Goal: Task Accomplishment & Management: Manage account settings

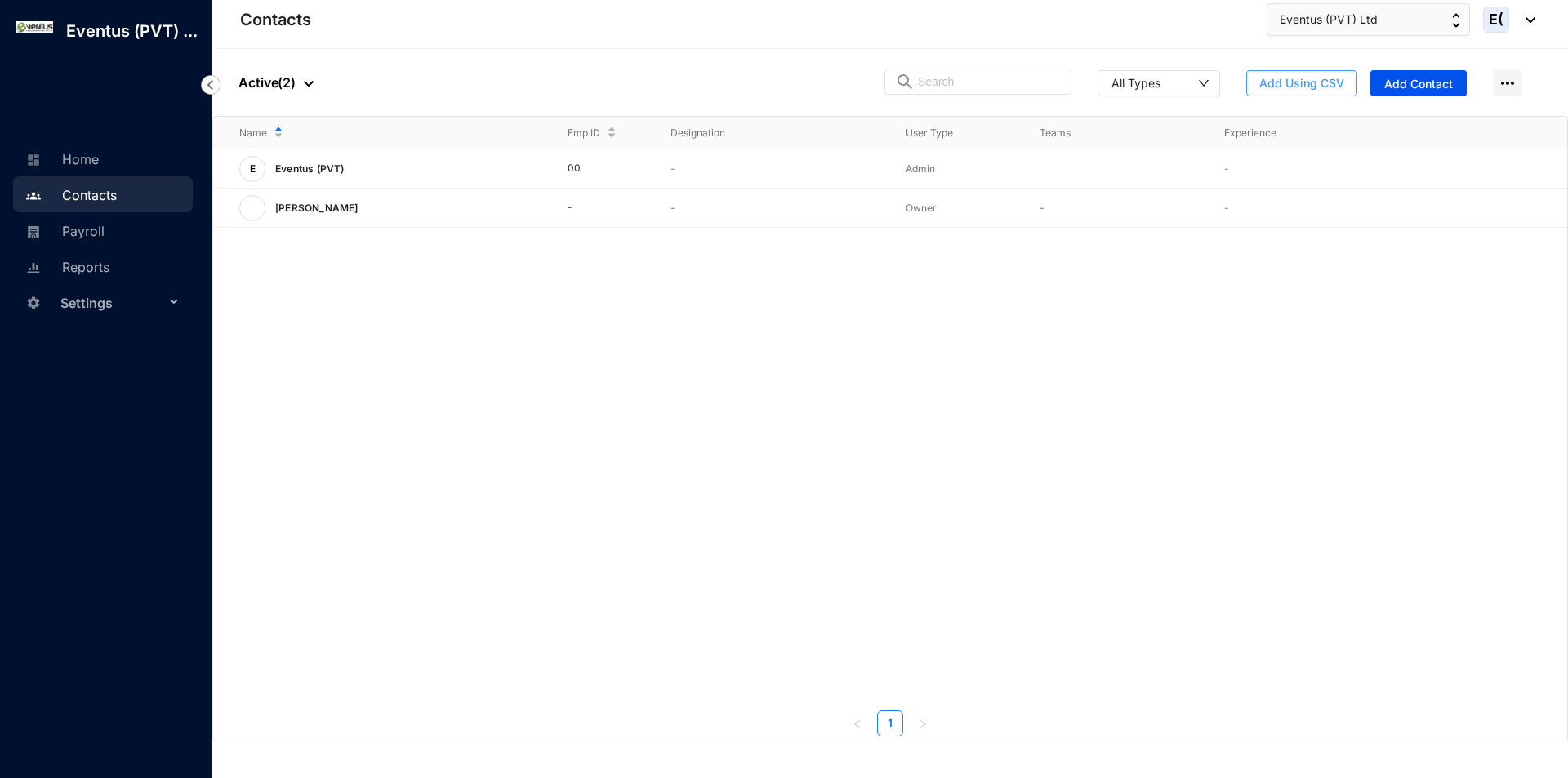
click at [1320, 82] on span "Add Using CSV" at bounding box center [1301, 83] width 85 height 16
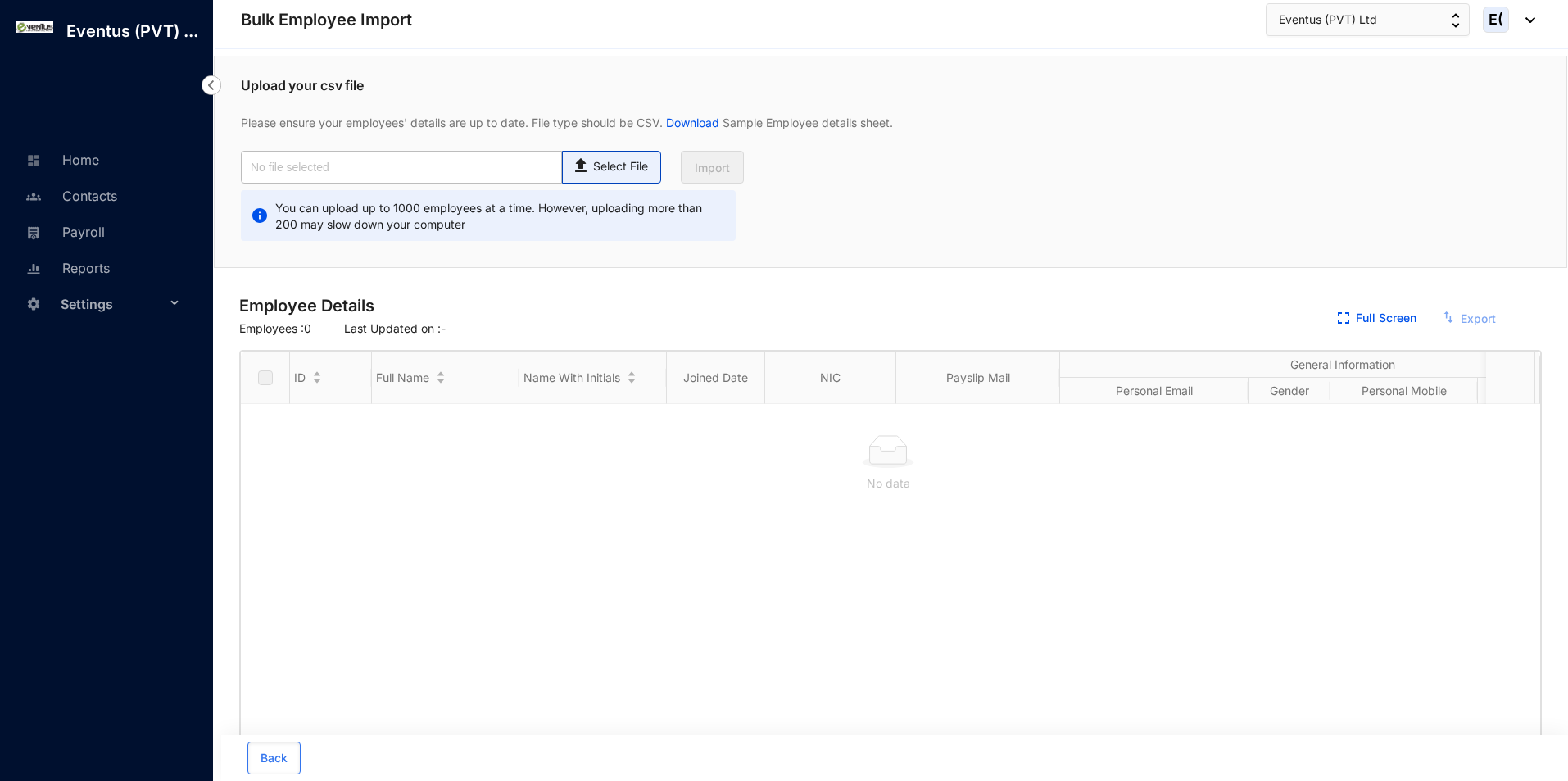
click at [607, 160] on p "Select File" at bounding box center [620, 167] width 55 height 17
click at [0, 0] on input "Select File" at bounding box center [0, 0] width 0 height 0
type input "On boarding 2.csv"
click at [738, 166] on button "Import" at bounding box center [712, 168] width 63 height 33
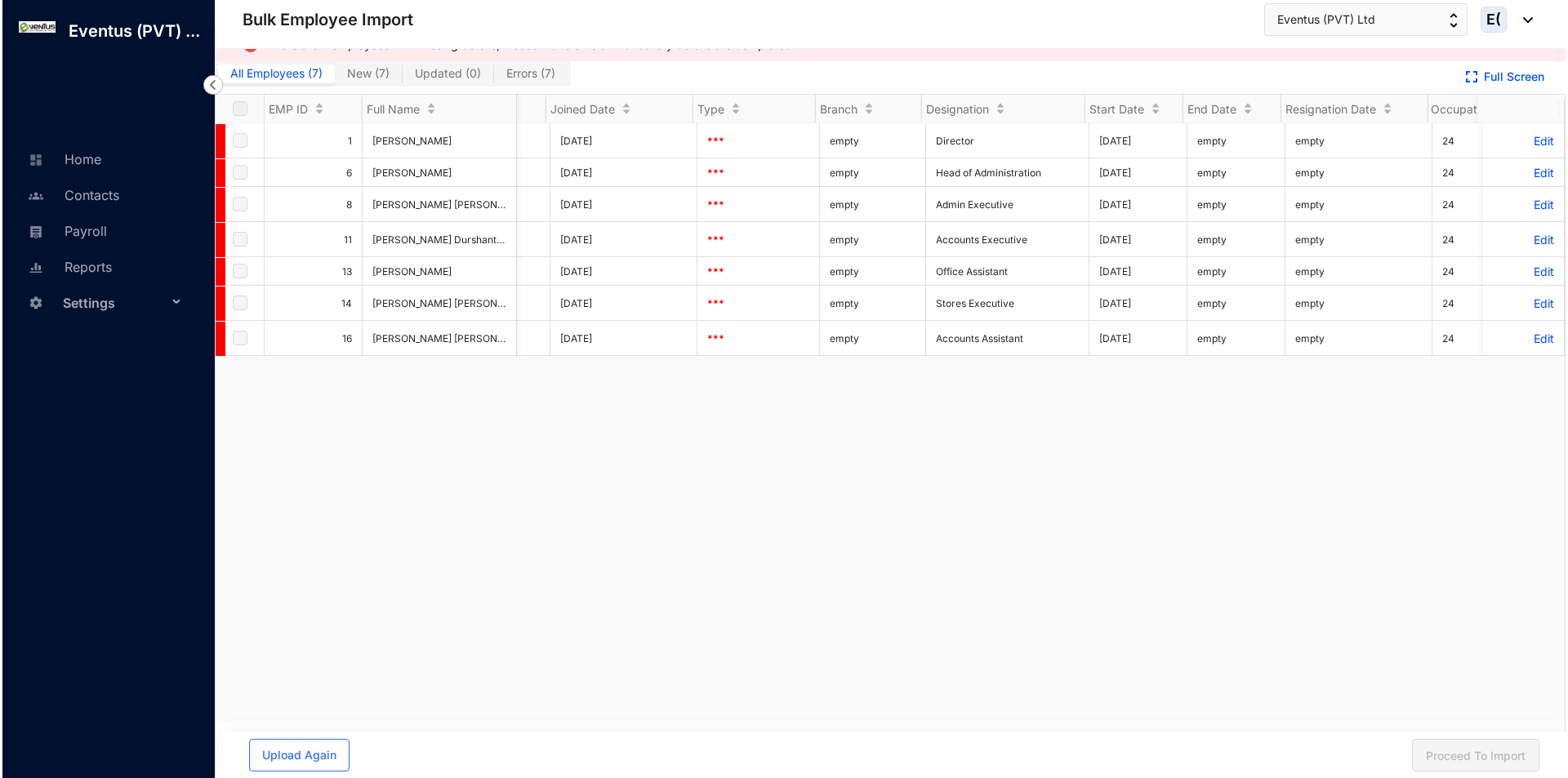
scroll to position [0, 2535]
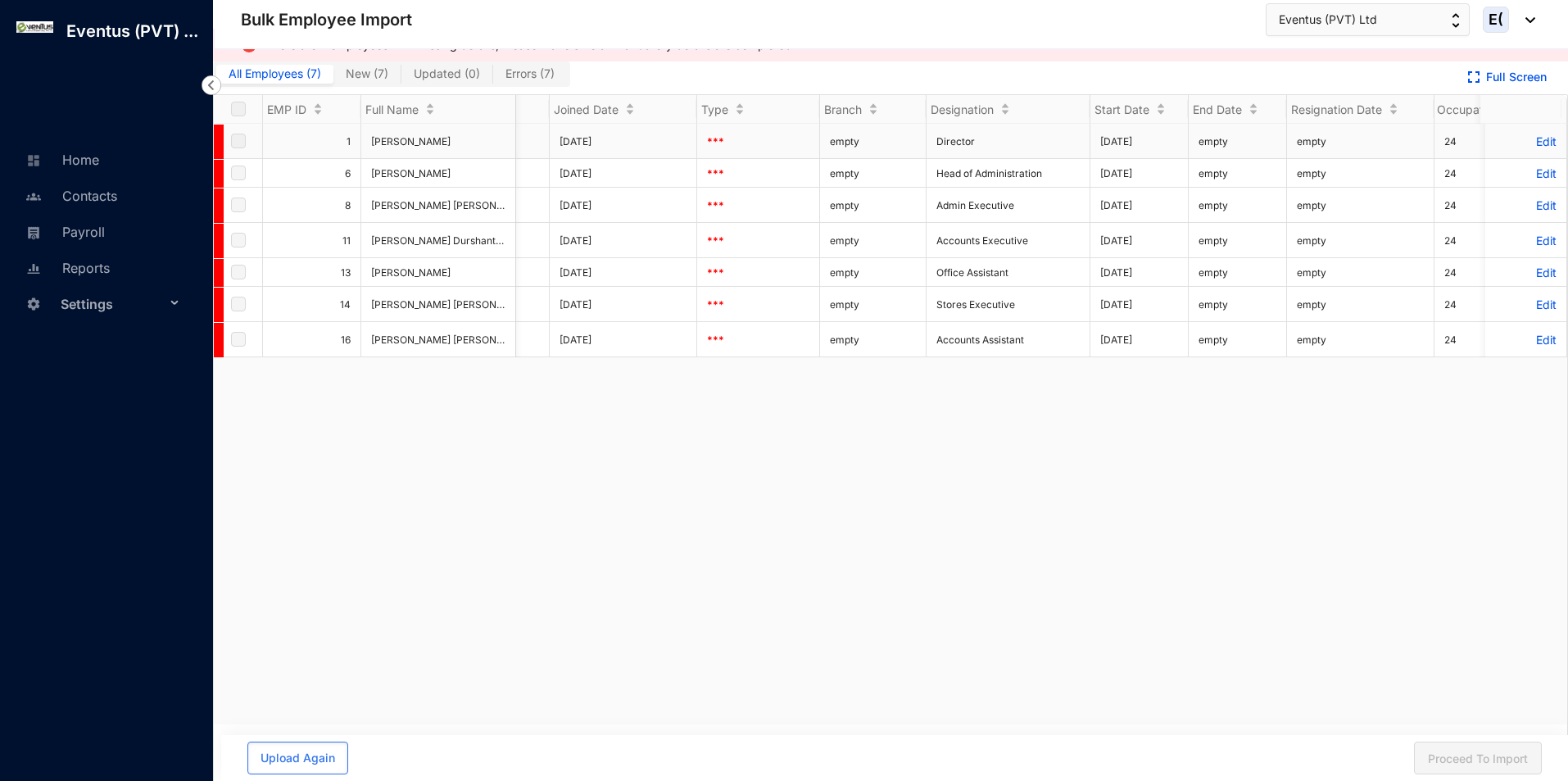
click at [1529, 142] on p "Edit" at bounding box center [1525, 142] width 62 height 14
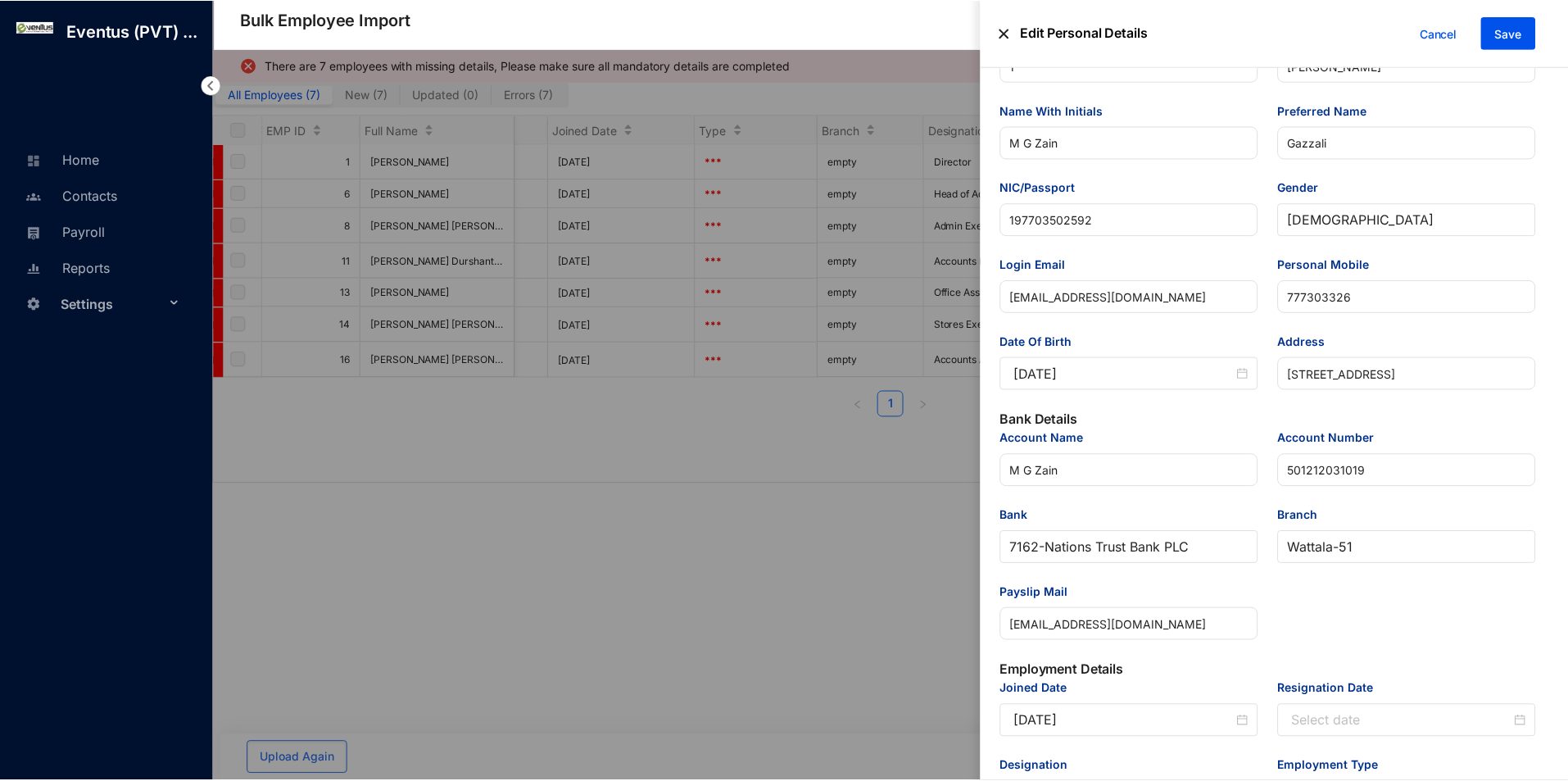
scroll to position [567, 0]
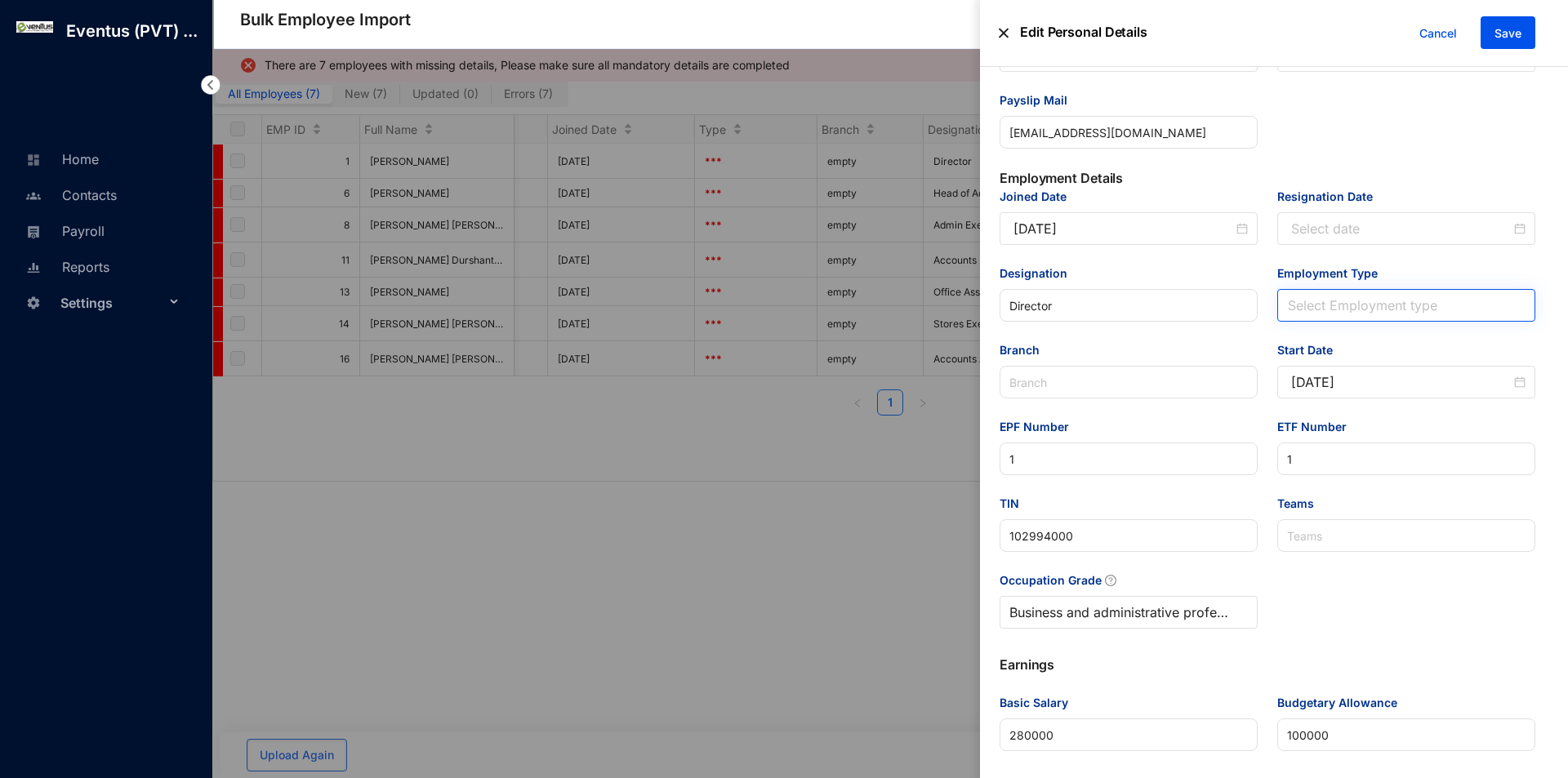
click at [1360, 290] on input "Employment Type" at bounding box center [1406, 305] width 239 height 31
click at [1370, 335] on div "Full Time" at bounding box center [1402, 341] width 229 height 18
drag, startPoint x: 1517, startPoint y: 25, endPoint x: 1497, endPoint y: 103, distance: 80.5
click at [1517, 26] on span "Save" at bounding box center [1507, 33] width 27 height 16
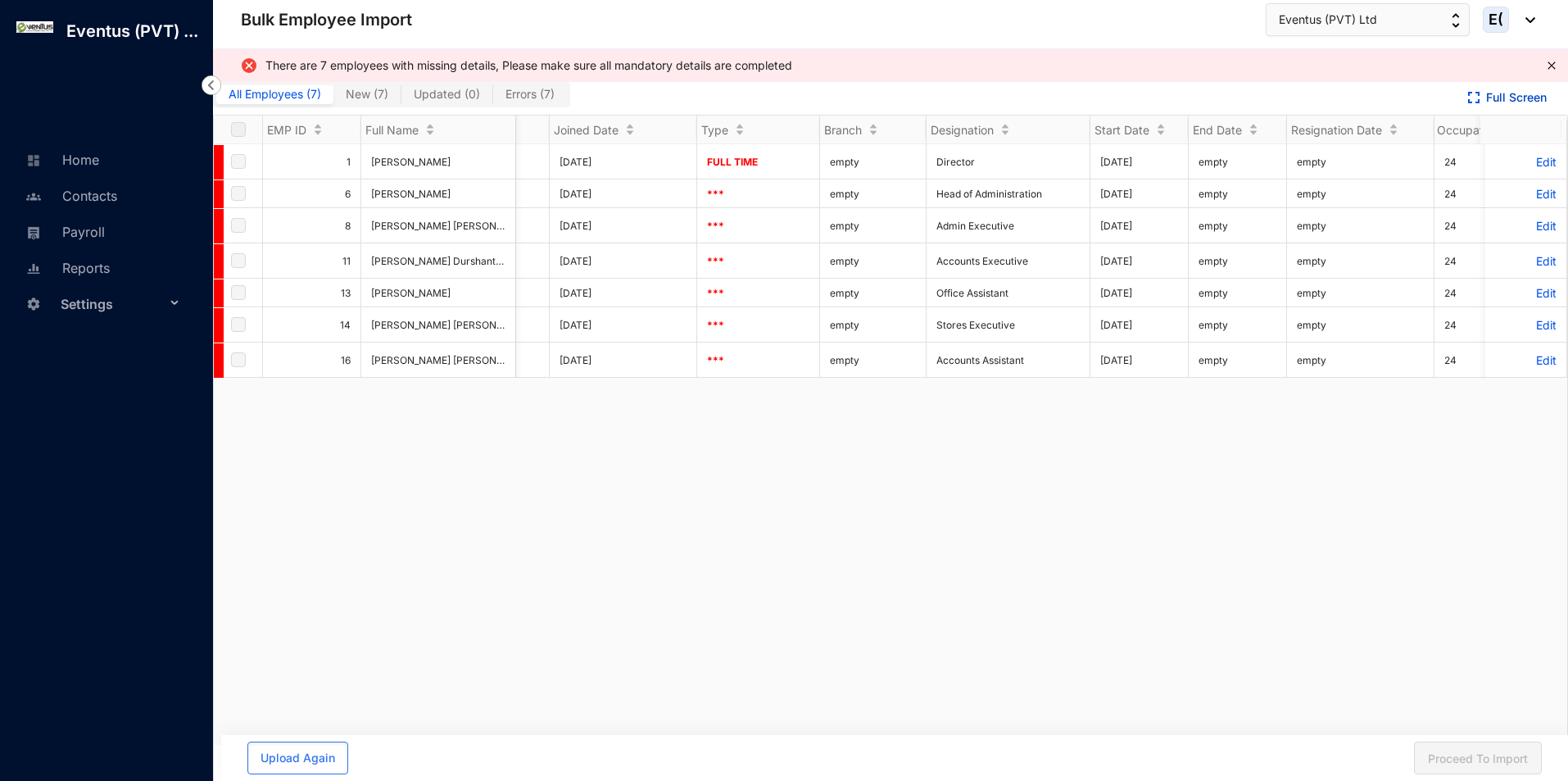
scroll to position [0, 2544]
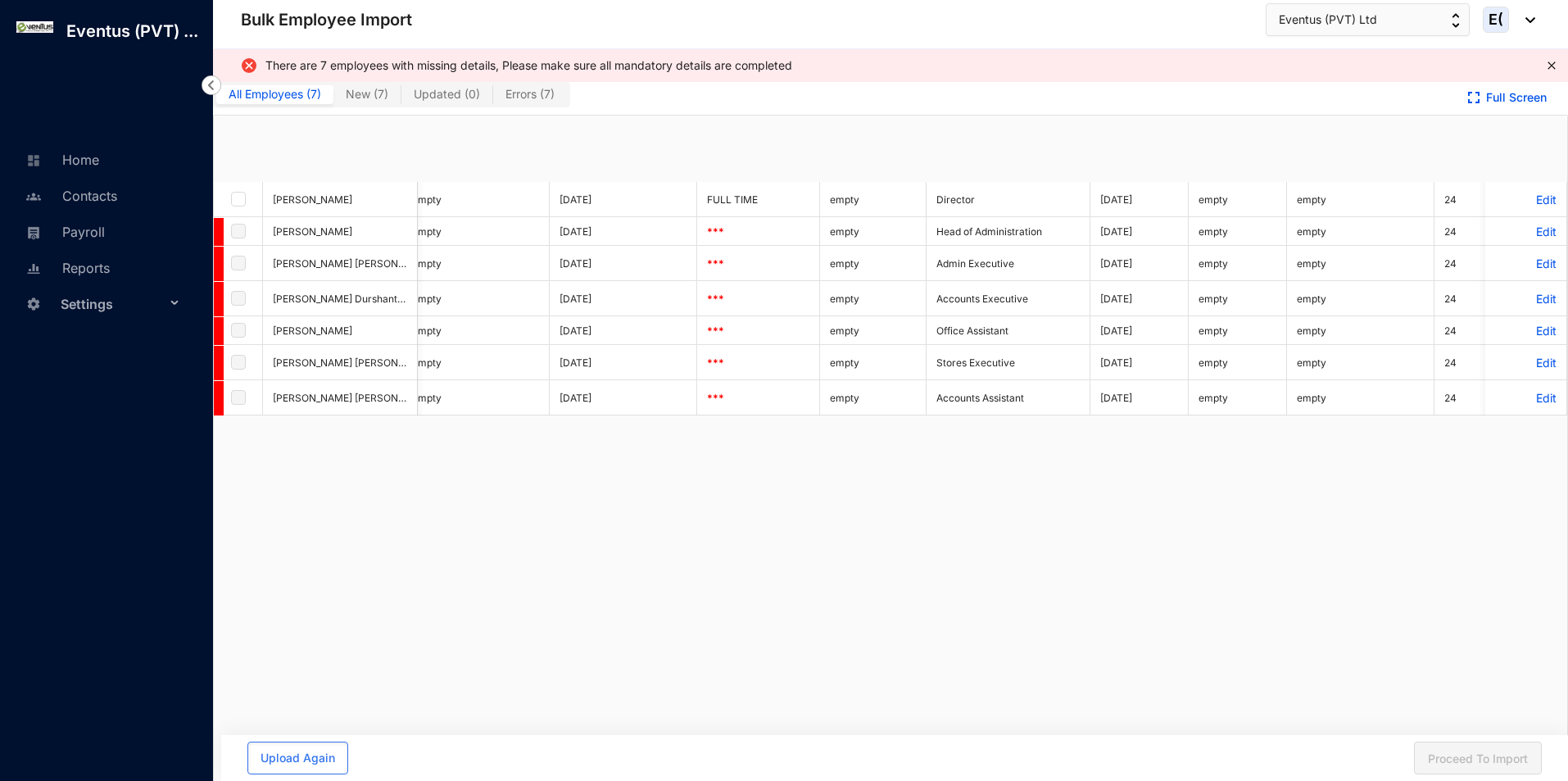
checkbox input "true"
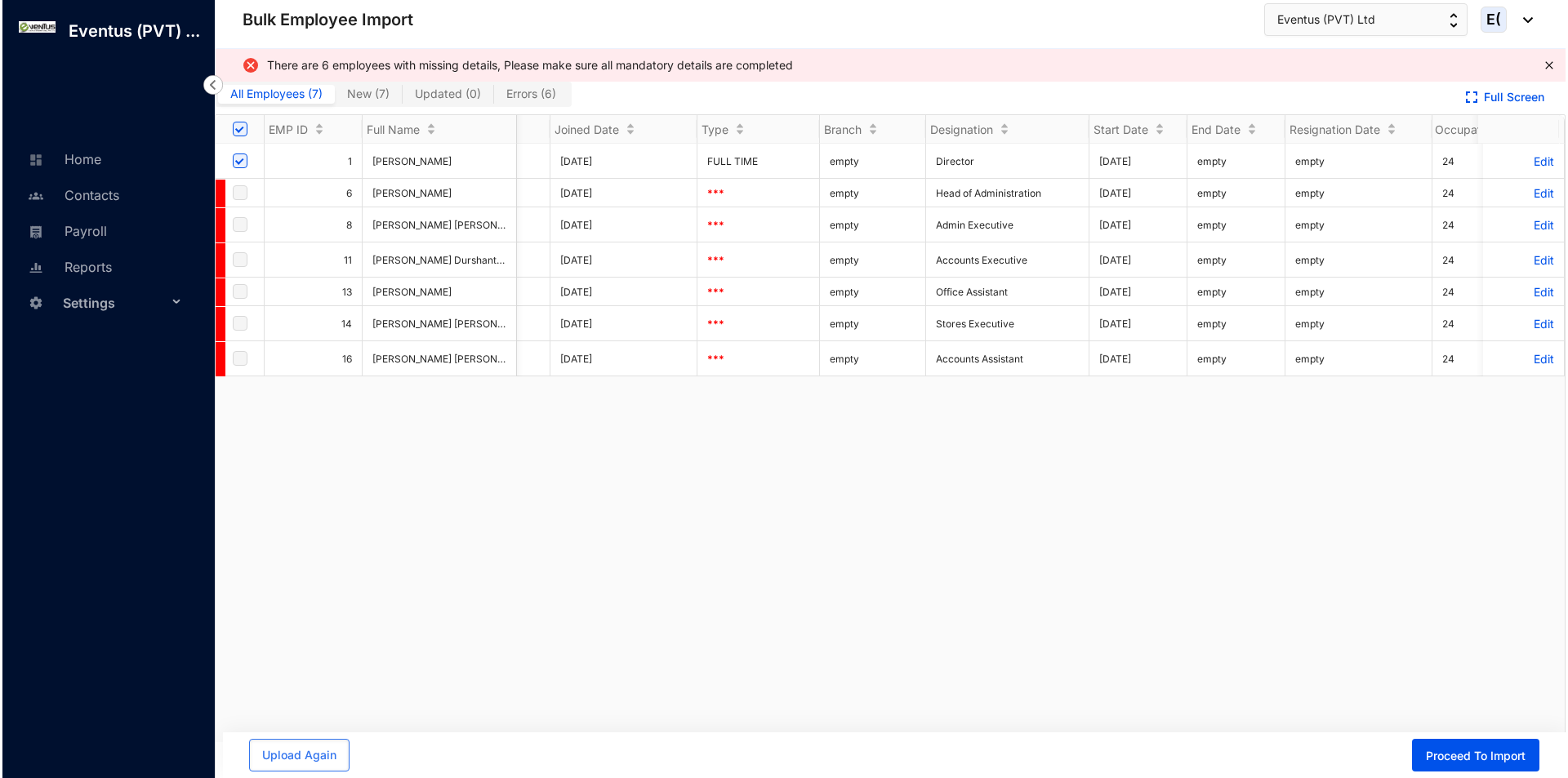
scroll to position [0, 0]
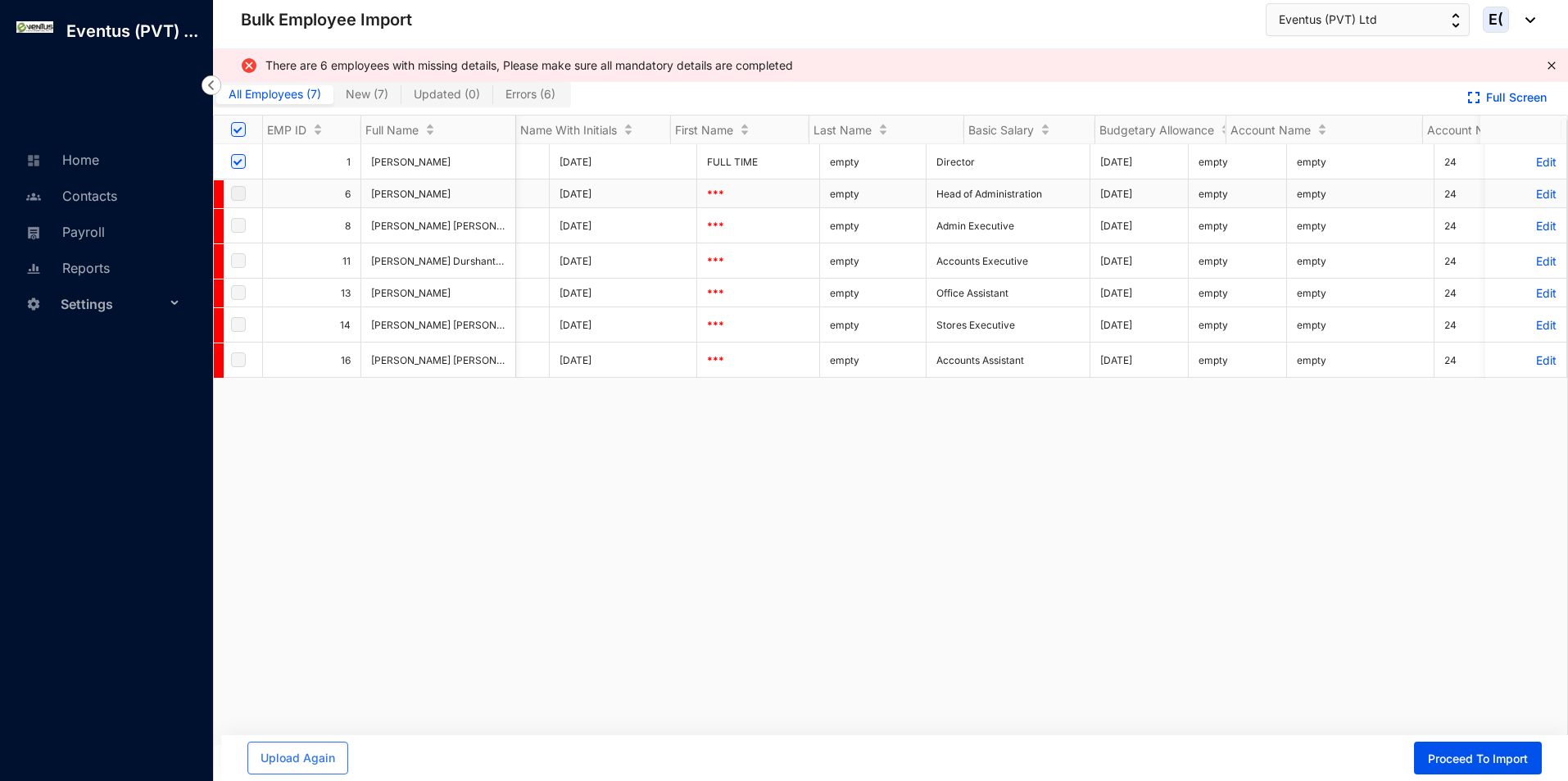
click at [1529, 200] on p "Edit" at bounding box center [1525, 194] width 62 height 14
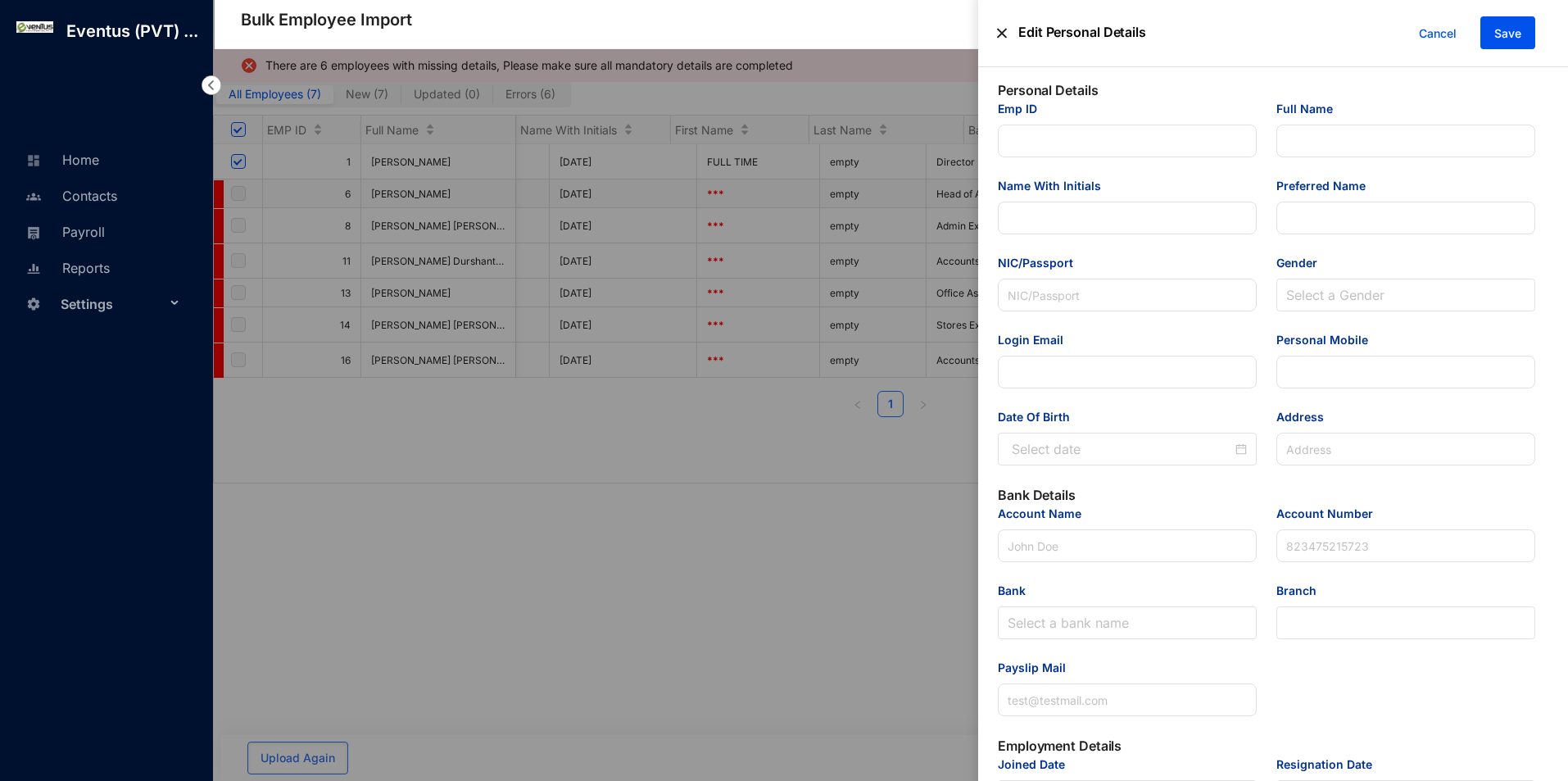
type input "6"
type input "[PERSON_NAME]"
type input "F S Ahamat"
type input "Sorayah"
type input "198553701391"
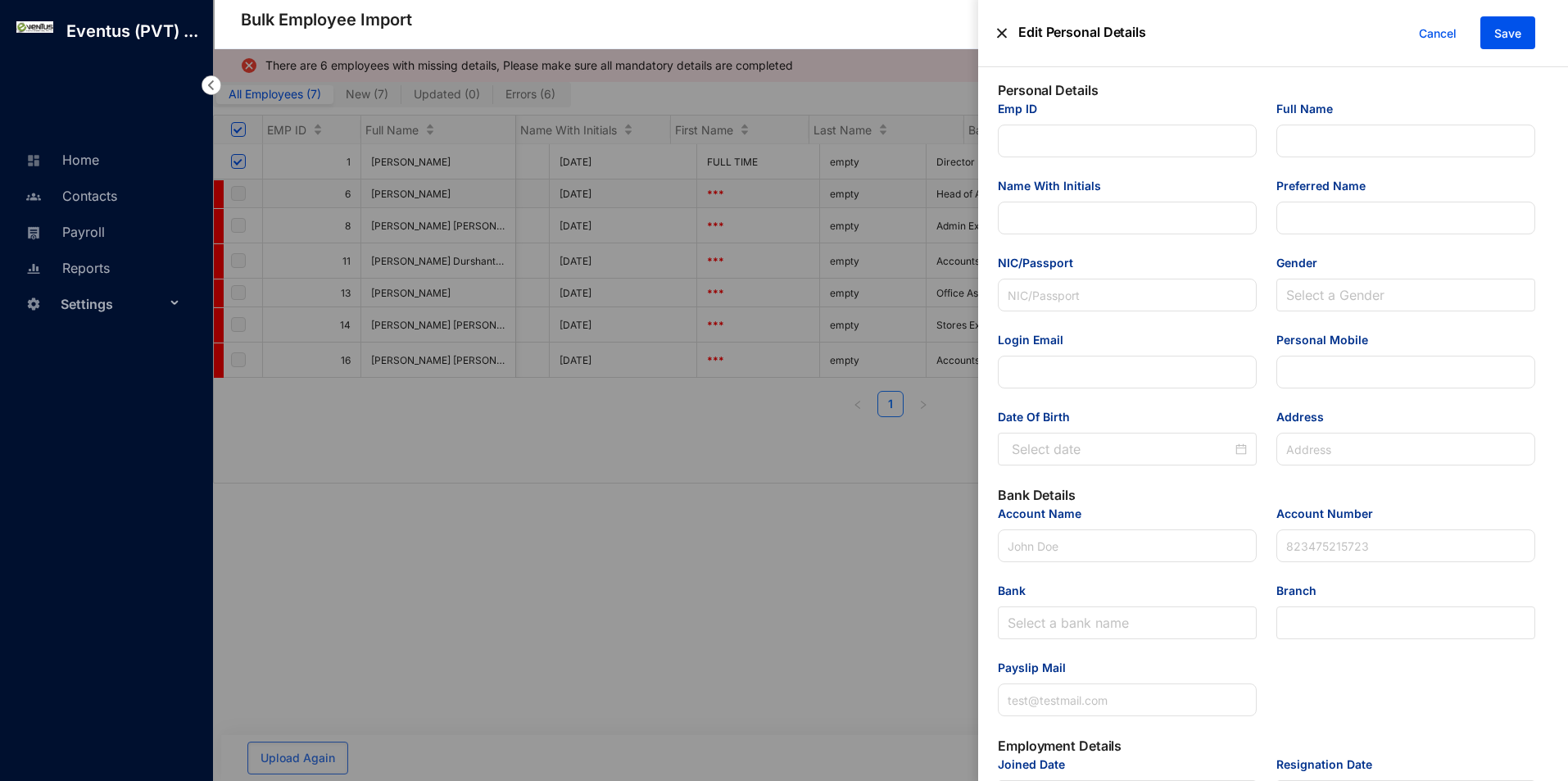
type input "[EMAIL_ADDRESS][DOMAIN_NAME]"
type input "773830476"
type input "[STREET_ADDRESS]"
type input "F S Ahamat"
type input "8620006985"
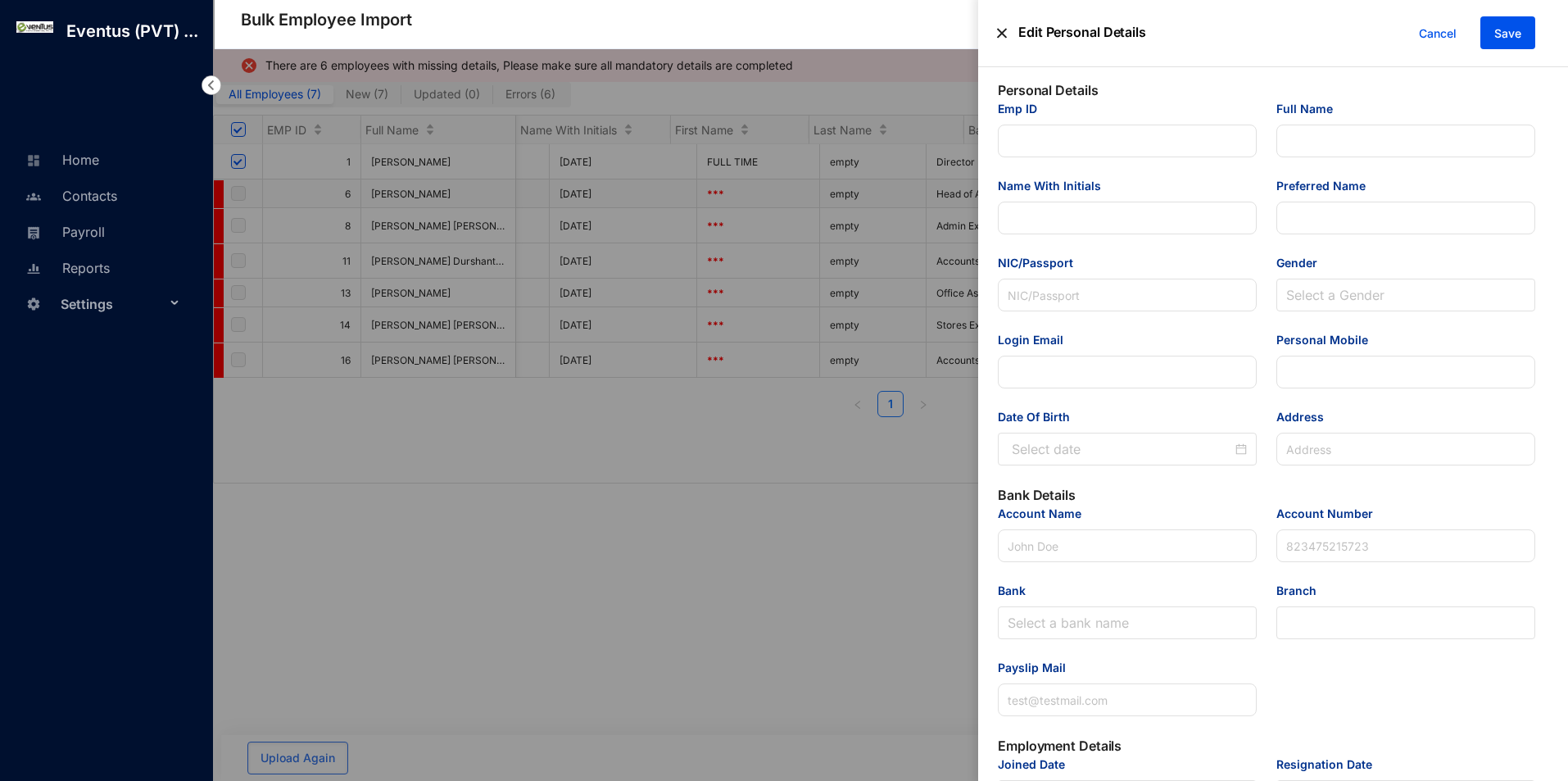
type input "[EMAIL_ADDRESS][DOMAIN_NAME]"
type input "Head of Administration"
type input "6"
type input "108873507"
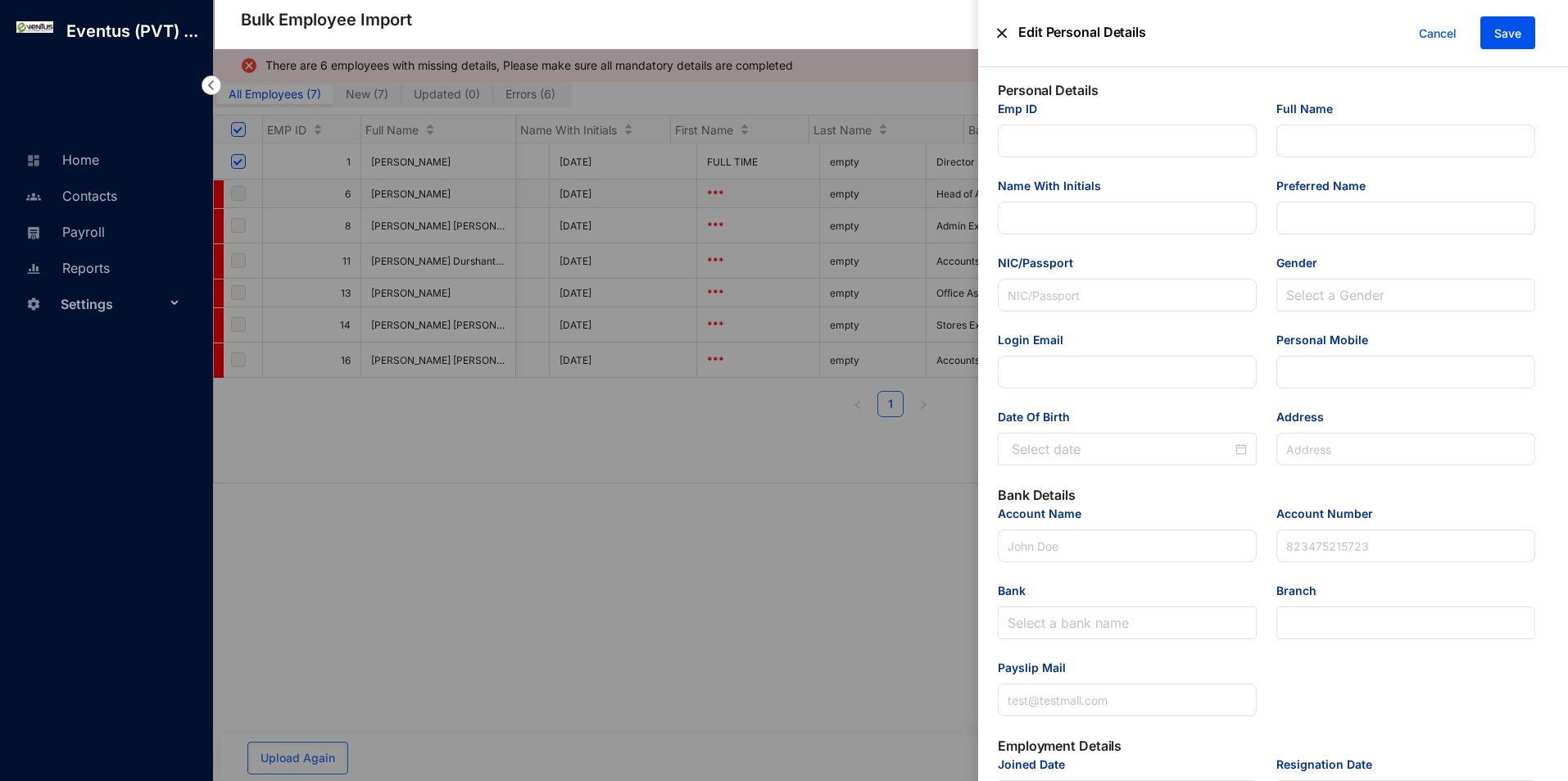
type Salary "150000"
type Allowance "50000"
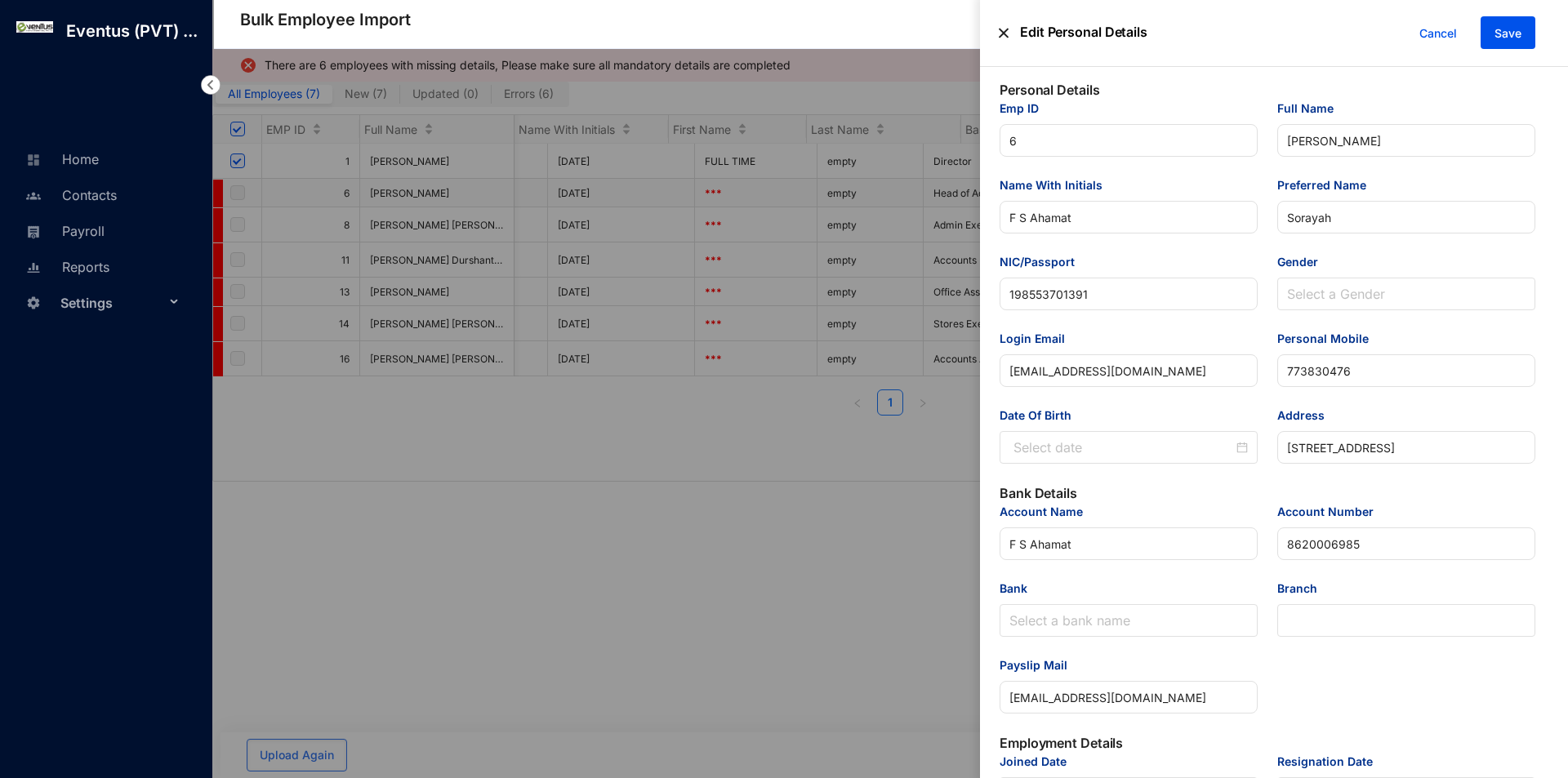
type input "[DATE]"
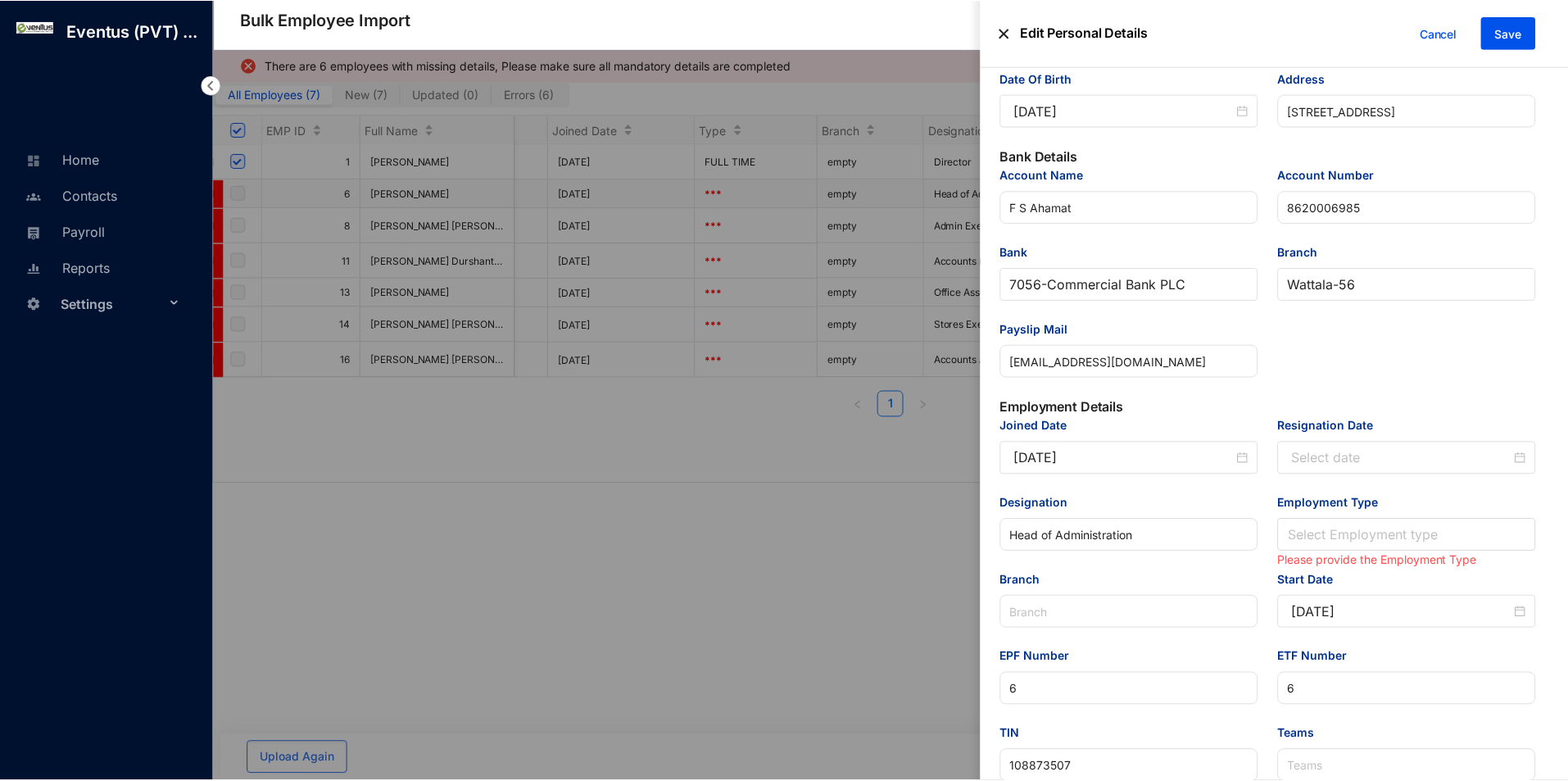
scroll to position [410, 0]
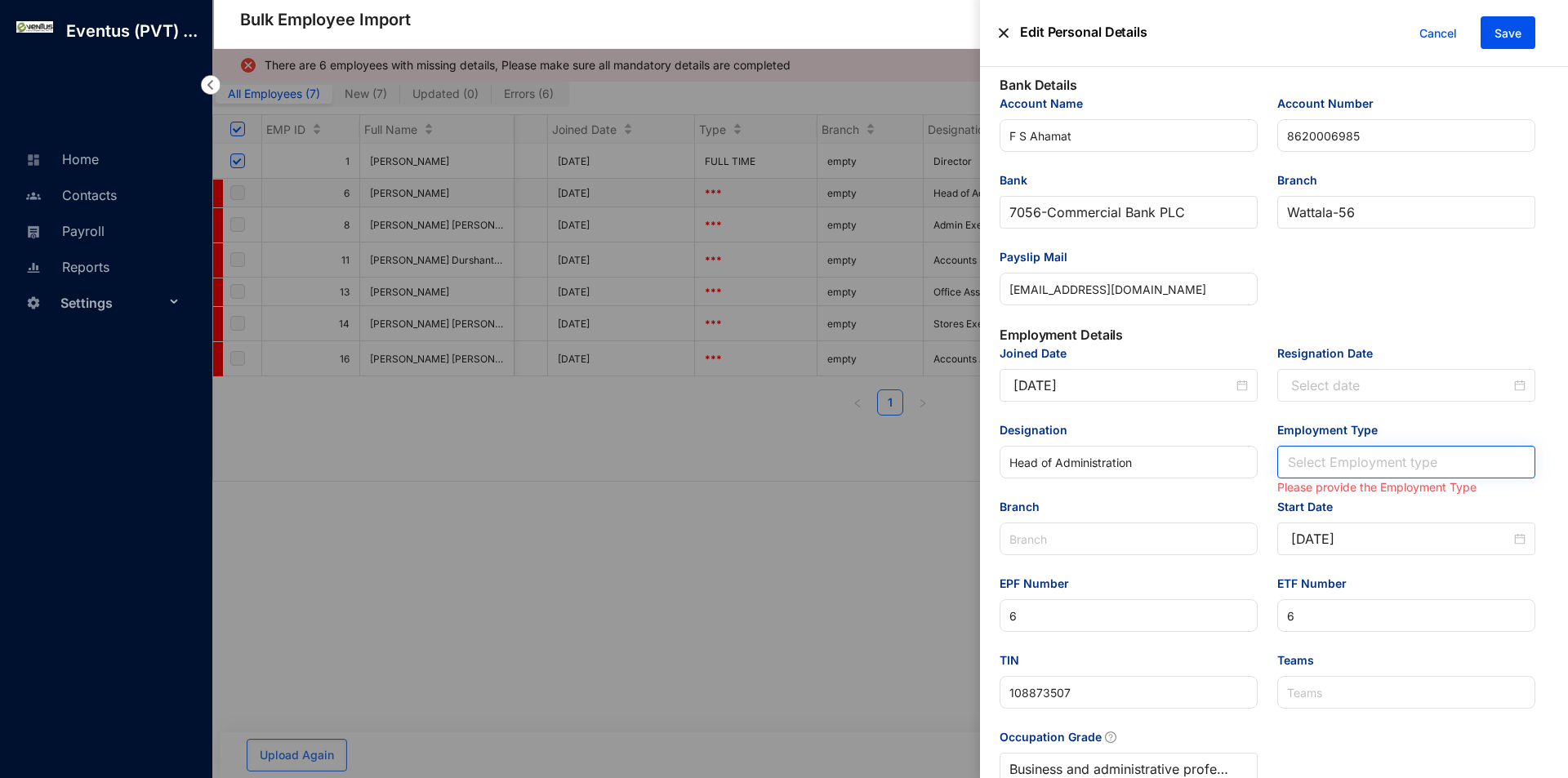
click at [1337, 447] on input "Employment Type" at bounding box center [1406, 462] width 239 height 31
click at [1346, 498] on div "Full Time" at bounding box center [1402, 498] width 229 height 18
click at [1515, 35] on span "Save" at bounding box center [1507, 33] width 27 height 16
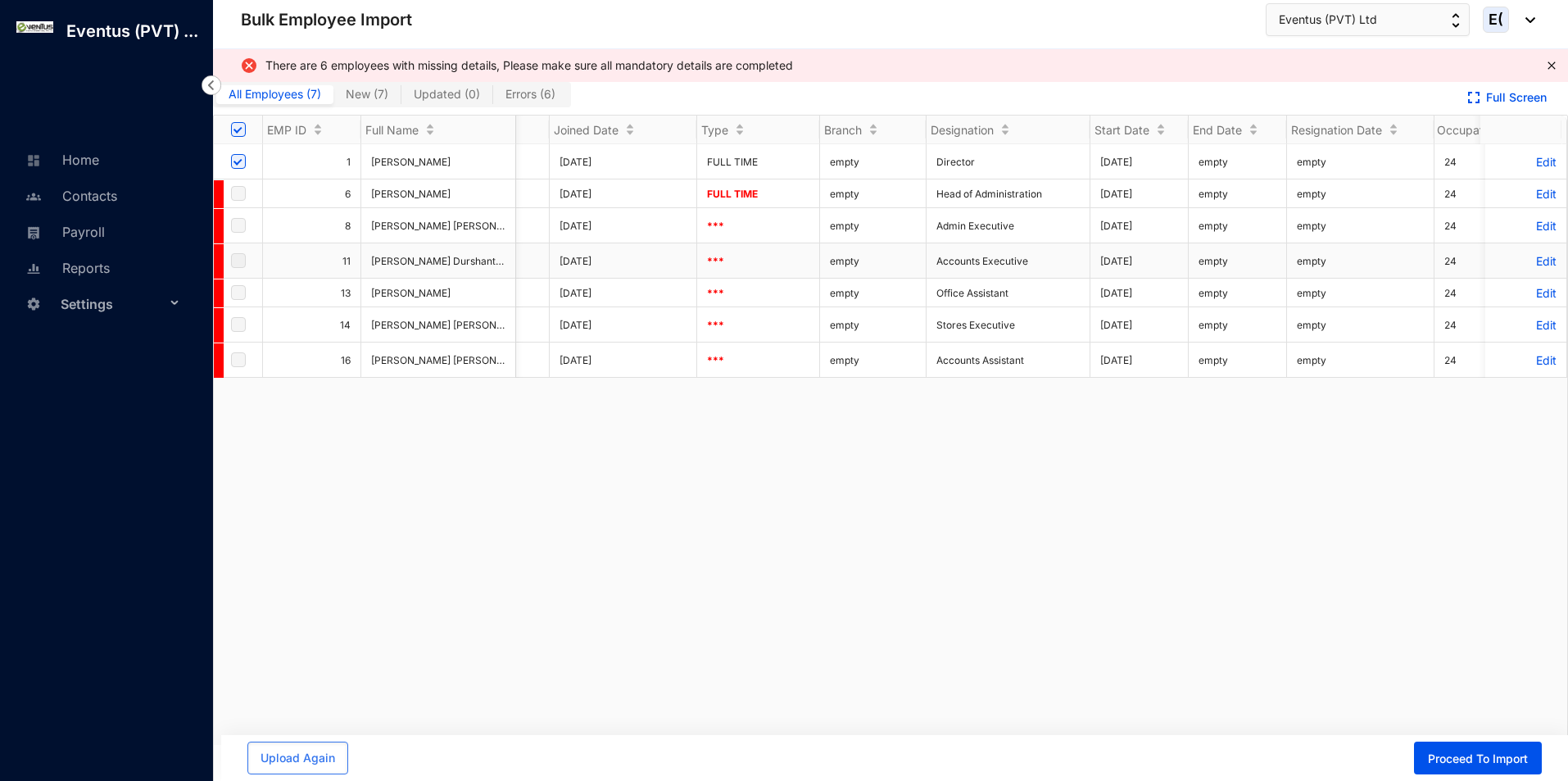
scroll to position [0, 2544]
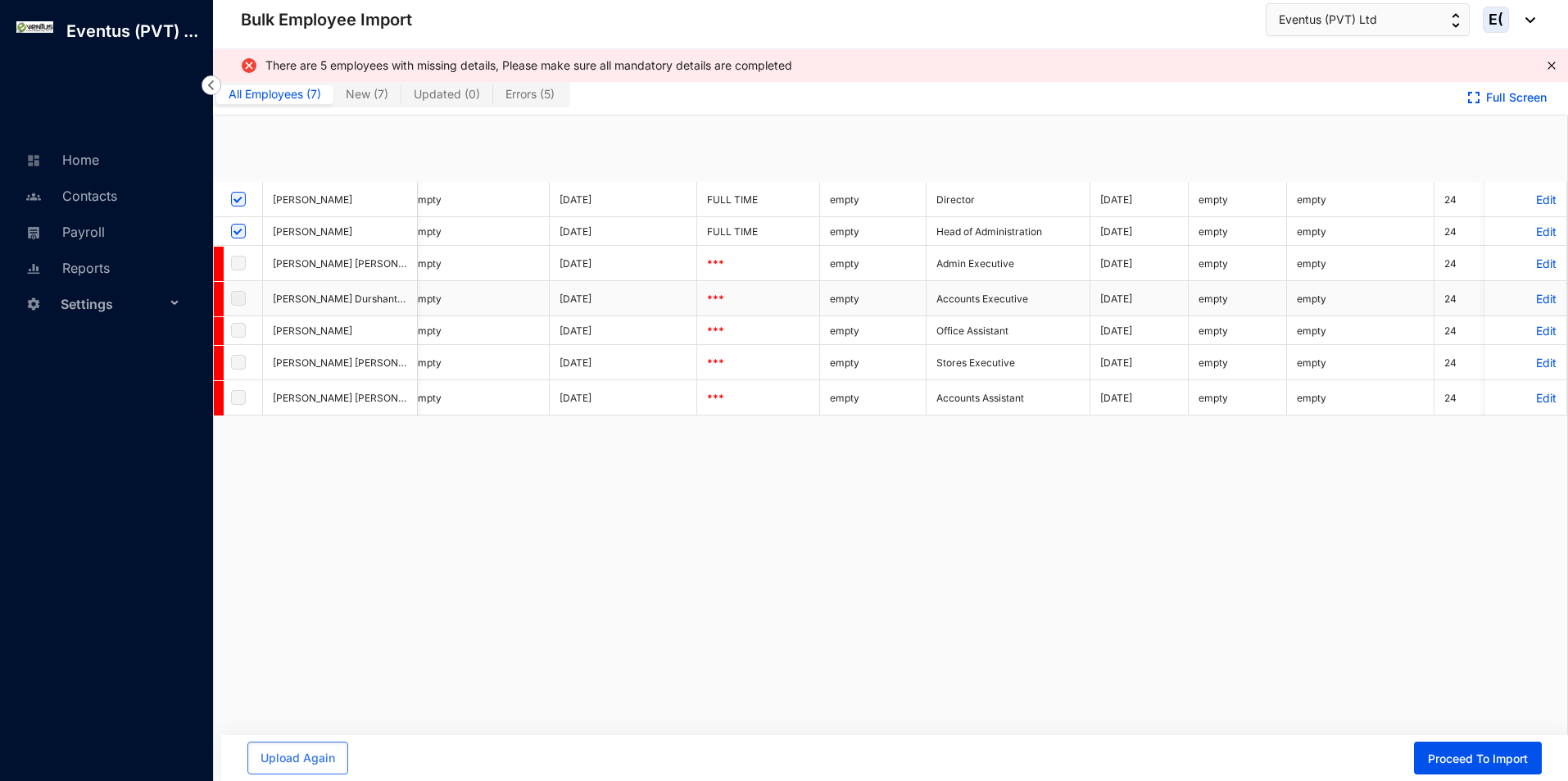
checkbox input "true"
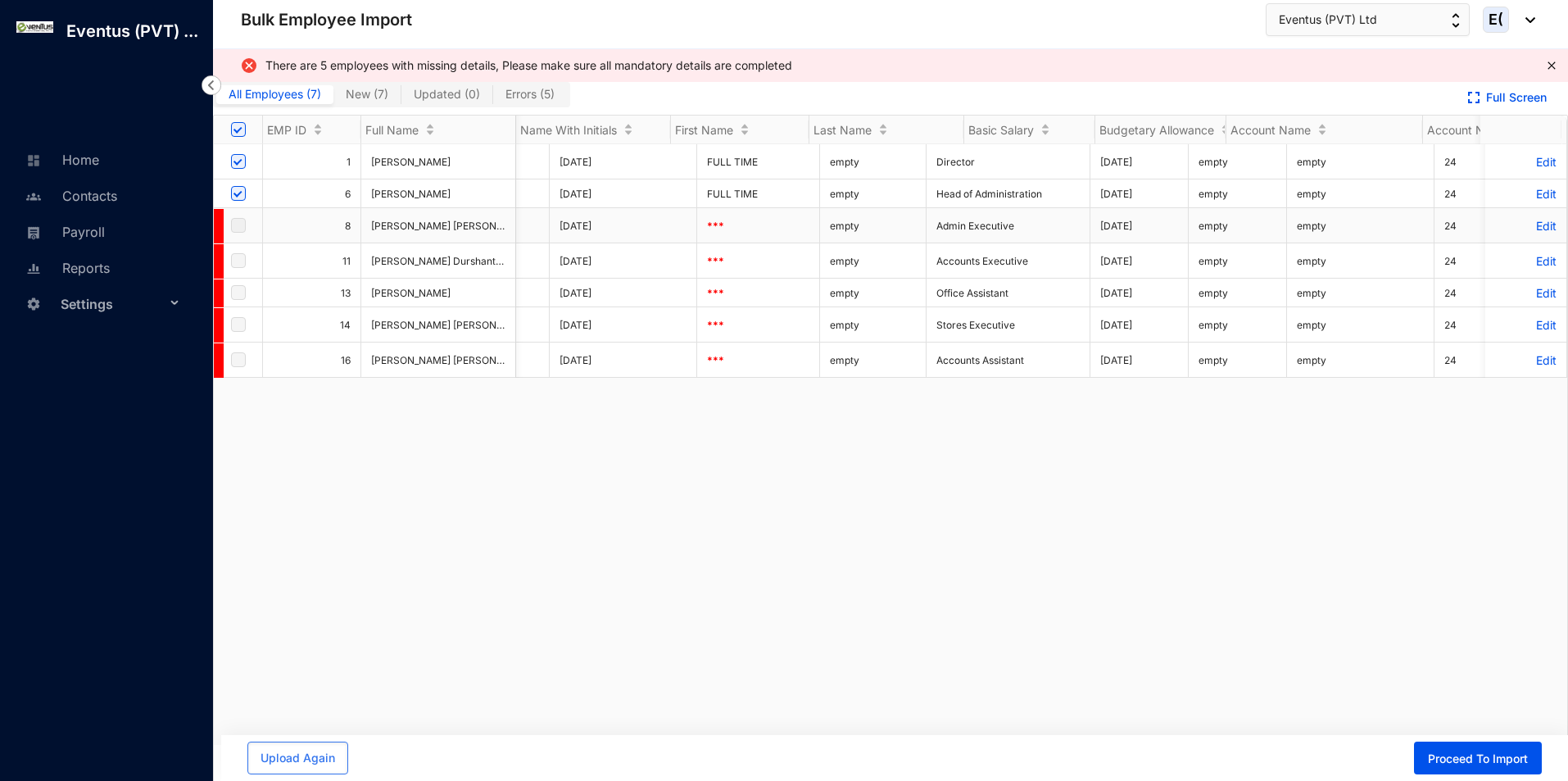
click at [1524, 233] on p "Edit" at bounding box center [1525, 226] width 62 height 14
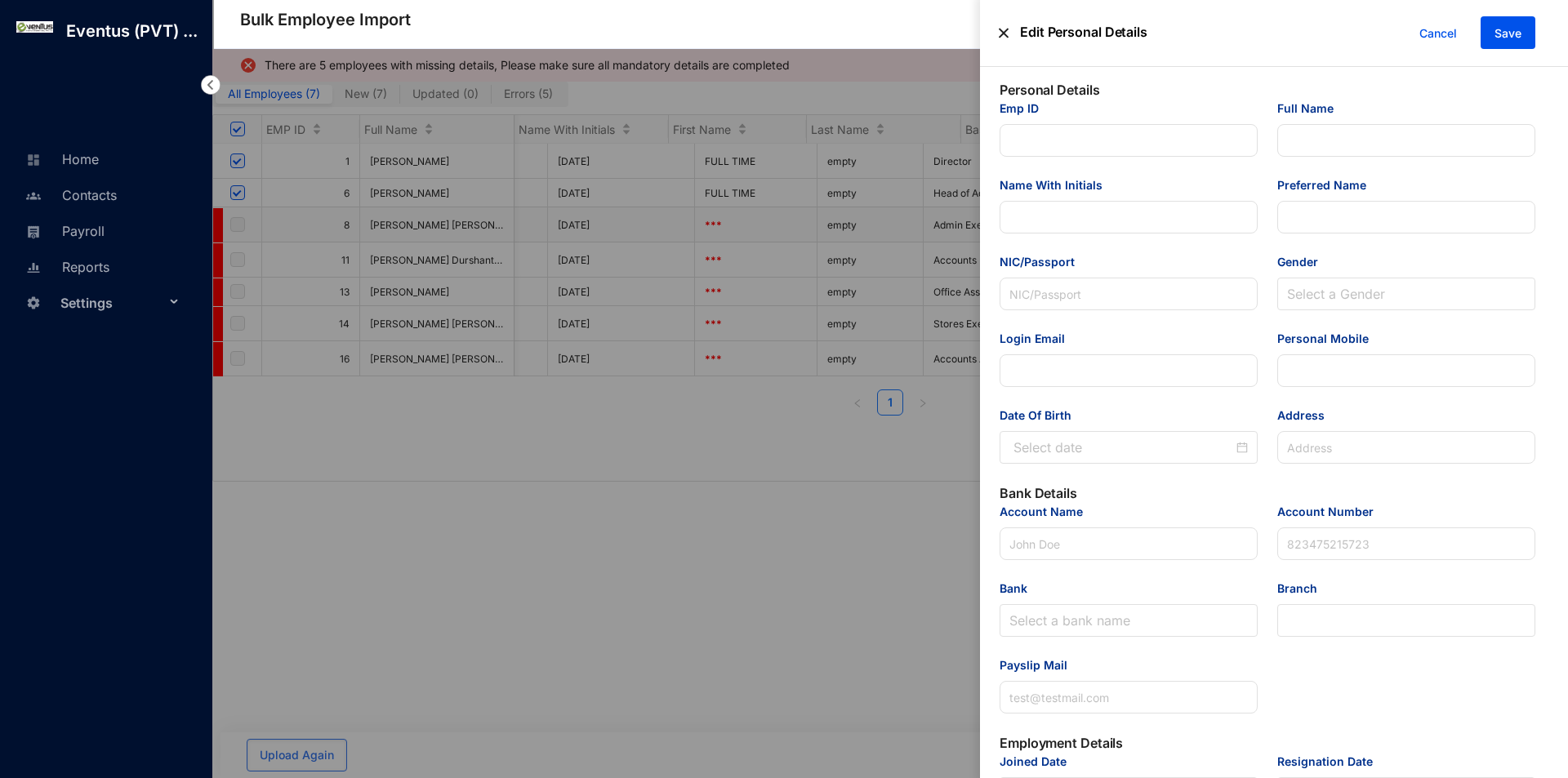
type input "8"
type input "[PERSON_NAME] [PERSON_NAME] Zain"
type input "T A M Zain"
type input "Ashraf"
type input "196709304128"
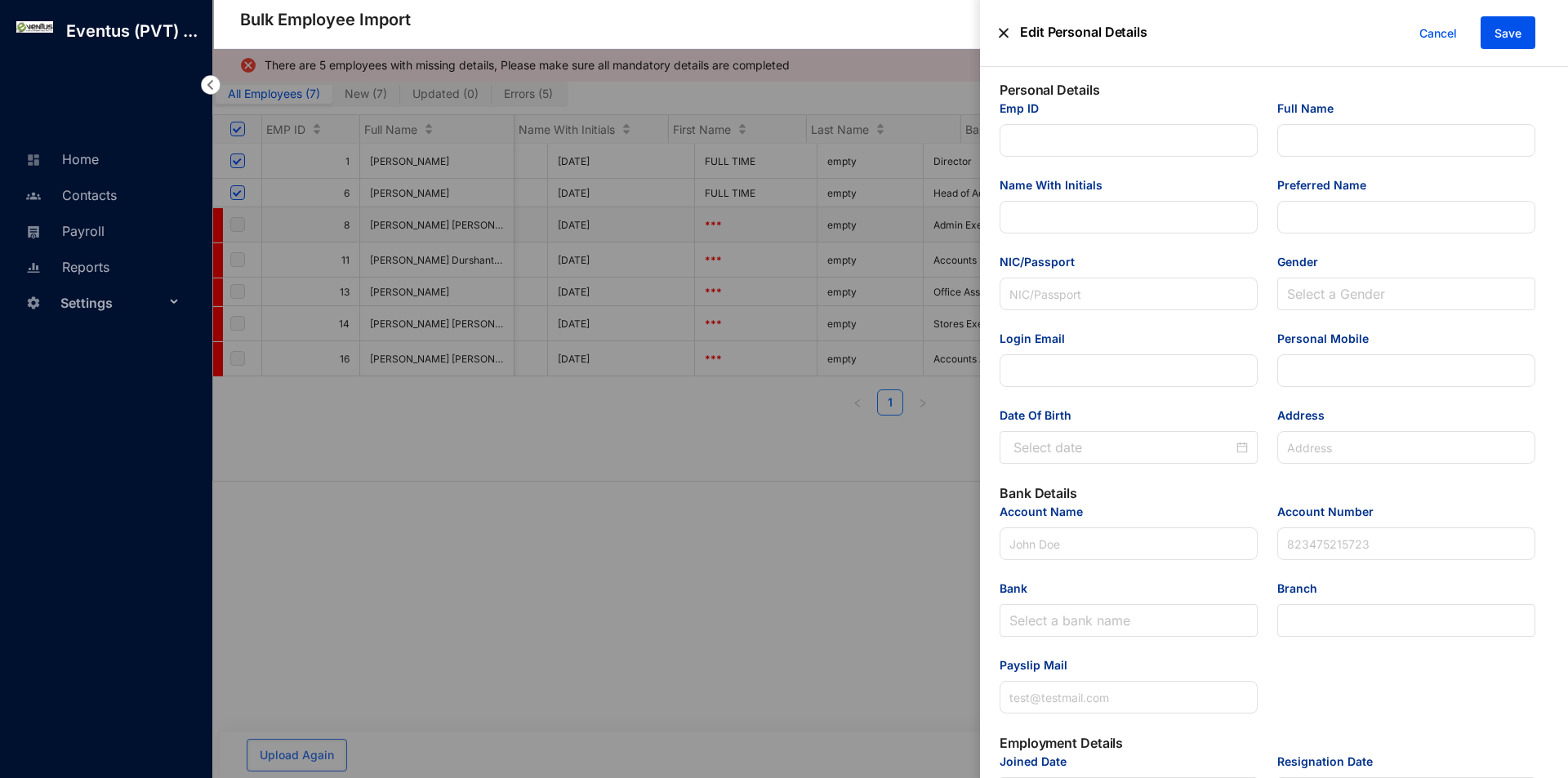
type input "[EMAIL_ADDRESS][DOMAIN_NAME]"
type input "[STREET_ADDRESS][PERSON_NAME]"
type input "[PERSON_NAME]"
type input "8620006985"
type input "[EMAIL_ADDRESS][DOMAIN_NAME]"
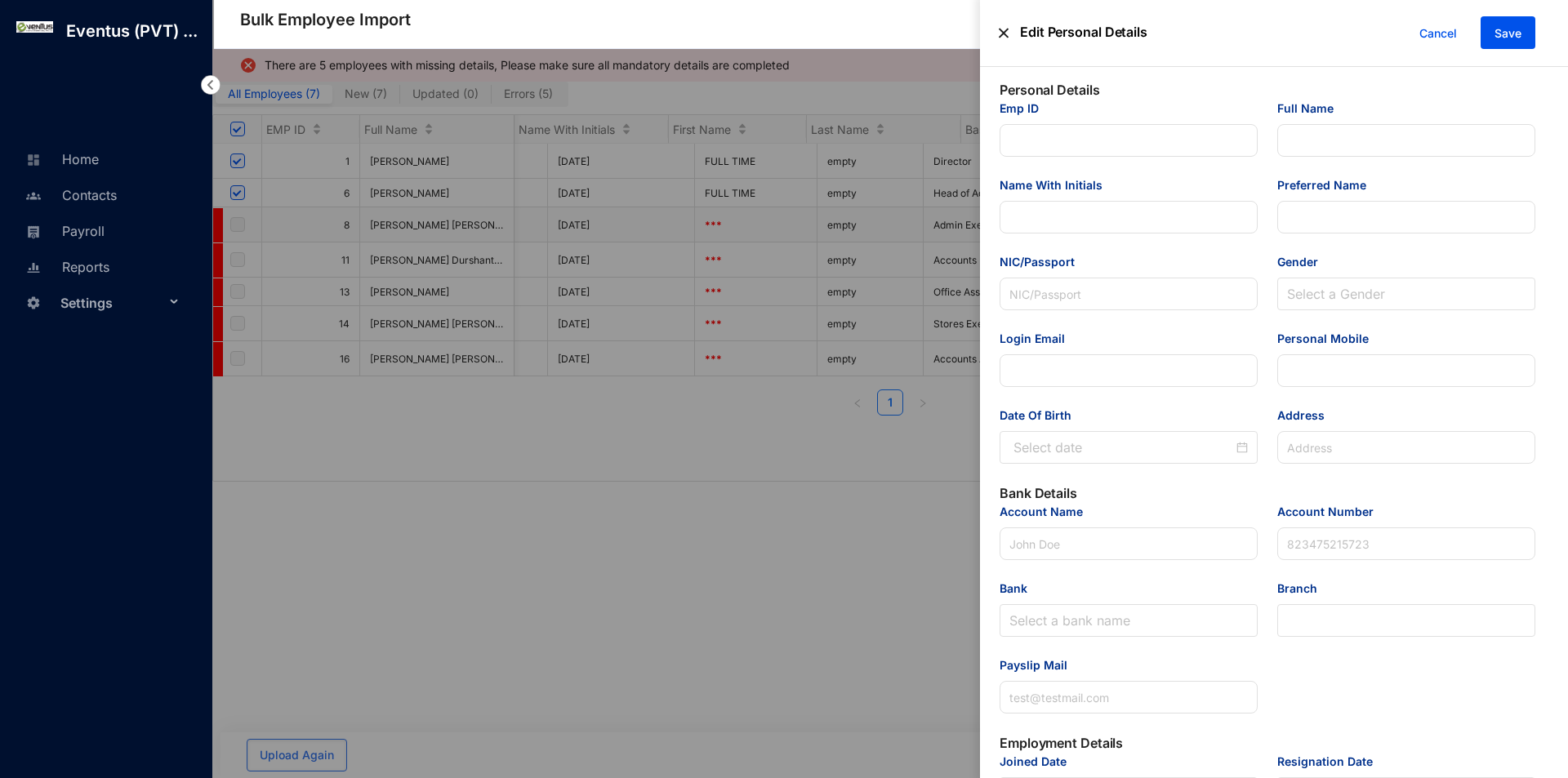
type input "Admin Executive"
type input "8"
type Salary "39000"
type Allowance "5000"
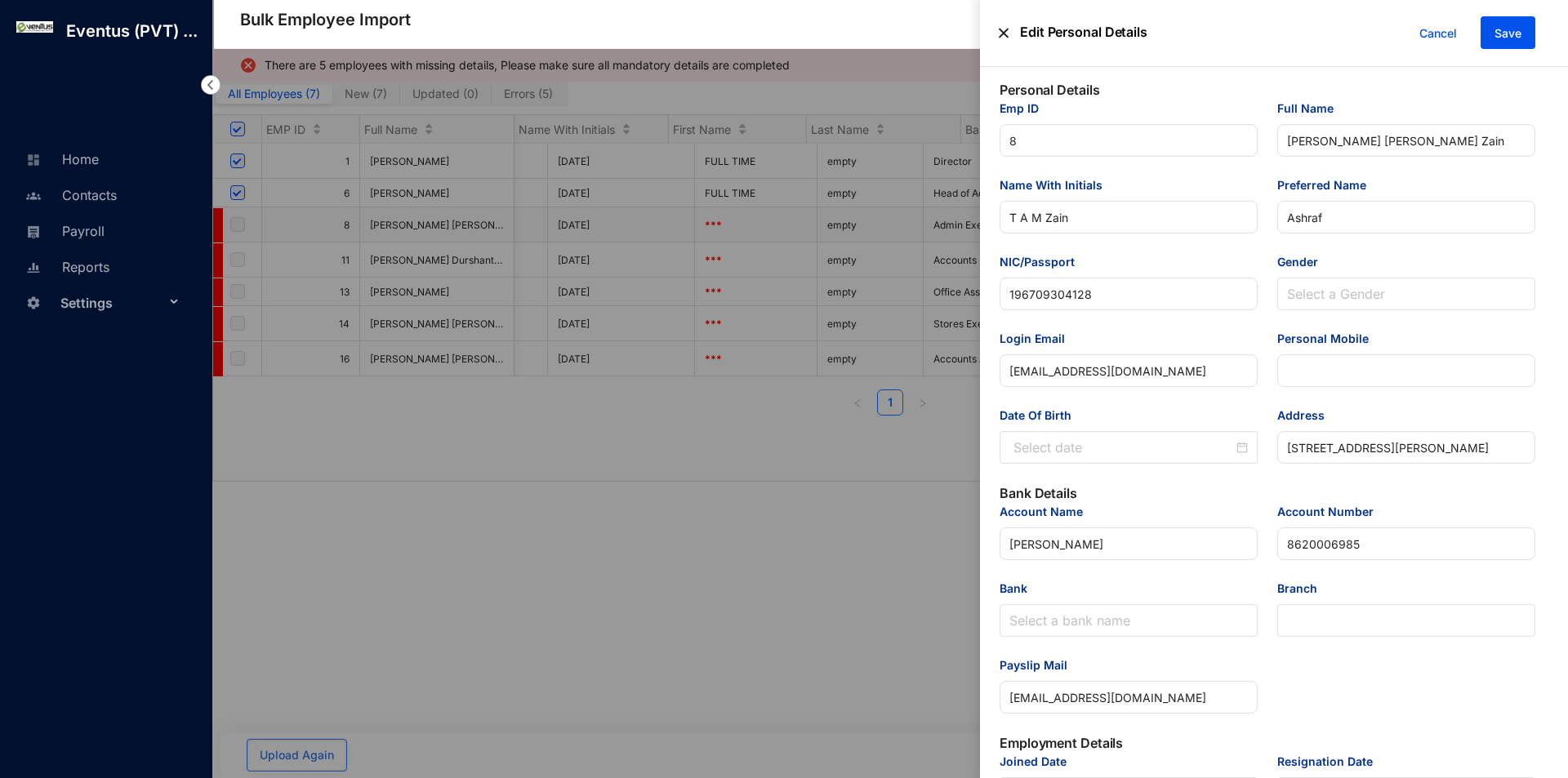
type input "[DATE]"
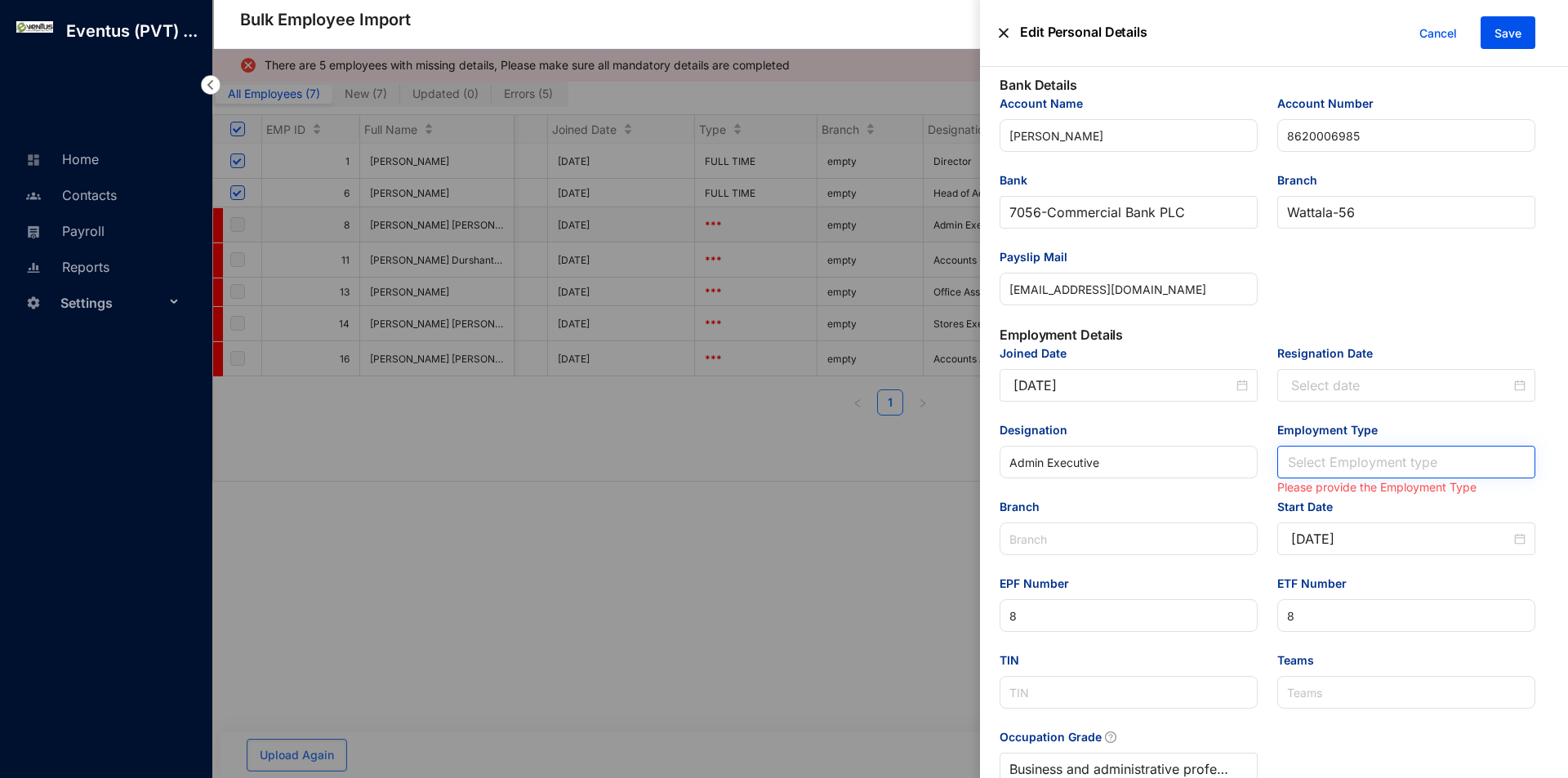
click at [1339, 466] on input "Employment Type" at bounding box center [1406, 462] width 239 height 31
click at [1339, 496] on div "Full Time" at bounding box center [1402, 498] width 229 height 18
click at [1509, 38] on span "Save" at bounding box center [1507, 33] width 27 height 16
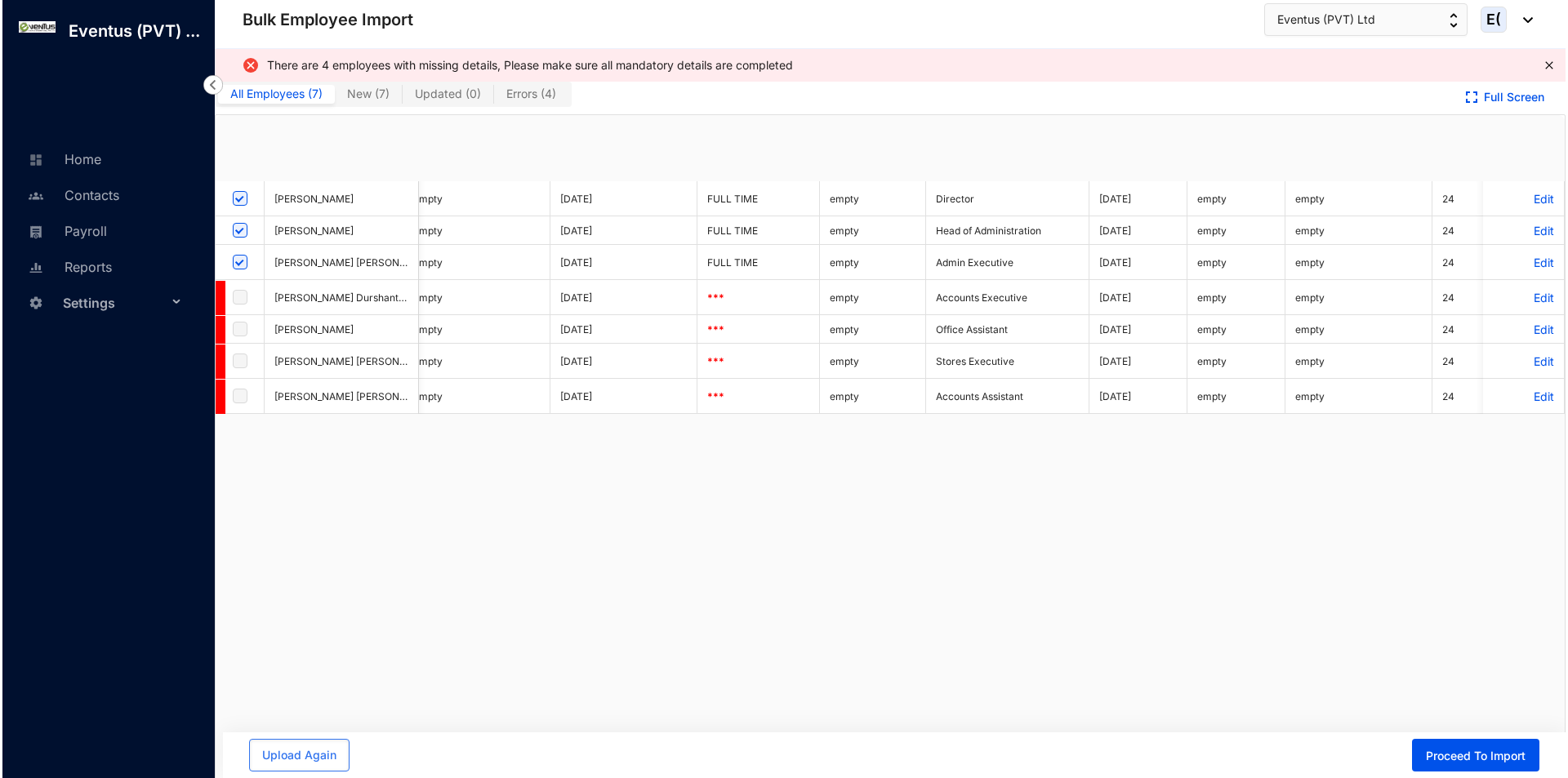
scroll to position [0, 0]
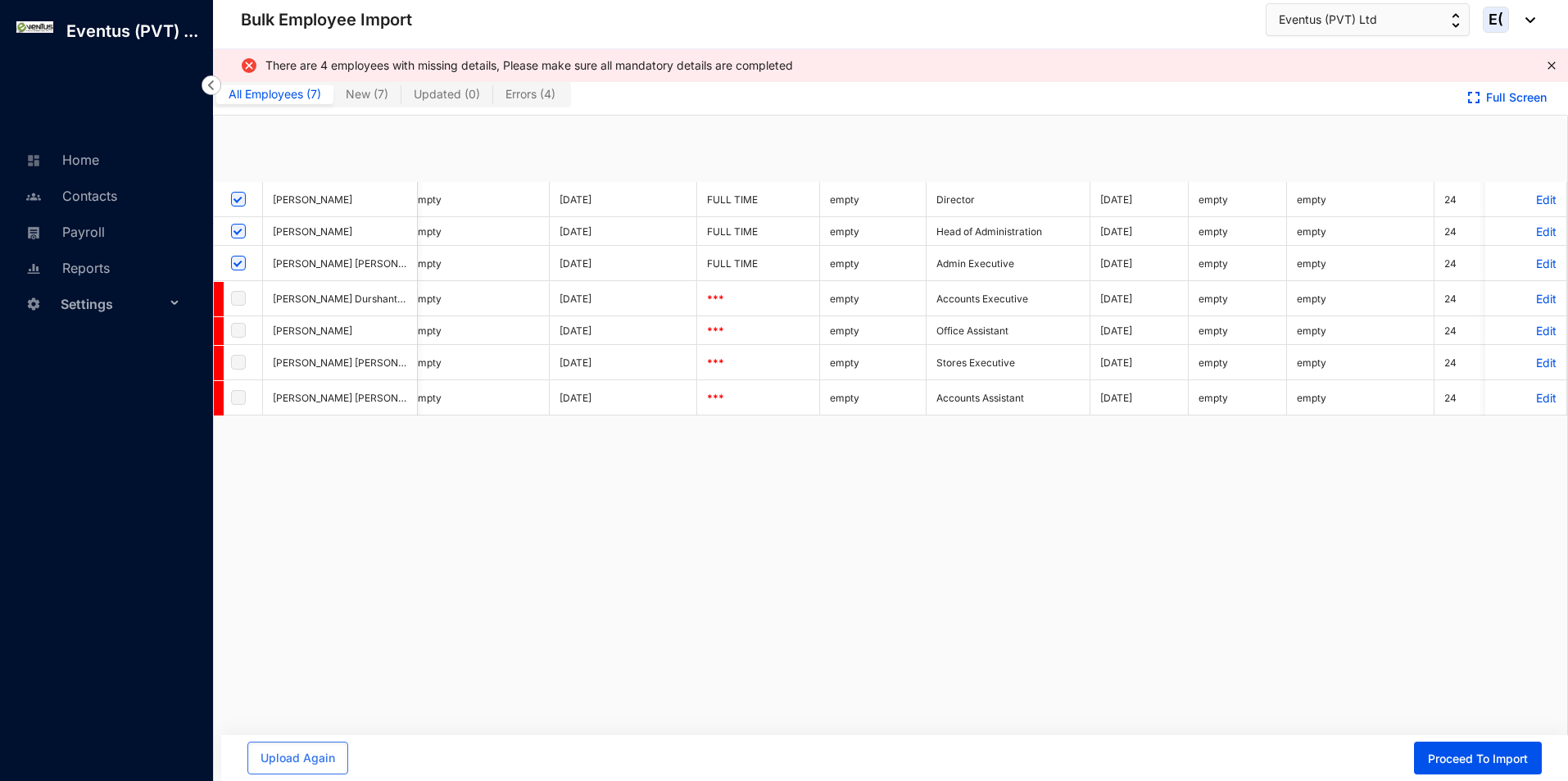
checkbox input "true"
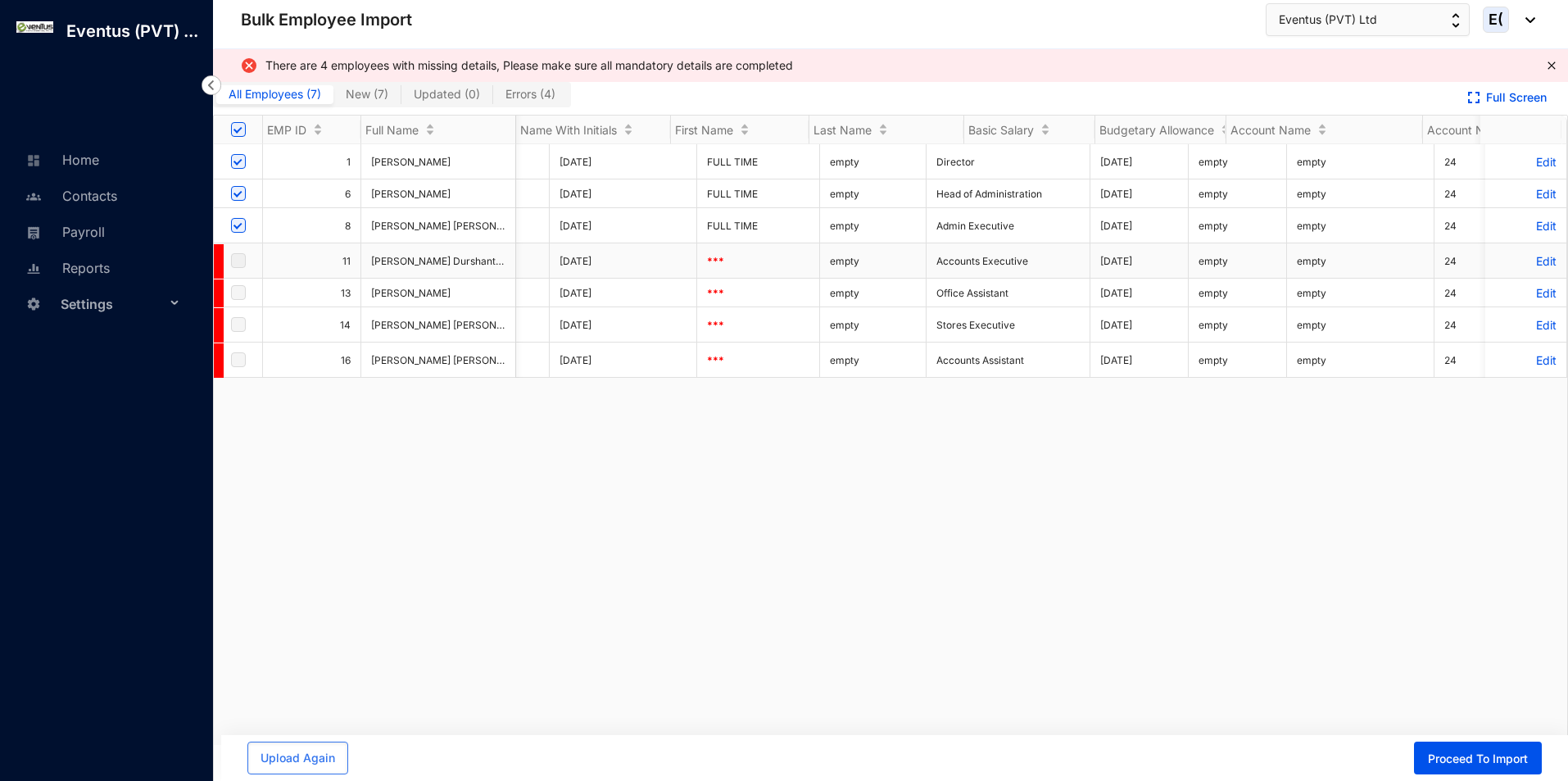
click at [1529, 268] on p "Edit" at bounding box center [1525, 261] width 62 height 14
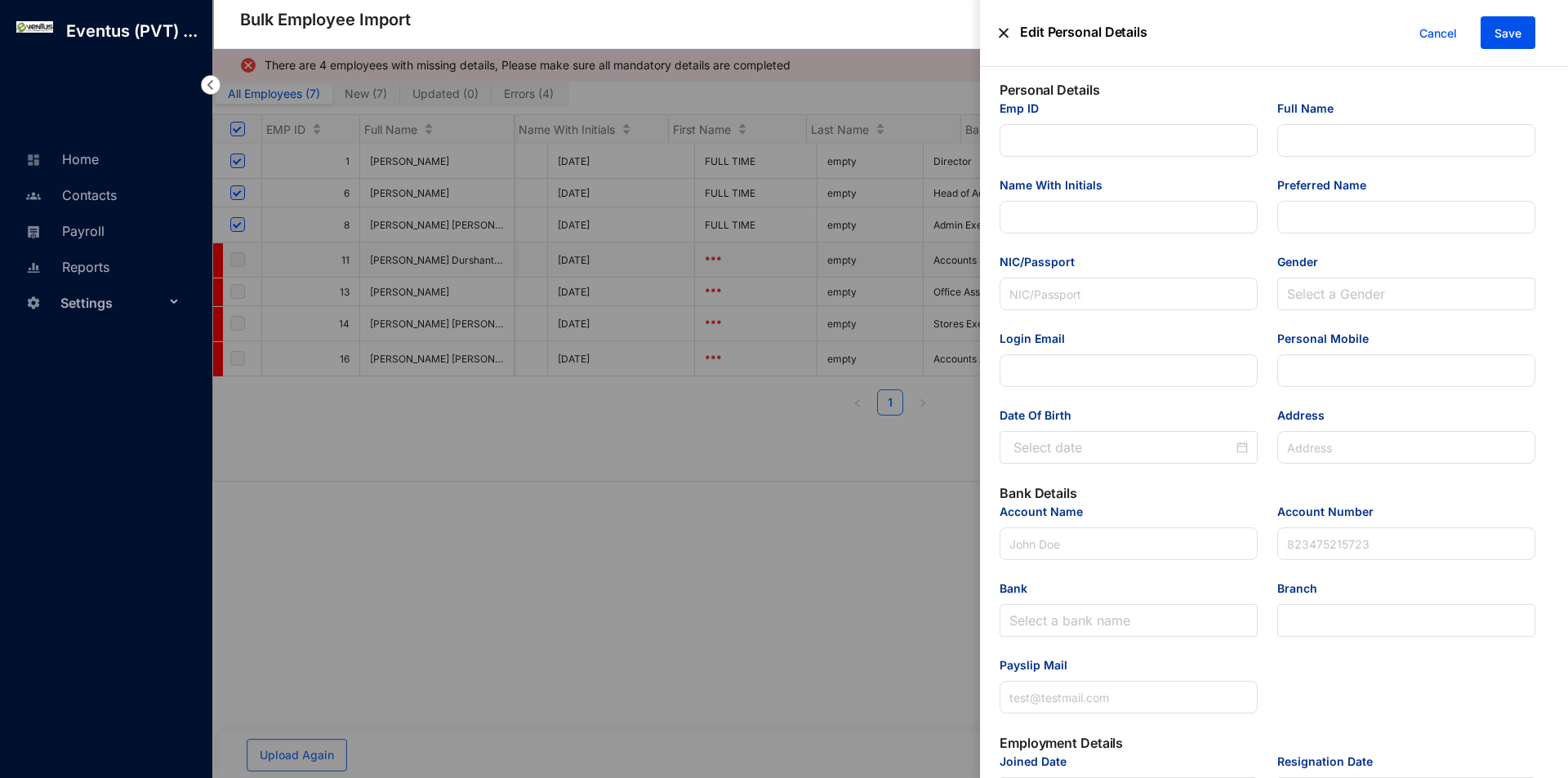
type input "11"
type input "[PERSON_NAME] Durshanthi Kaushagy"
type input "P D Kaushagy"
type input "Kaushagy"
type input "200075000985"
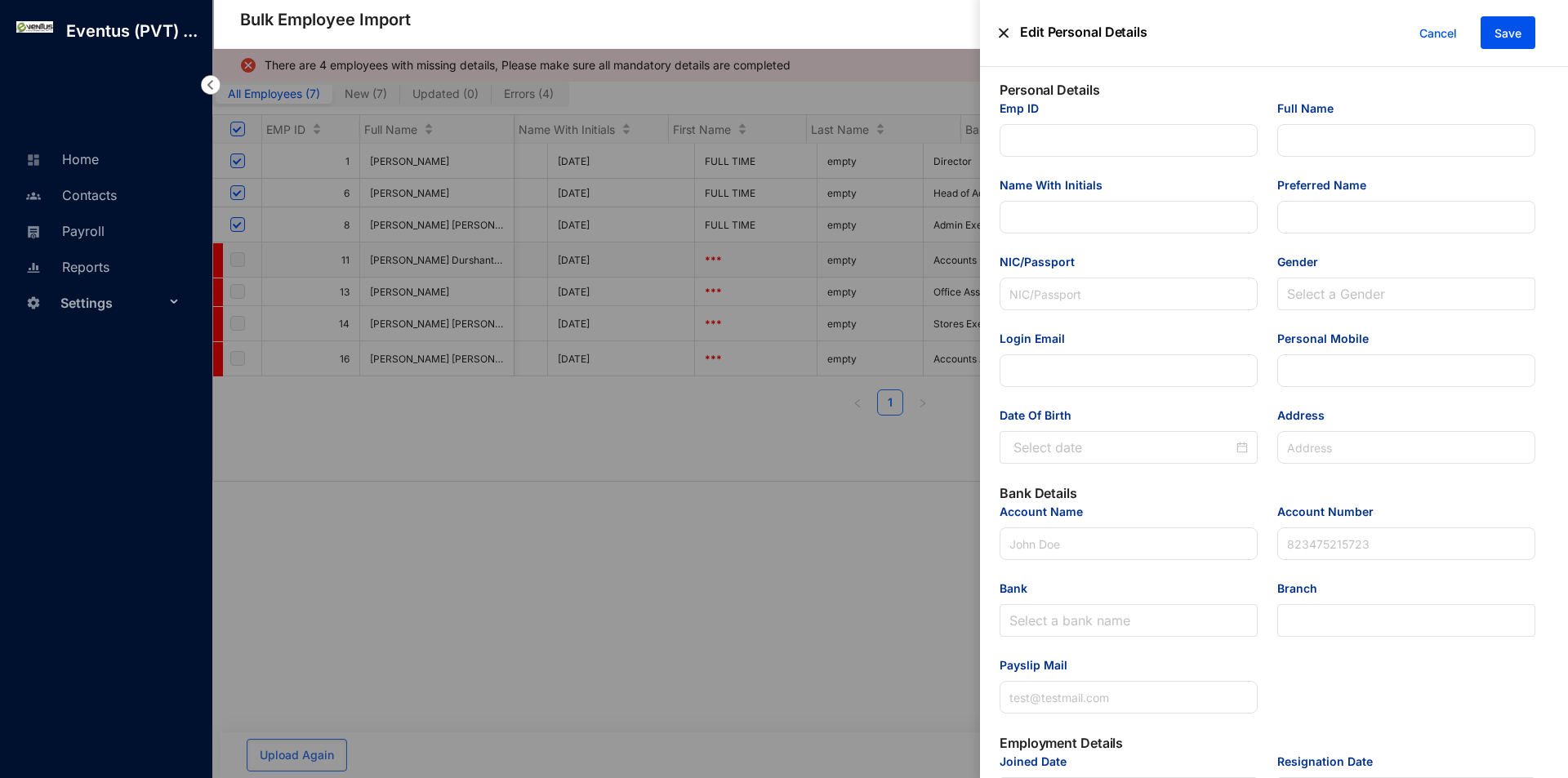
type input "[EMAIL_ADDRESS][DOMAIN_NAME]"
type input "760999052"
type input "[STREET_ADDRESS]"
type input "P D Kaushagy"
type input "101252193630"
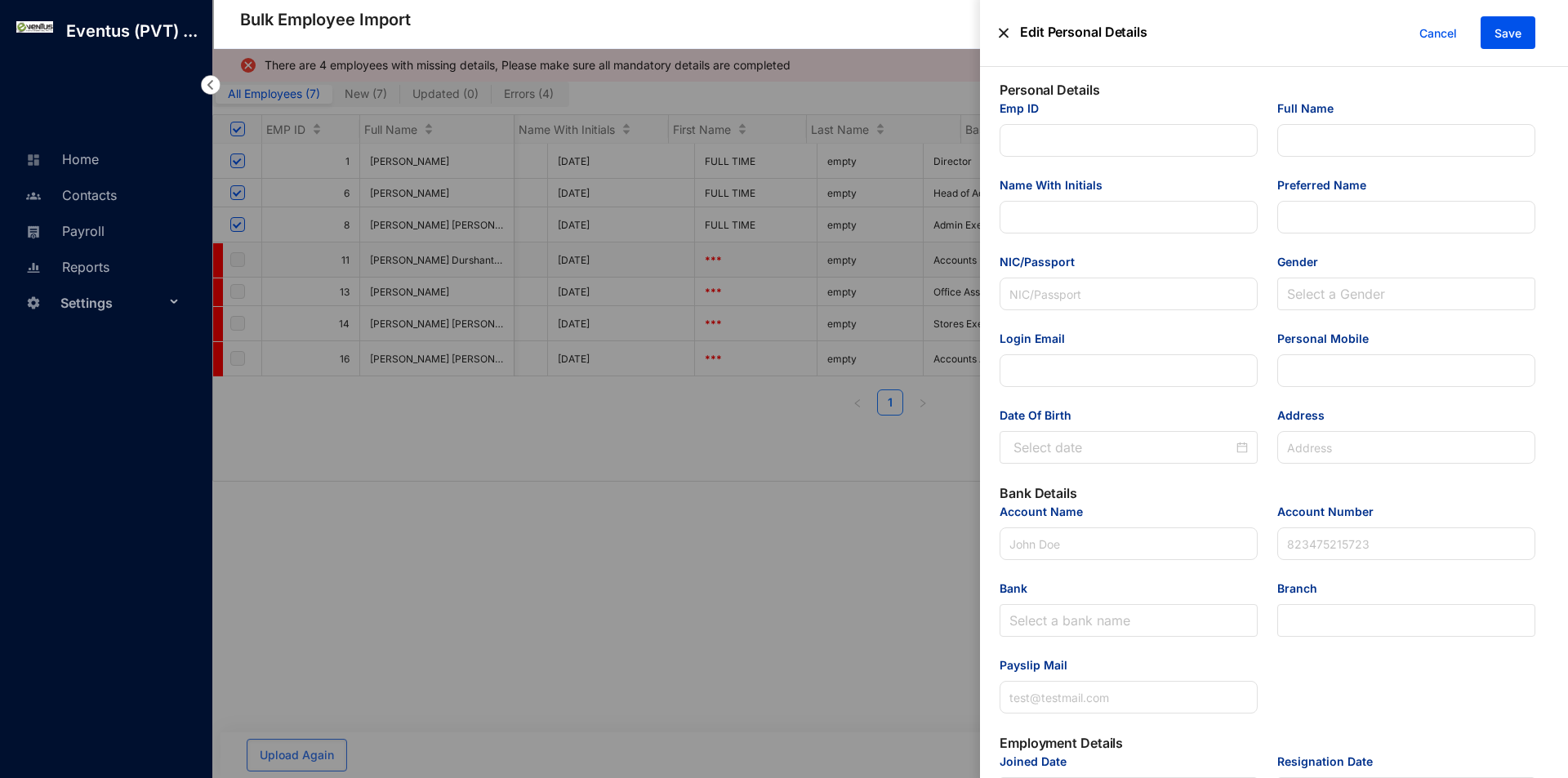
type input "[EMAIL_ADDRESS][DOMAIN_NAME]"
type input "Accounts Executive"
type input "11"
type Salary "50000"
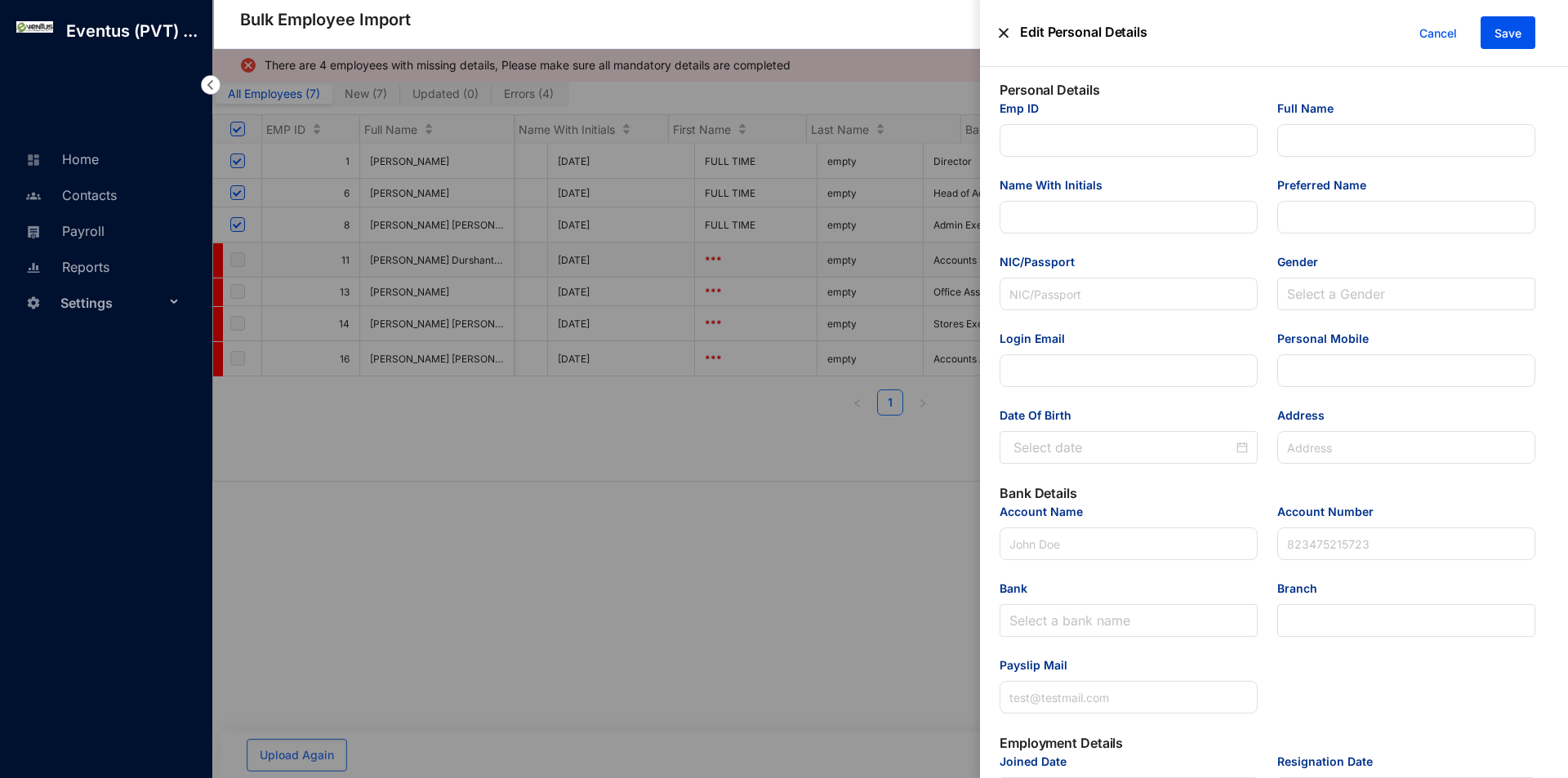
type Allowance "12500"
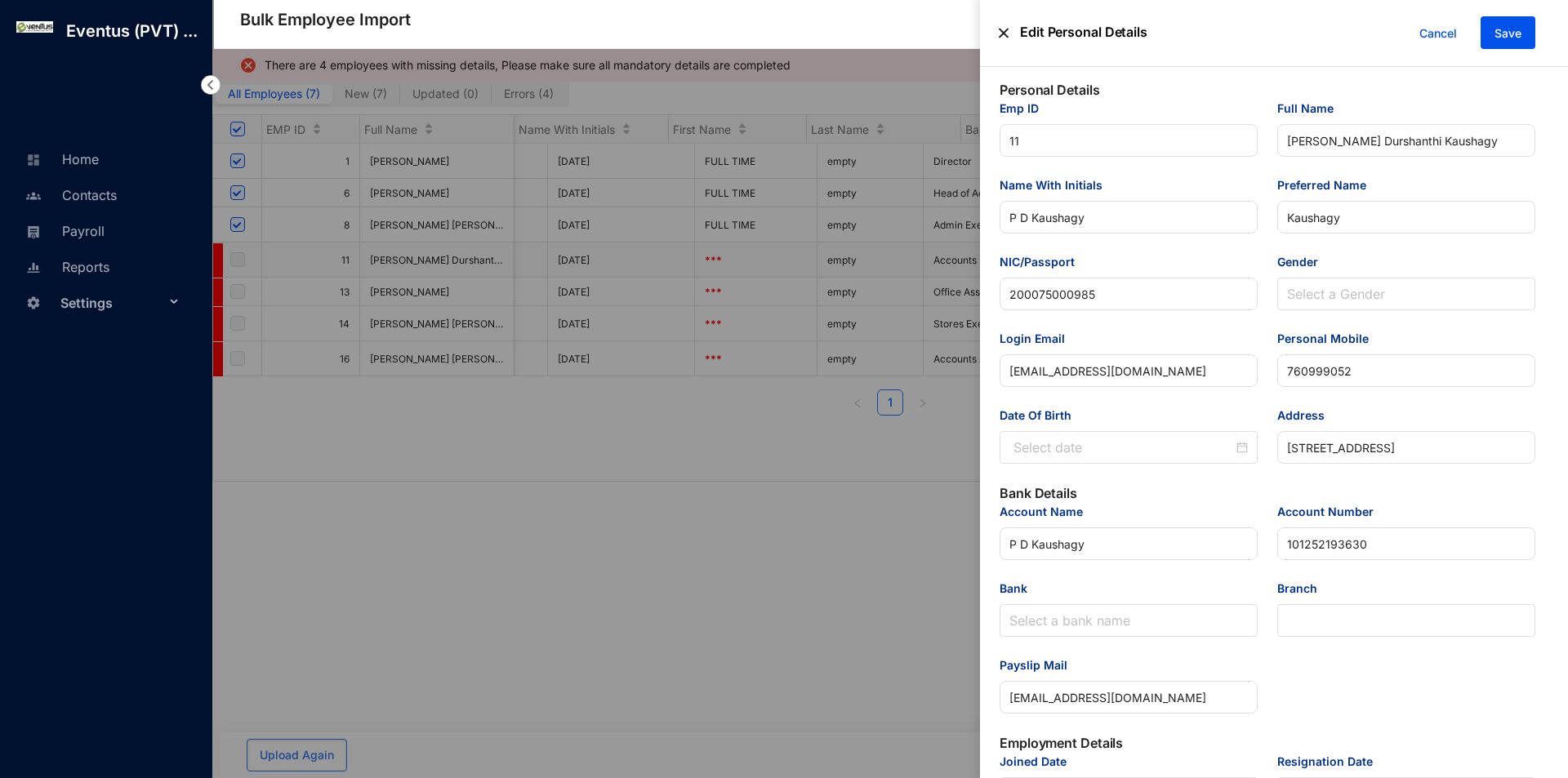
type input "[DATE]"
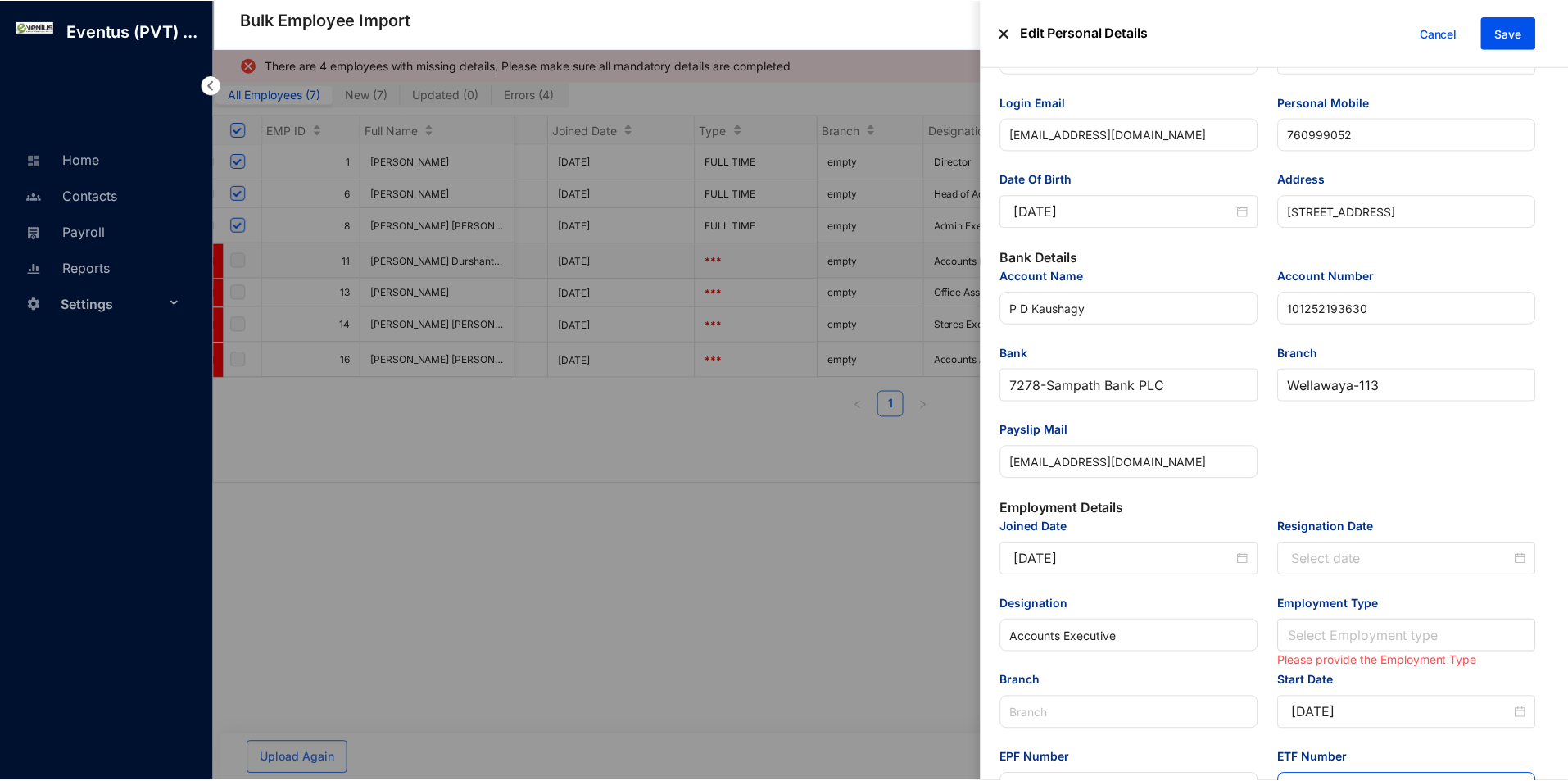
scroll to position [492, 0]
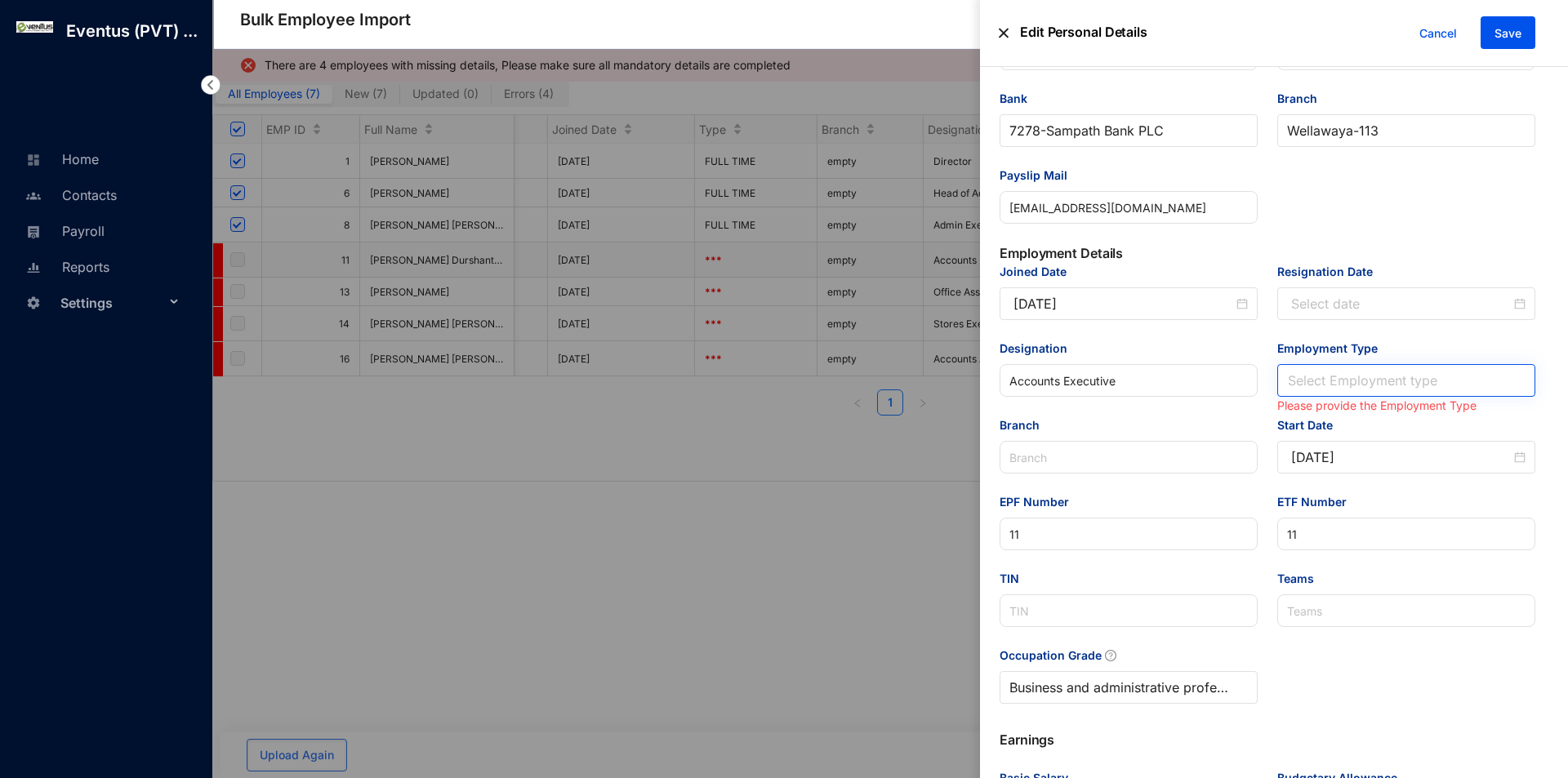
click at [1334, 365] on input "Employment Type" at bounding box center [1406, 381] width 239 height 31
click at [1339, 412] on div "Full Time" at bounding box center [1402, 416] width 229 height 18
click at [1501, 47] on button "Save" at bounding box center [1507, 33] width 55 height 33
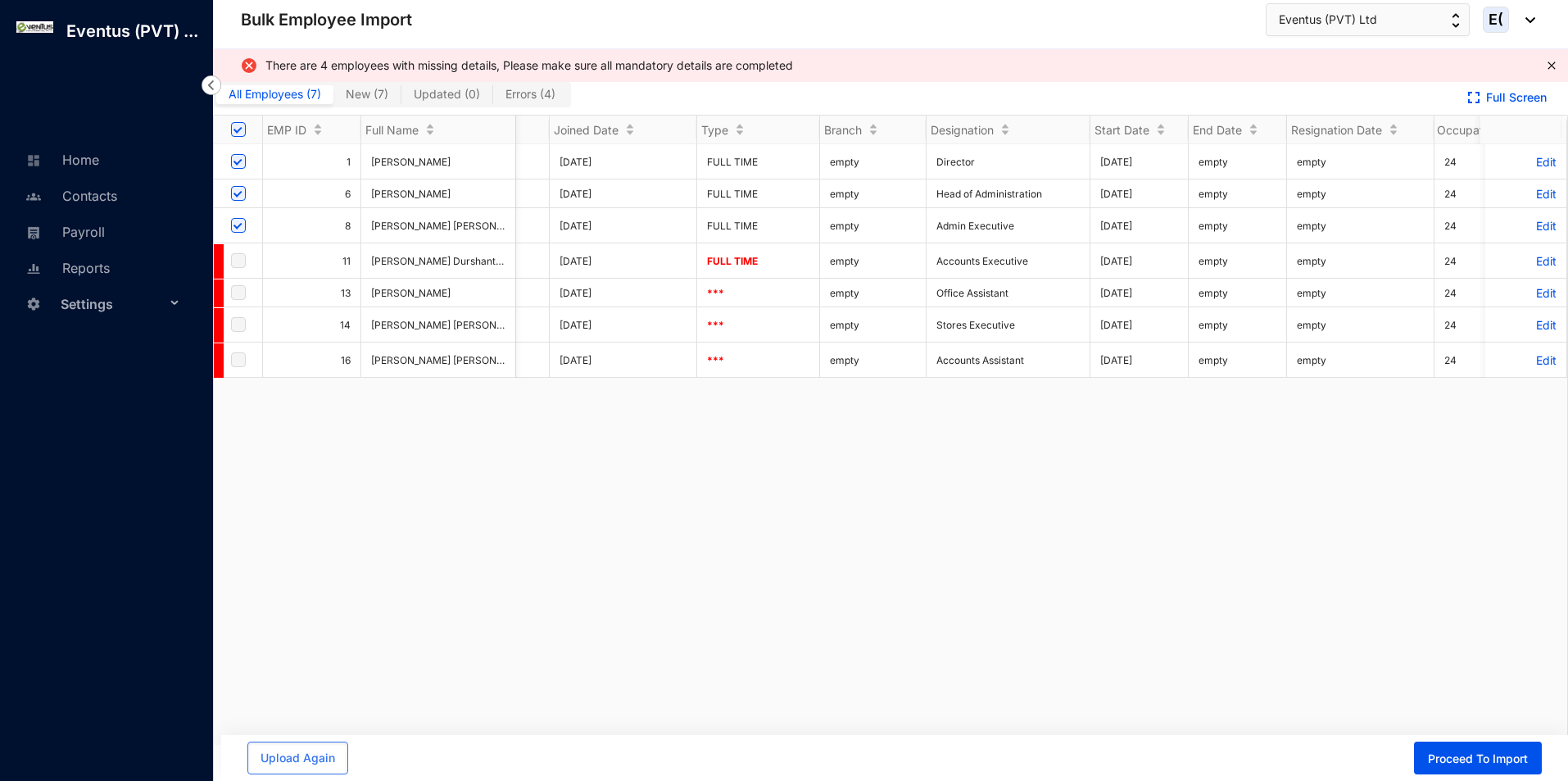
scroll to position [0, 2544]
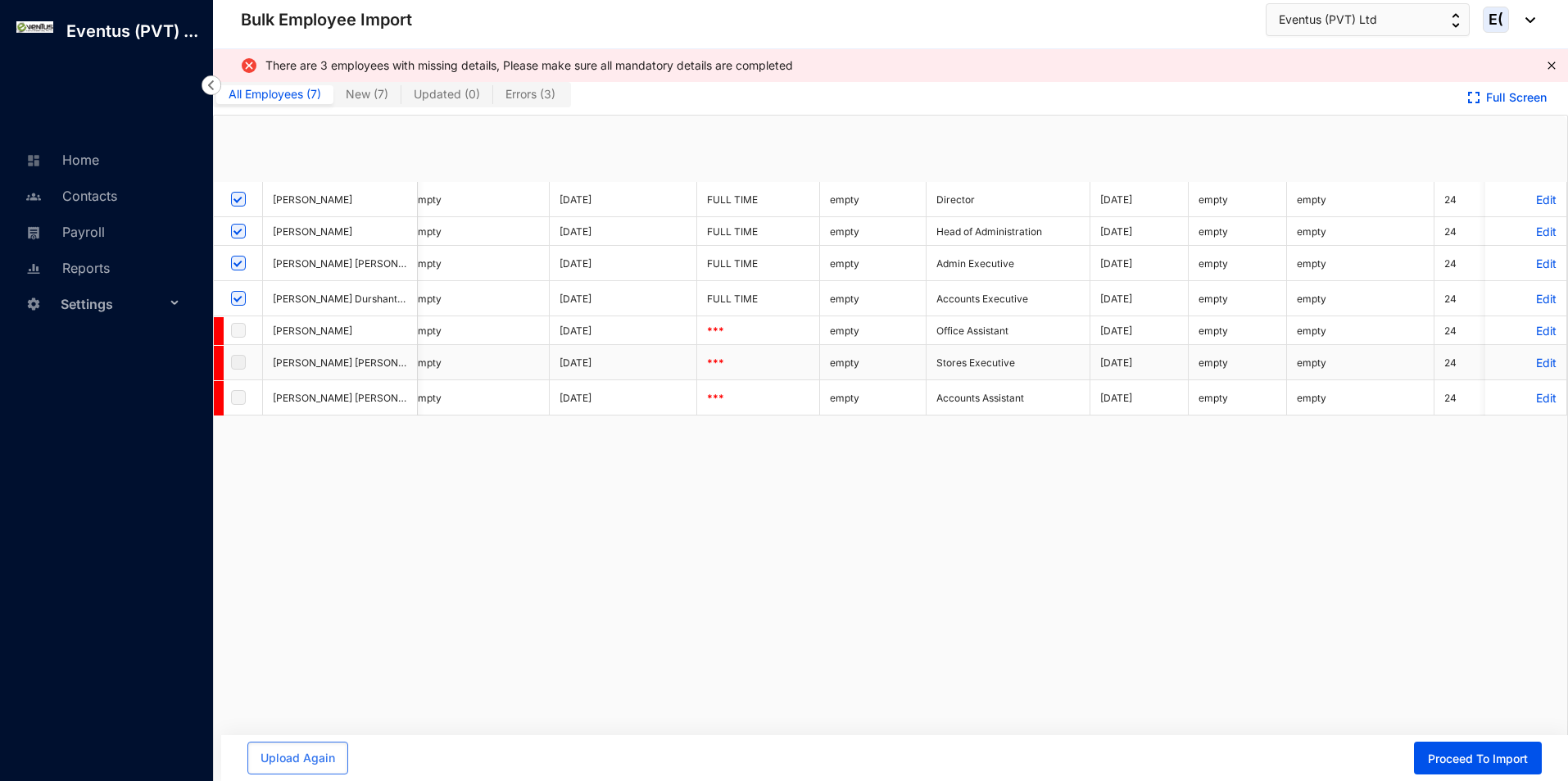
checkbox input "true"
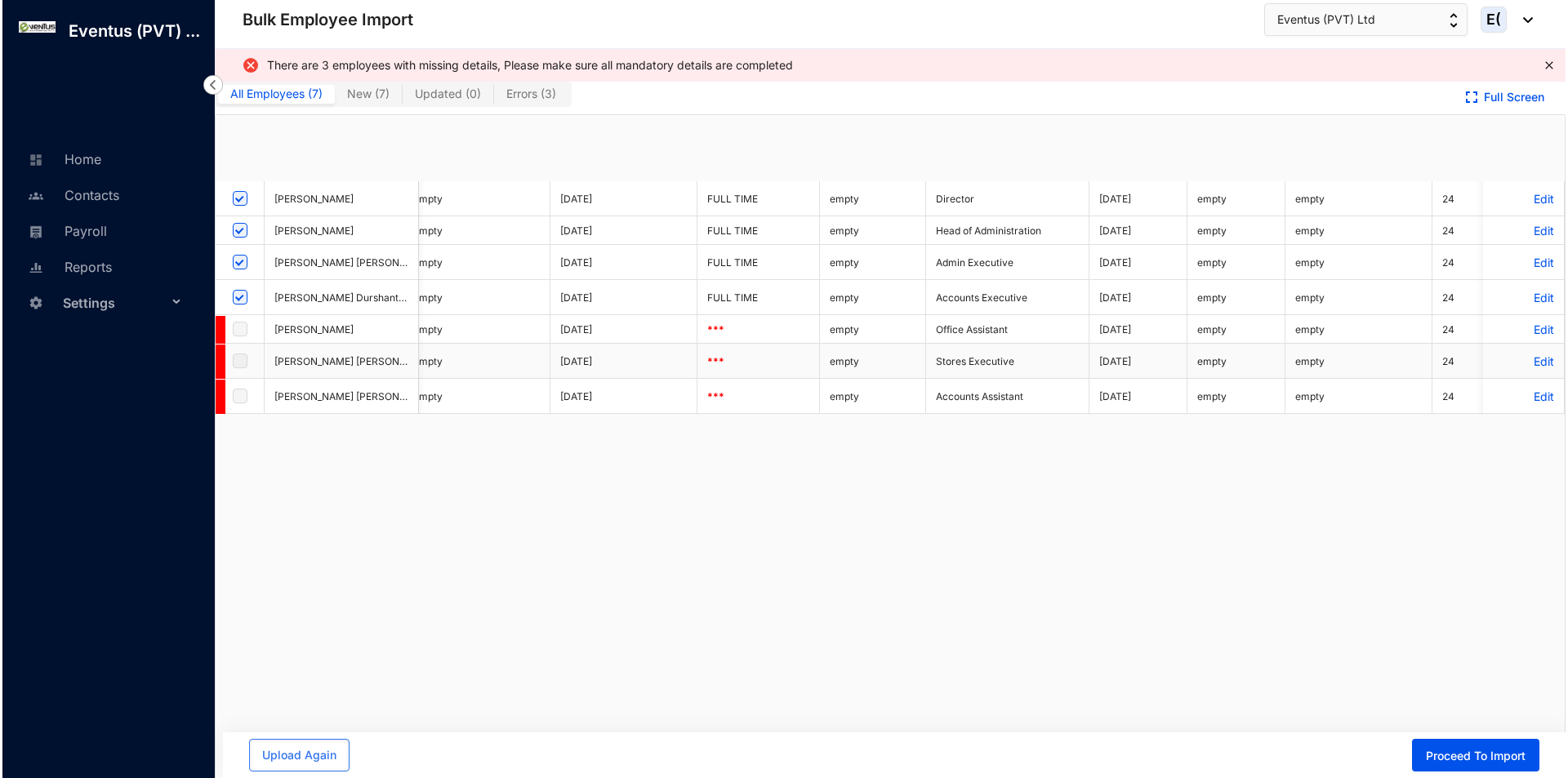
scroll to position [0, 0]
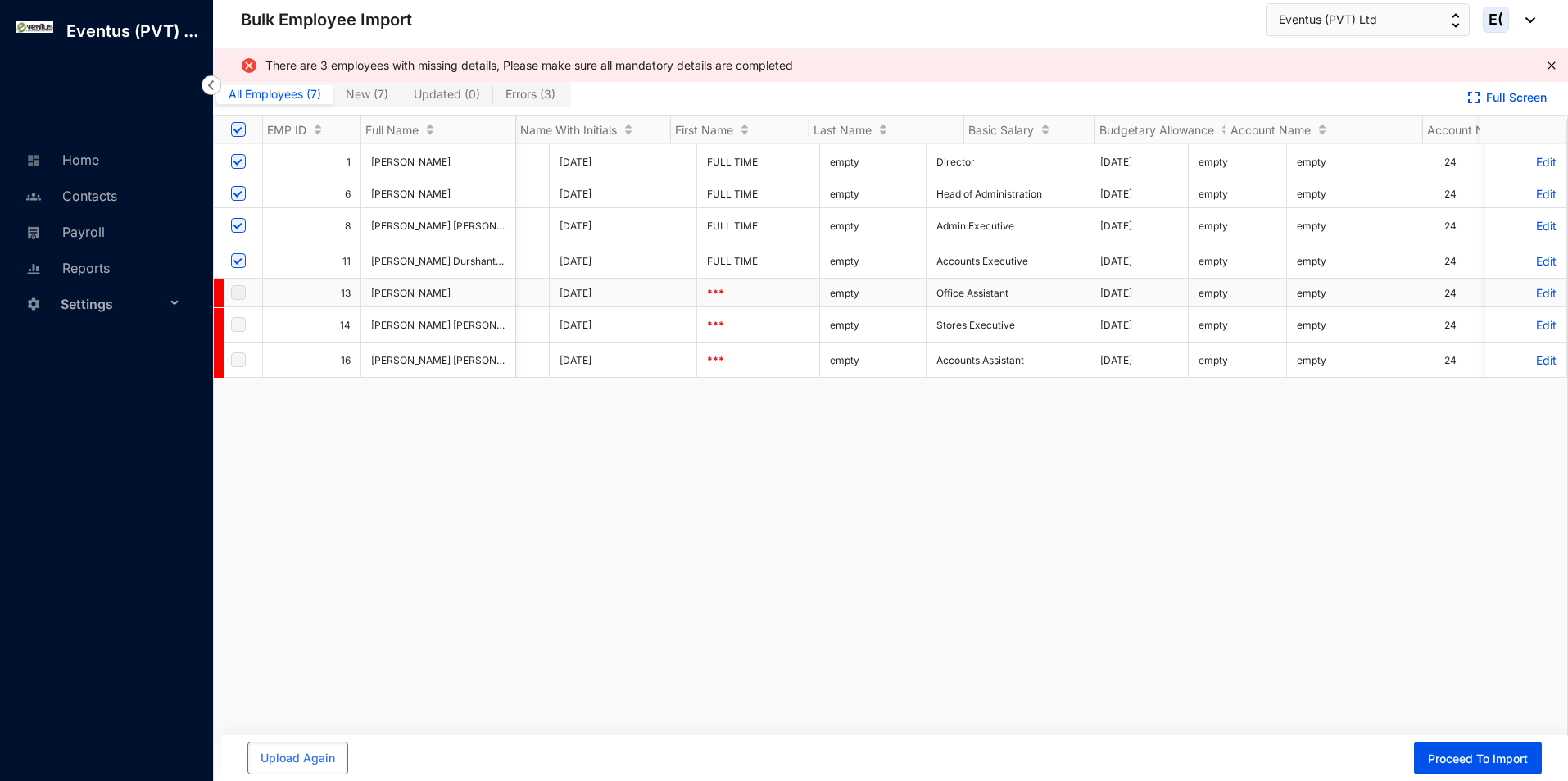
click at [1534, 300] on p "Edit" at bounding box center [1525, 293] width 62 height 14
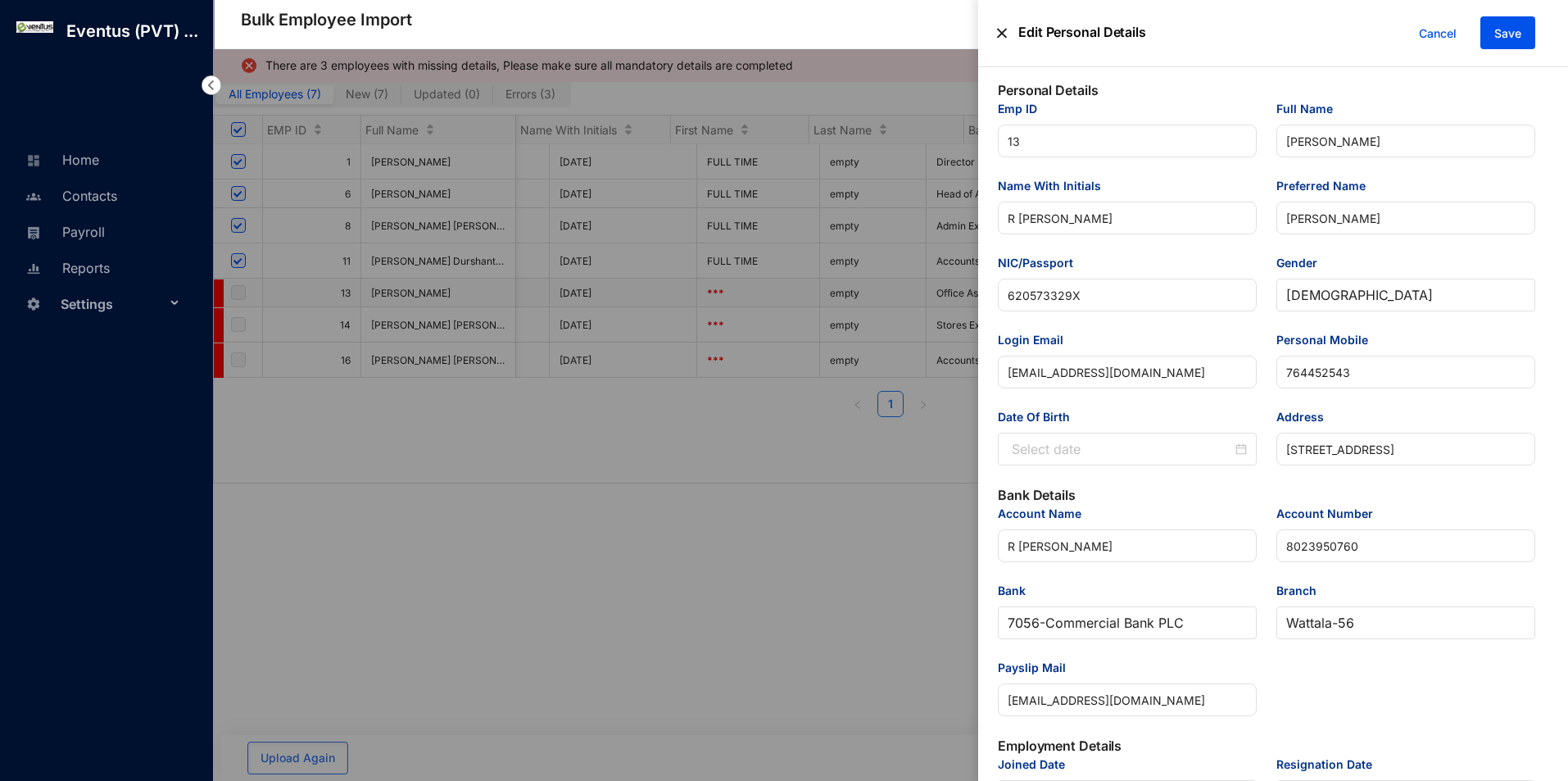
type input "[DATE]"
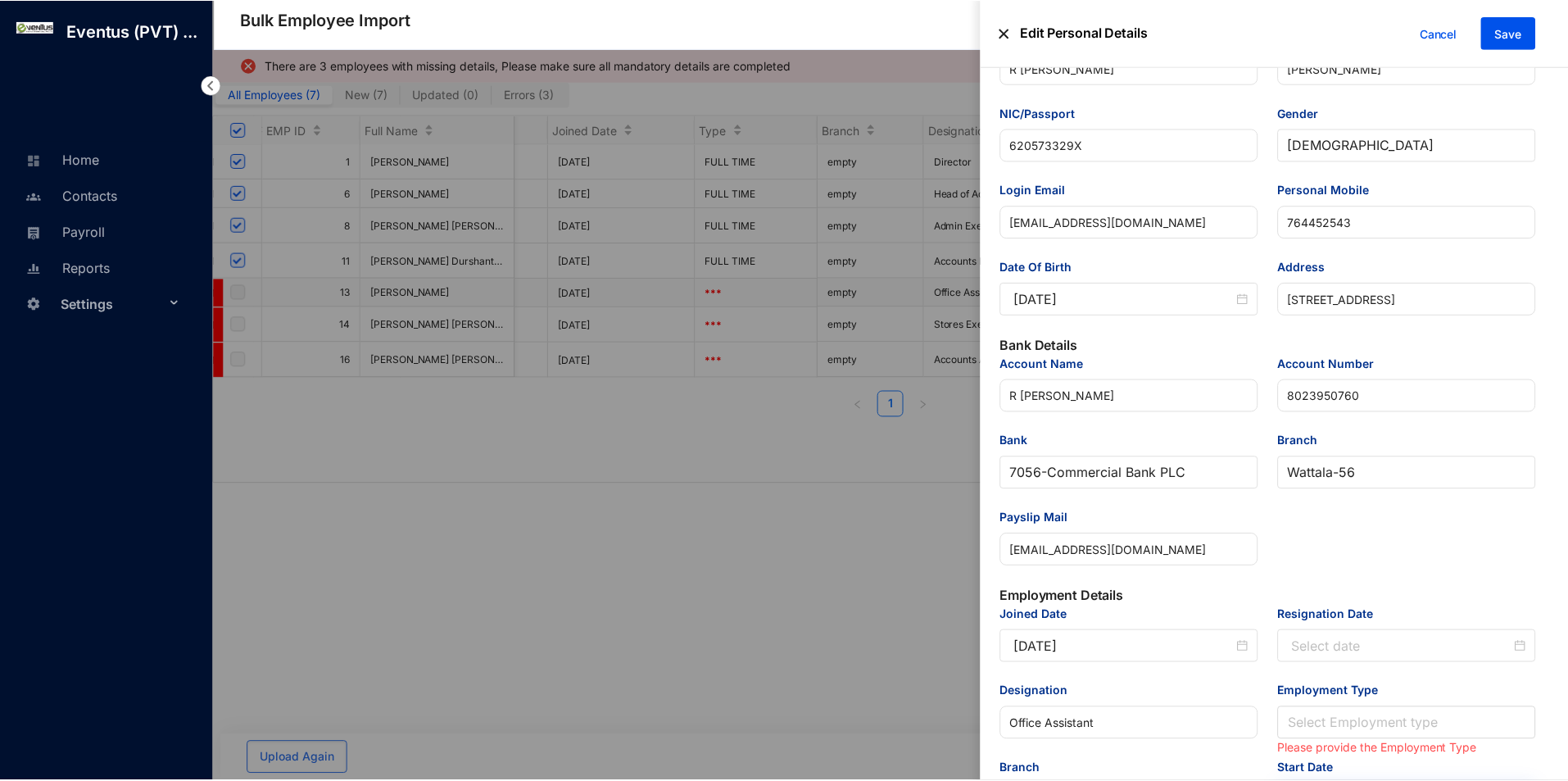
scroll to position [410, 0]
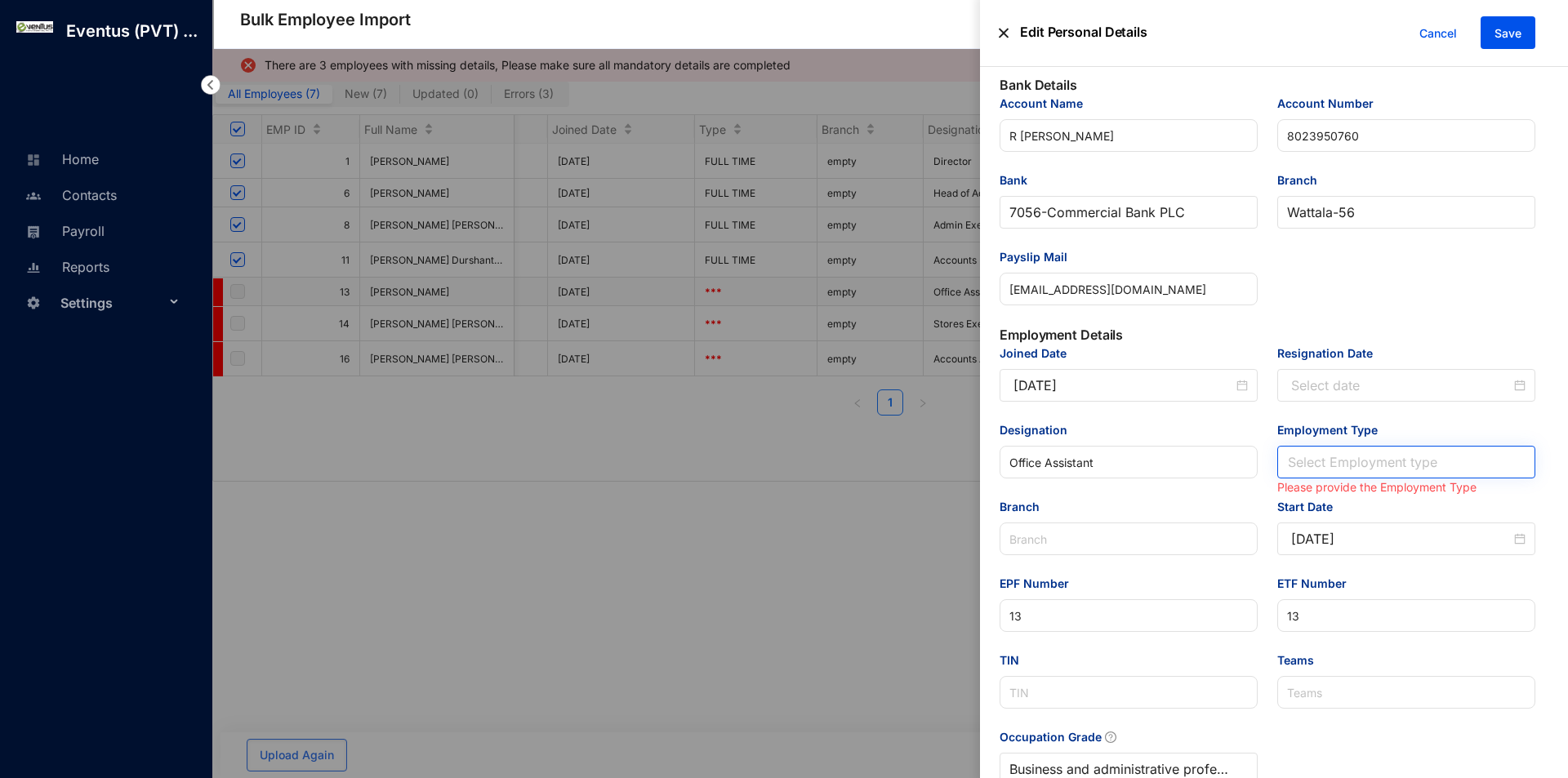
click at [1332, 457] on input "Employment Type" at bounding box center [1406, 462] width 239 height 31
click at [1326, 503] on div "Full Time" at bounding box center [1402, 498] width 229 height 18
click at [1513, 55] on div "Edit Personal Details Cancel Save" at bounding box center [1273, 33] width 588 height 67
click at [1515, 46] on button "Save" at bounding box center [1507, 33] width 55 height 33
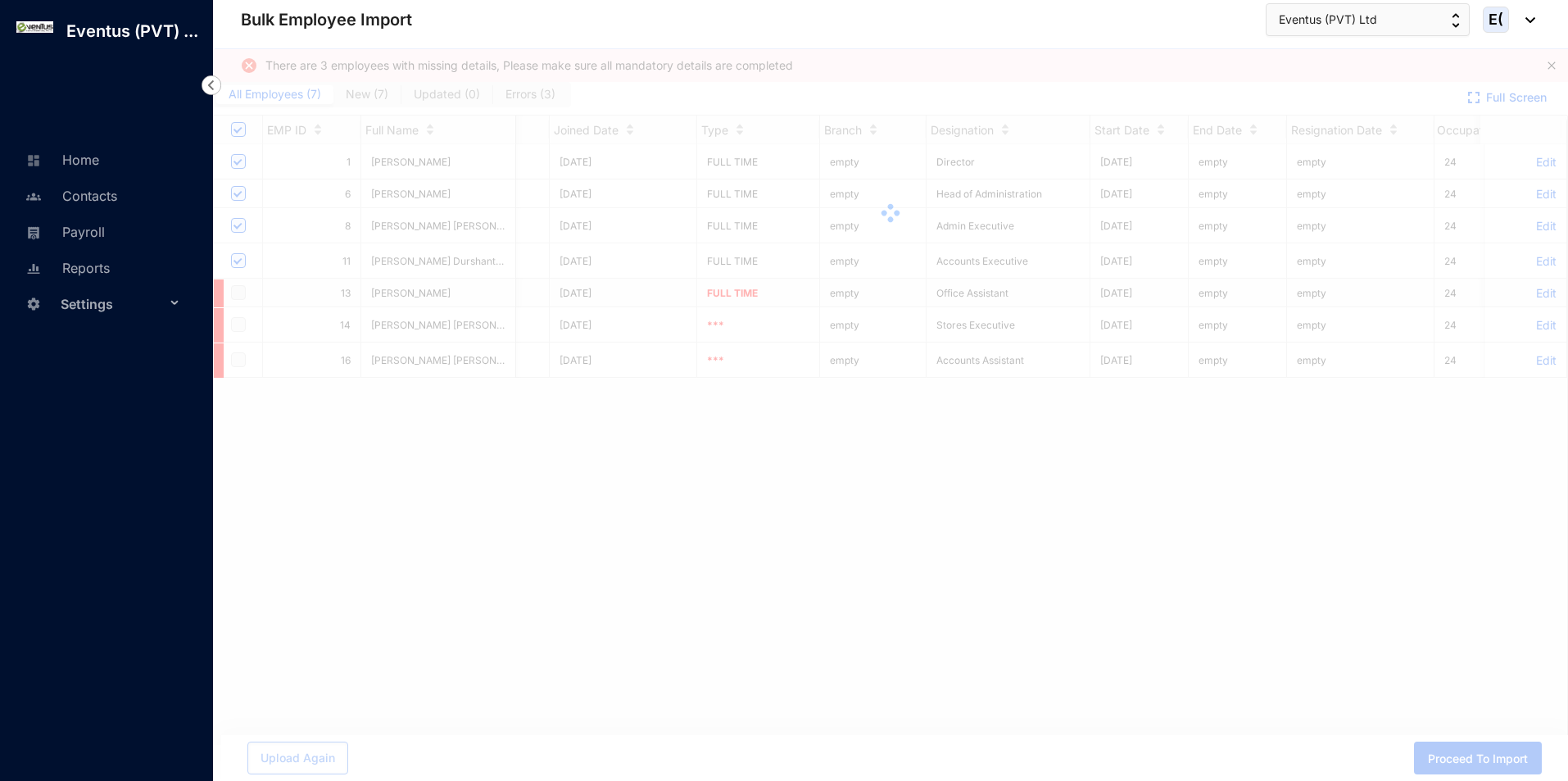
scroll to position [0, 2544]
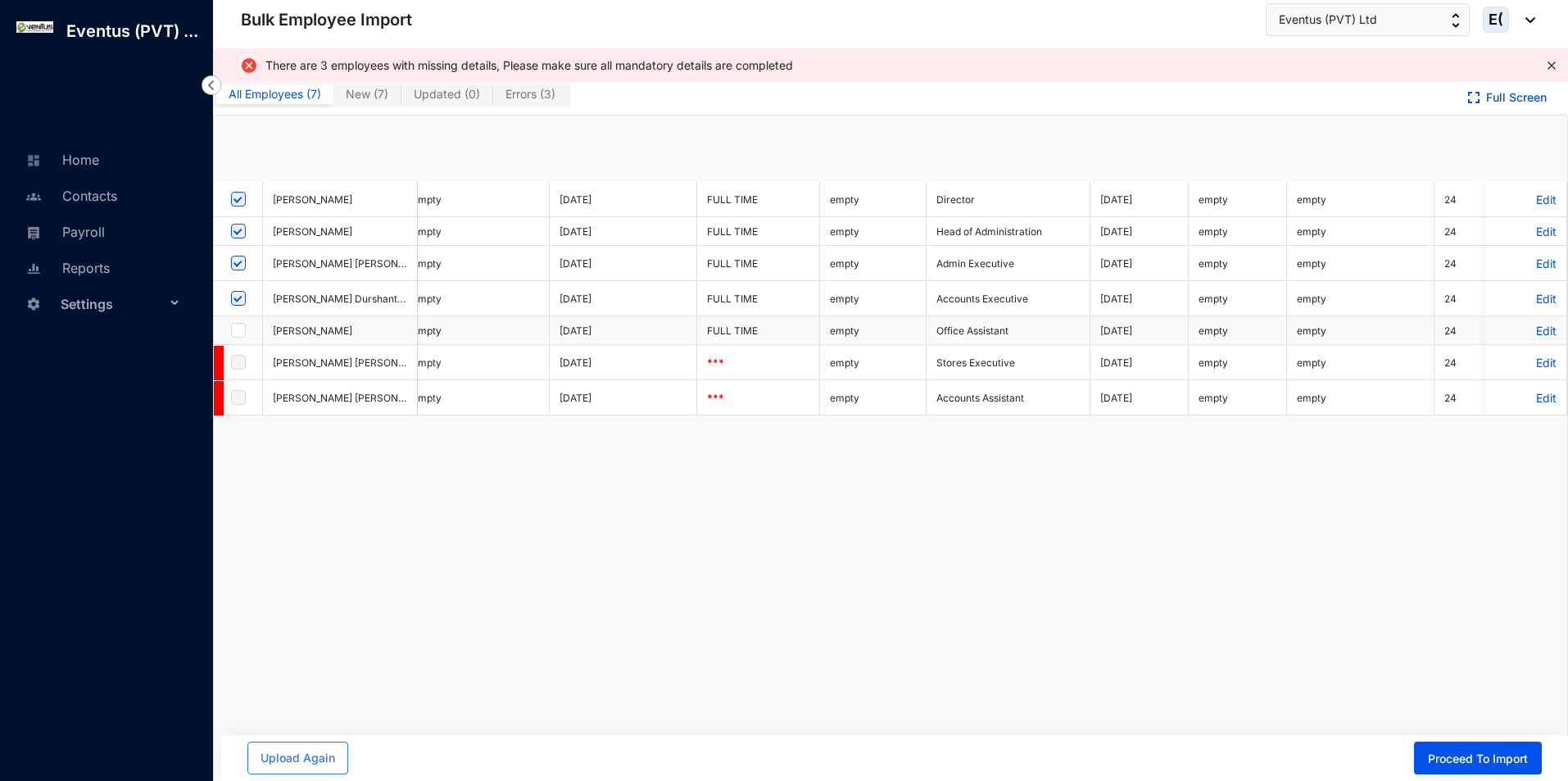
checkbox input "true"
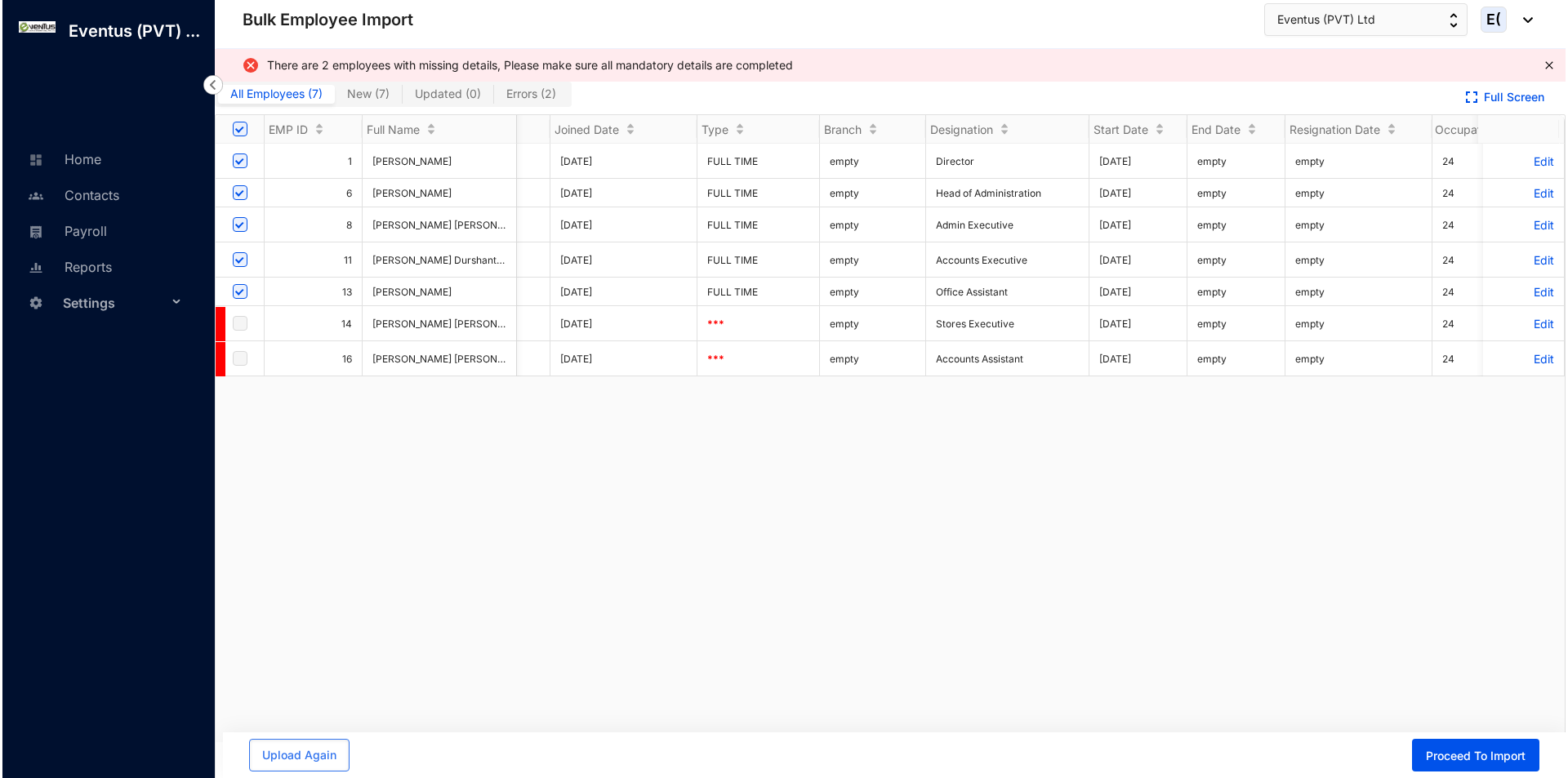
scroll to position [0, 0]
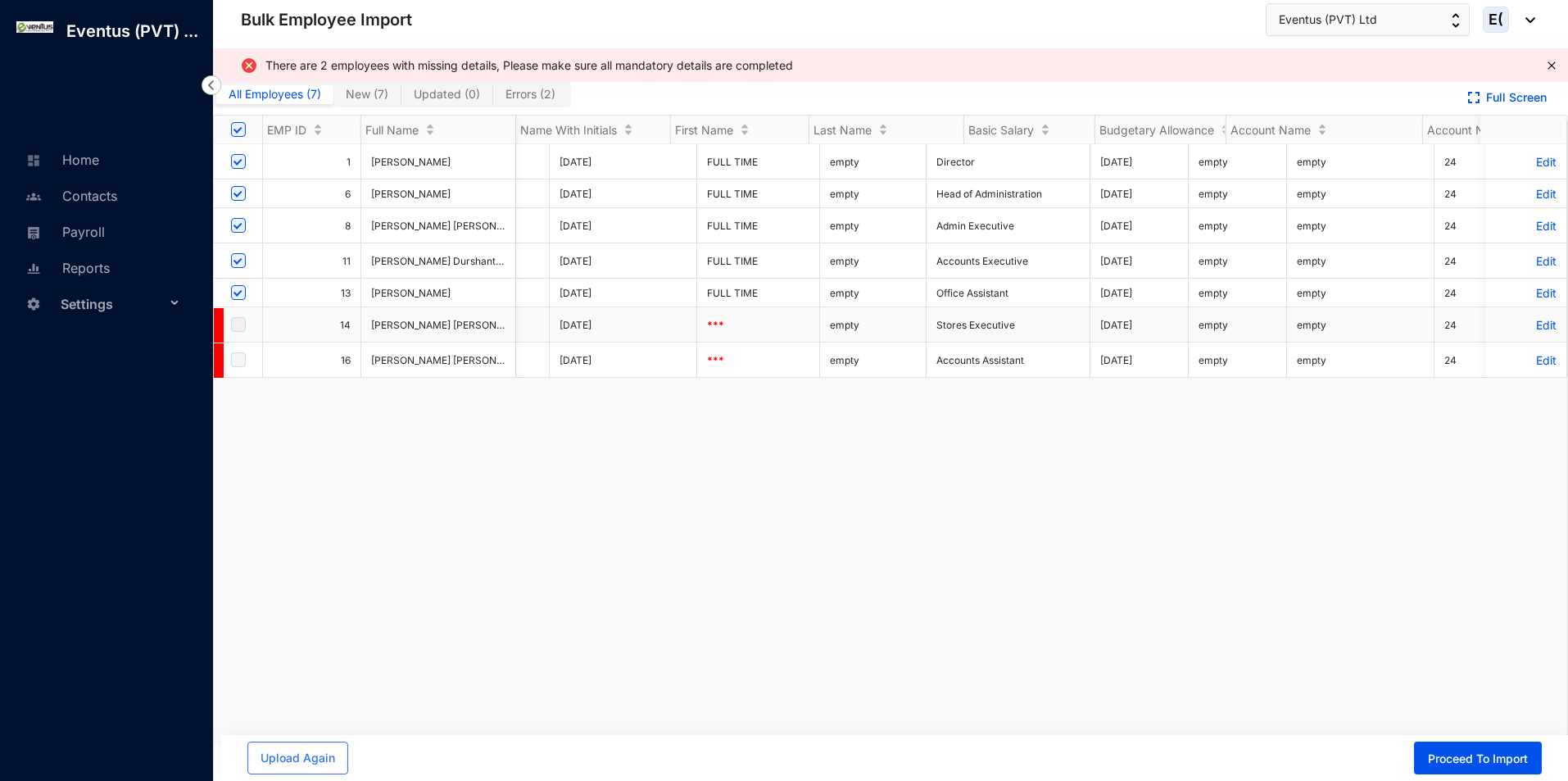
click at [1531, 339] on td "Edit" at bounding box center [1526, 325] width 82 height 36
click at [1527, 332] on p "Edit" at bounding box center [1525, 325] width 62 height 14
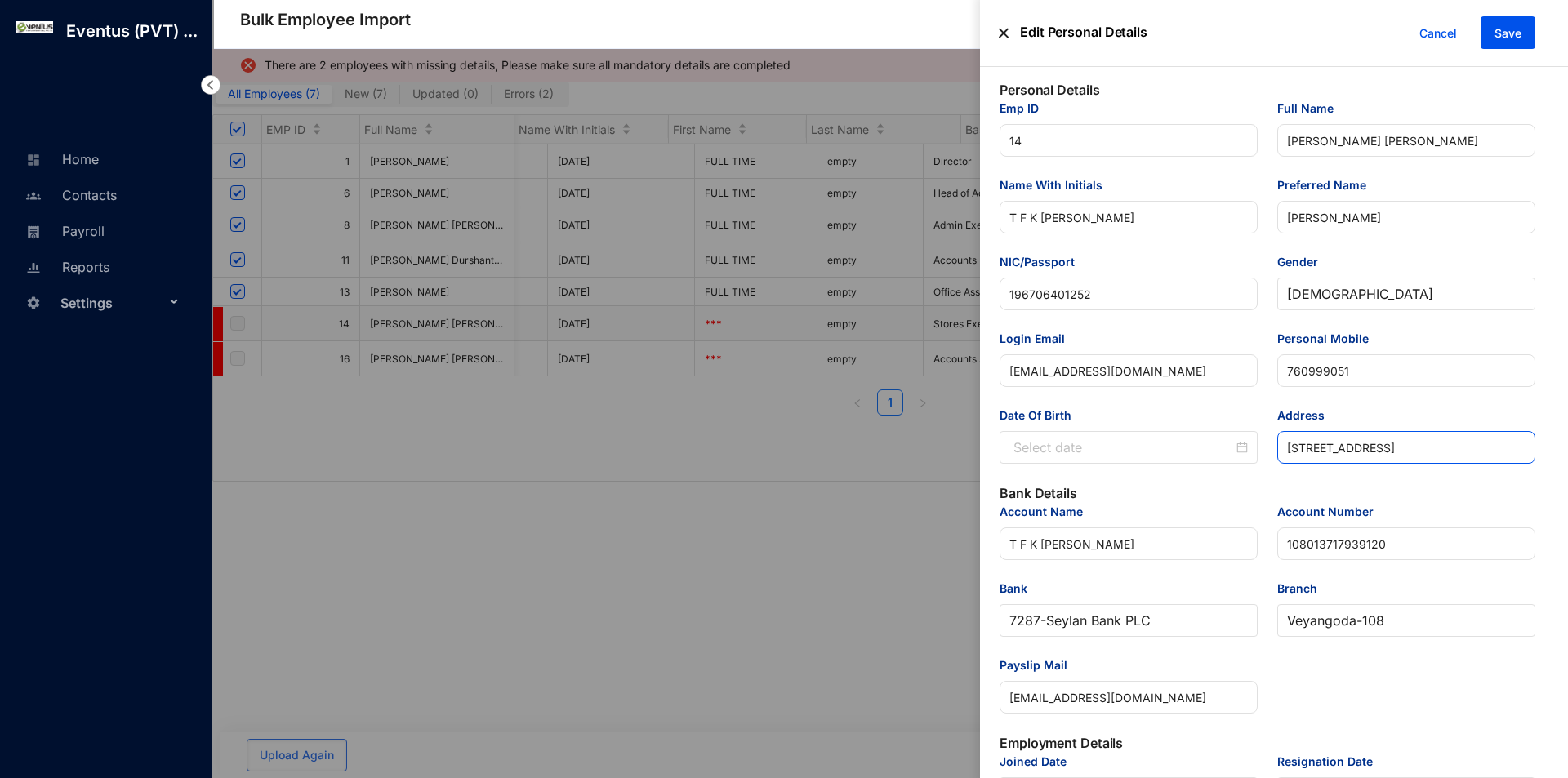
type input "[DATE]"
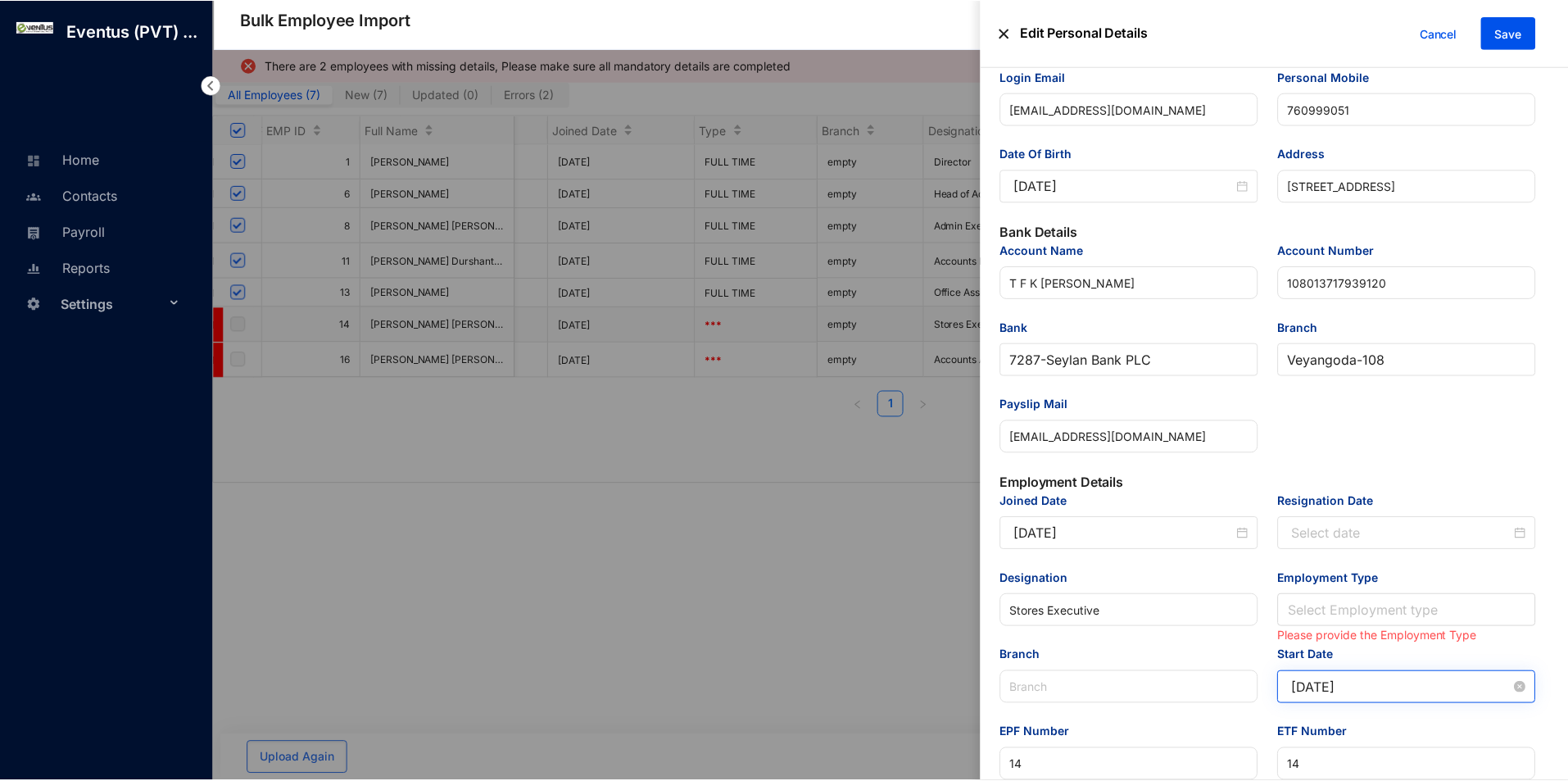
scroll to position [492, 0]
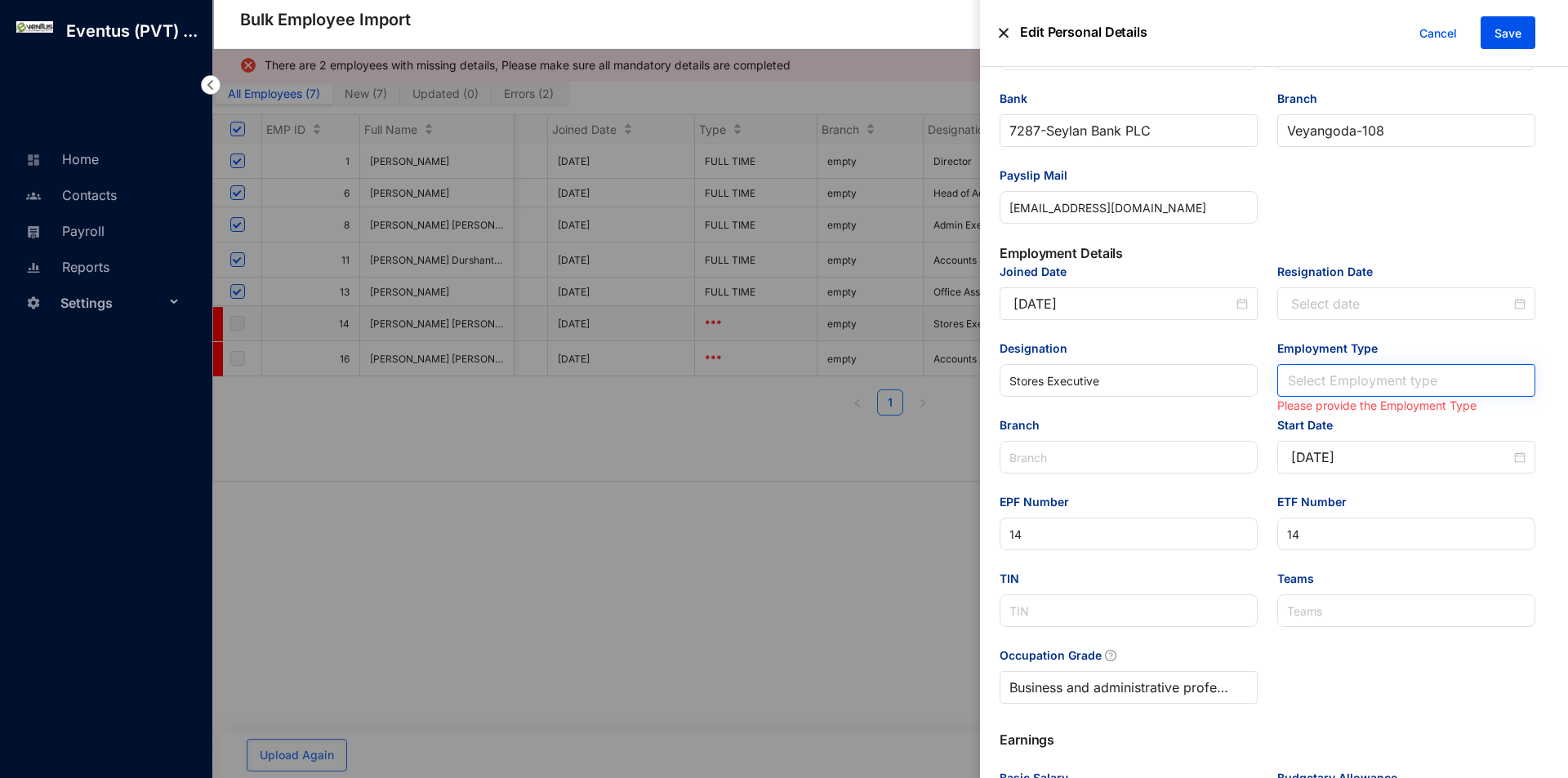
click at [1338, 380] on input "Employment Type" at bounding box center [1406, 381] width 239 height 31
click at [1349, 423] on div "Full Time" at bounding box center [1402, 416] width 229 height 18
click at [1521, 49] on div "Cancel Save" at bounding box center [1471, 33] width 128 height 34
click at [1519, 39] on span "Save" at bounding box center [1507, 33] width 27 height 16
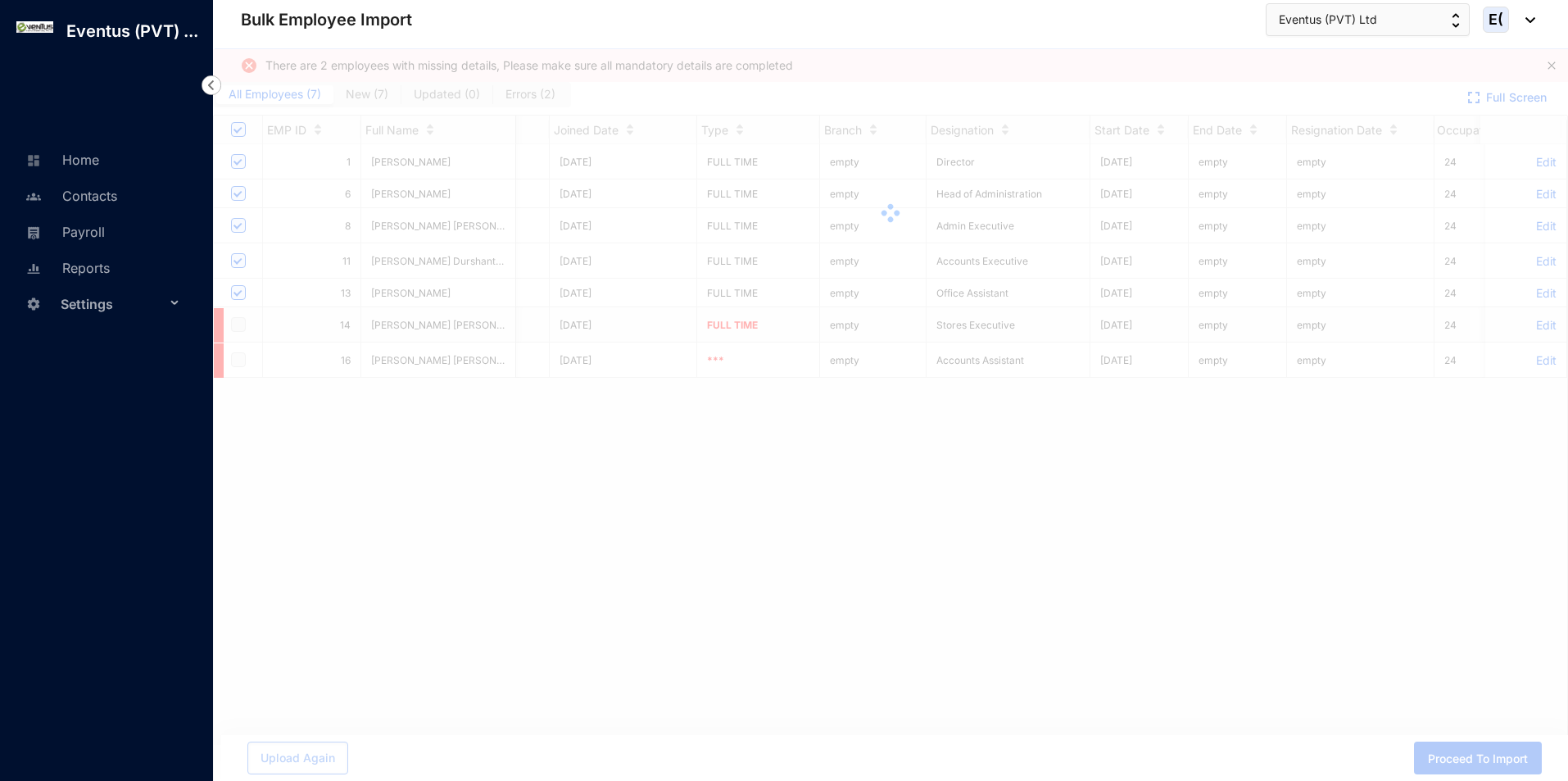
scroll to position [0, 2544]
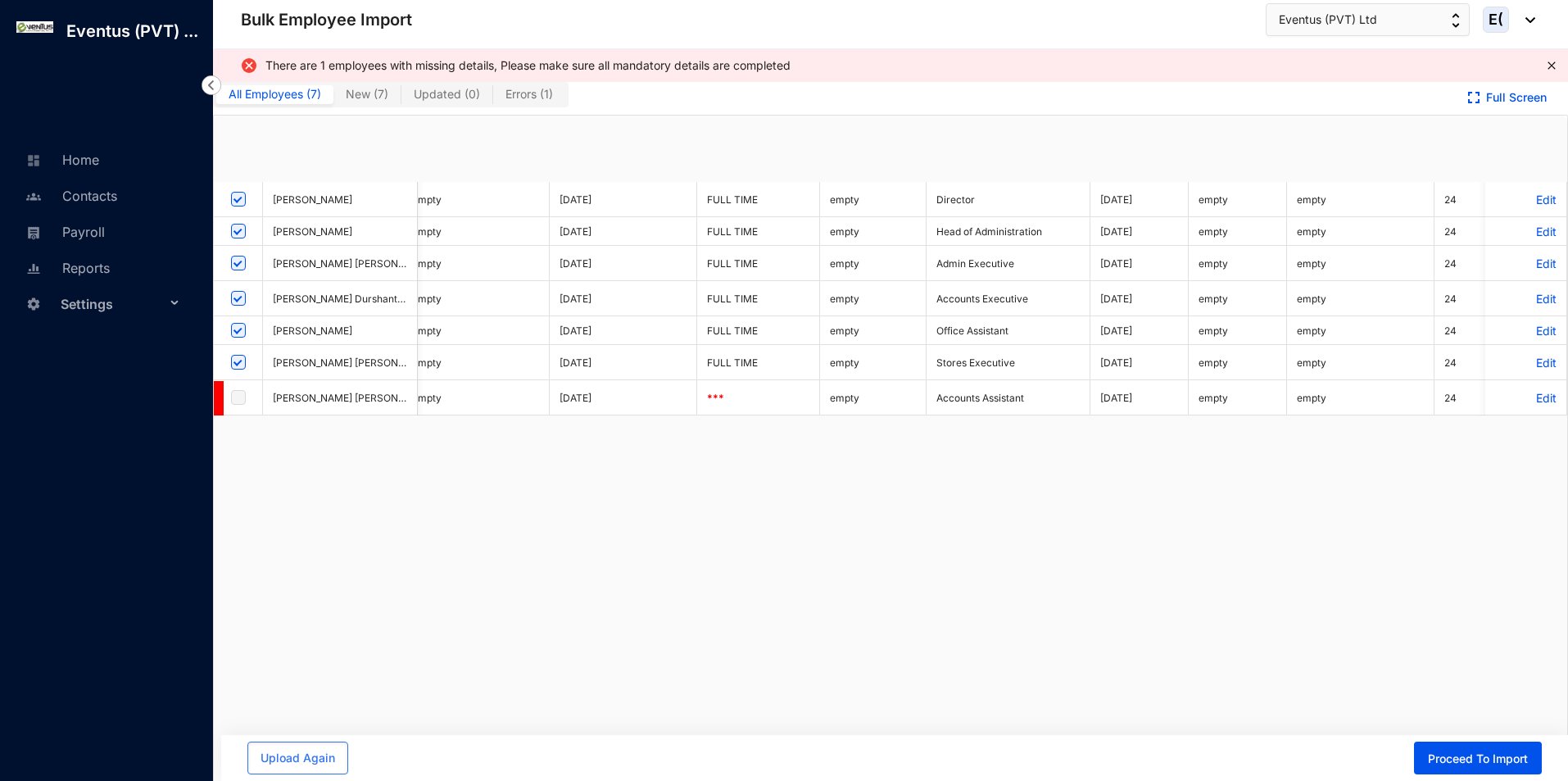
checkbox input "true"
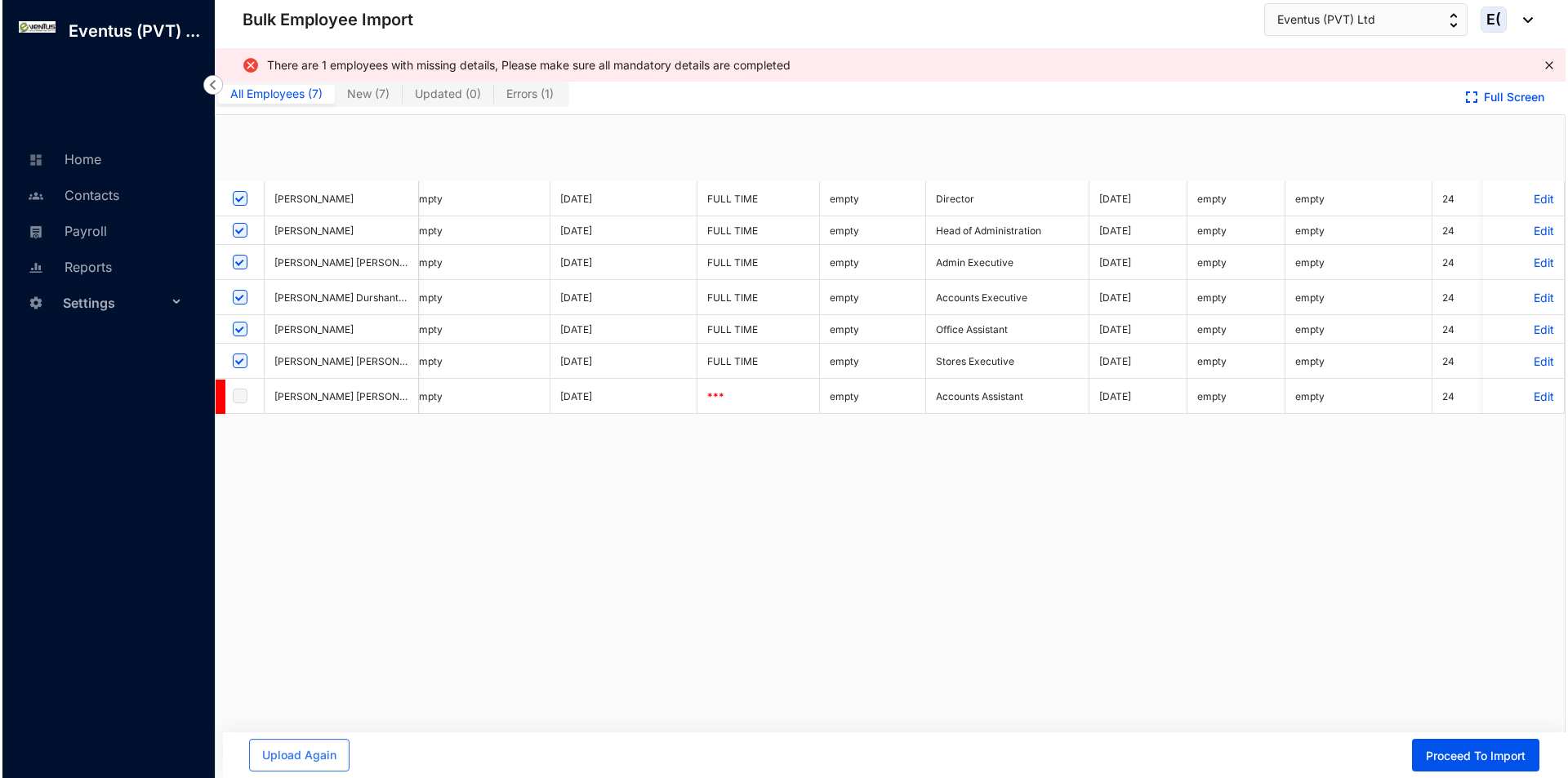
scroll to position [0, 0]
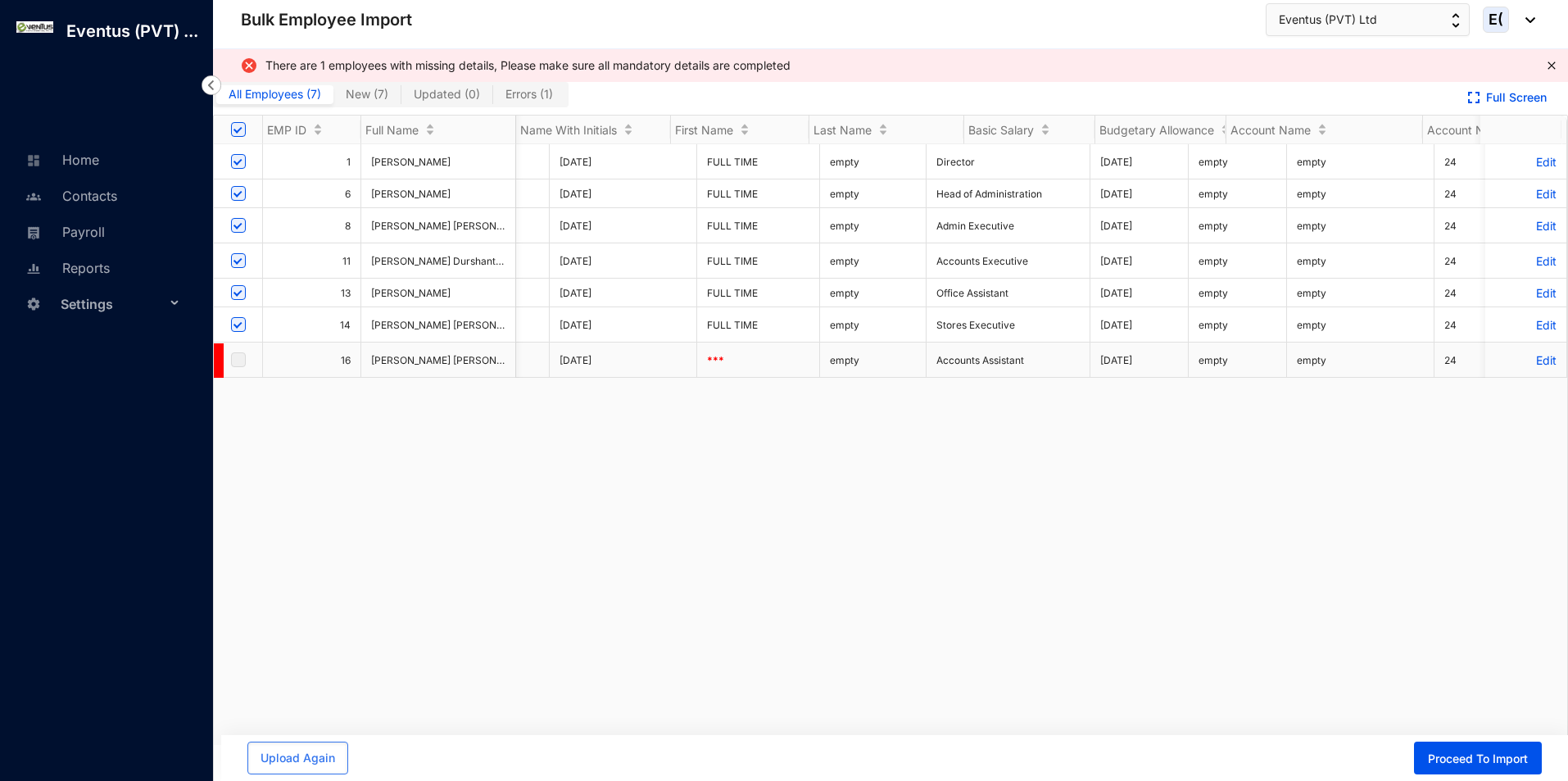
click at [1531, 374] on td "Edit" at bounding box center [1526, 360] width 82 height 36
click at [1531, 367] on p "Edit" at bounding box center [1525, 361] width 62 height 14
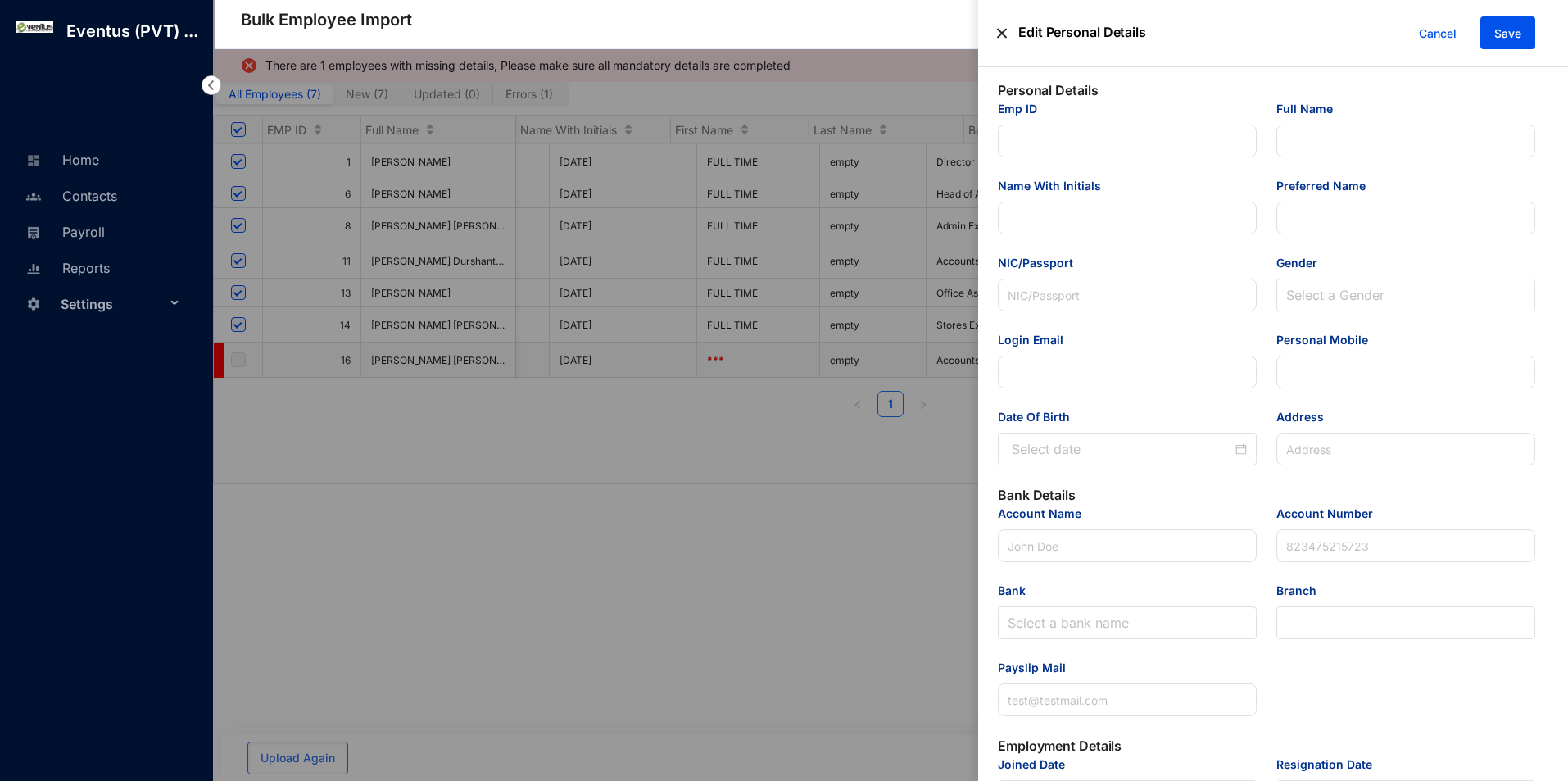
type input "16"
type input "[PERSON_NAME] [PERSON_NAME]"
type input "H D R [PERSON_NAME]"
type input "Himashi"
type input "200583702108"
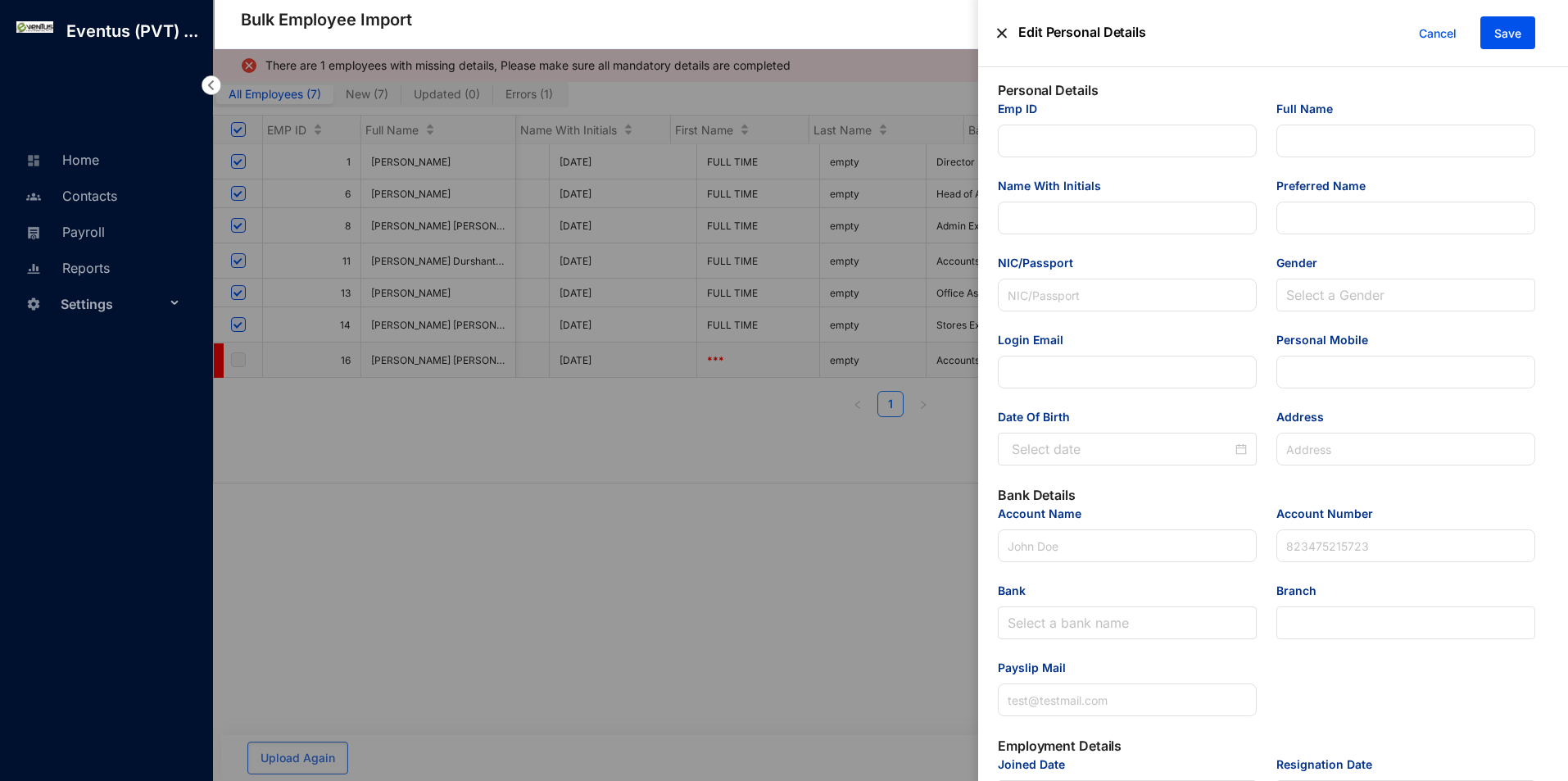
type input "[EMAIL_ADDRESS][DOMAIN_NAME]"
type input "753887511"
type input "No 606/D Thuduwegedara, [GEOGRAPHIC_DATA]"
type input "H D R [PERSON_NAME]"
type input "102020140582"
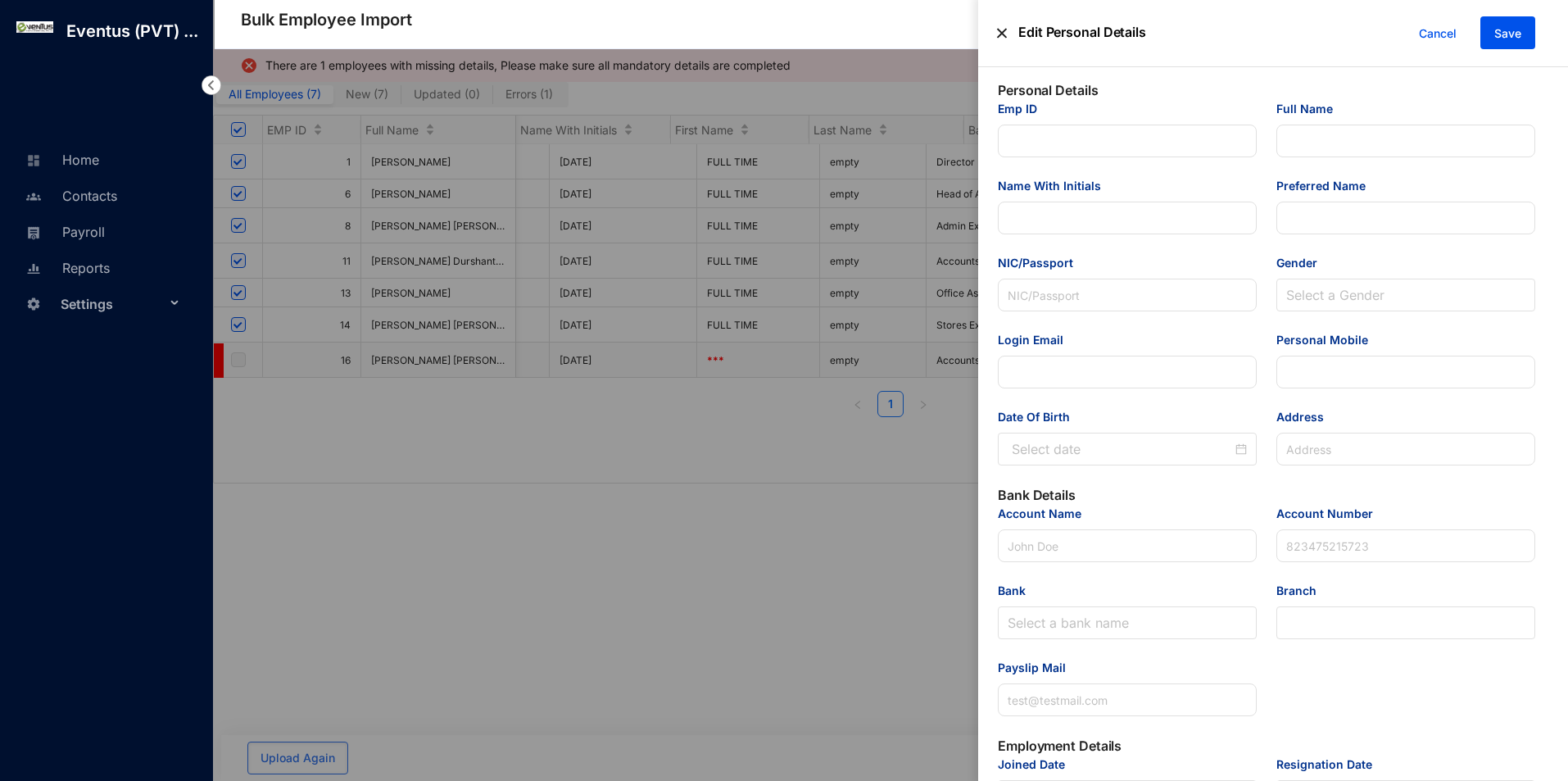
type input "[EMAIL_ADDRESS][DOMAIN_NAME]"
type input "Accounts Assistant"
type input "16"
type Salary "30000"
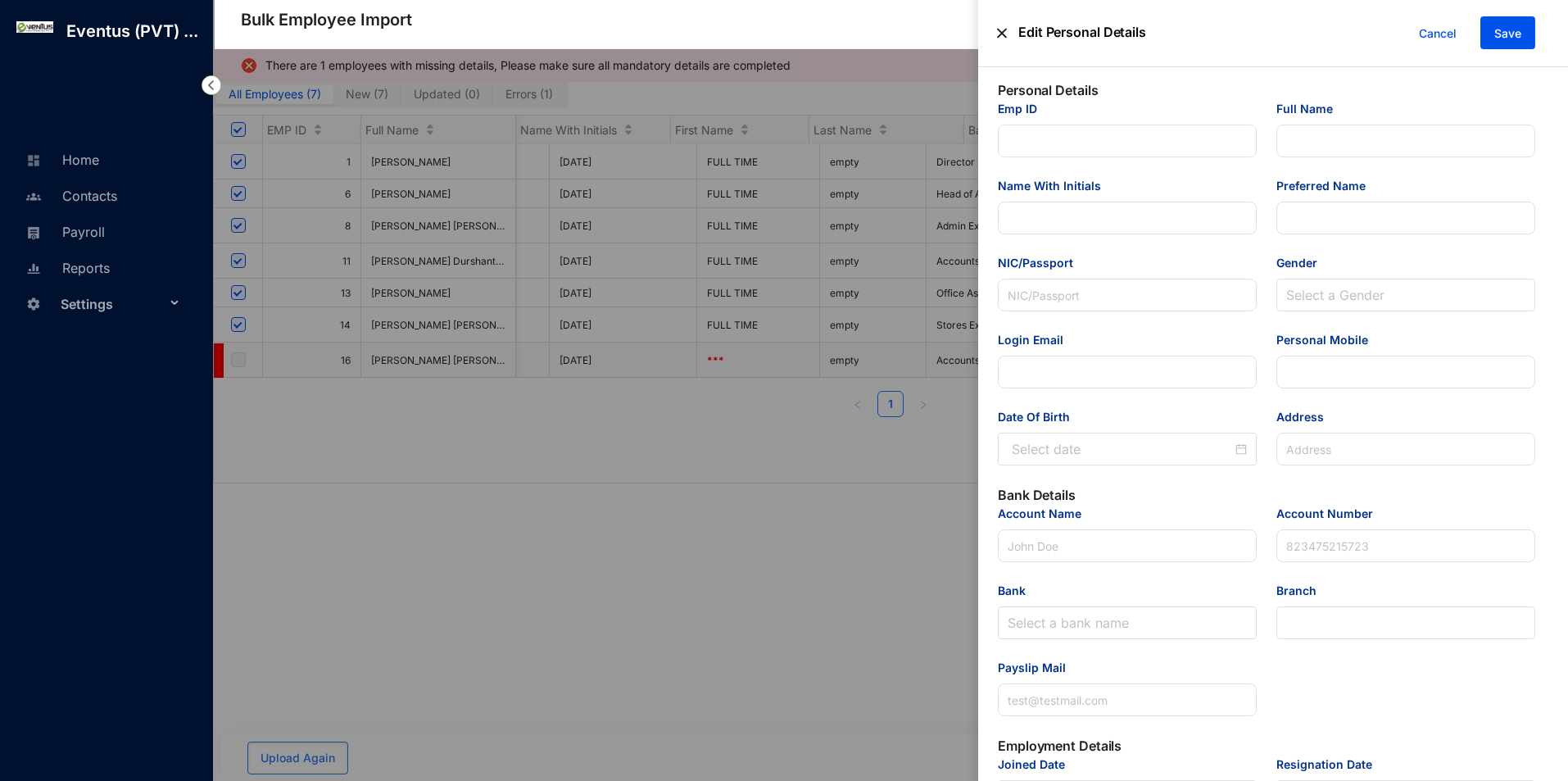
type Allowance "5000"
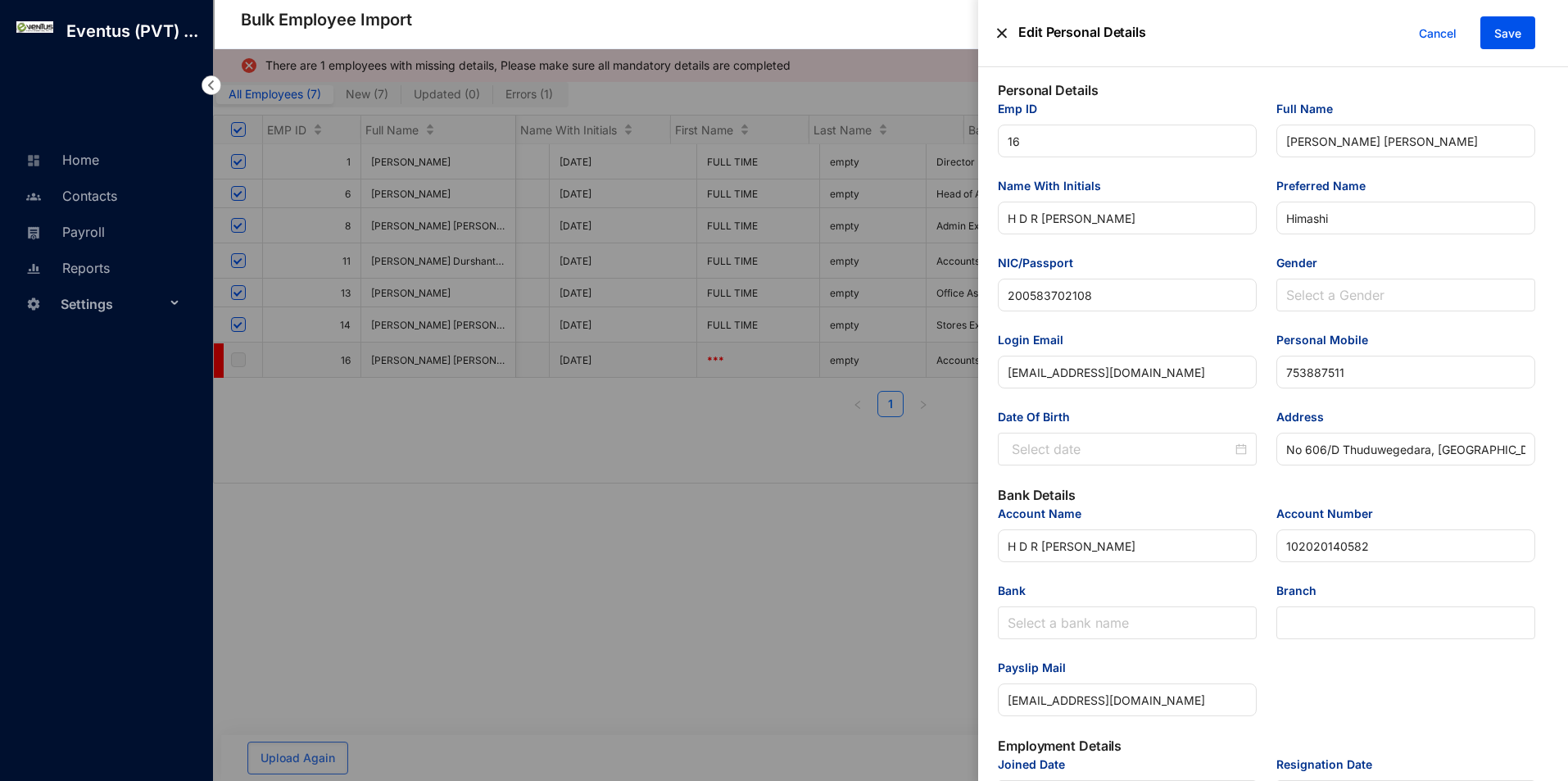
type input "[DATE]"
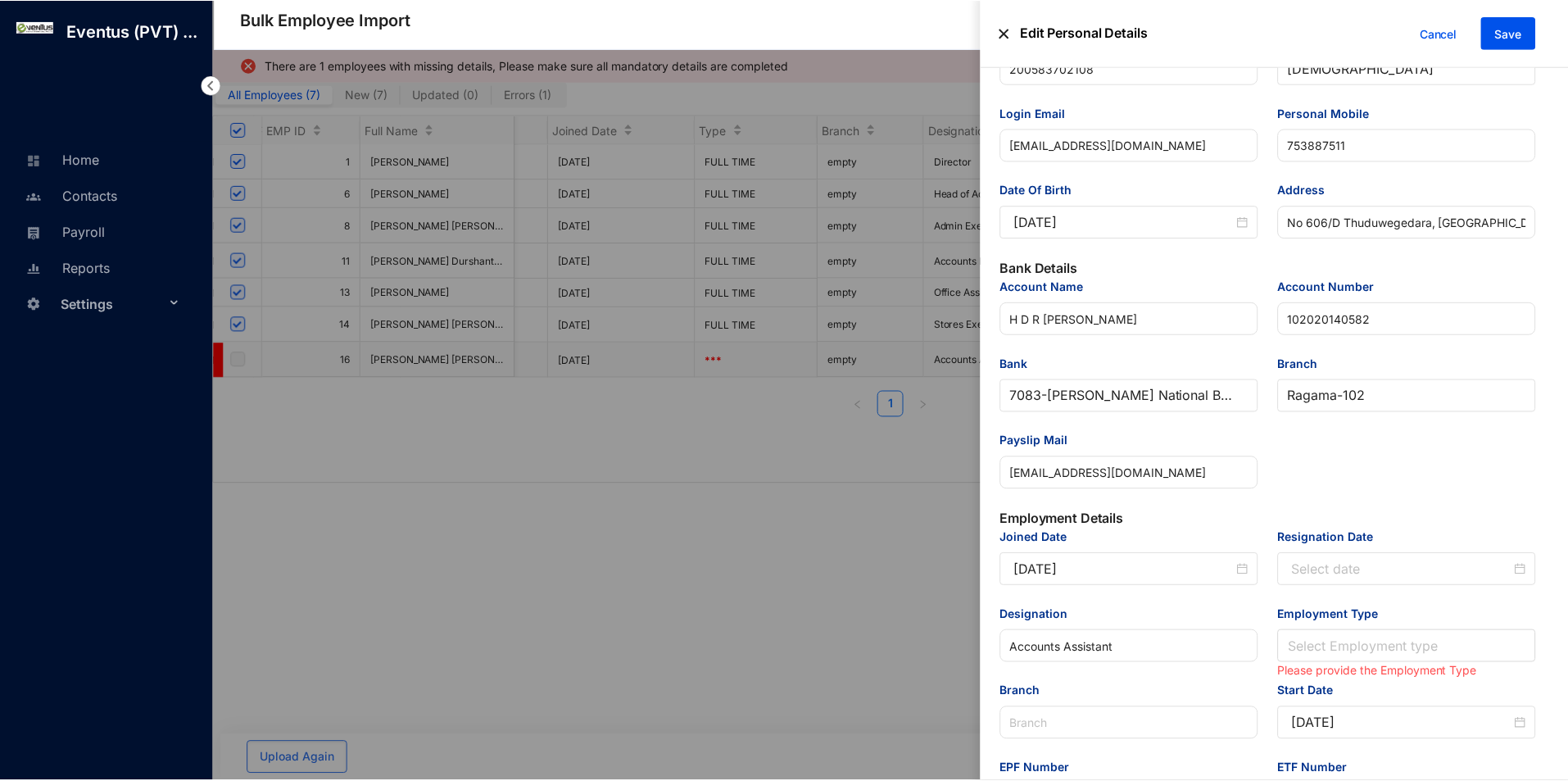
scroll to position [410, 0]
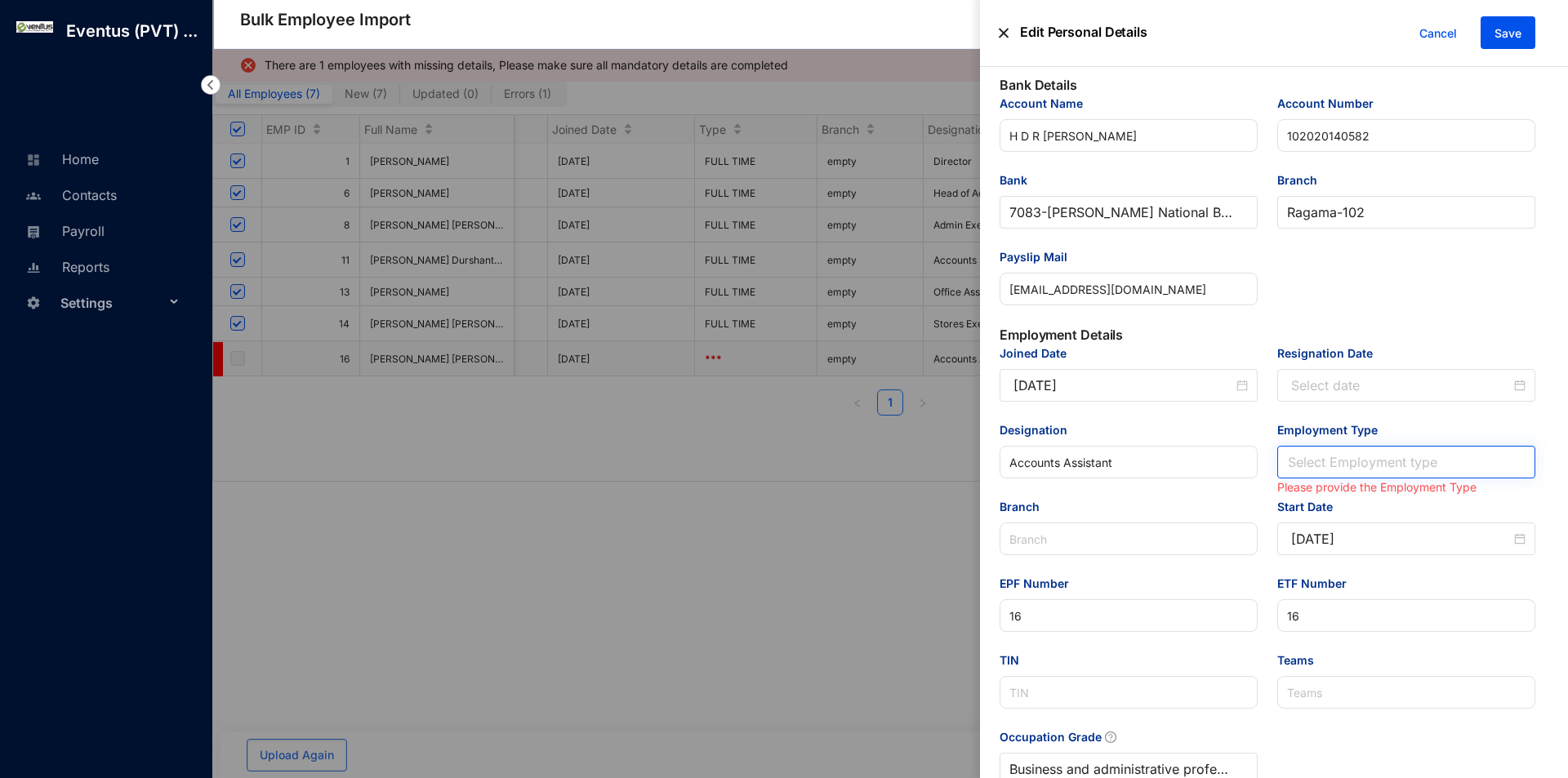
click at [1367, 460] on input "Employment Type" at bounding box center [1406, 462] width 239 height 31
click at [1335, 497] on div "Full Time" at bounding box center [1402, 498] width 229 height 18
click at [1507, 39] on span "Save" at bounding box center [1507, 33] width 27 height 16
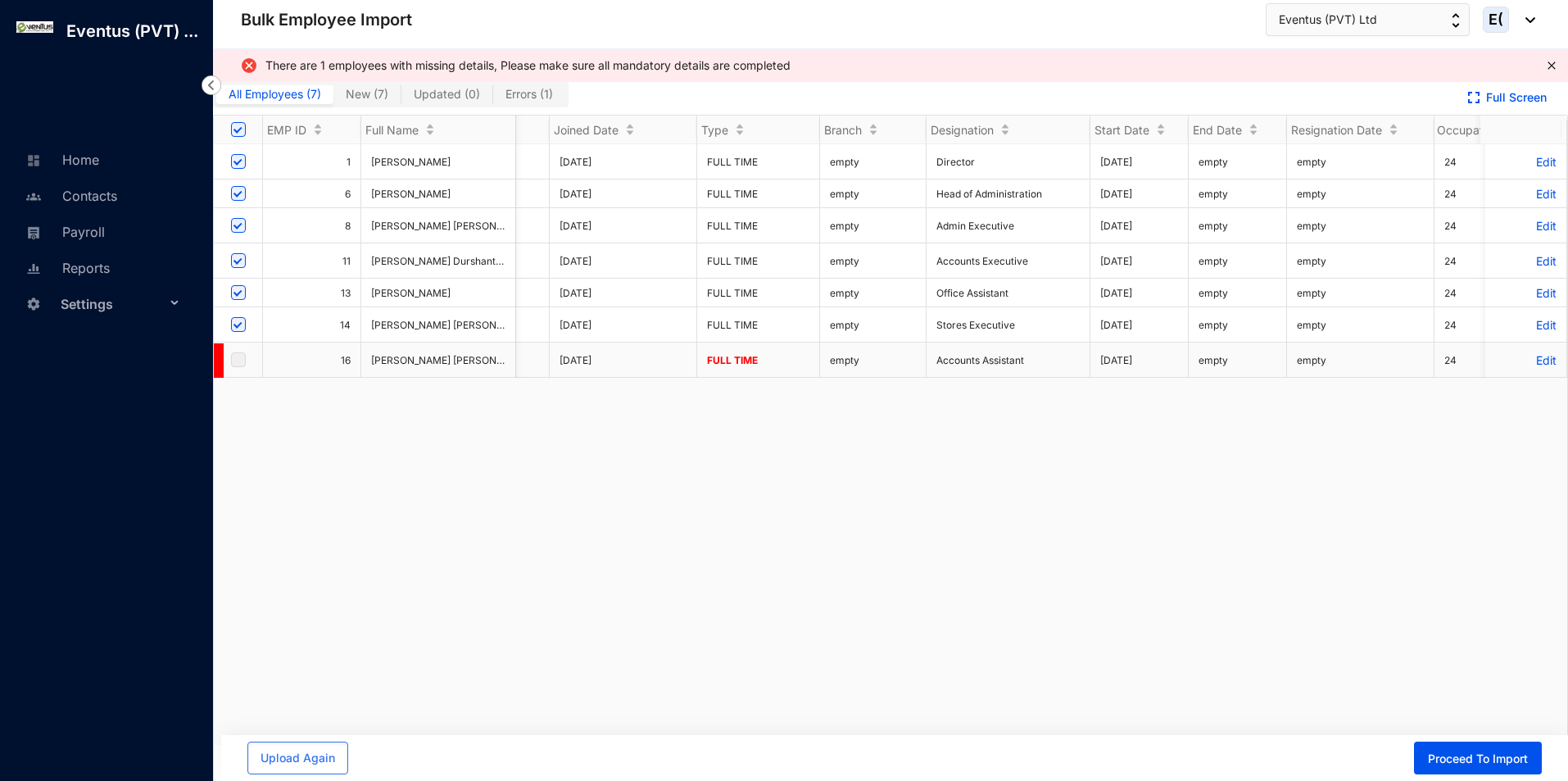
scroll to position [0, 2544]
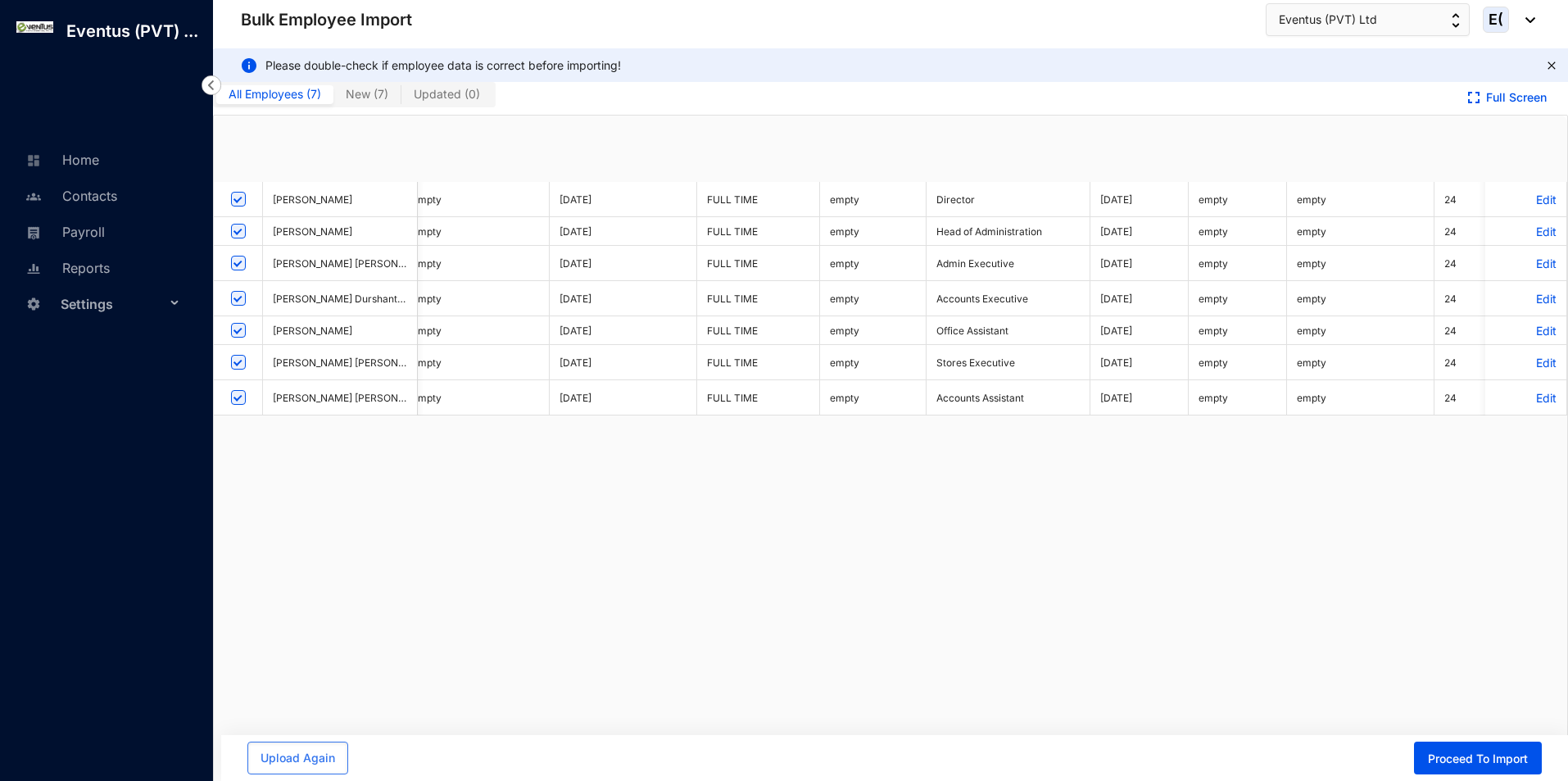
checkbox input "true"
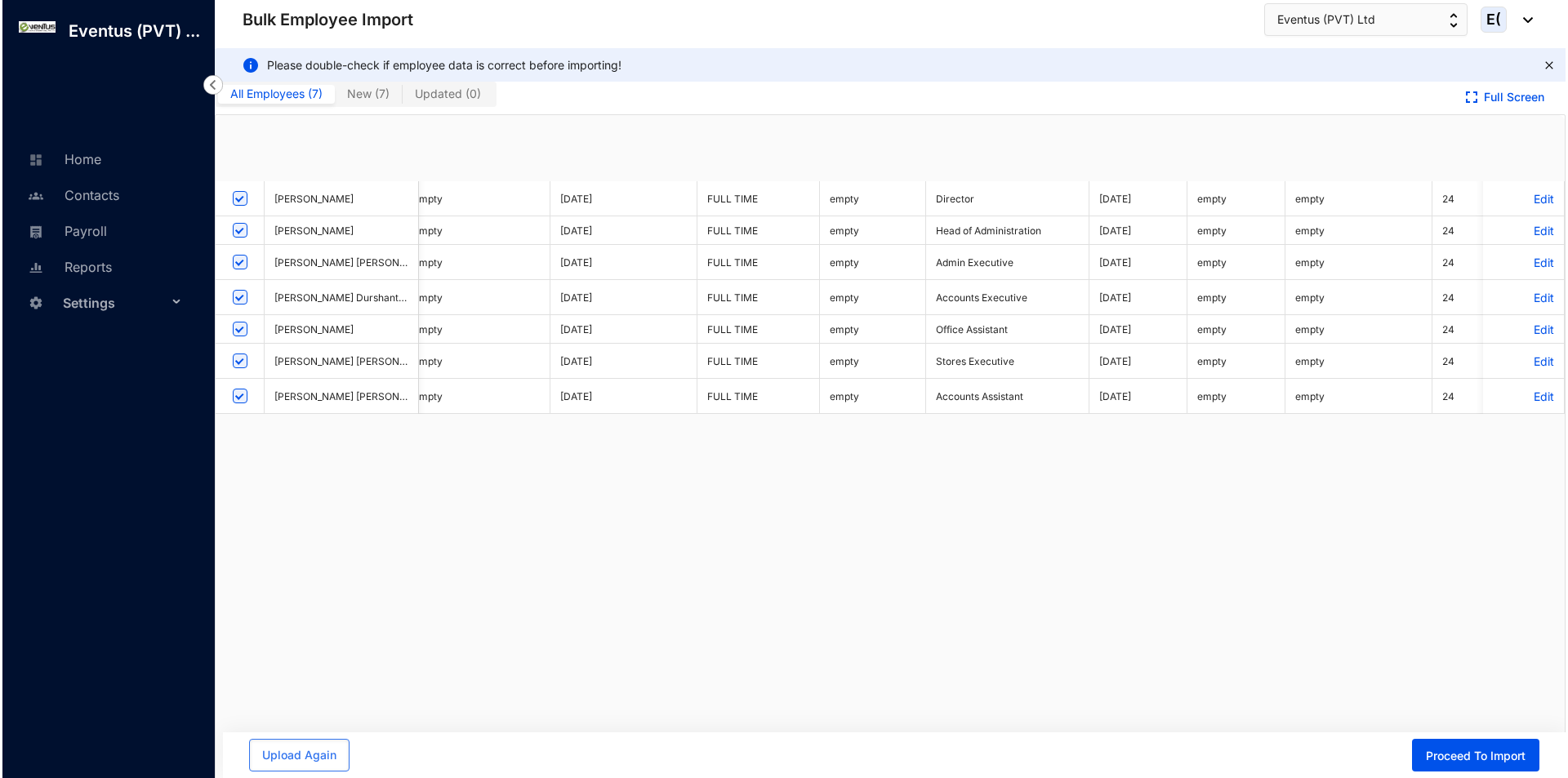
scroll to position [0, 0]
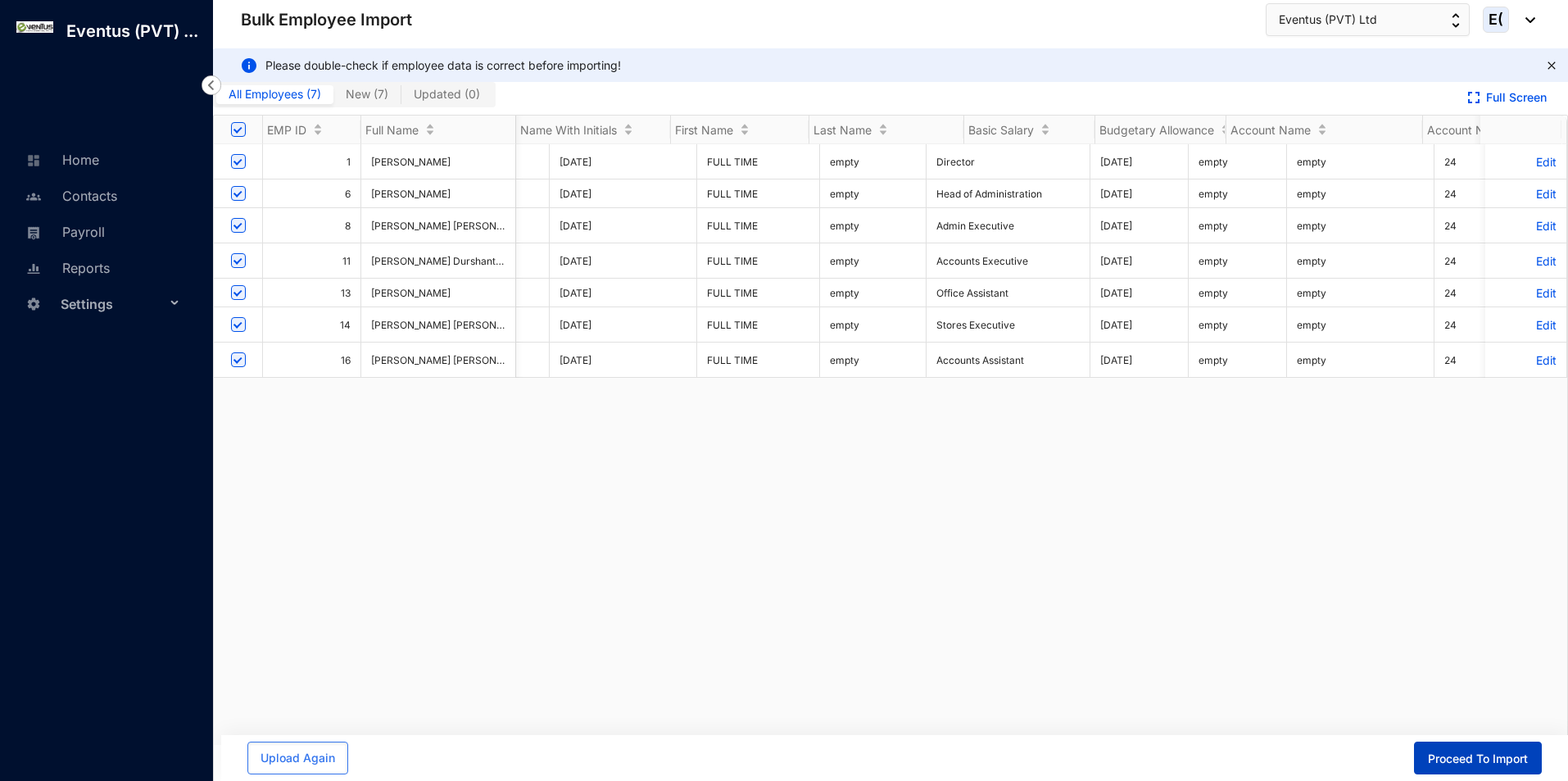
click at [1464, 750] on button "Proceed To Import" at bounding box center [1478, 758] width 128 height 33
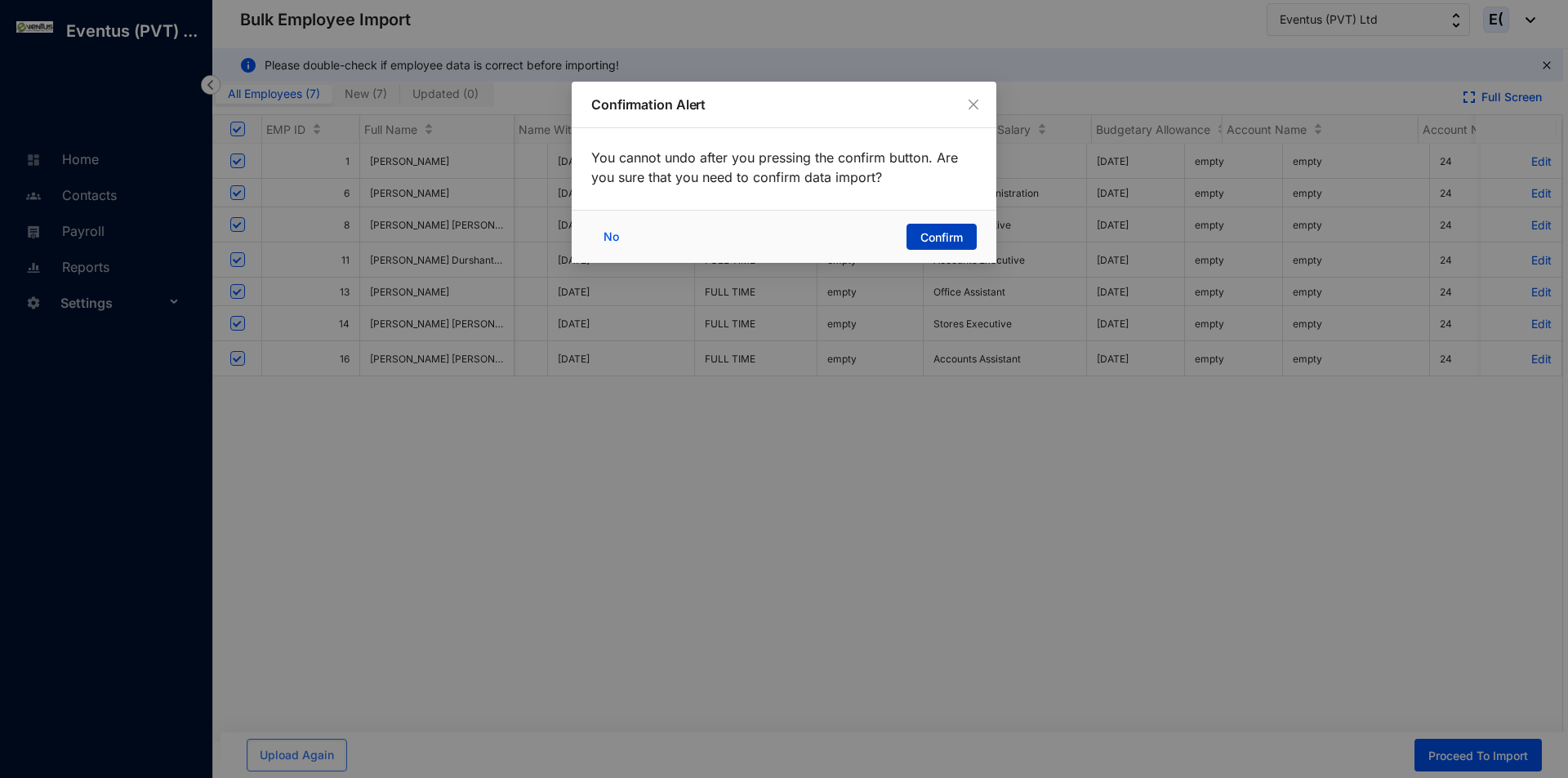
click at [911, 232] on button "Confirm" at bounding box center [941, 237] width 70 height 26
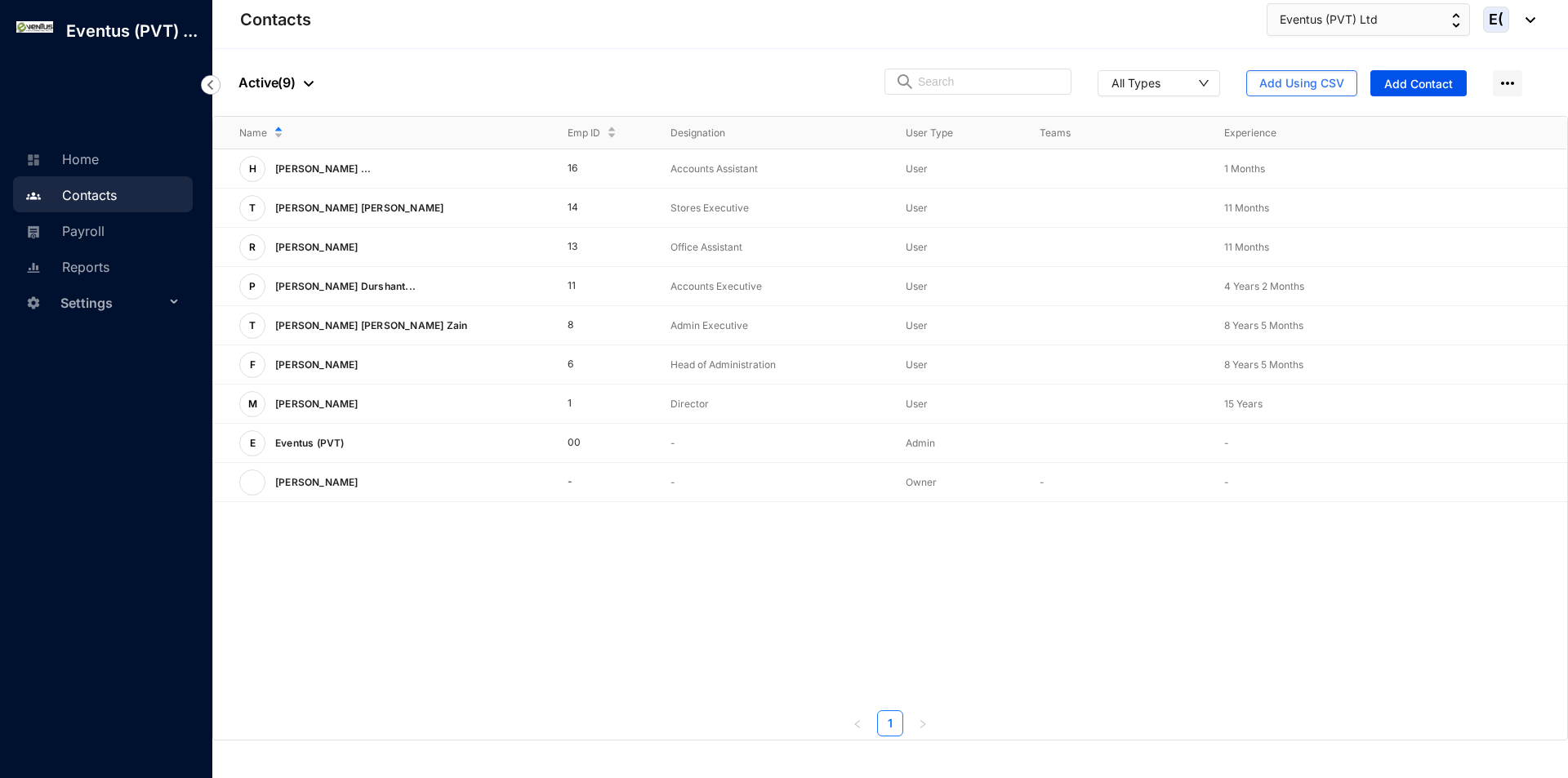
click at [80, 312] on span "Settings" at bounding box center [112, 303] width 105 height 33
click at [113, 341] on link "Company settings" at bounding box center [106, 342] width 116 height 14
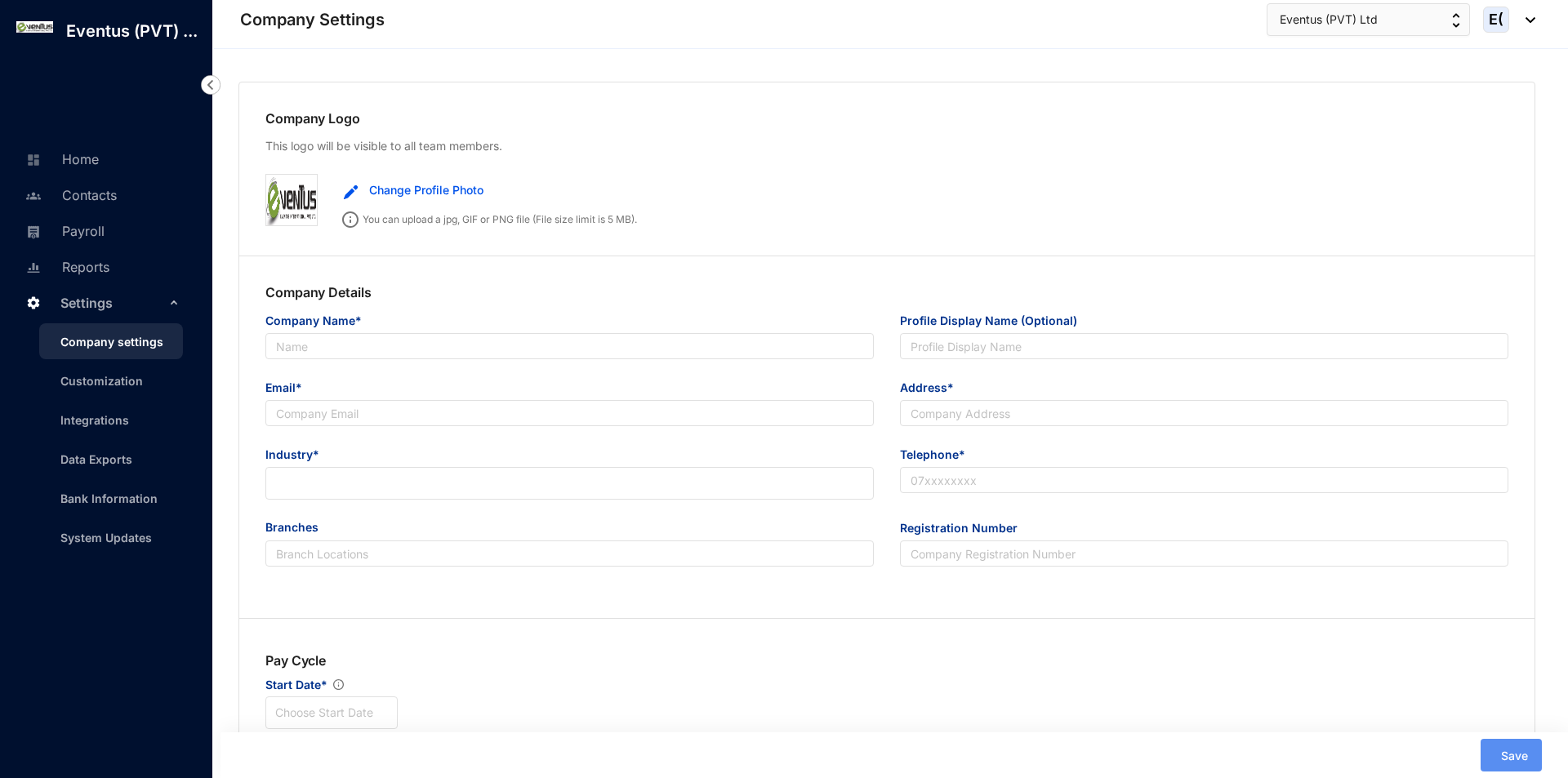
type input "Eventus (PVT) Ltd"
type input "[EMAIL_ADDRESS][DOMAIN_NAME]"
type input "No 370/7 Jaya Mawatha, Hunupitiya, Wattala"
type input "0777303326"
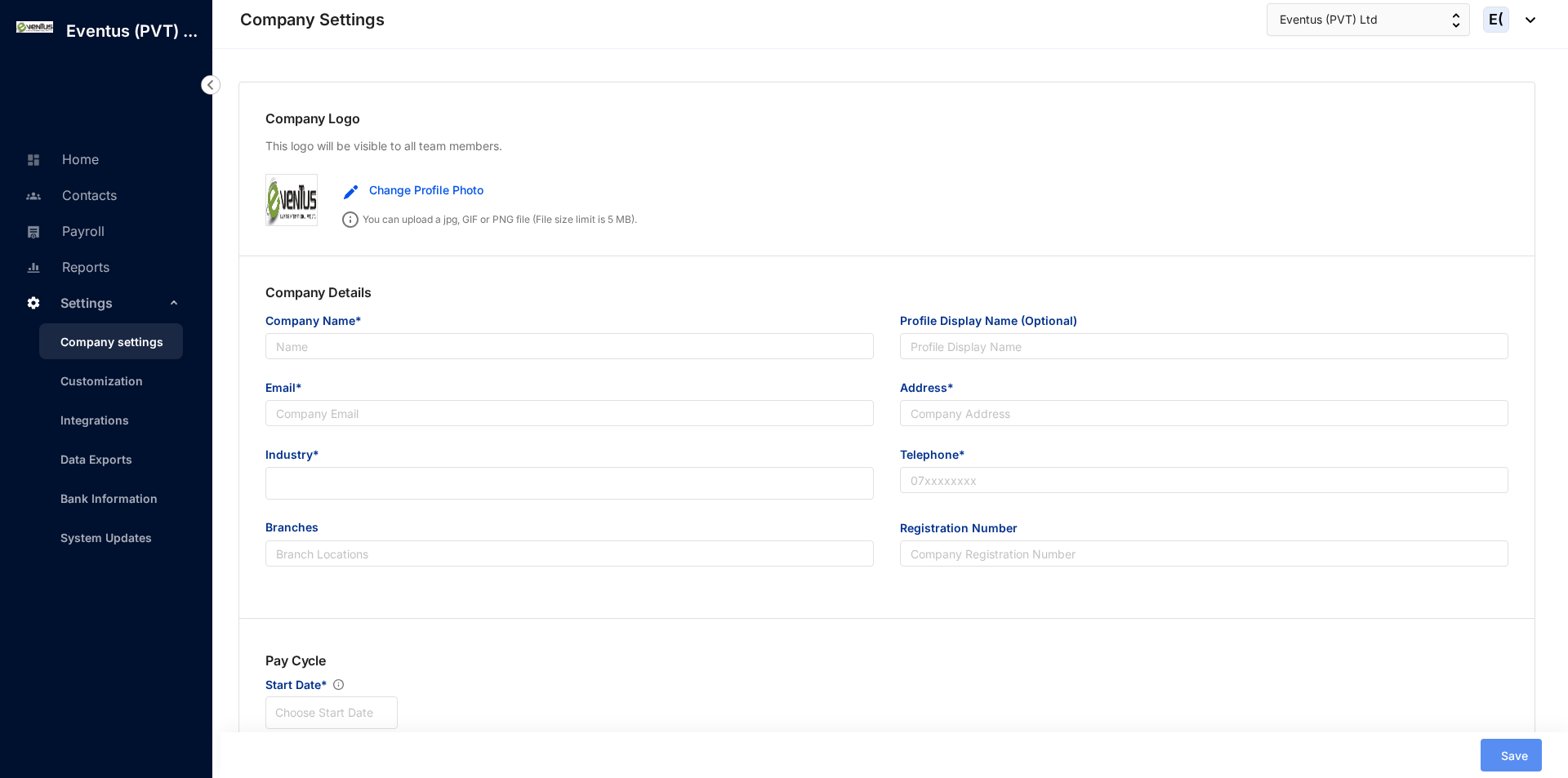
type input "A"
type input "0000"
type input "9"
radio input "true"
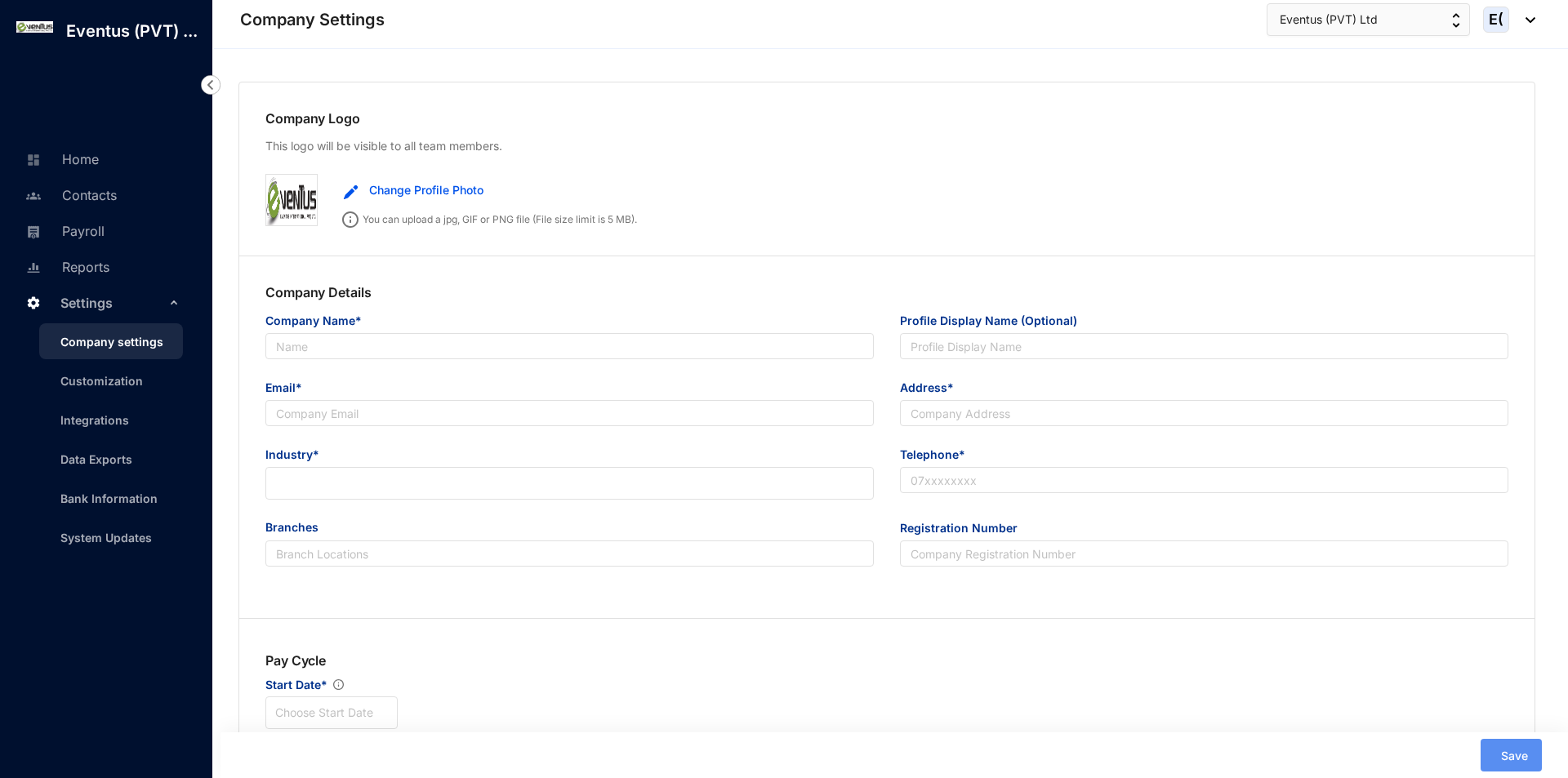
checkbox input "true"
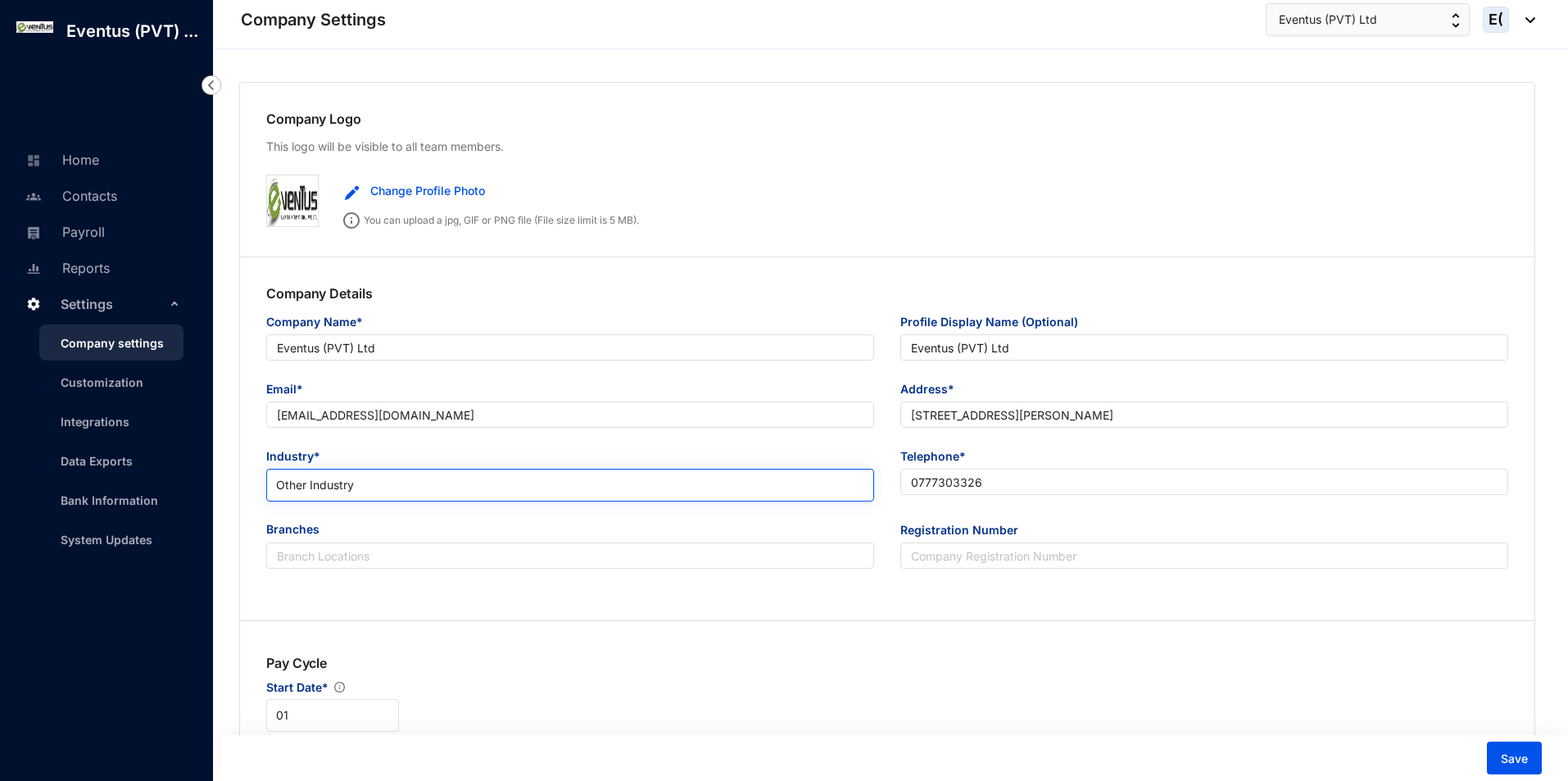
scroll to position [492, 0]
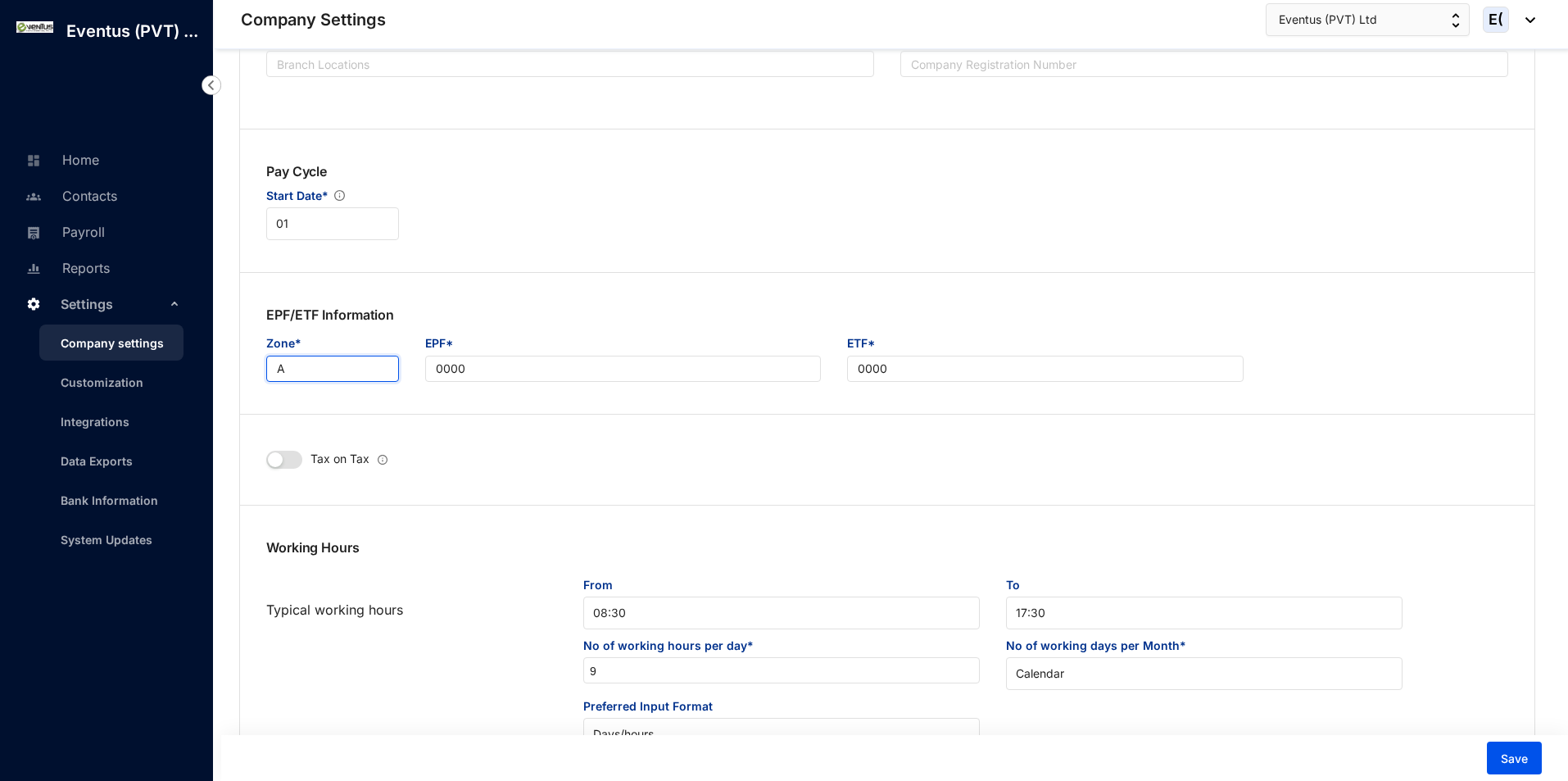
click at [298, 370] on input "A" at bounding box center [333, 369] width 133 height 26
type input "B"
click at [560, 371] on input "0000" at bounding box center [623, 369] width 397 height 26
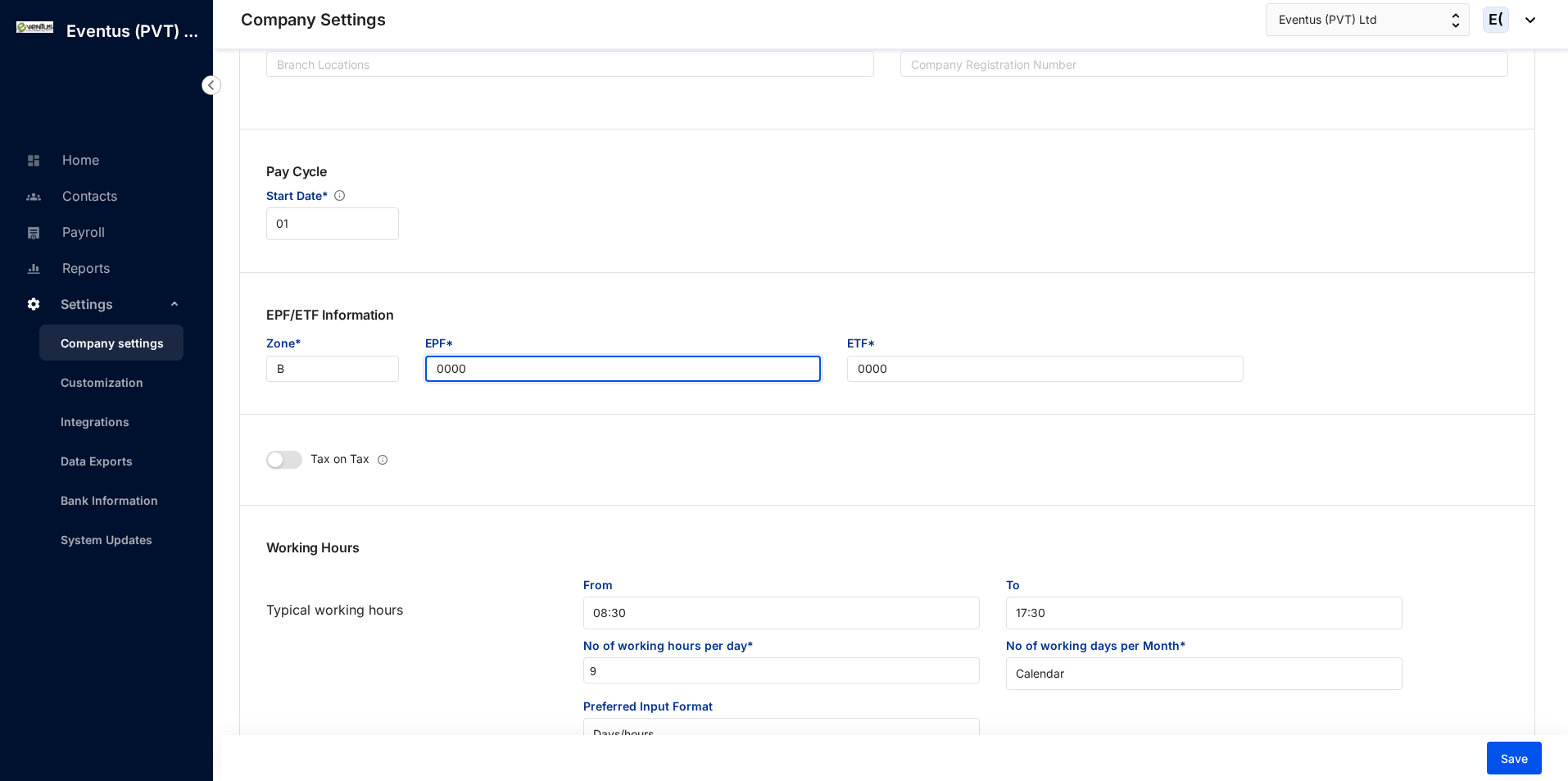
drag, startPoint x: 568, startPoint y: 372, endPoint x: 203, endPoint y: 367, distance: 365.0
paste input "41078"
type input "41078"
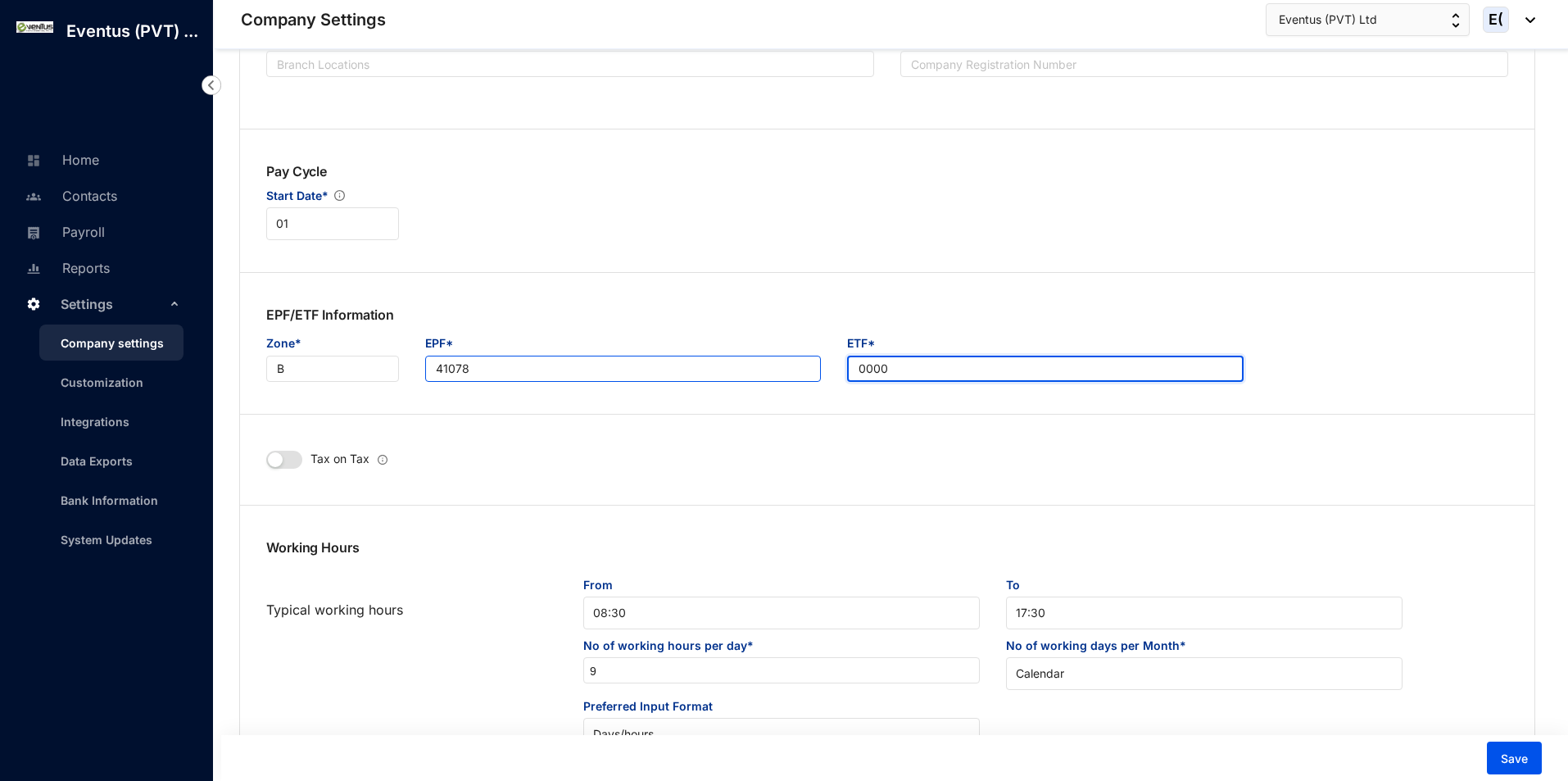
drag, startPoint x: 894, startPoint y: 371, endPoint x: 798, endPoint y: 374, distance: 96.0
click at [798, 374] on div "Zone* B EPF* 41078 ETF* 0000" at bounding box center [887, 358] width 1268 height 48
paste input "41078"
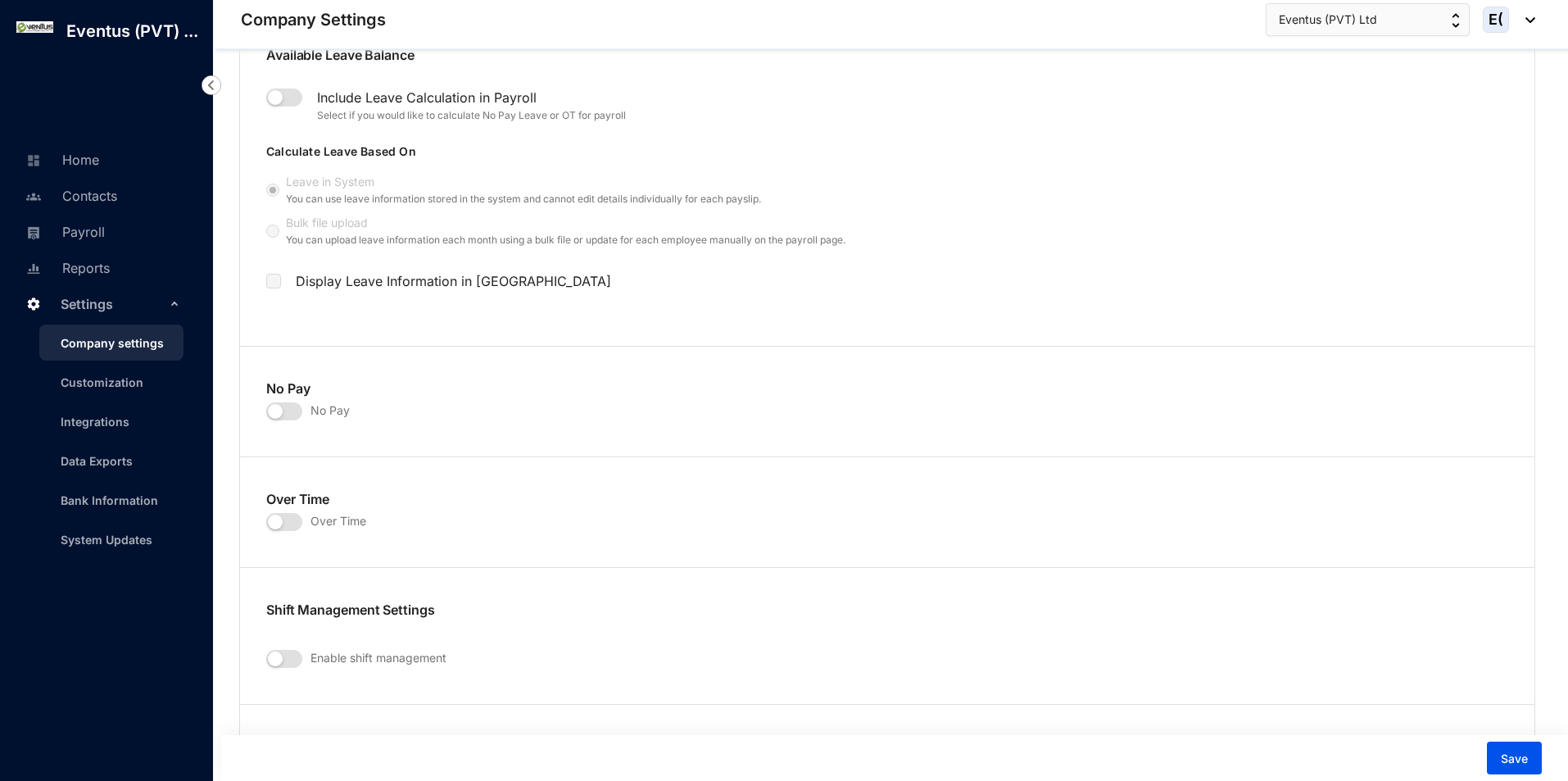
scroll to position [2132, 0]
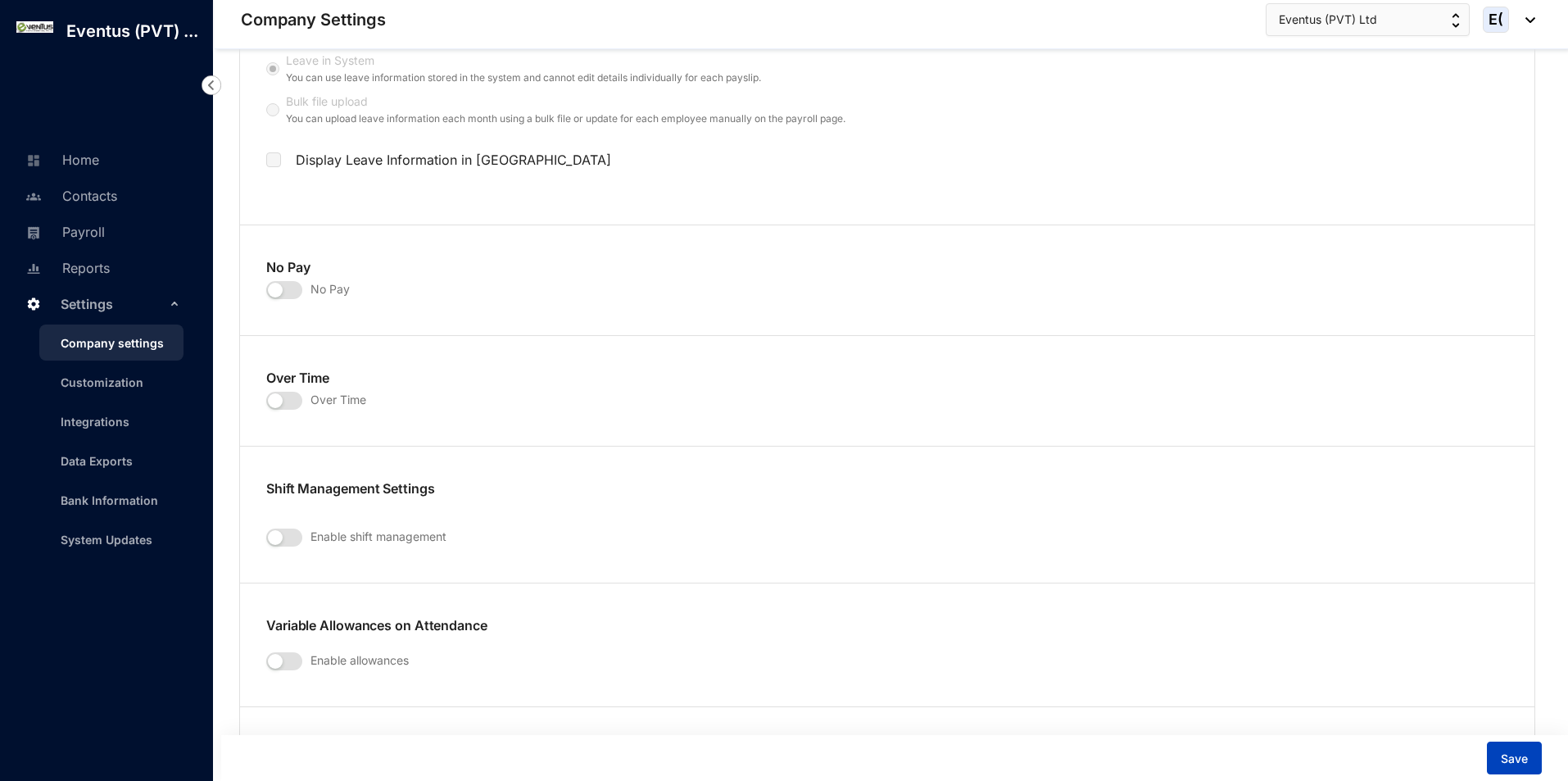
type input "41078"
click at [1532, 749] on button "Save" at bounding box center [1514, 758] width 55 height 33
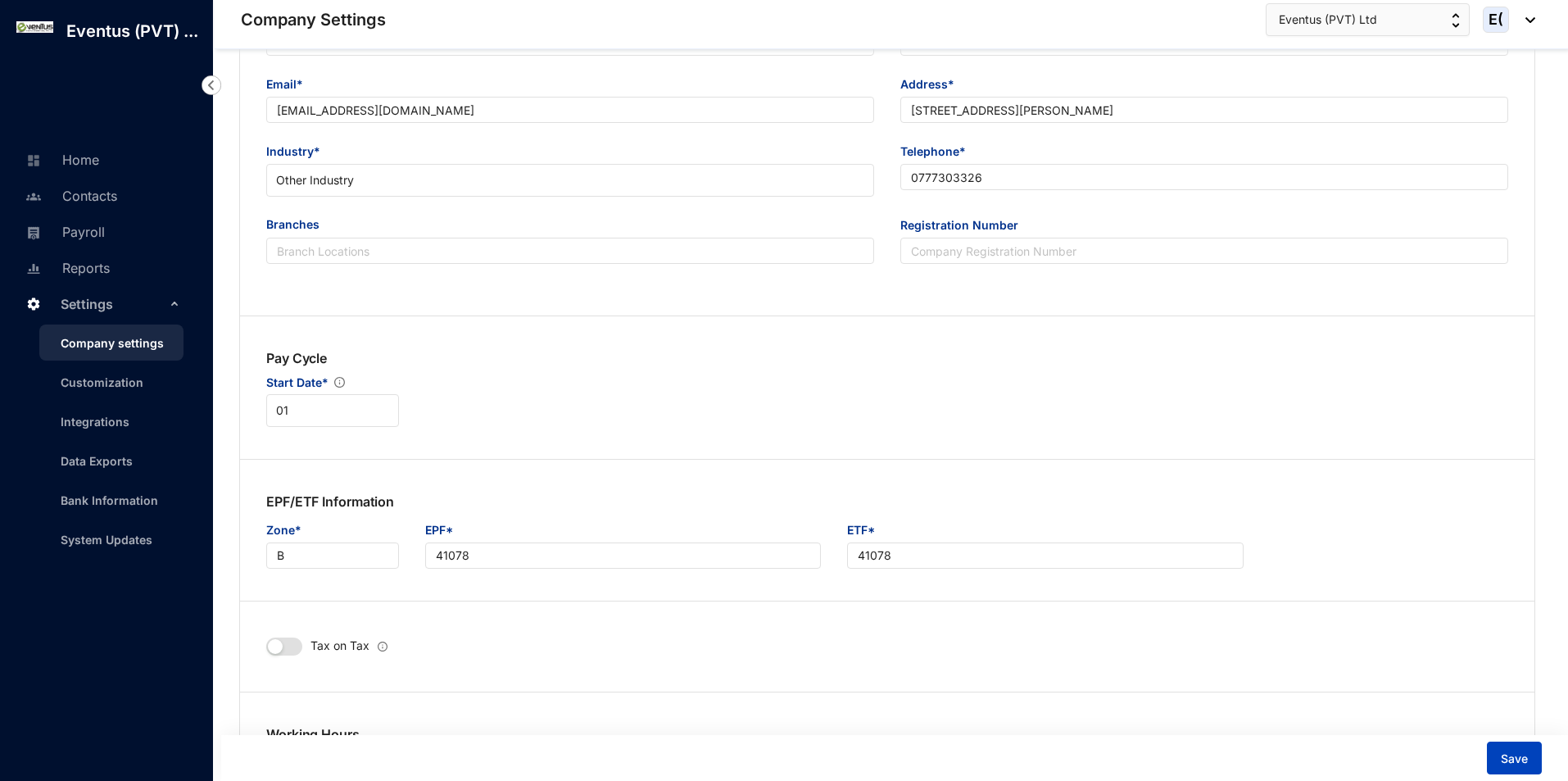
scroll to position [0, 0]
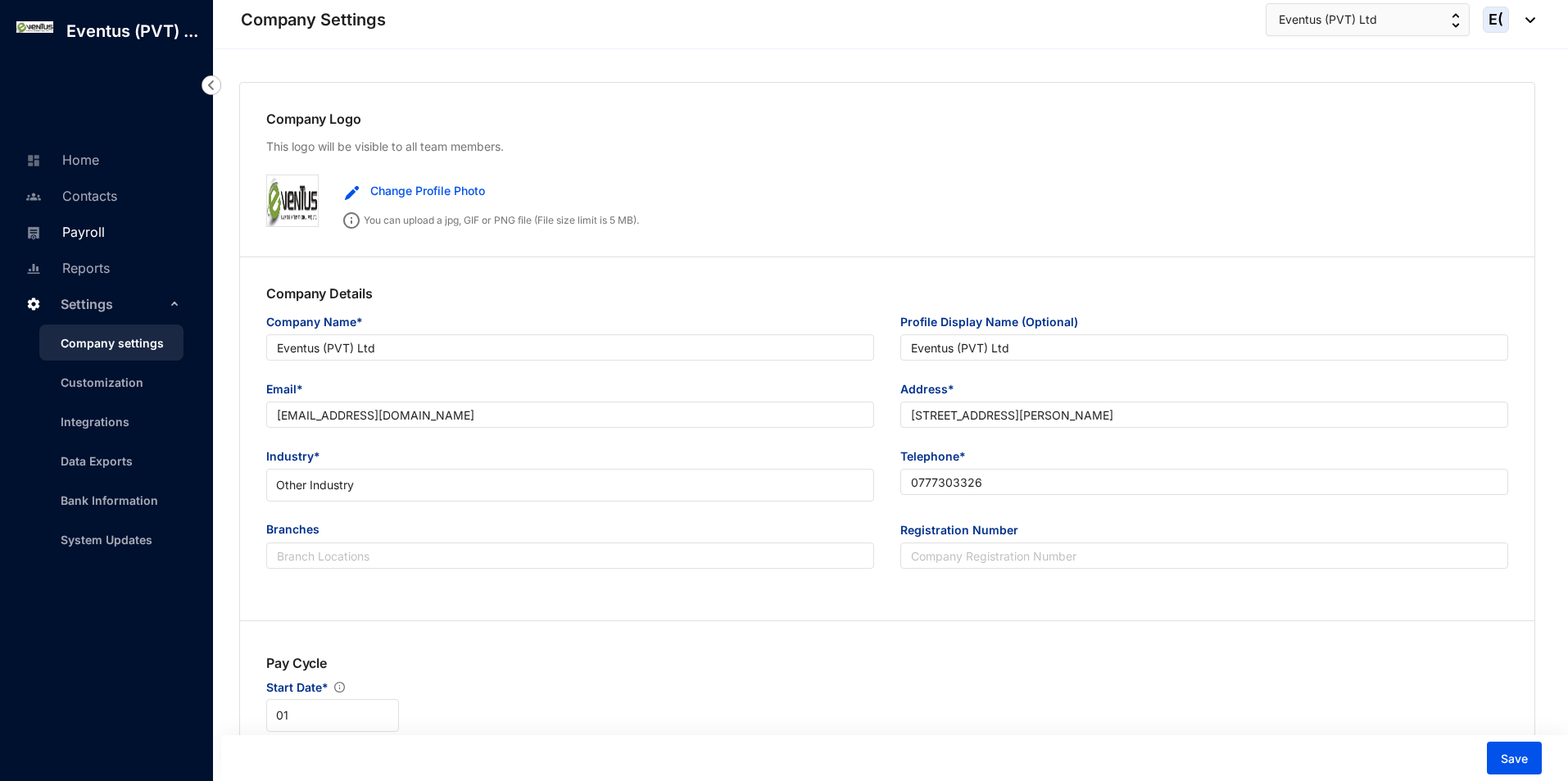
click at [105, 225] on link "Payroll" at bounding box center [63, 232] width 83 height 17
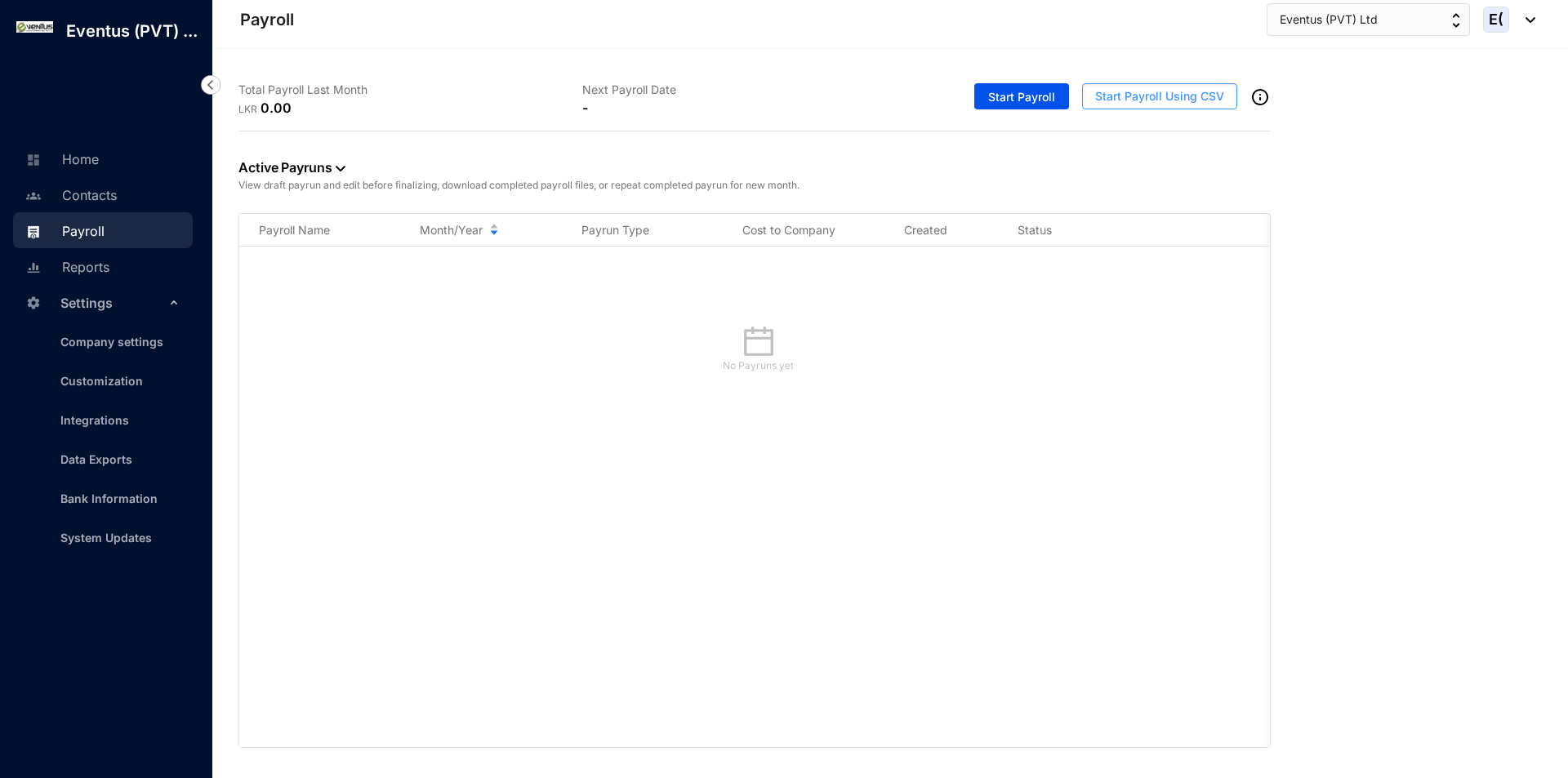
click at [1108, 95] on span "Start Payroll Using CSV" at bounding box center [1159, 96] width 129 height 16
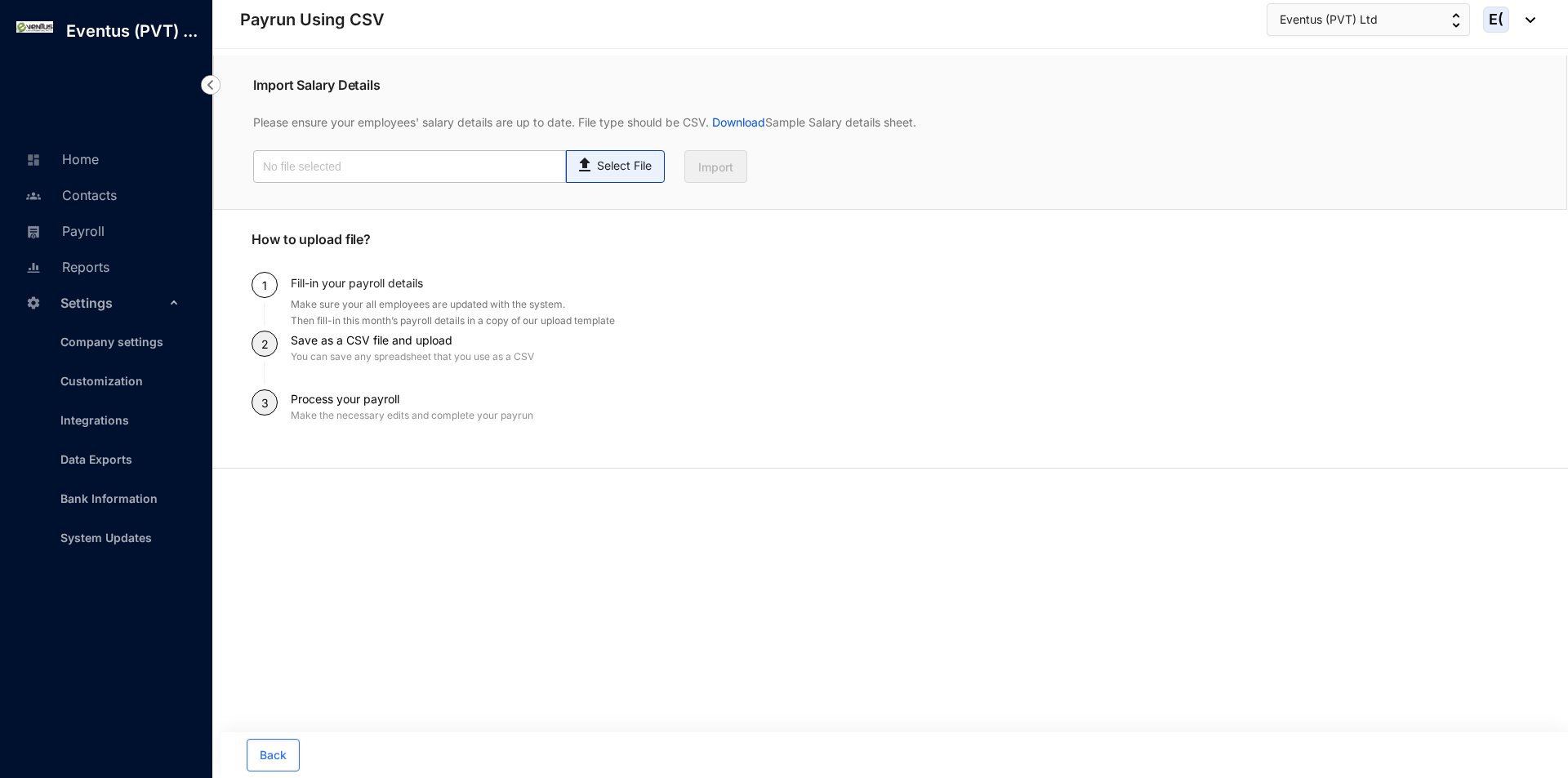
click at [646, 162] on p "Select File" at bounding box center [624, 166] width 55 height 17
click at [0, 0] on input "Select File" at bounding box center [0, 0] width 0 height 0
type input "Staff payroll September.xlsx.csv"
click at [735, 168] on button "Import" at bounding box center [716, 167] width 63 height 33
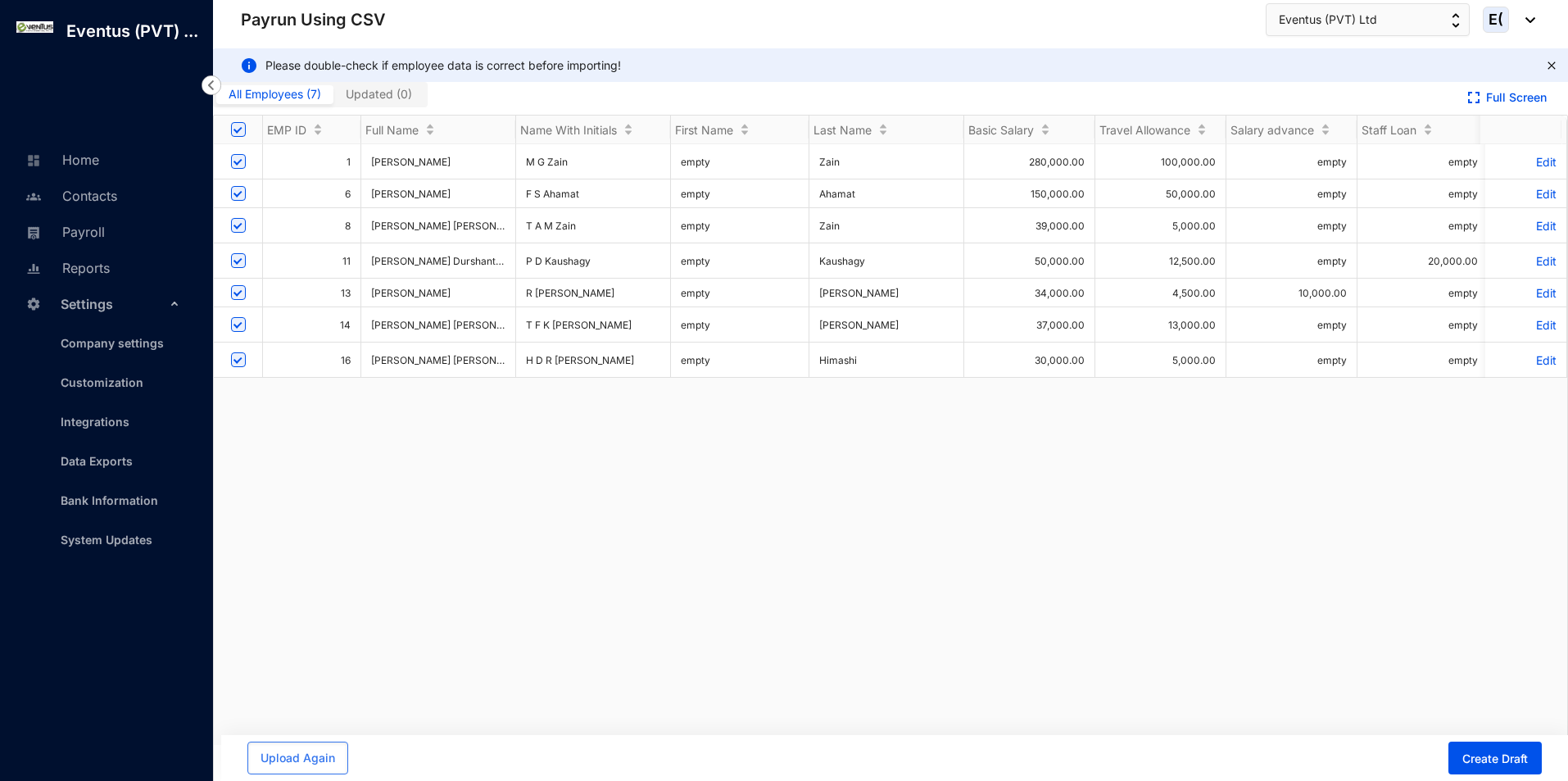
click at [606, 720] on div "1 Mohamed Gazzali Zain M G Zain empty Zain 280,000.00 100,000.00 empty empty M …" at bounding box center [890, 445] width 1354 height 601
click at [1469, 756] on span "Create Draft" at bounding box center [1494, 758] width 65 height 17
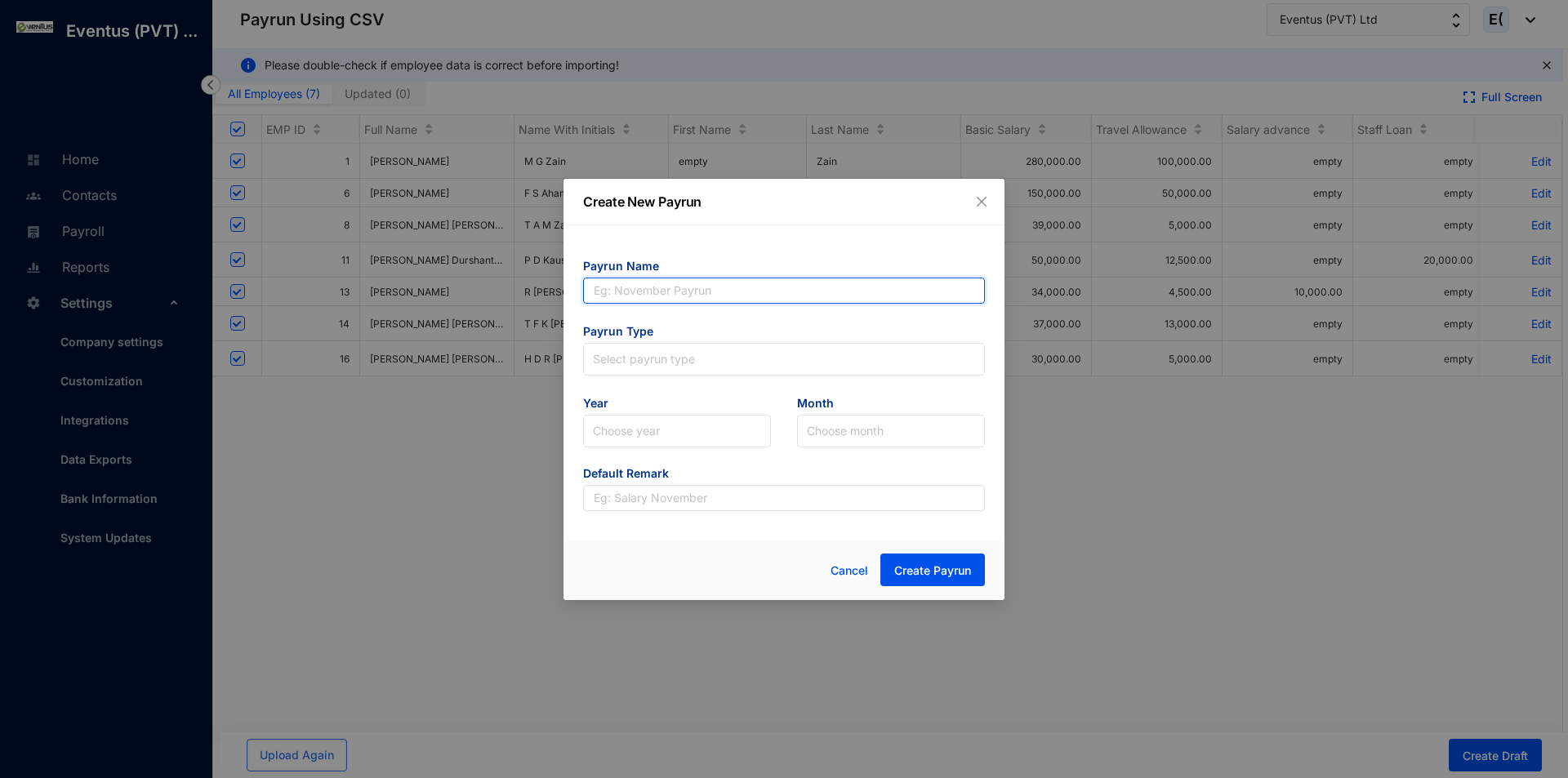
click at [659, 296] on input "text" at bounding box center [784, 291] width 402 height 26
type input "PR 09"
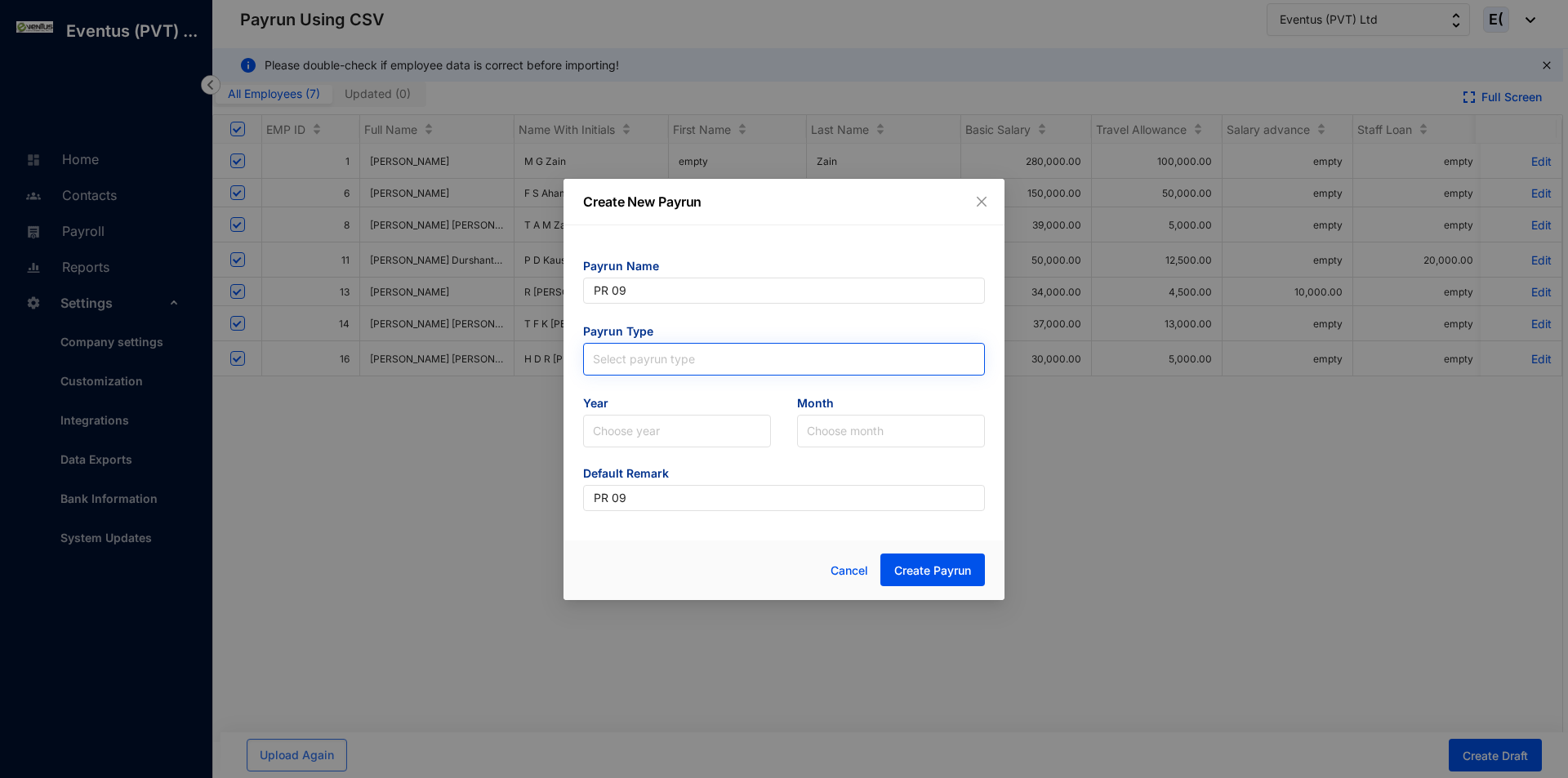
click at [675, 353] on input "search" at bounding box center [784, 356] width 382 height 24
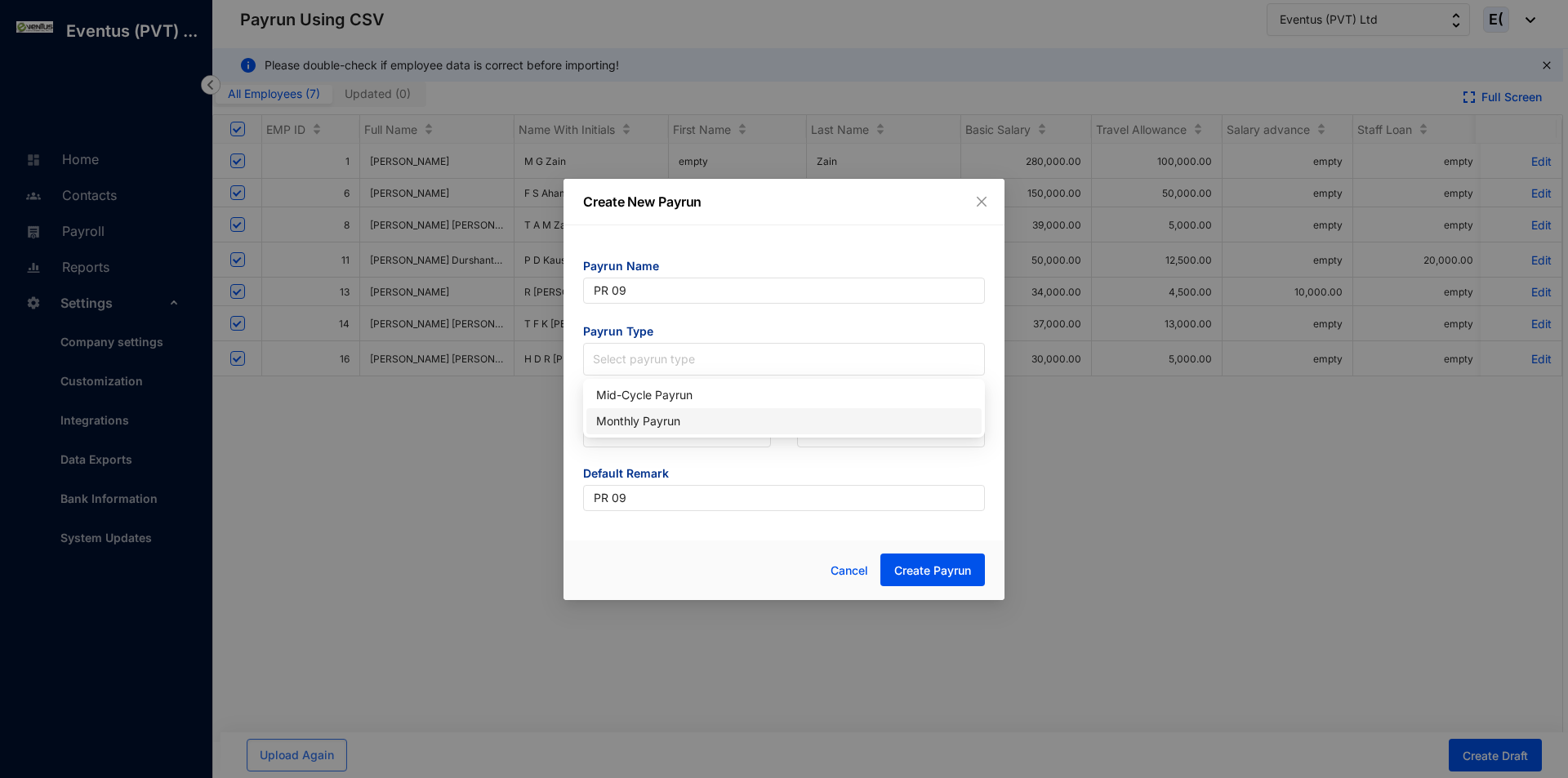
click at [691, 419] on div "Monthly Payrun" at bounding box center [784, 421] width 376 height 18
click at [655, 424] on input "search" at bounding box center [677, 431] width 168 height 31
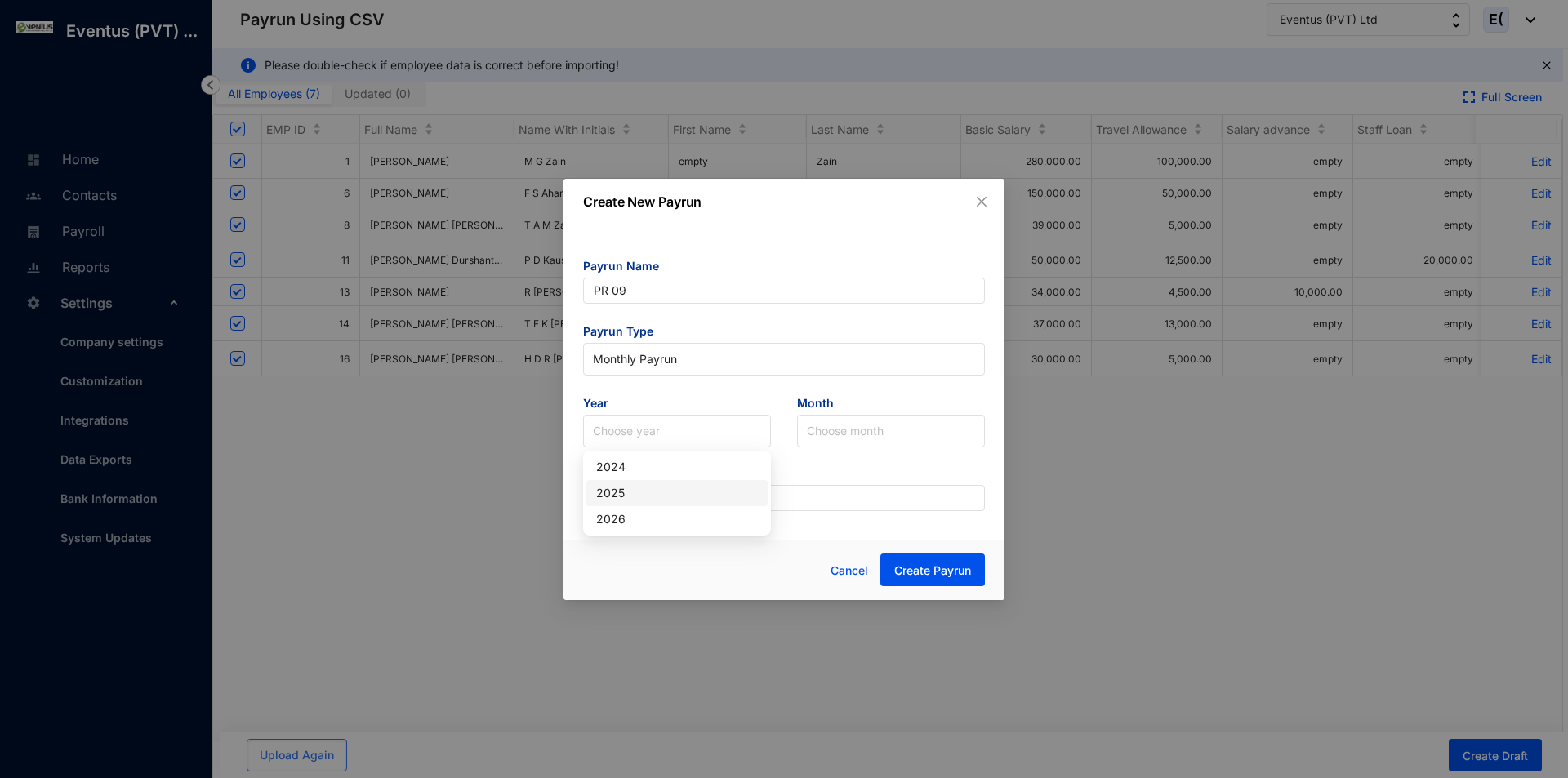
click at [648, 485] on div "2025" at bounding box center [677, 493] width 162 height 18
click at [846, 430] on input "search" at bounding box center [890, 431] width 168 height 31
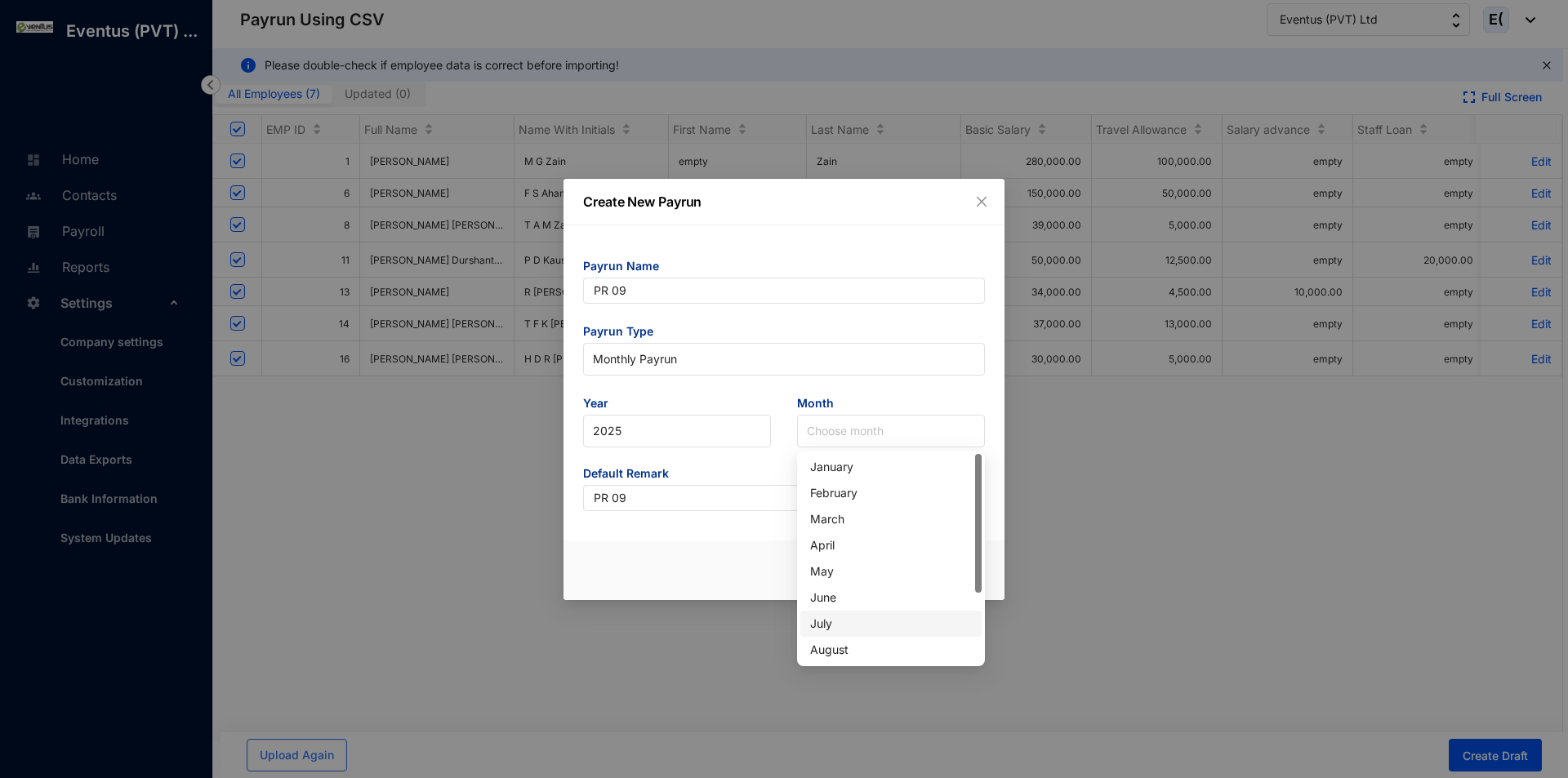
scroll to position [81, 0]
click at [873, 601] on div "September" at bounding box center [890, 595] width 162 height 18
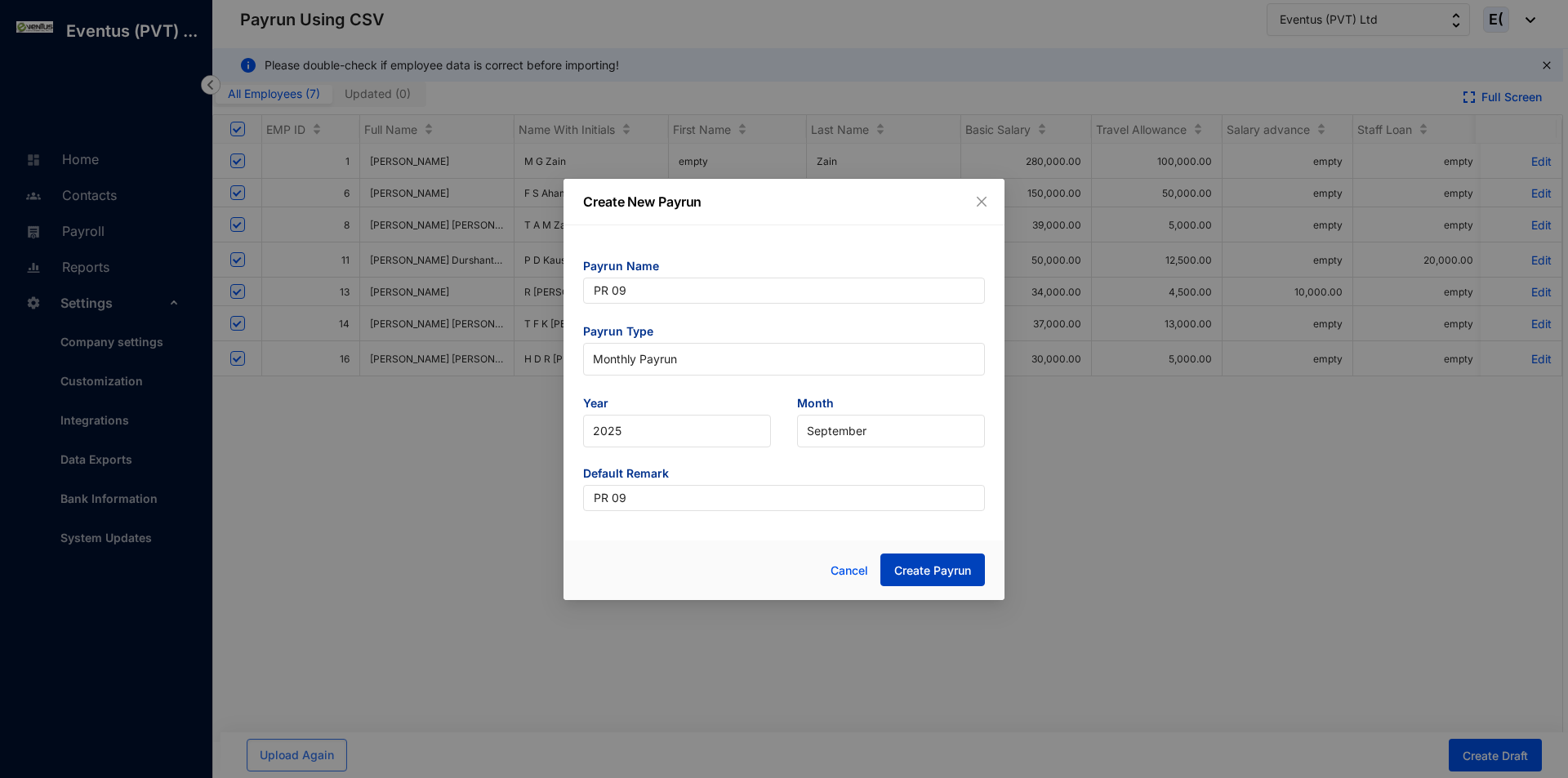
click at [967, 563] on span "Create Payrun" at bounding box center [932, 570] width 77 height 16
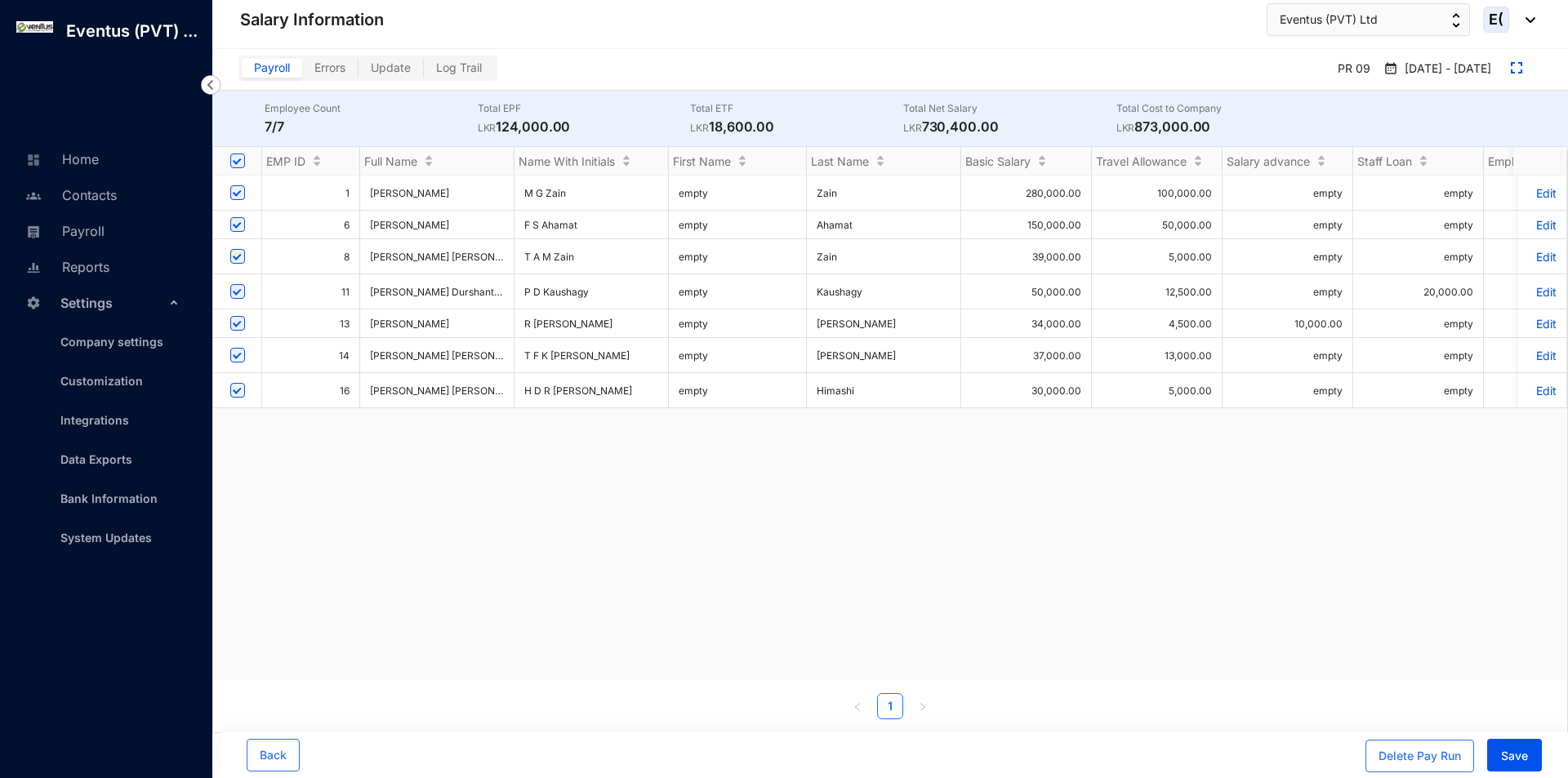
click at [1528, 196] on p "Edit" at bounding box center [1542, 193] width 29 height 14
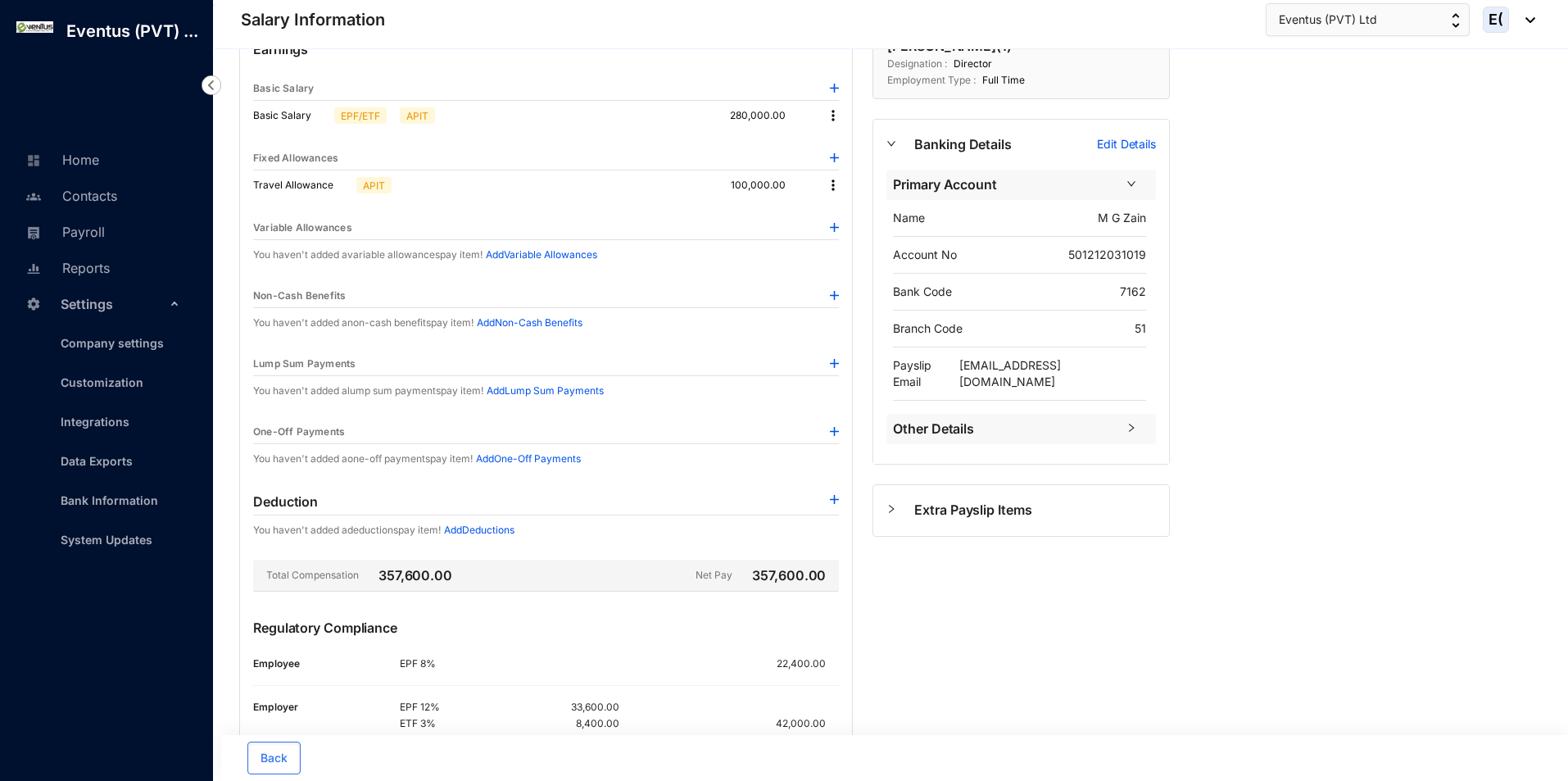
scroll to position [195, 0]
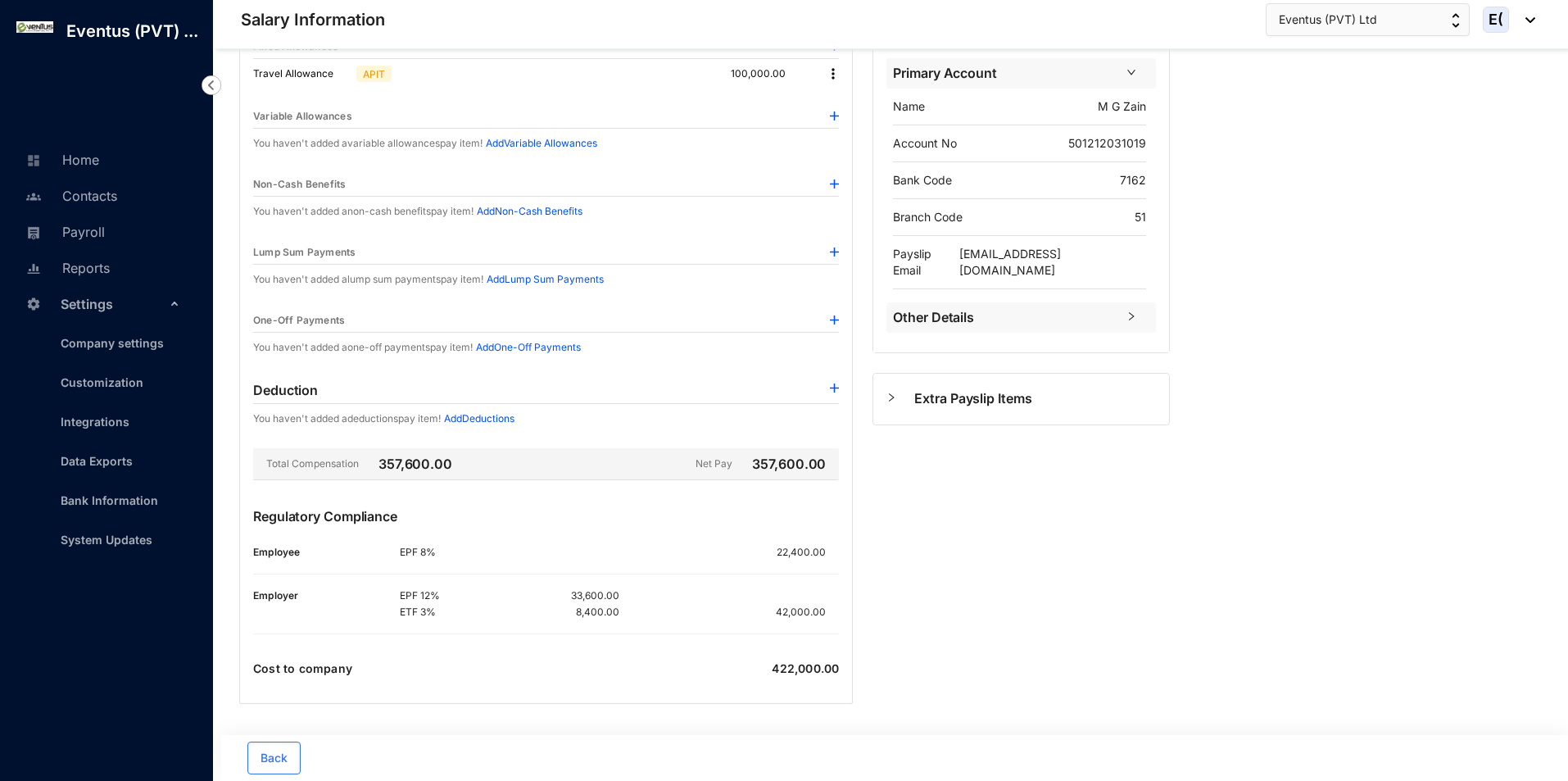
click at [833, 391] on img at bounding box center [834, 388] width 9 height 9
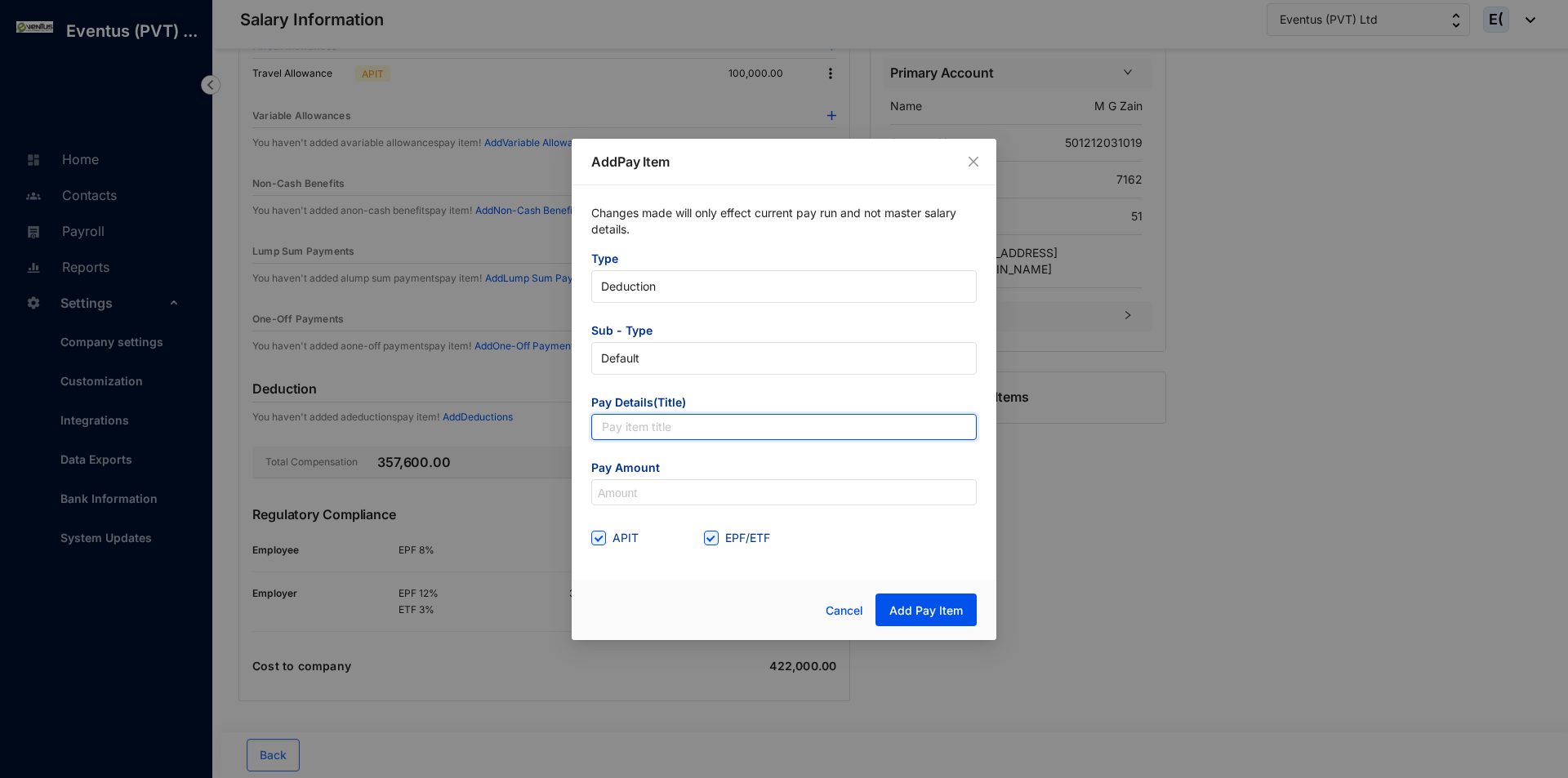
click at [661, 428] on input "text" at bounding box center [783, 427] width 385 height 26
type input "APIT"
click at [646, 497] on input at bounding box center [784, 493] width 384 height 26
type input "42,800"
click at [593, 541] on input "APIT" at bounding box center [596, 536] width 11 height 11
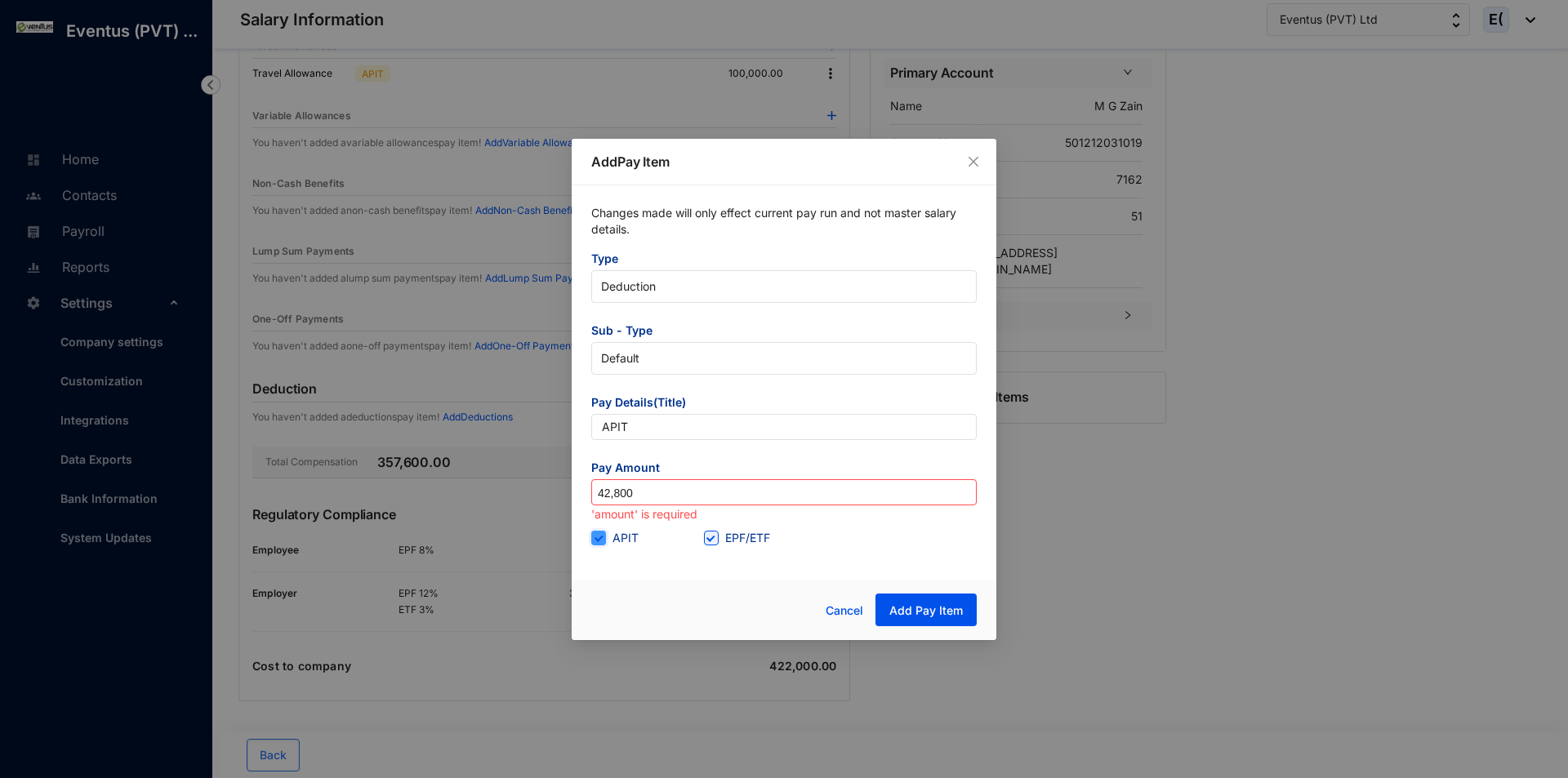
checkbox input "false"
click at [717, 539] on span at bounding box center [710, 537] width 15 height 15
click at [716, 539] on input "EPF/ETF" at bounding box center [709, 536] width 11 height 11
checkbox input "false"
click at [955, 613] on span "Add Pay Item" at bounding box center [926, 610] width 74 height 16
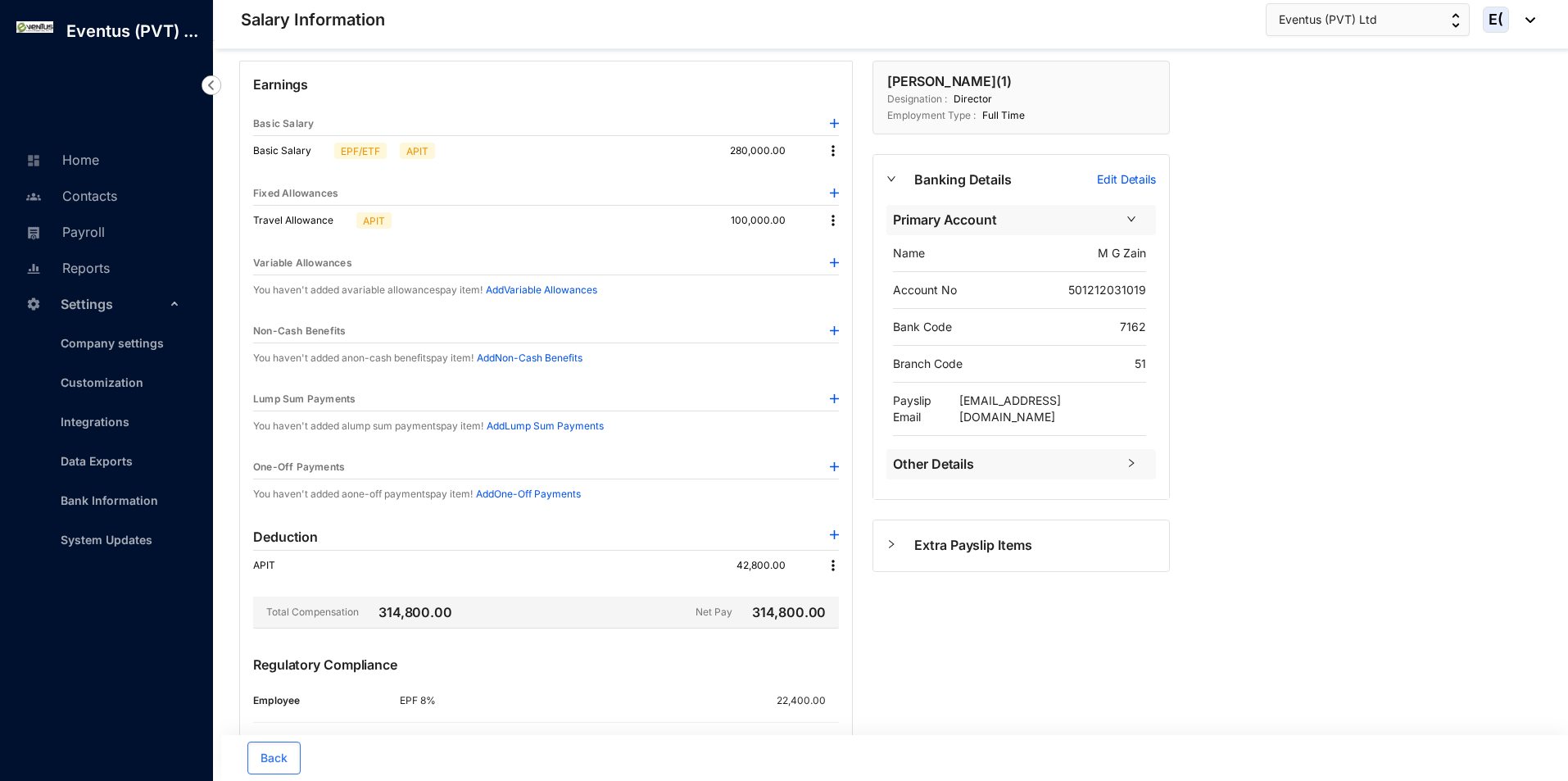
scroll to position [0, 0]
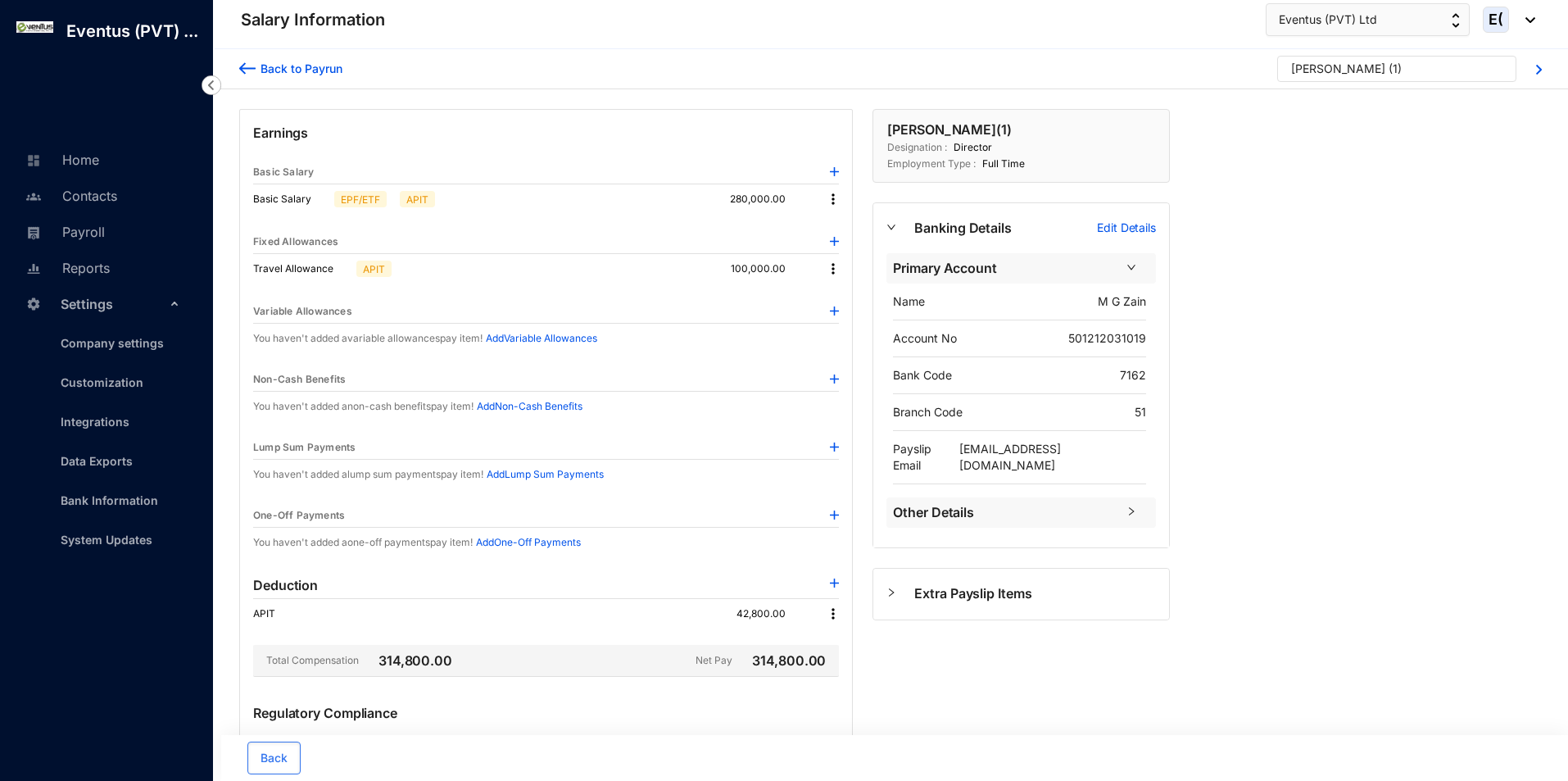
click at [1542, 68] on div "Back to Payrun Mohamed Gazzali Zain ( 1 )" at bounding box center [890, 69] width 1355 height 40
click at [1538, 69] on img at bounding box center [1538, 69] width 6 height 10
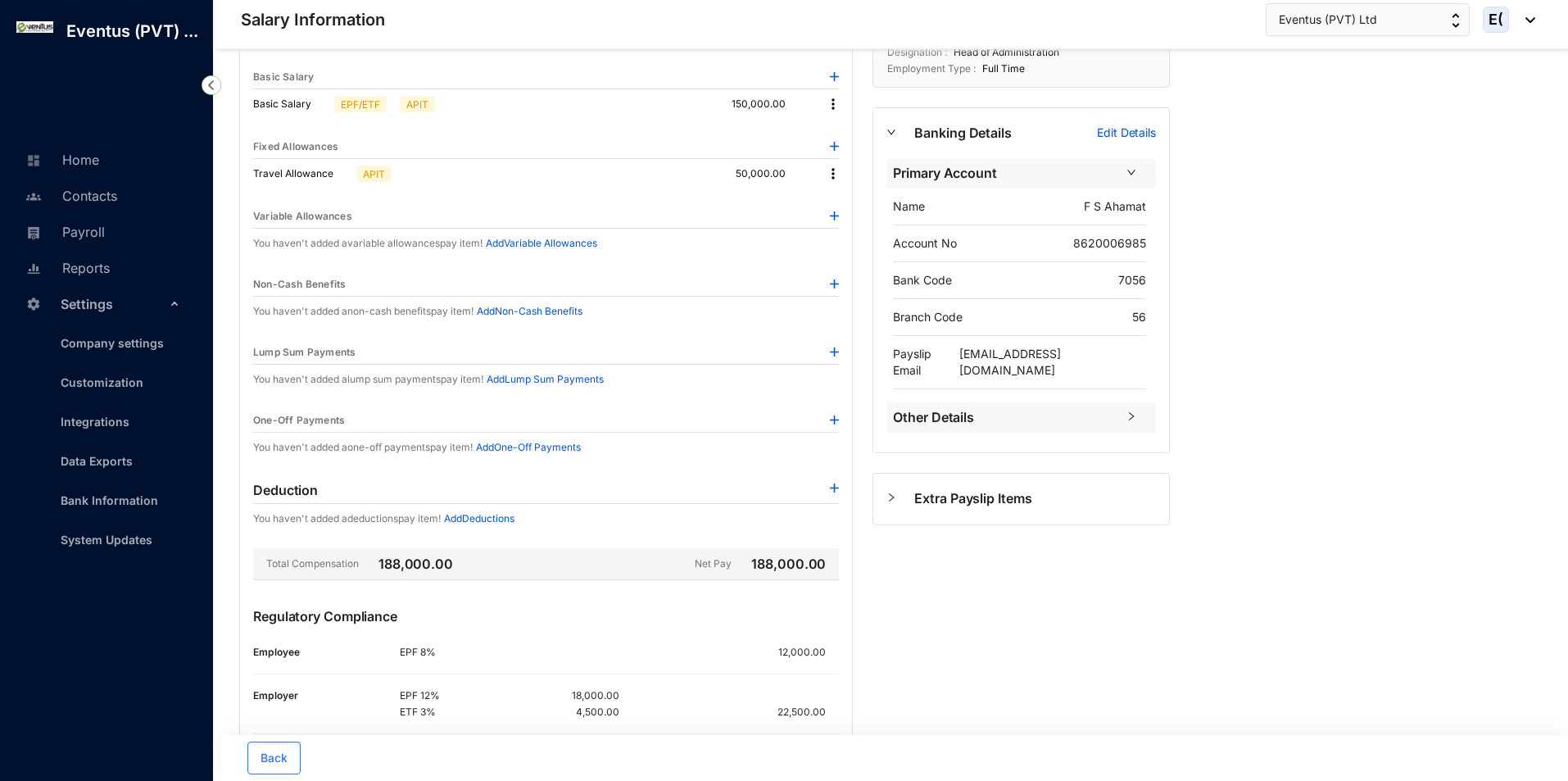
scroll to position [195, 0]
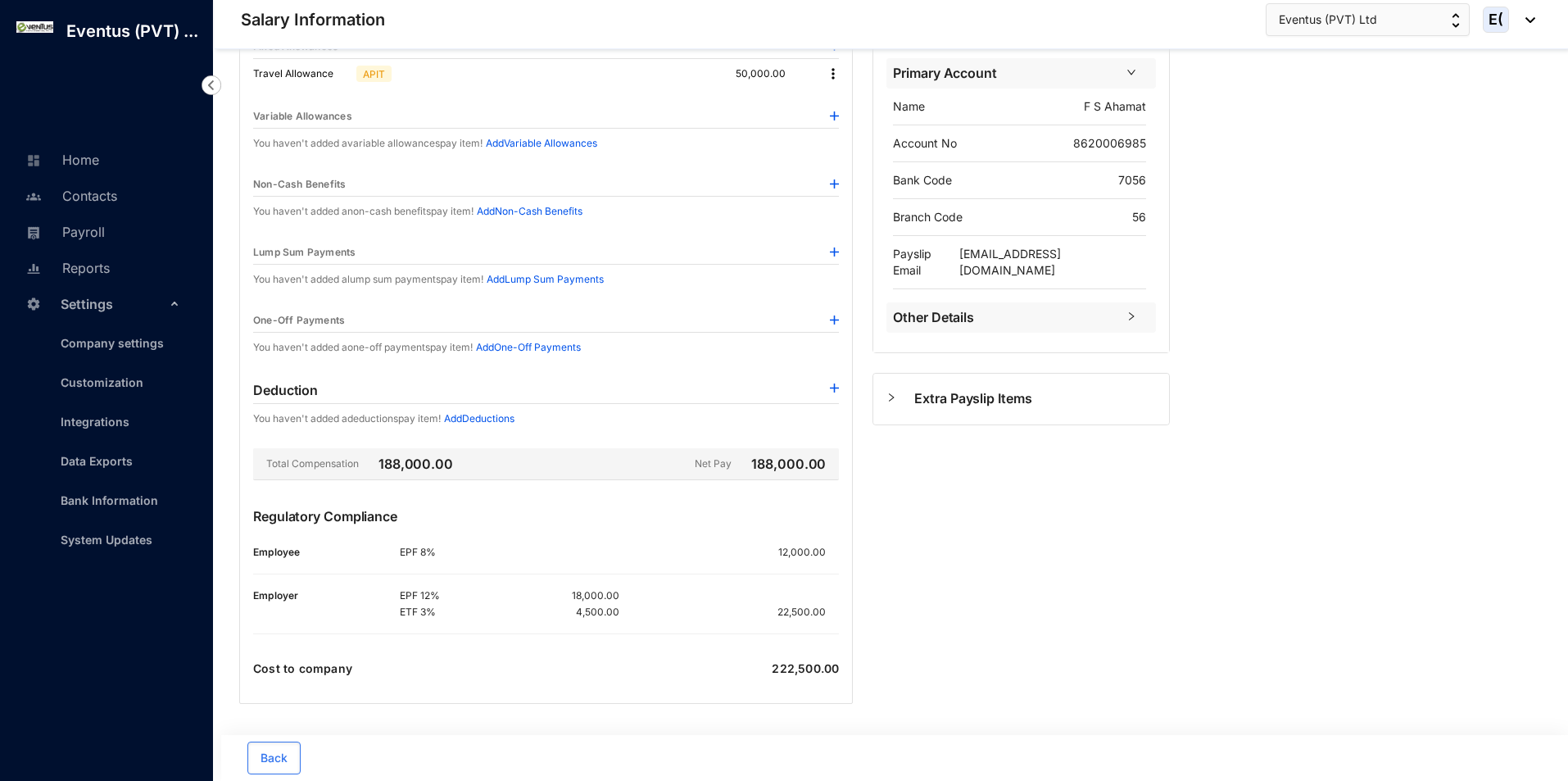
click at [834, 389] on img at bounding box center [834, 388] width 9 height 9
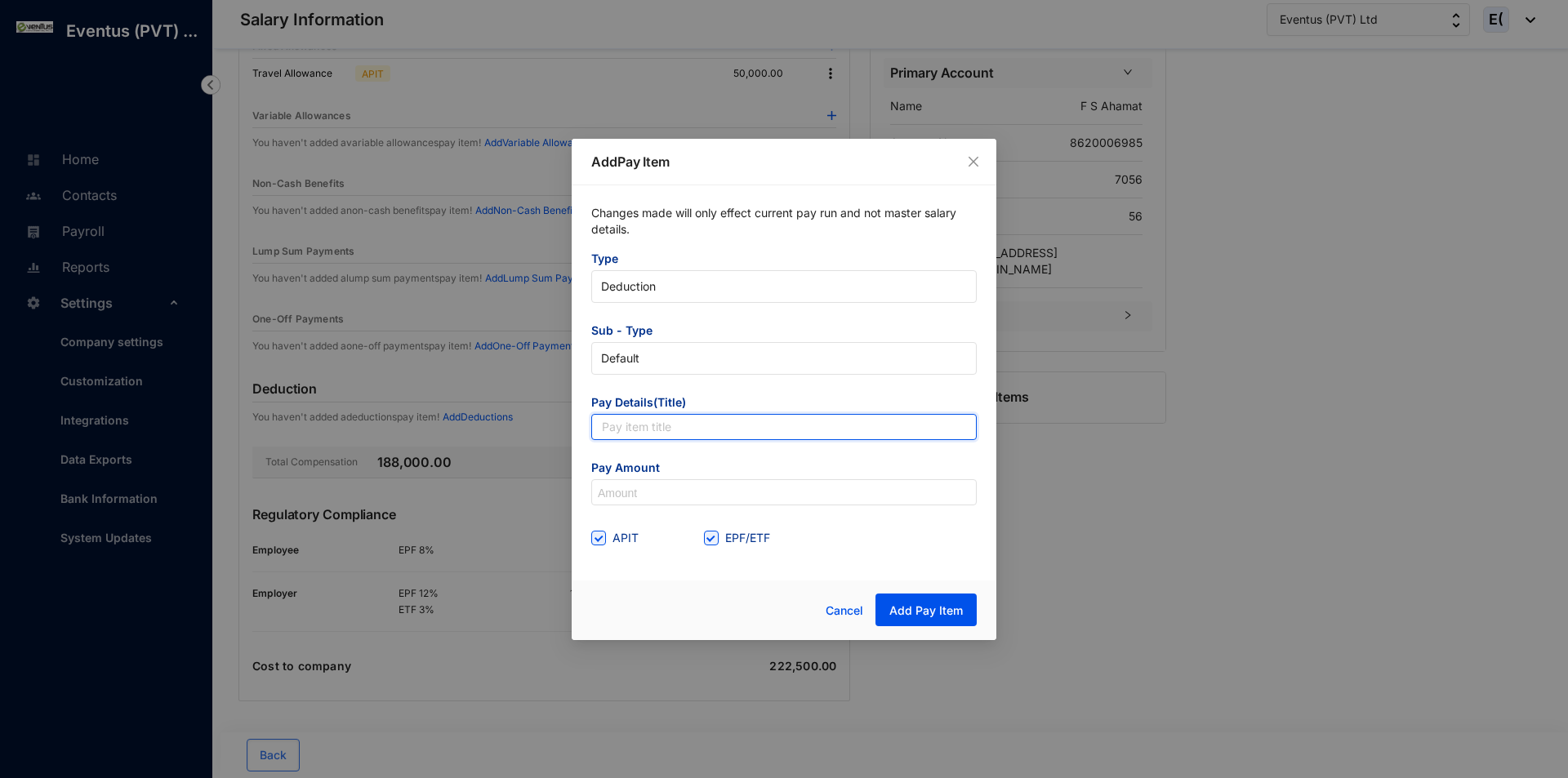
click at [711, 426] on input "text" at bounding box center [783, 427] width 385 height 26
type input "APIT"
click at [590, 540] on div "Changes made will only effect current pay run and not master salary details. Ty…" at bounding box center [784, 377] width 425 height 385
drag, startPoint x: 601, startPoint y: 535, endPoint x: 639, endPoint y: 530, distance: 38.3
click at [601, 535] on input "APIT" at bounding box center [596, 536] width 11 height 11
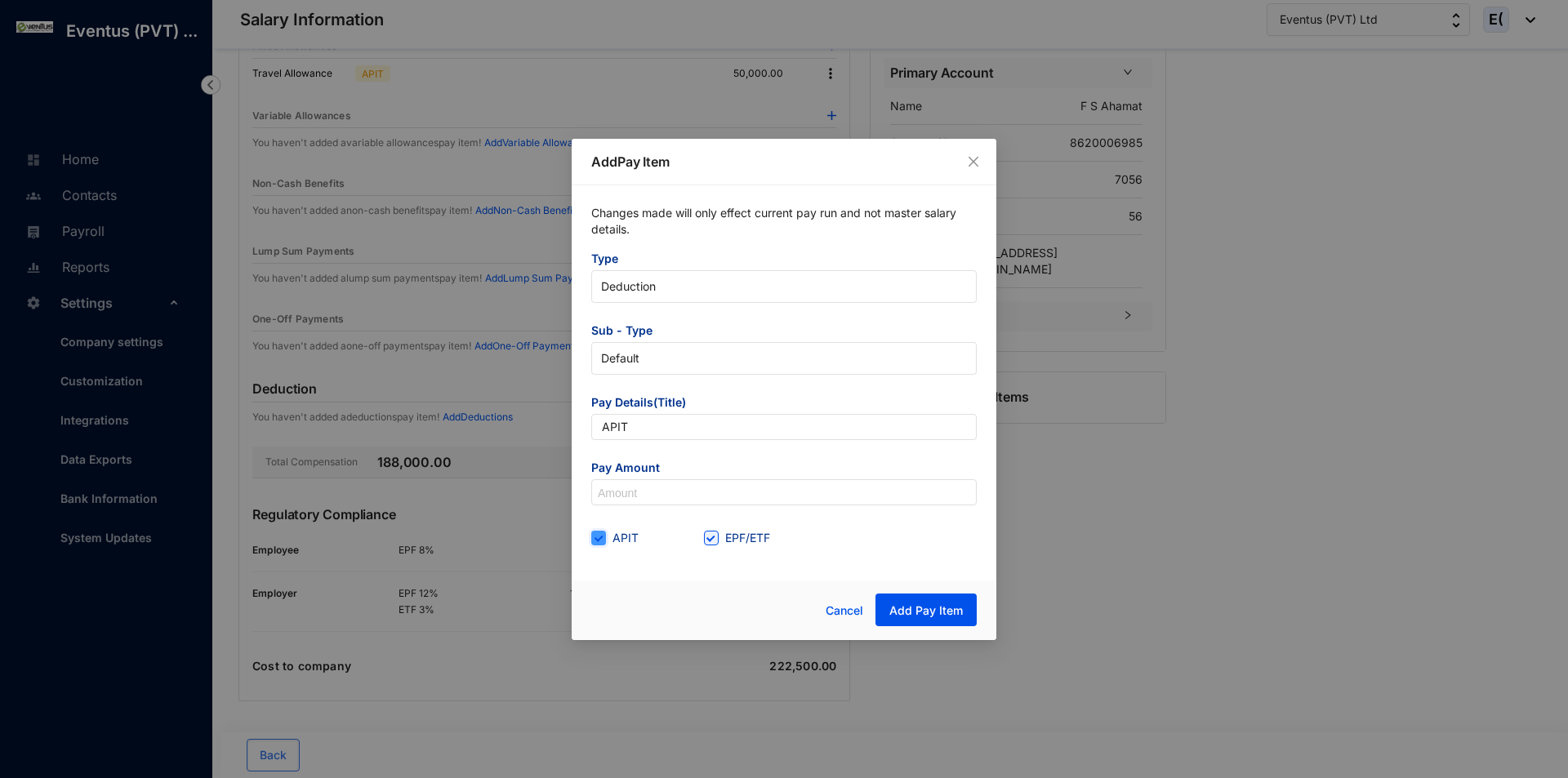
checkbox input "false"
click at [714, 541] on input "EPF/ETF" at bounding box center [709, 536] width 11 height 11
checkbox input "false"
click at [649, 500] on input at bounding box center [784, 493] width 384 height 26
type input "3,000"
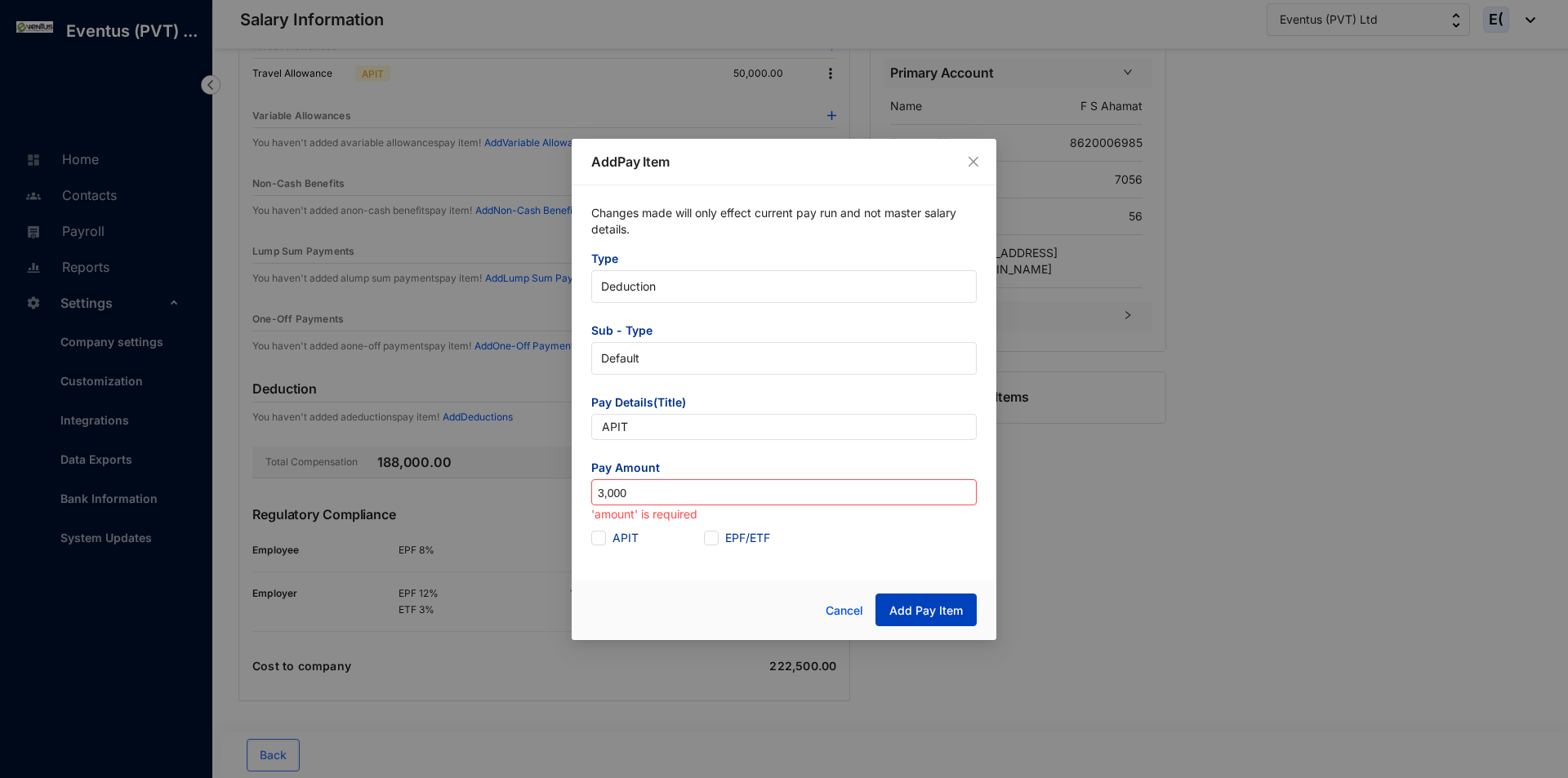
click at [914, 616] on span "Add Pay Item" at bounding box center [926, 610] width 74 height 16
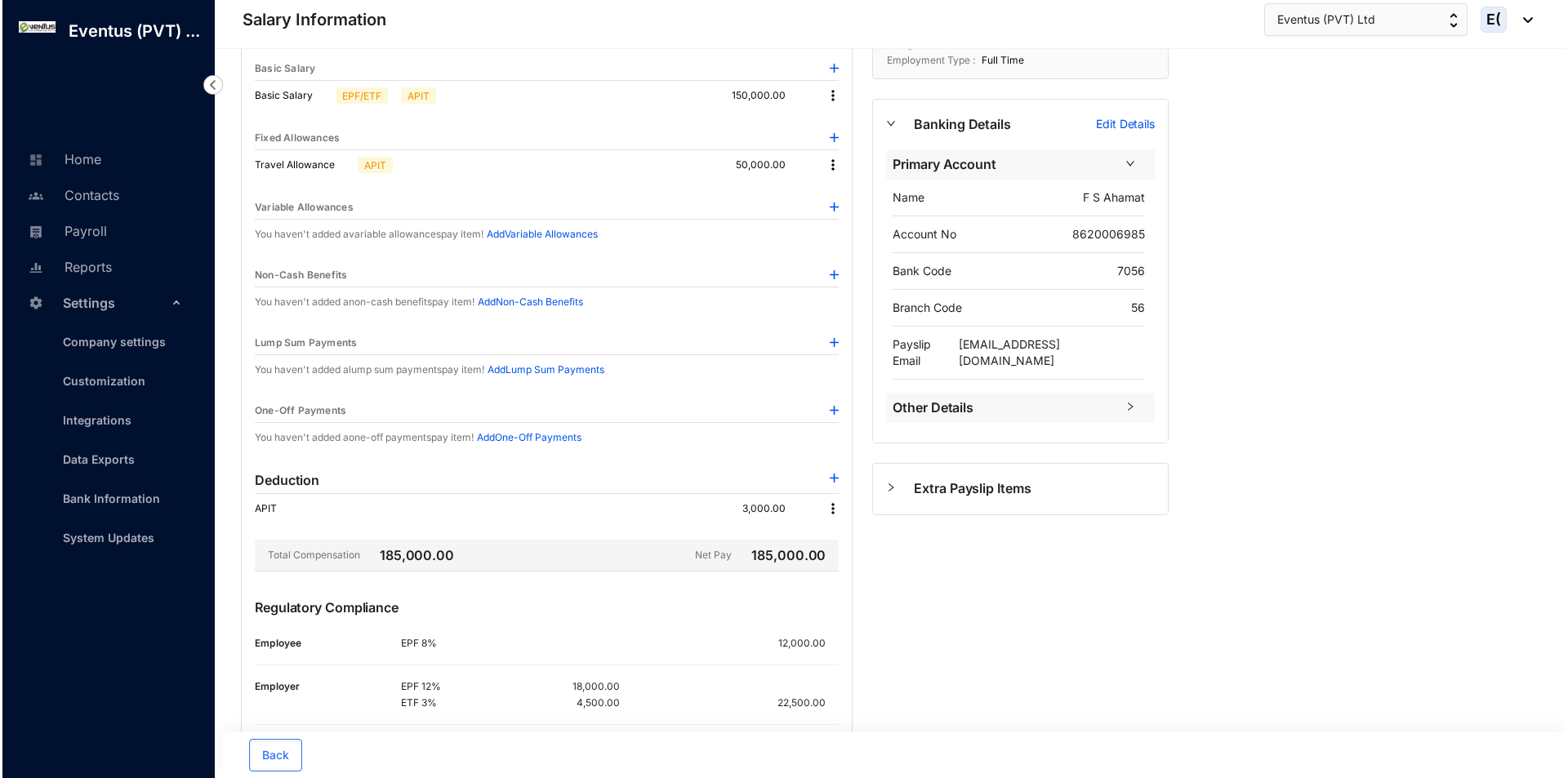
scroll to position [0, 0]
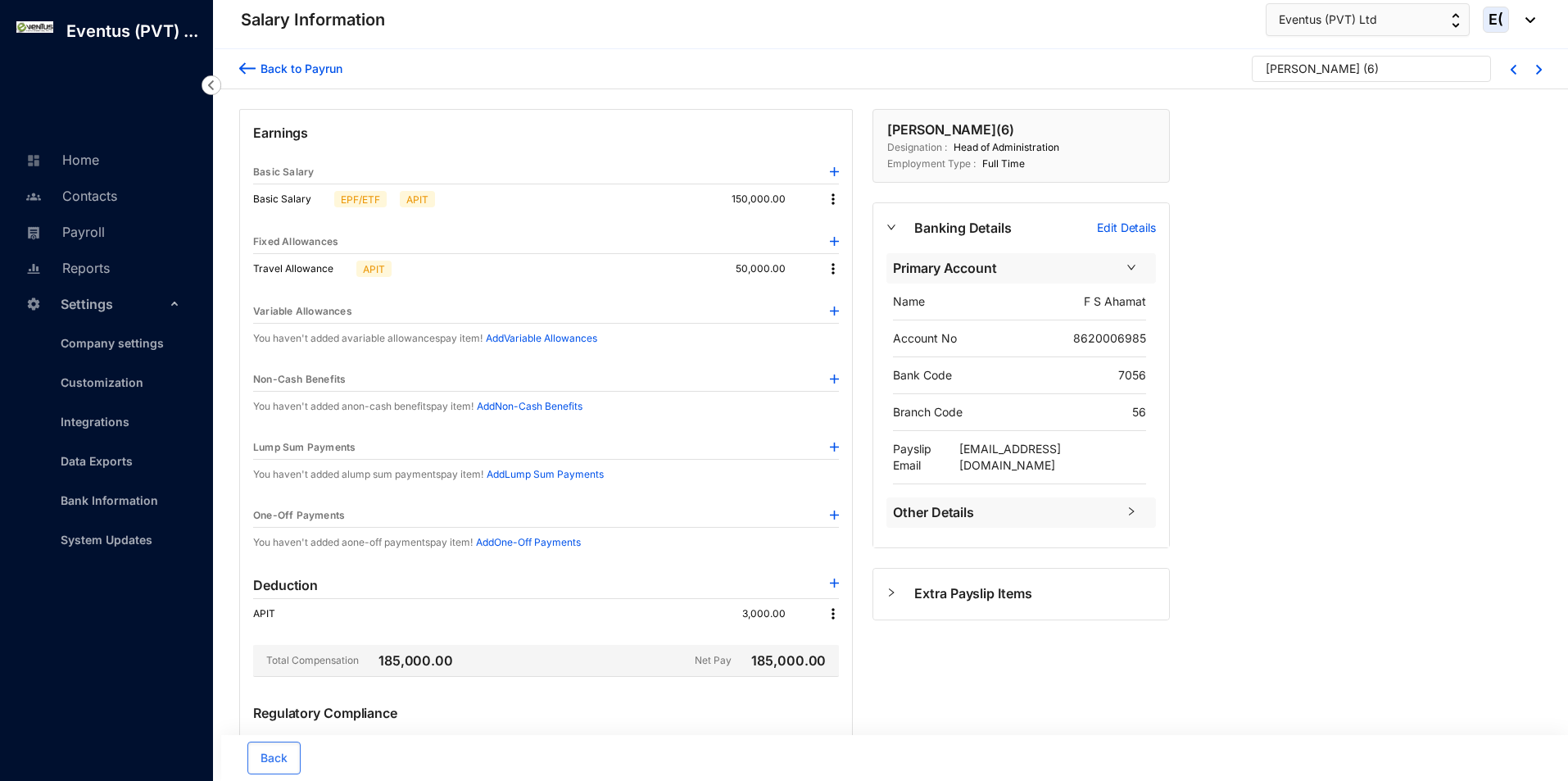
click at [263, 66] on div "Back to Payrun" at bounding box center [299, 69] width 87 height 17
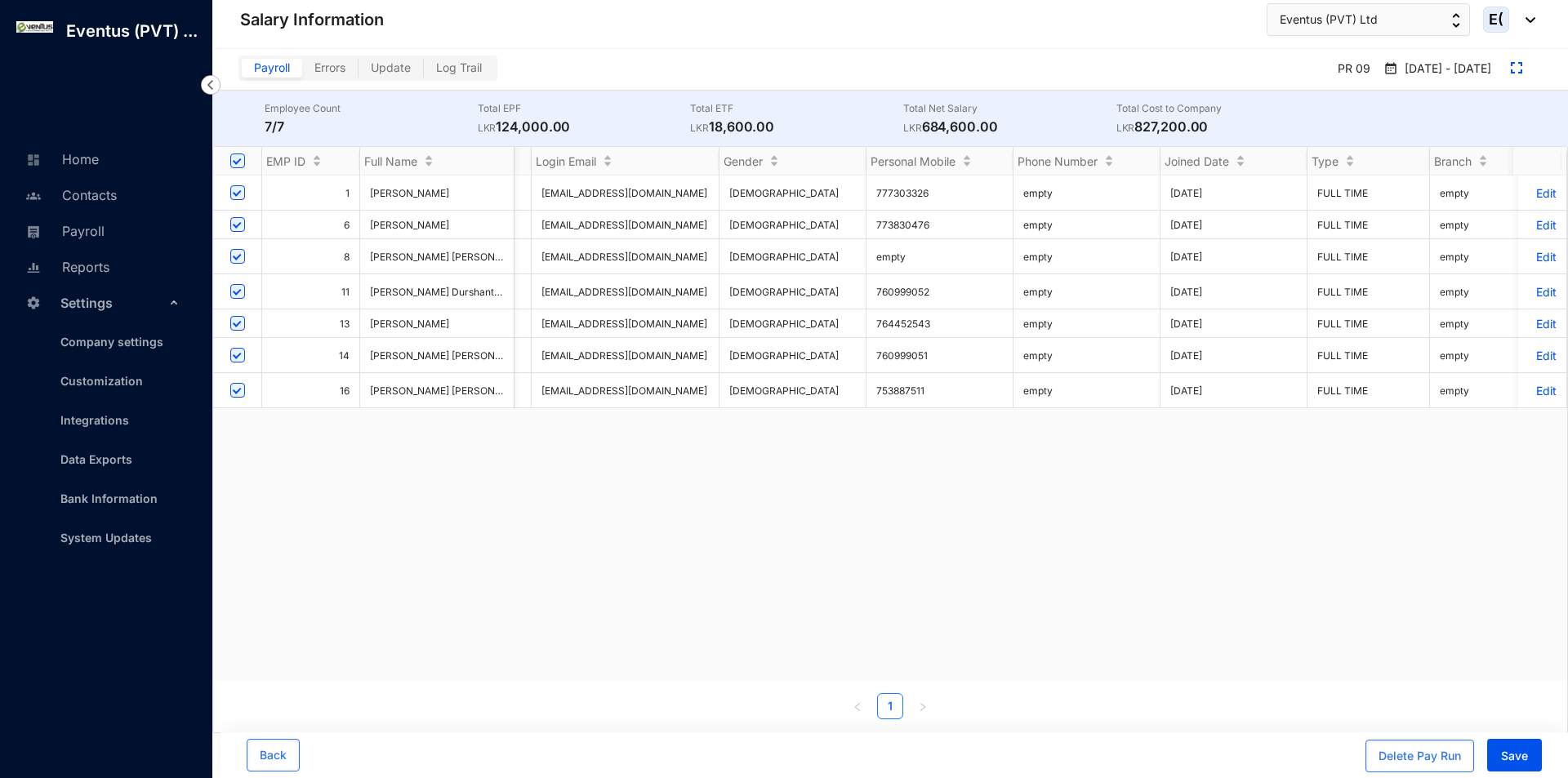
scroll to position [0, 4496]
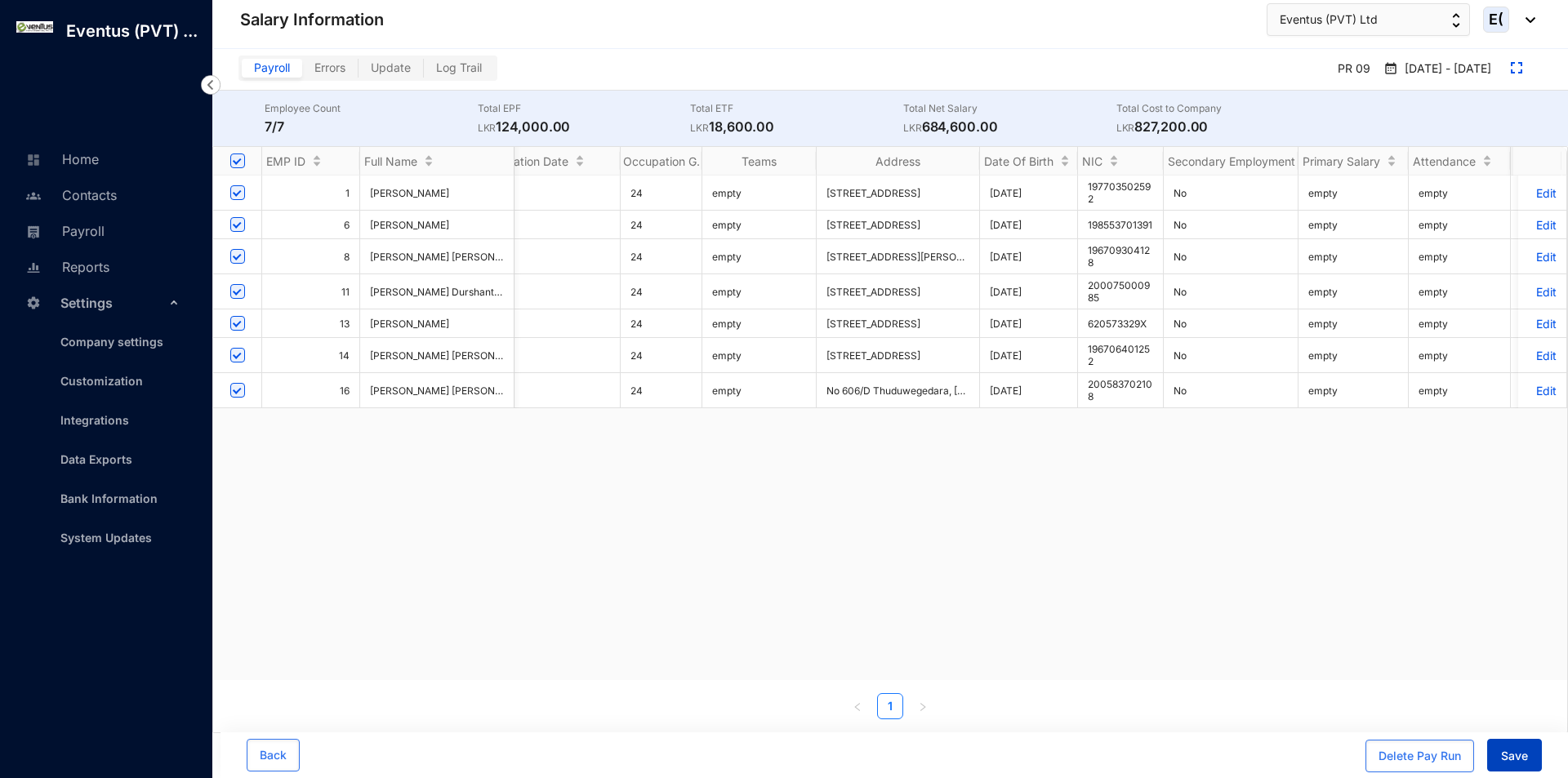
click at [1521, 758] on span "Save" at bounding box center [1513, 755] width 27 height 16
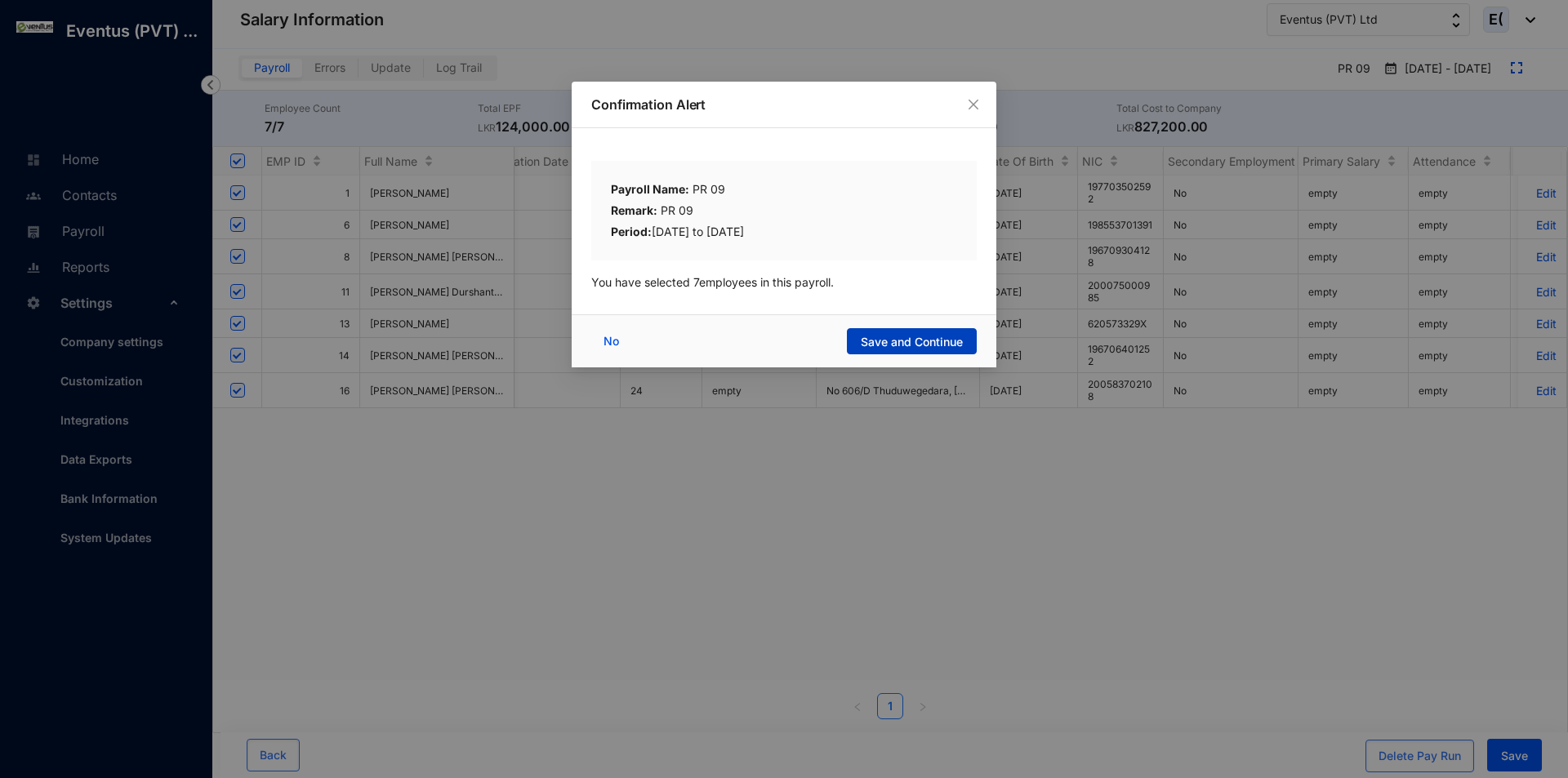
click at [916, 338] on span "Save and Continue" at bounding box center [912, 342] width 102 height 16
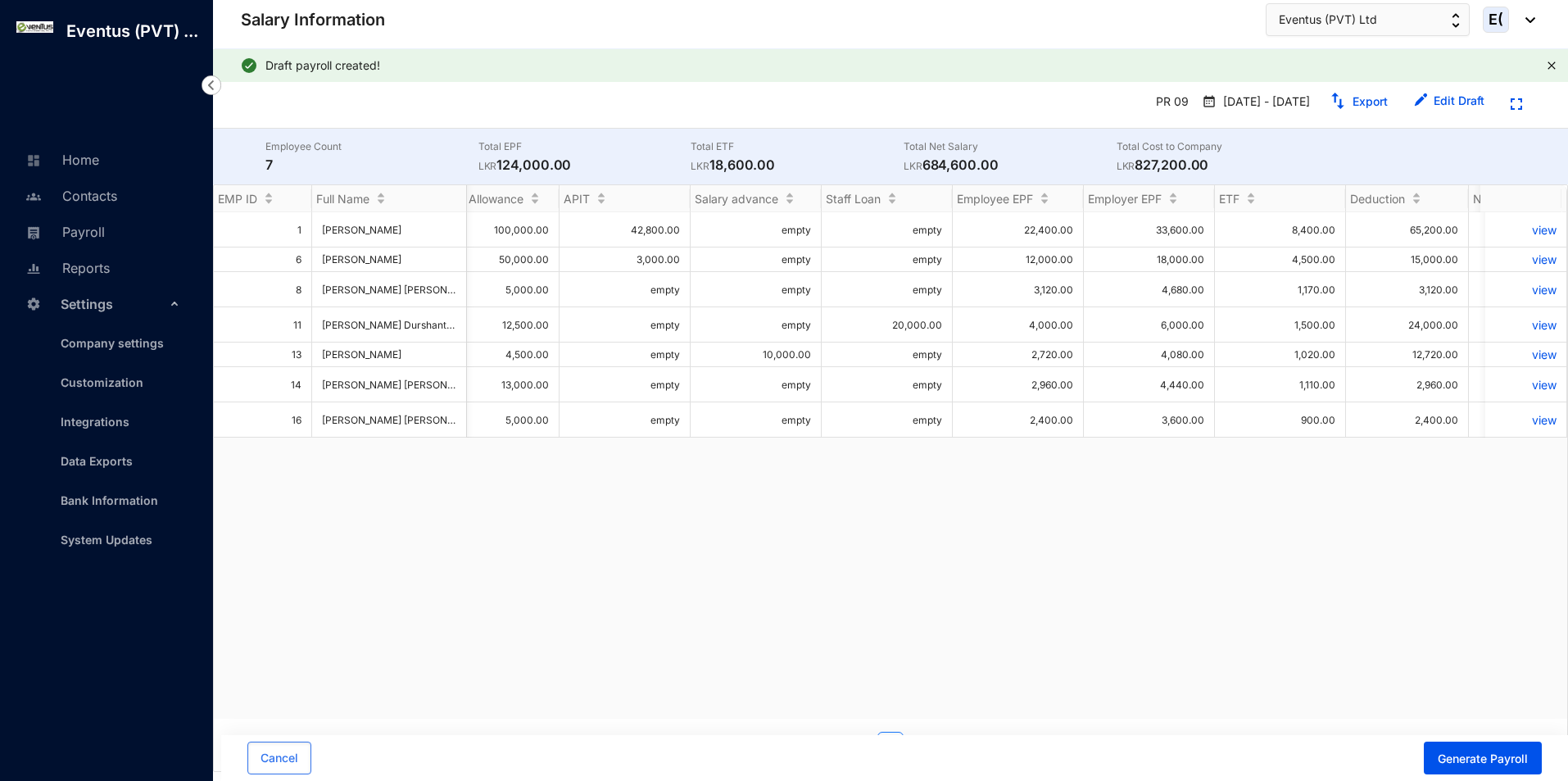
scroll to position [0, 0]
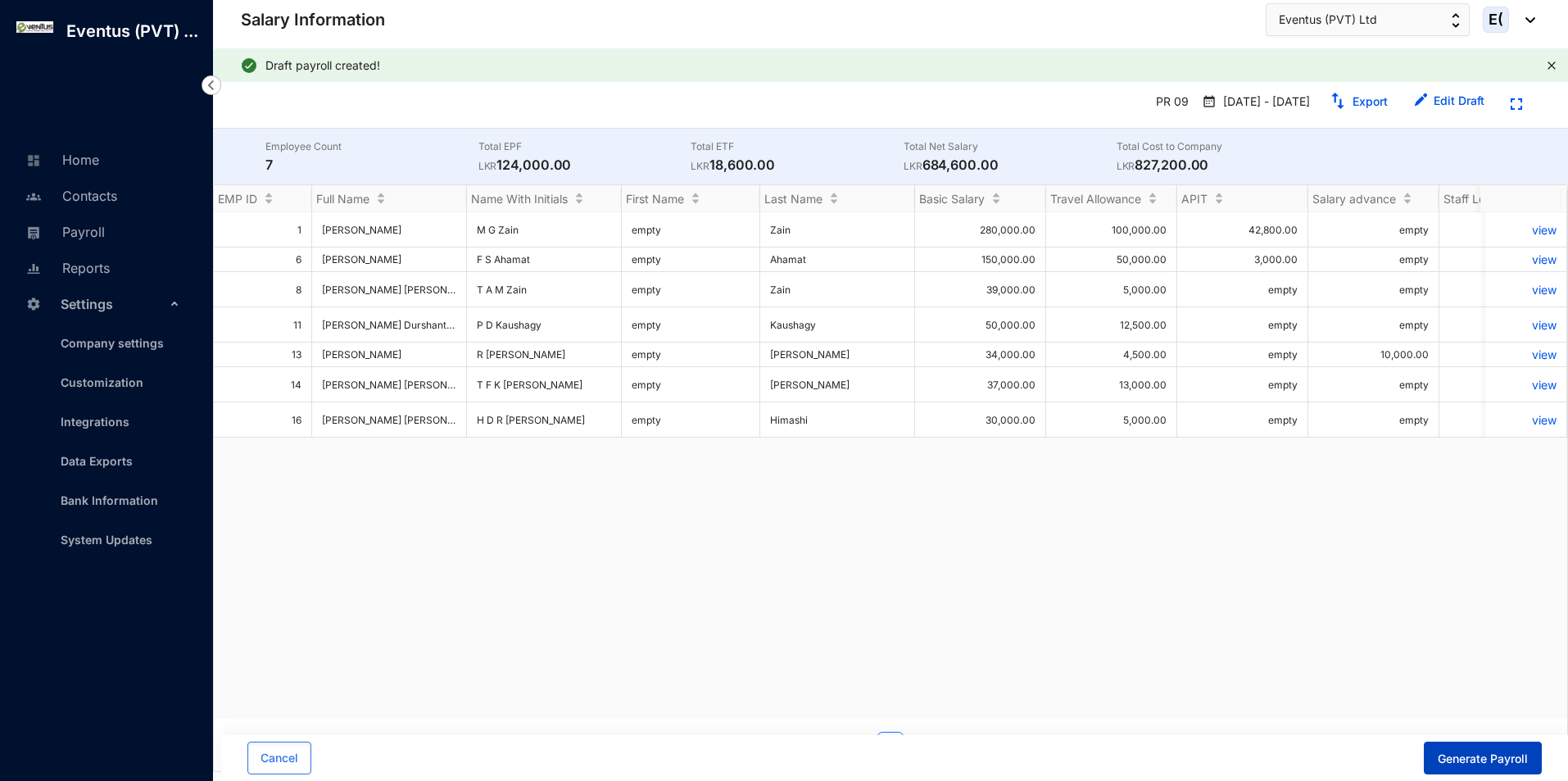
click at [1426, 750] on button "Generate Payroll" at bounding box center [1483, 758] width 118 height 33
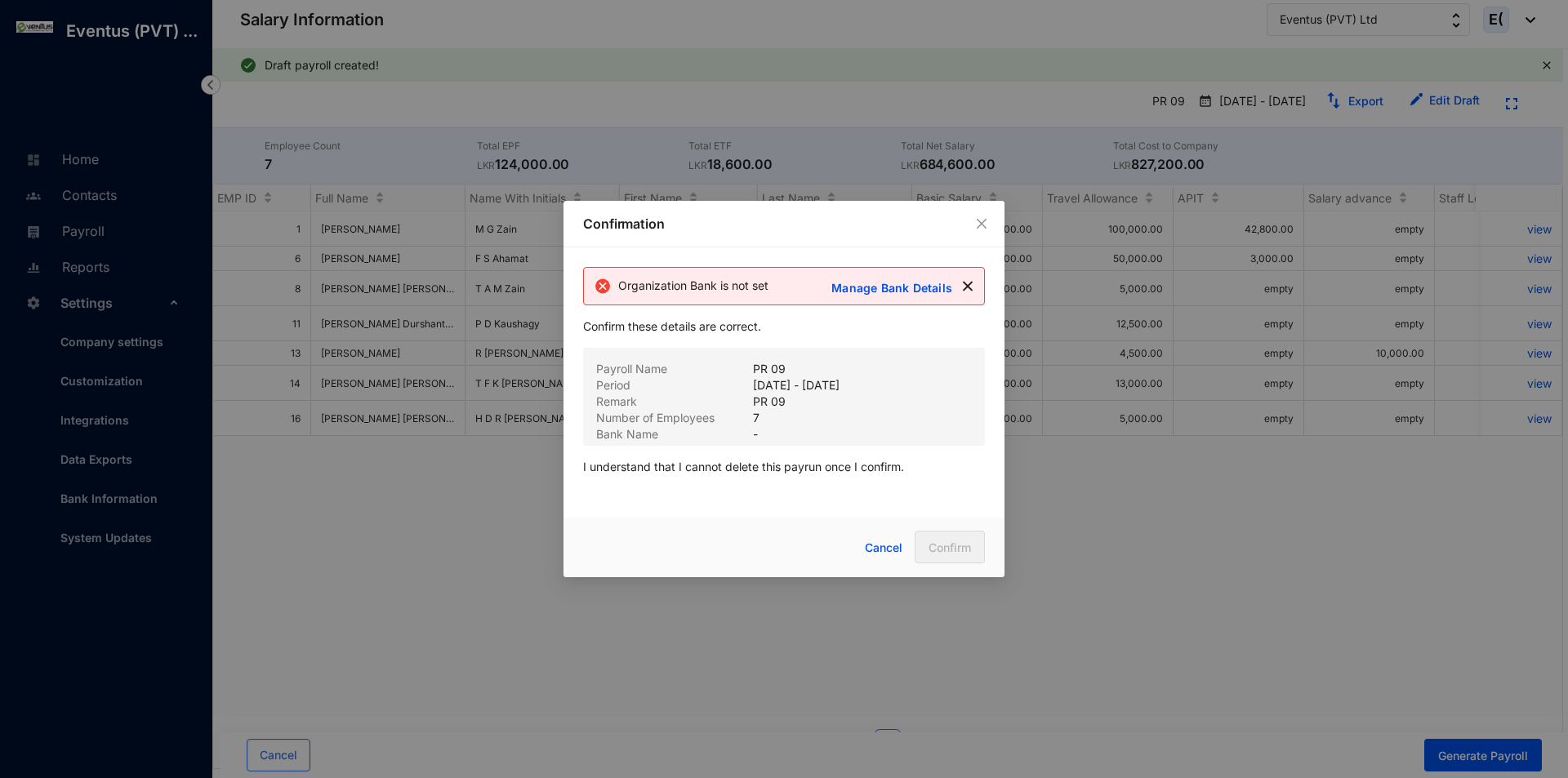
click at [897, 283] on p "Manage Bank Details" at bounding box center [894, 288] width 125 height 17
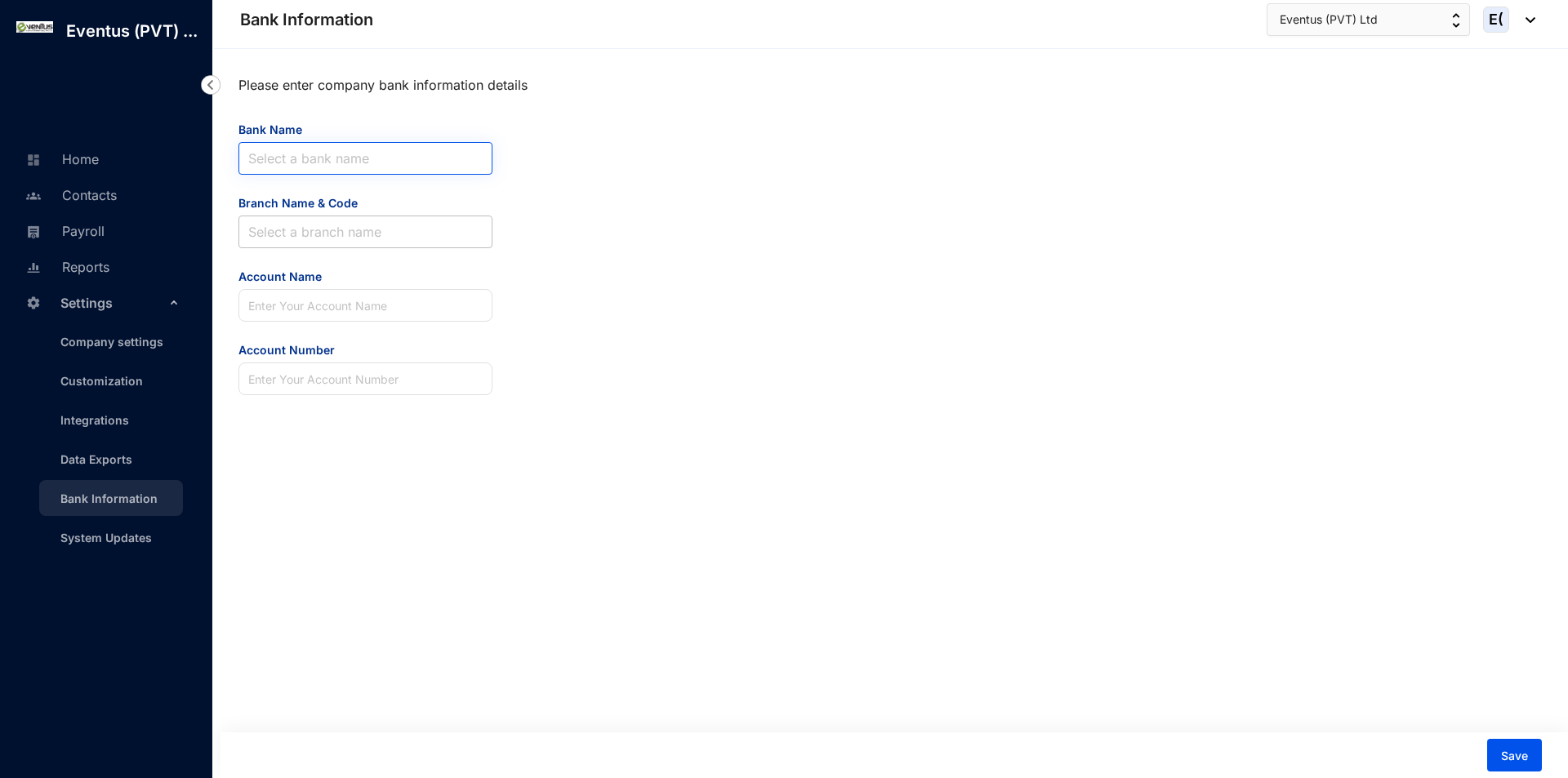
click at [389, 145] on input "Bank Name" at bounding box center [365, 158] width 235 height 31
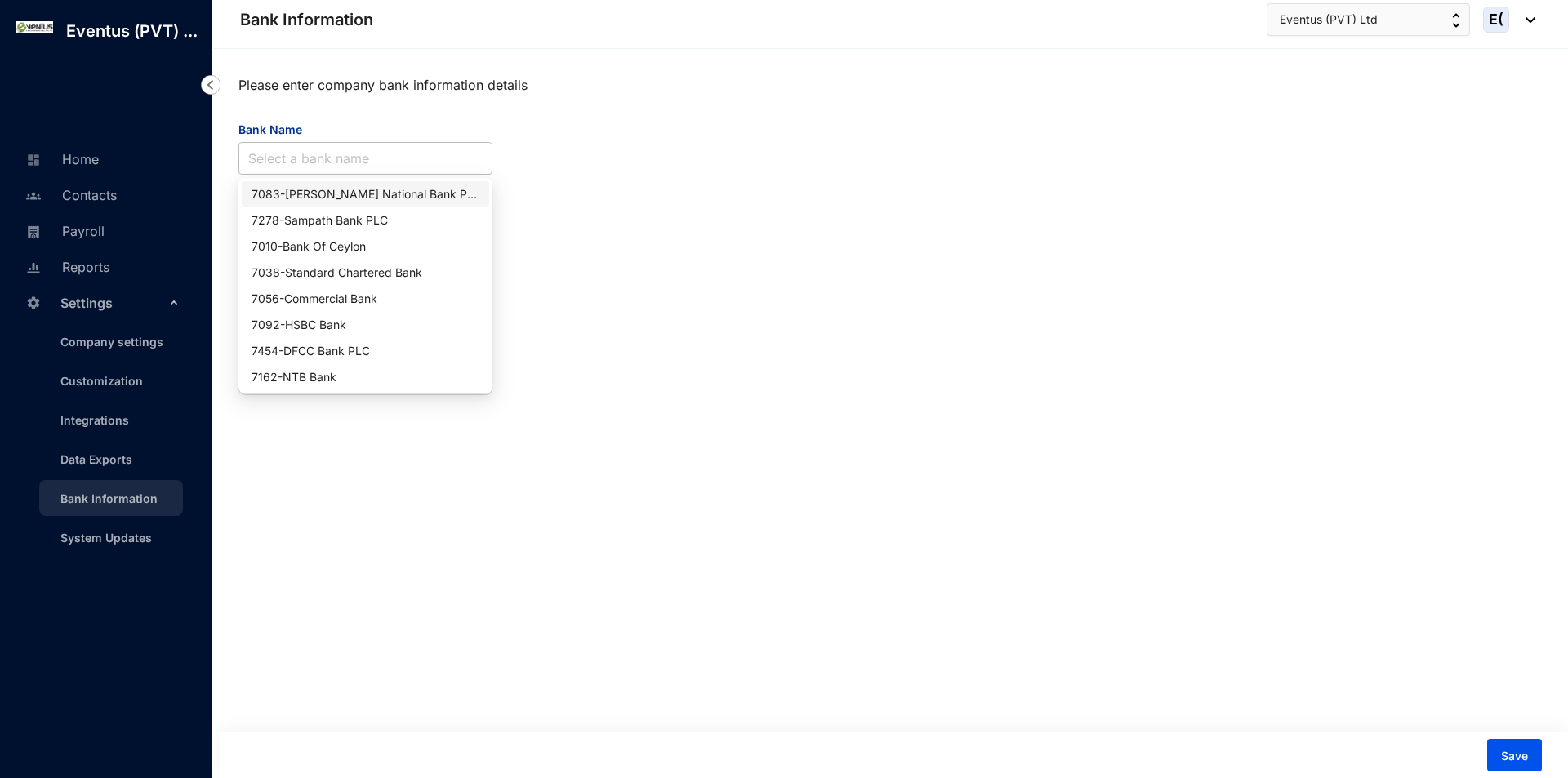
click at [384, 194] on div "7083 - Hatton National Bank PLC" at bounding box center [365, 194] width 228 height 18
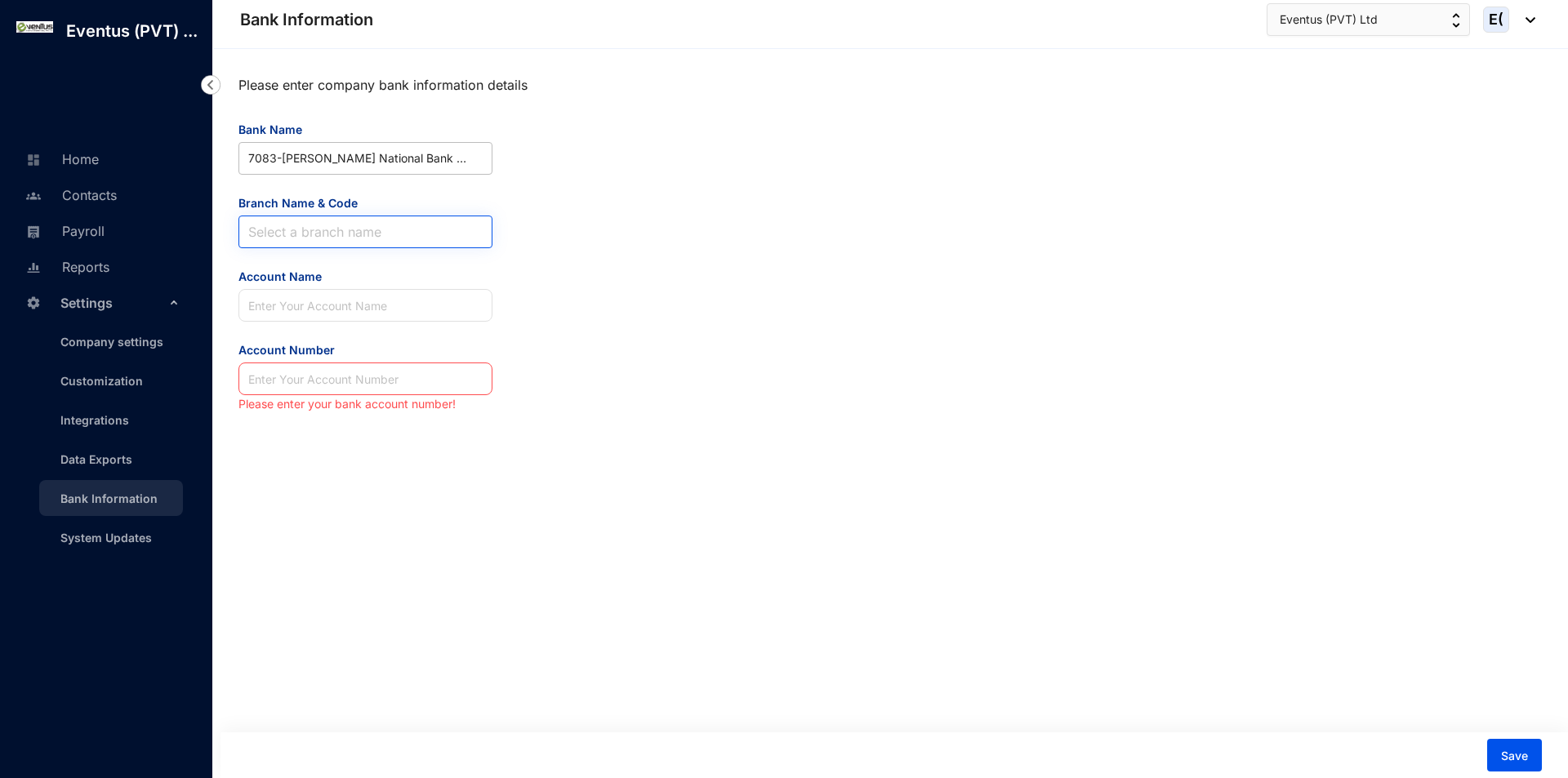
click at [383, 227] on input "Branch Name & Code" at bounding box center [365, 232] width 235 height 31
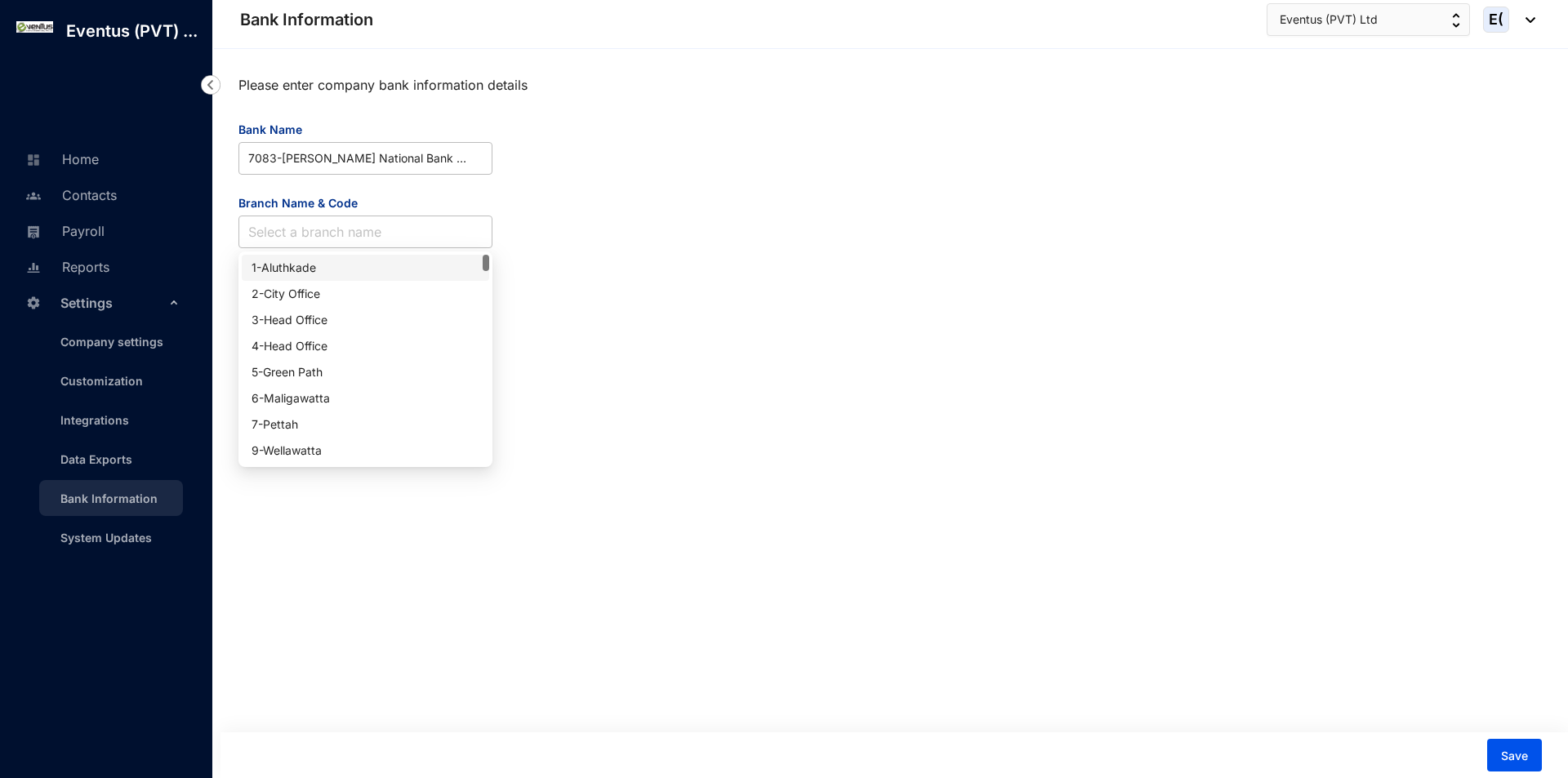
click at [377, 270] on div "1 - Aluthkade" at bounding box center [365, 267] width 228 height 18
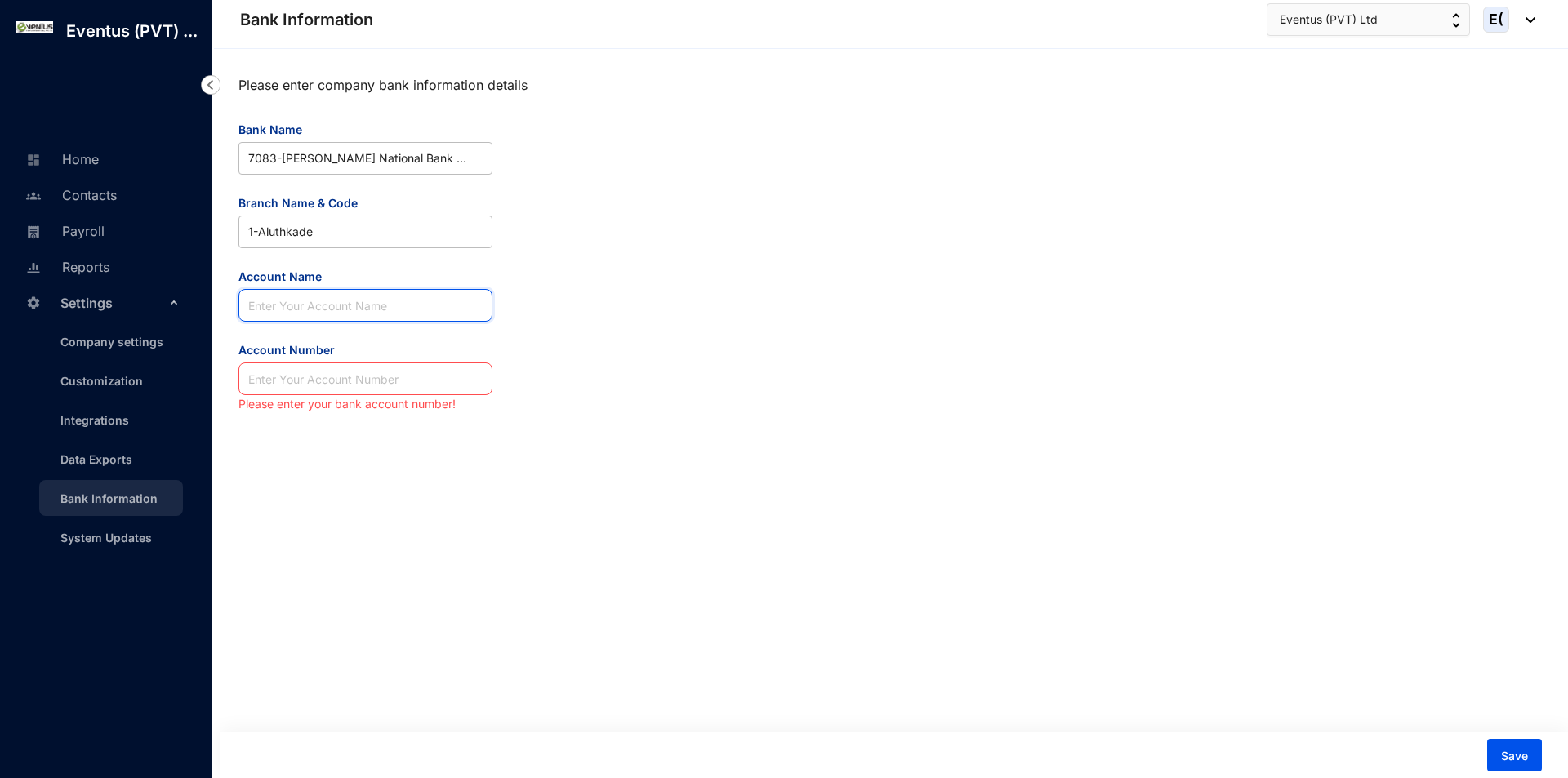
click at [373, 292] on input "Account Name" at bounding box center [365, 305] width 254 height 33
type input "Eventus"
click at [283, 387] on input "Account Number" at bounding box center [365, 379] width 254 height 33
type input "123456789456"
click at [1488, 743] on button "Save" at bounding box center [1513, 755] width 55 height 33
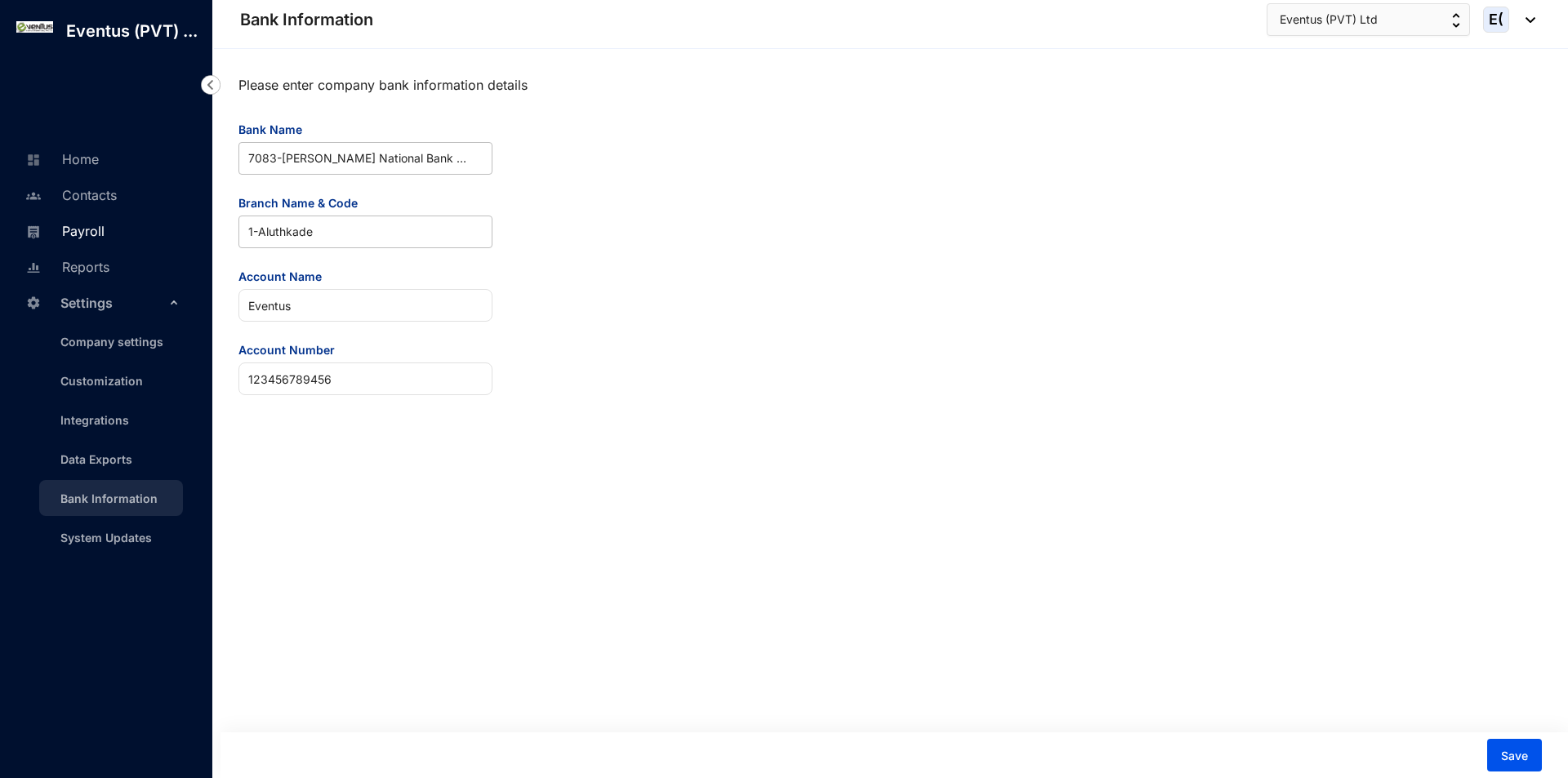
click at [105, 235] on link "Payroll" at bounding box center [63, 231] width 83 height 16
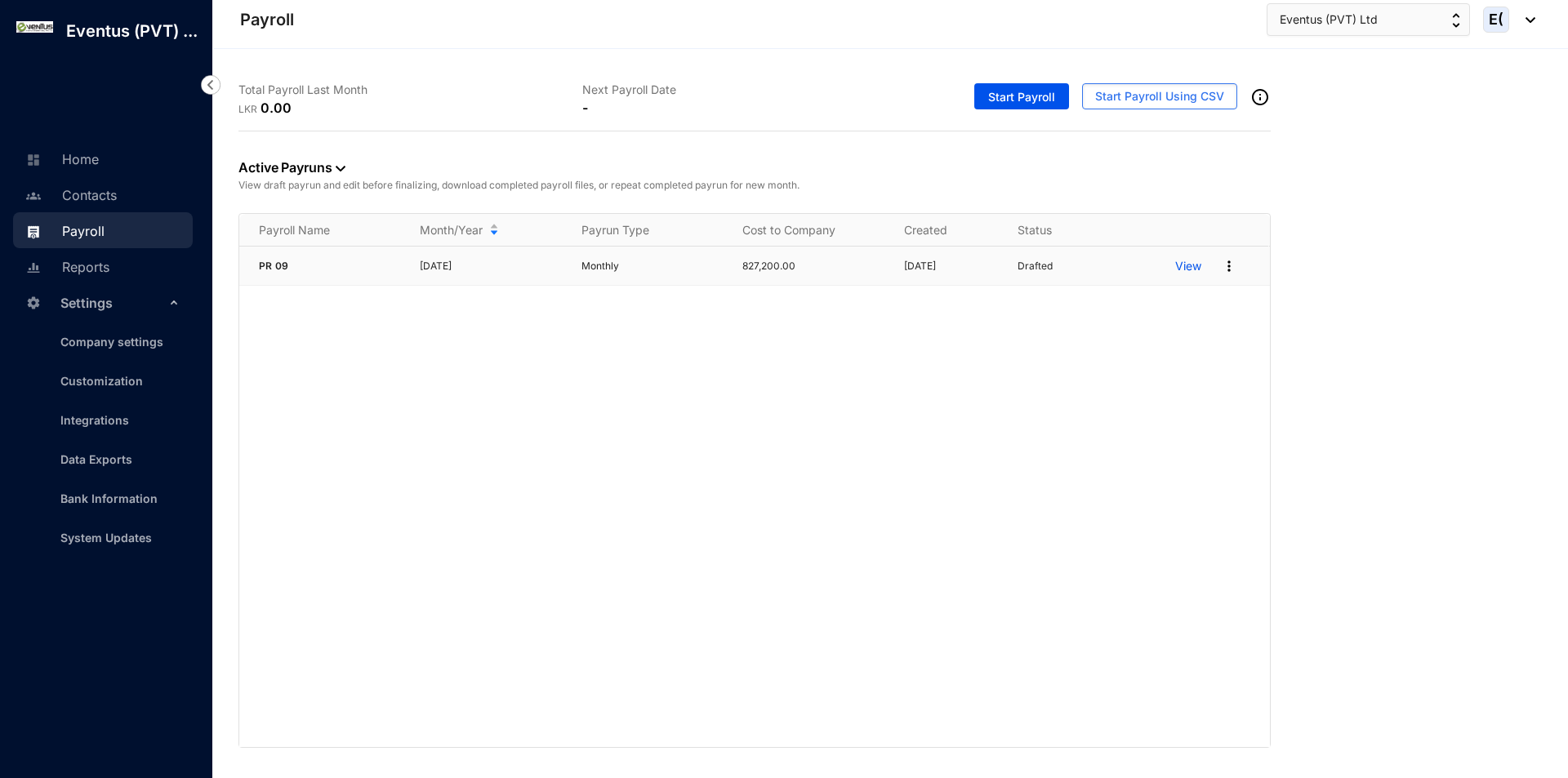
click at [1194, 264] on p "View" at bounding box center [1188, 266] width 26 height 16
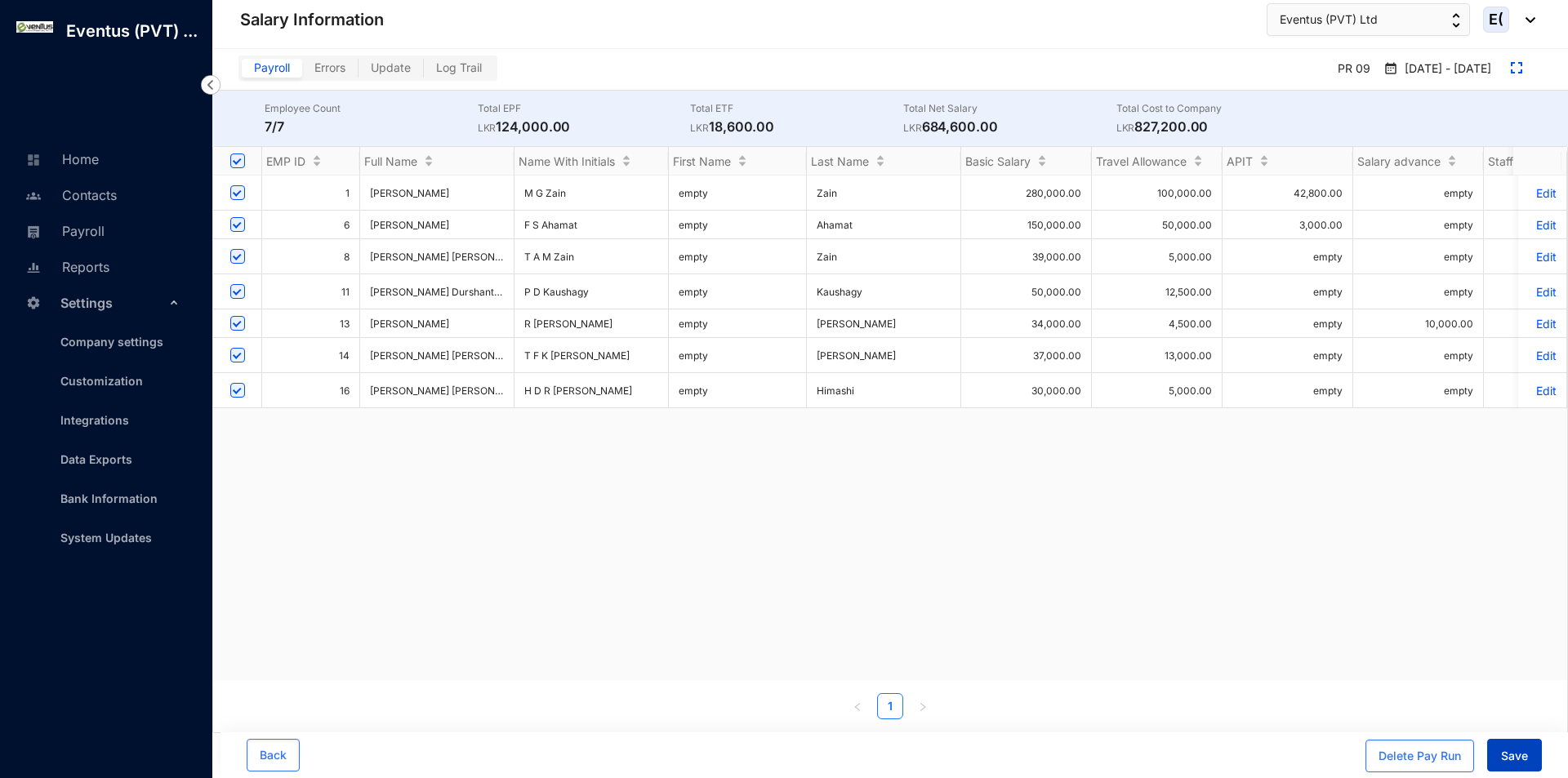
click at [1516, 749] on span "Save" at bounding box center [1513, 755] width 27 height 16
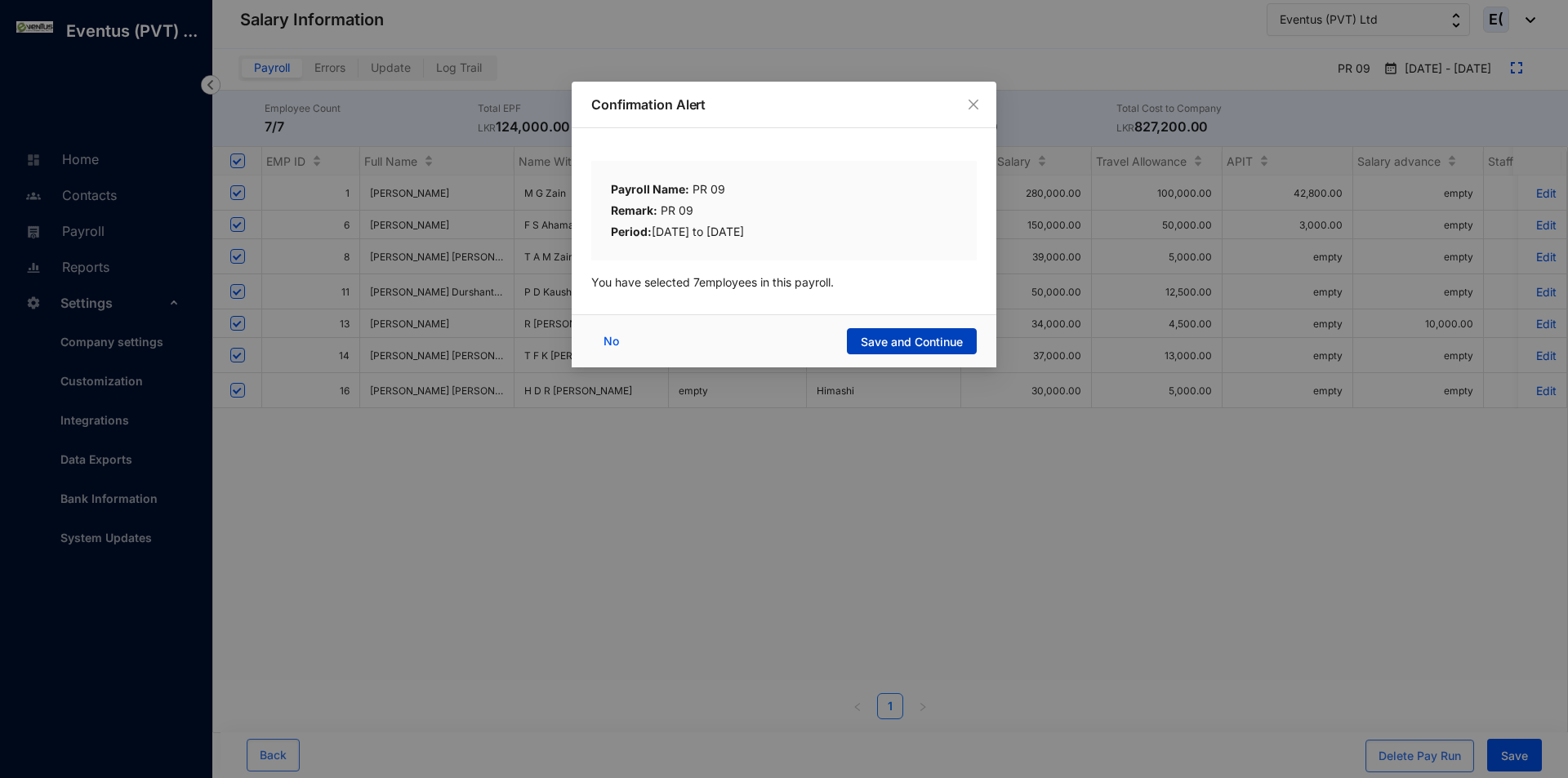
click at [956, 347] on span "Save and Continue" at bounding box center [912, 342] width 102 height 16
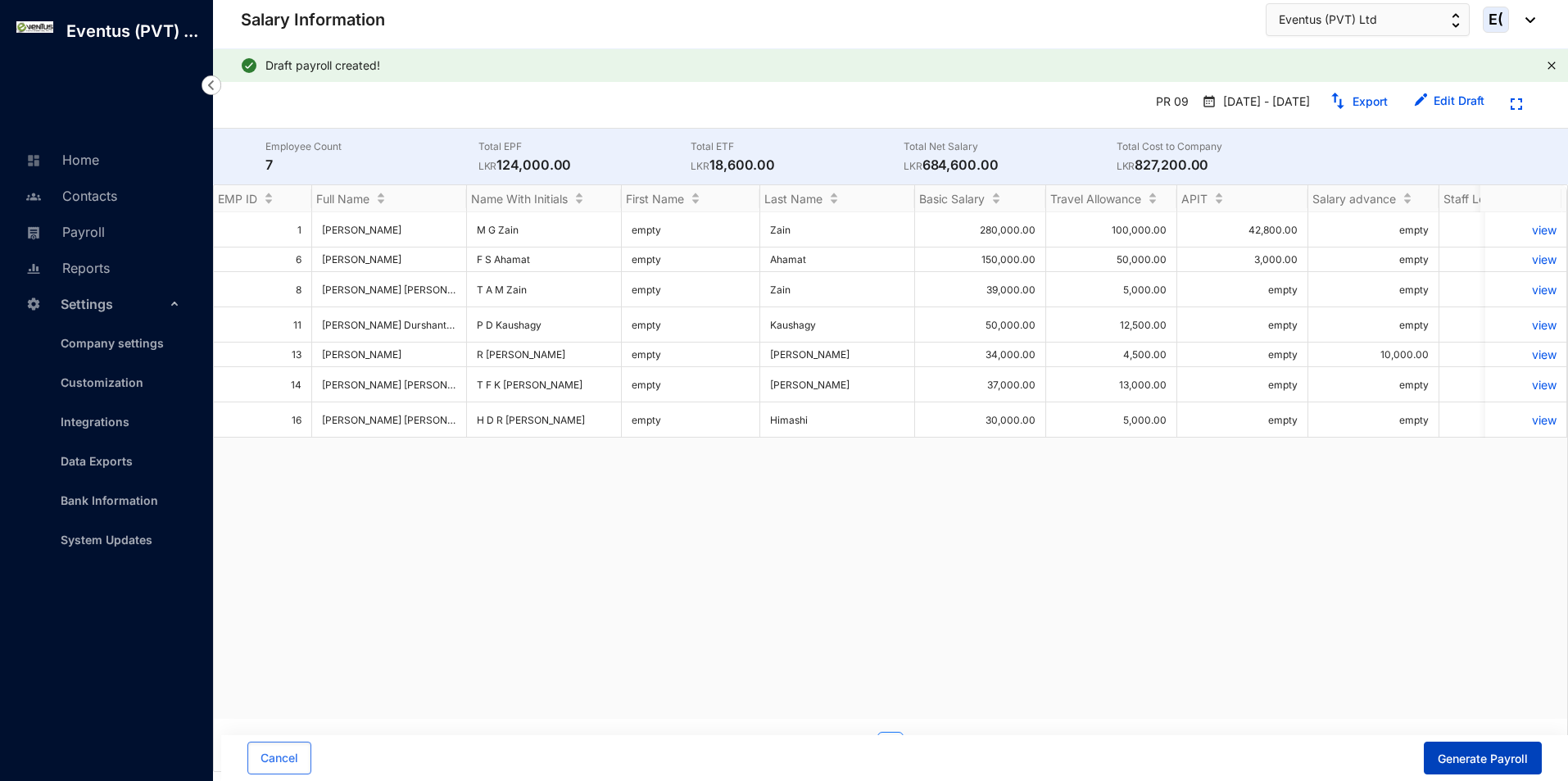
click at [1514, 751] on span "Generate Payroll" at bounding box center [1483, 758] width 90 height 17
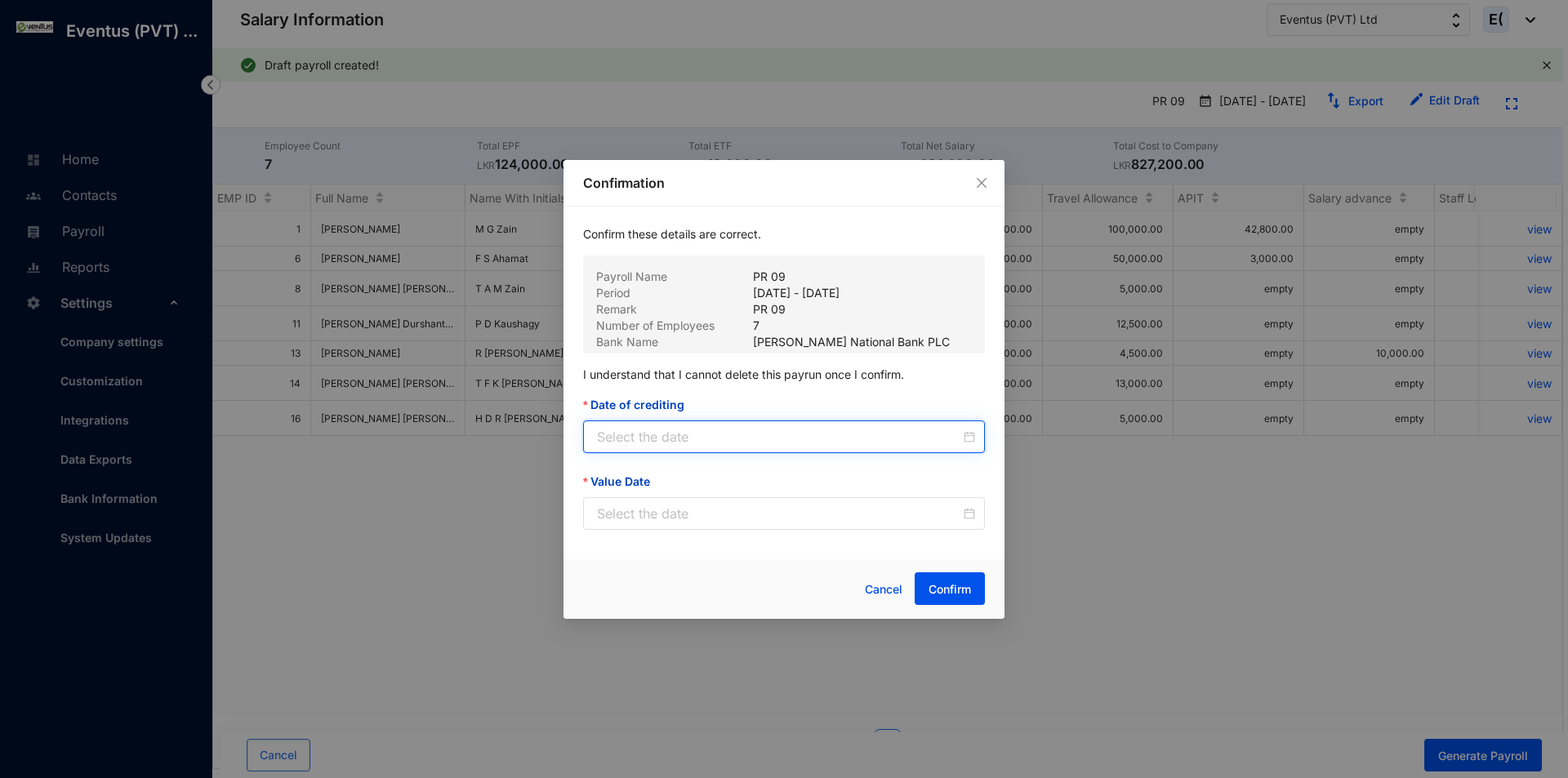
click at [694, 446] on input "Date of crediting" at bounding box center [779, 437] width 363 height 20
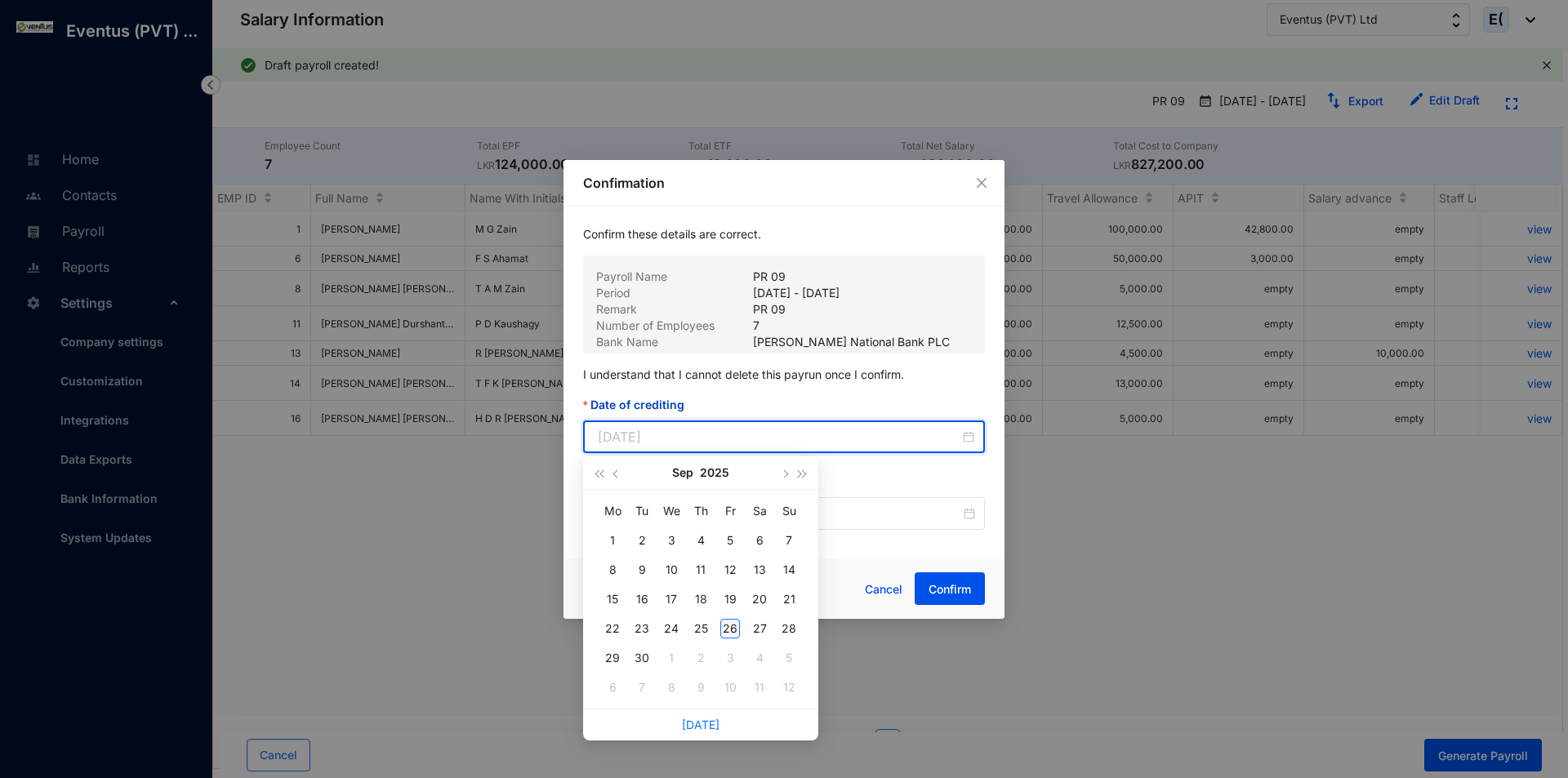
click at [730, 625] on div "26" at bounding box center [729, 628] width 20 height 20
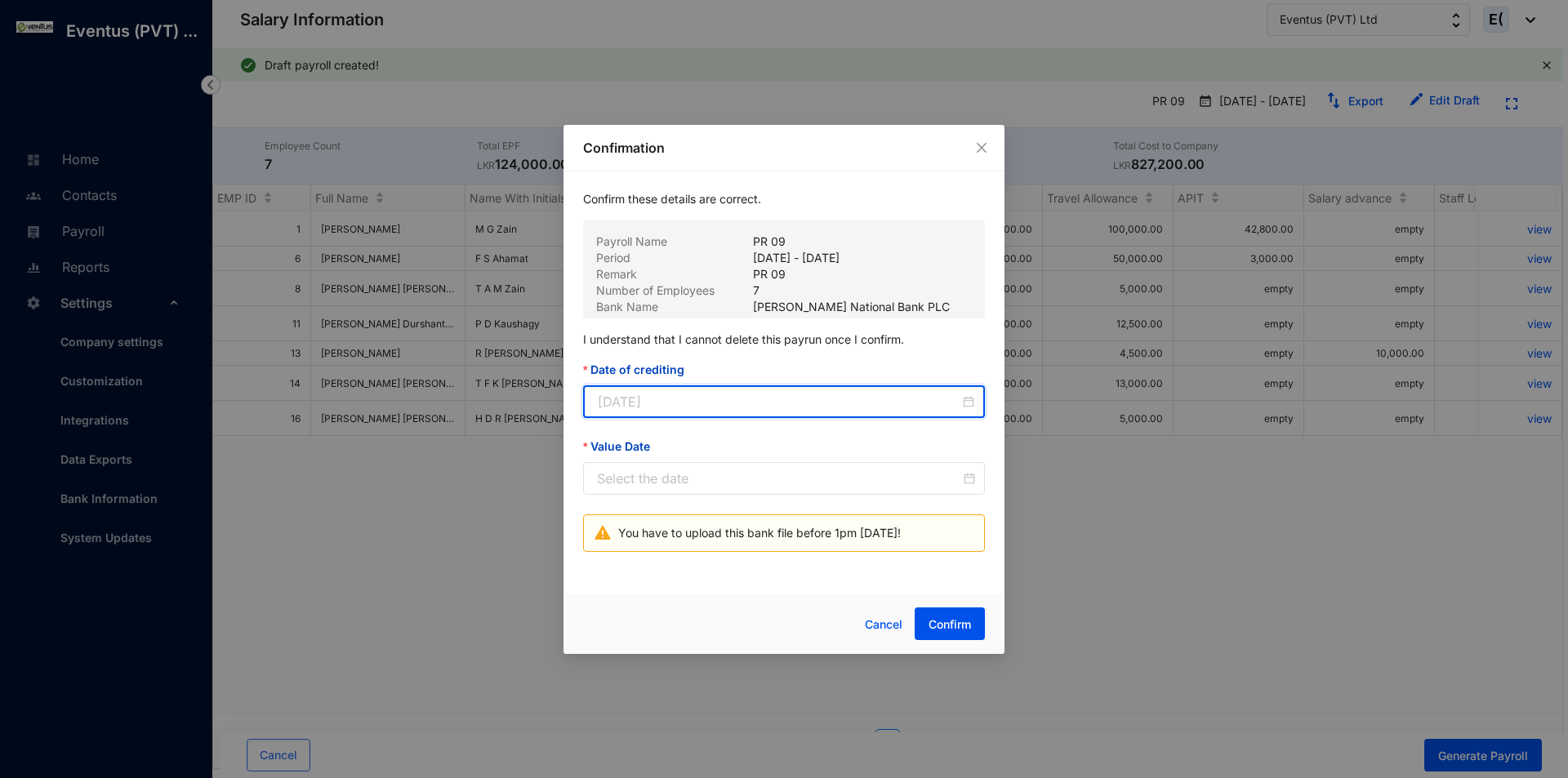
type input "2025-09-26"
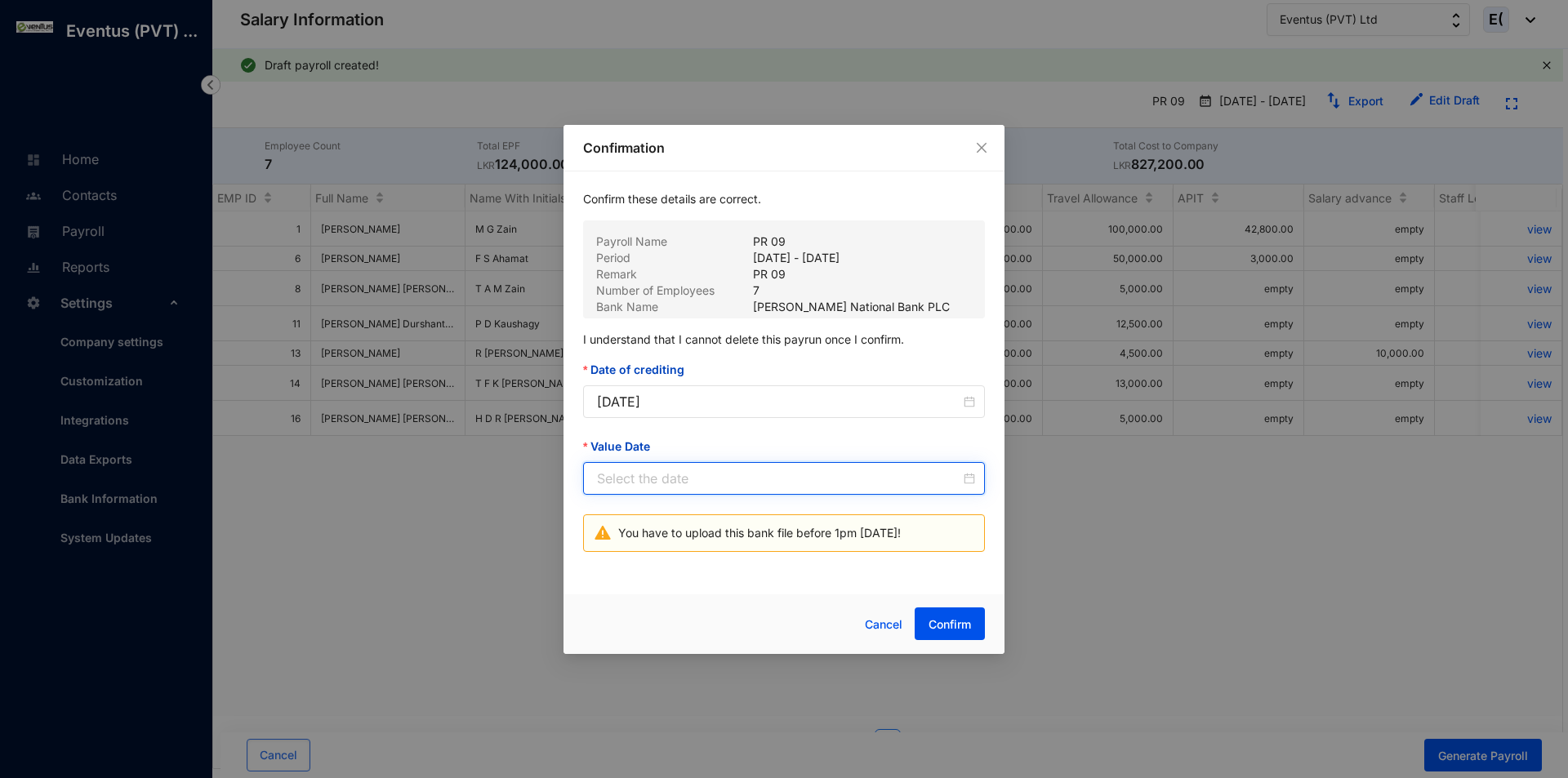
click at [689, 487] on input "Value Date" at bounding box center [779, 479] width 363 height 20
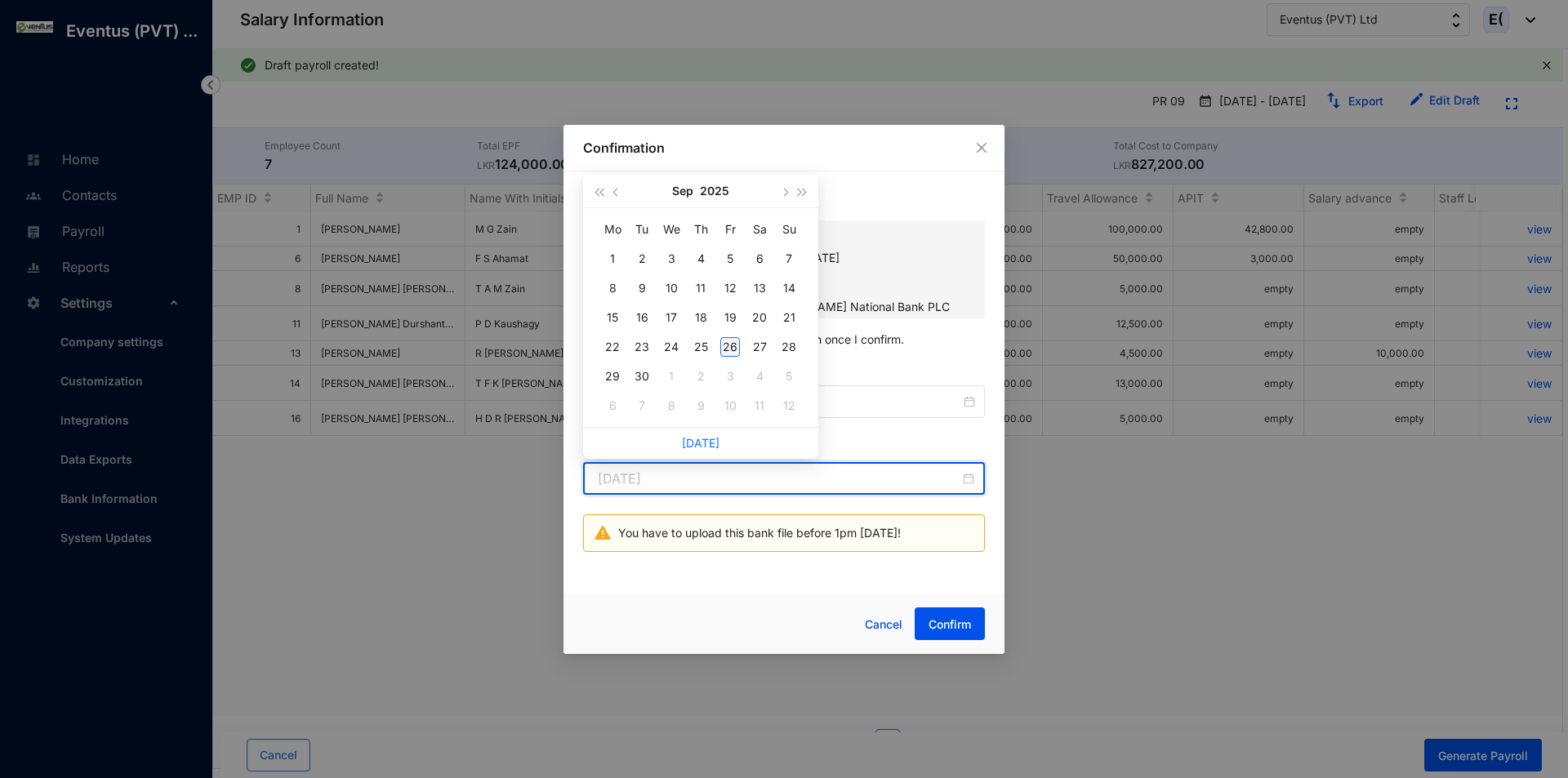
click at [729, 345] on div "26" at bounding box center [729, 347] width 20 height 20
type input "2025-09-26"
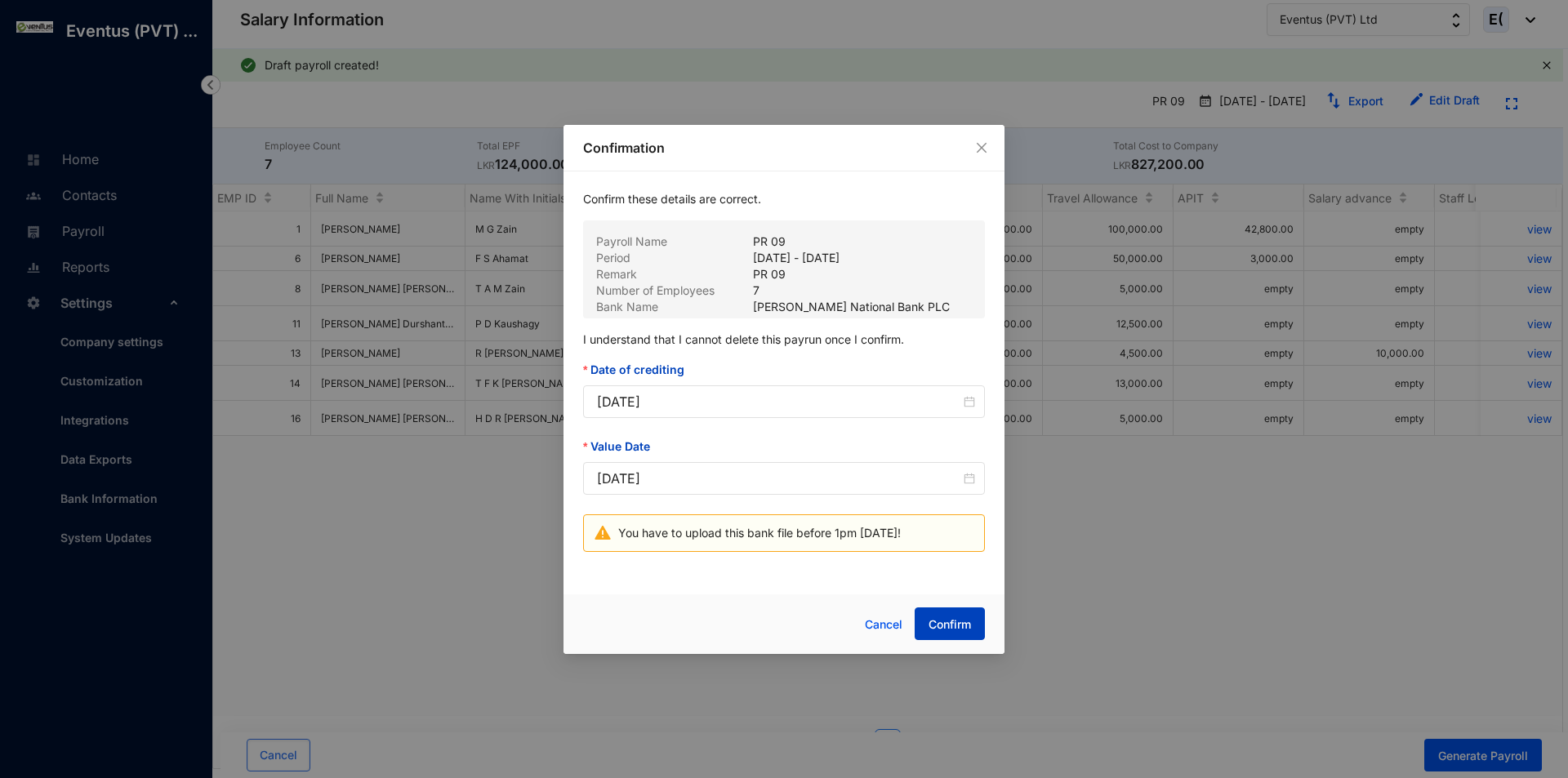
click at [961, 620] on span "Confirm" at bounding box center [949, 624] width 42 height 16
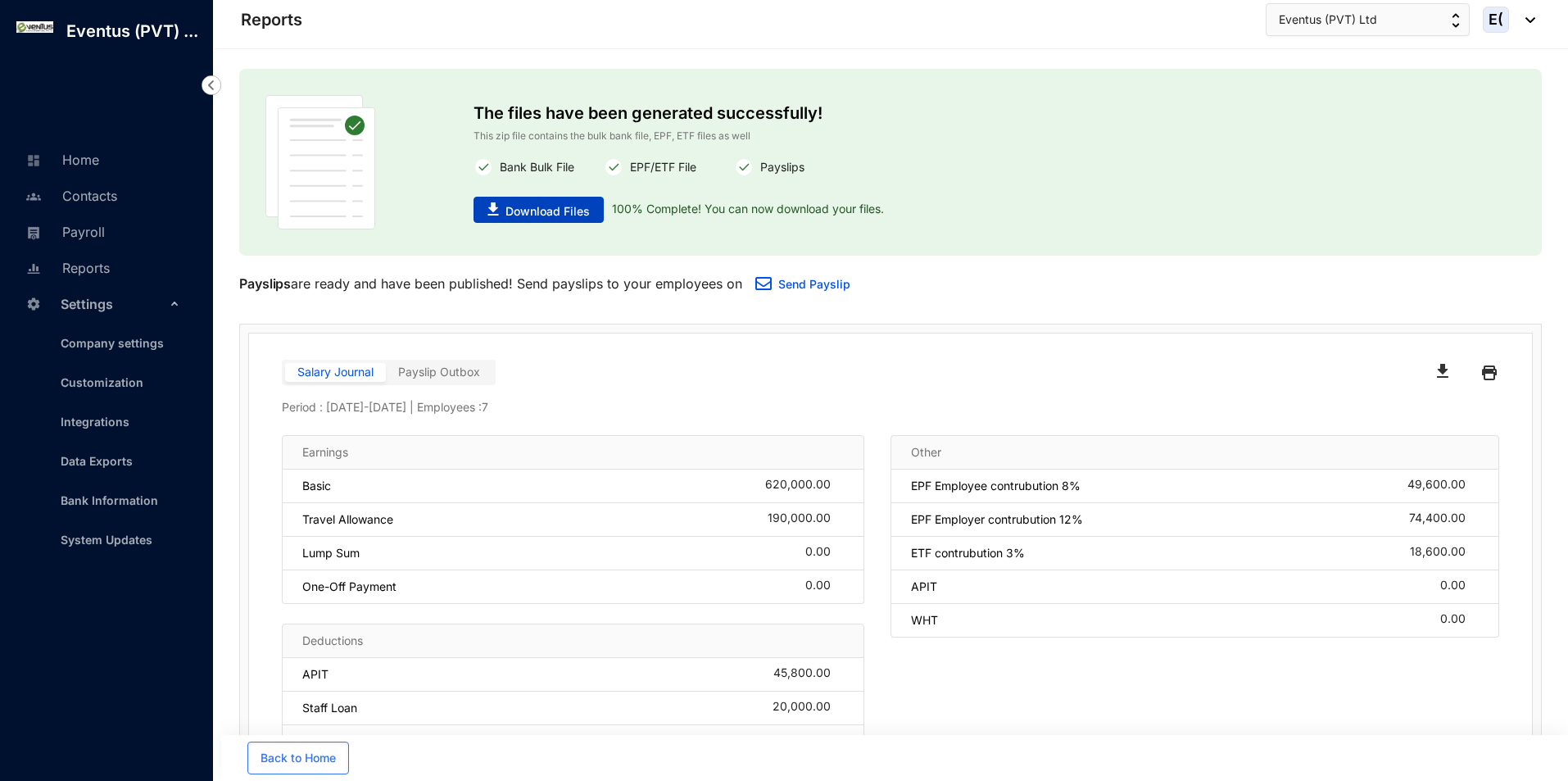
click at [554, 218] on span "Download Files" at bounding box center [547, 211] width 84 height 17
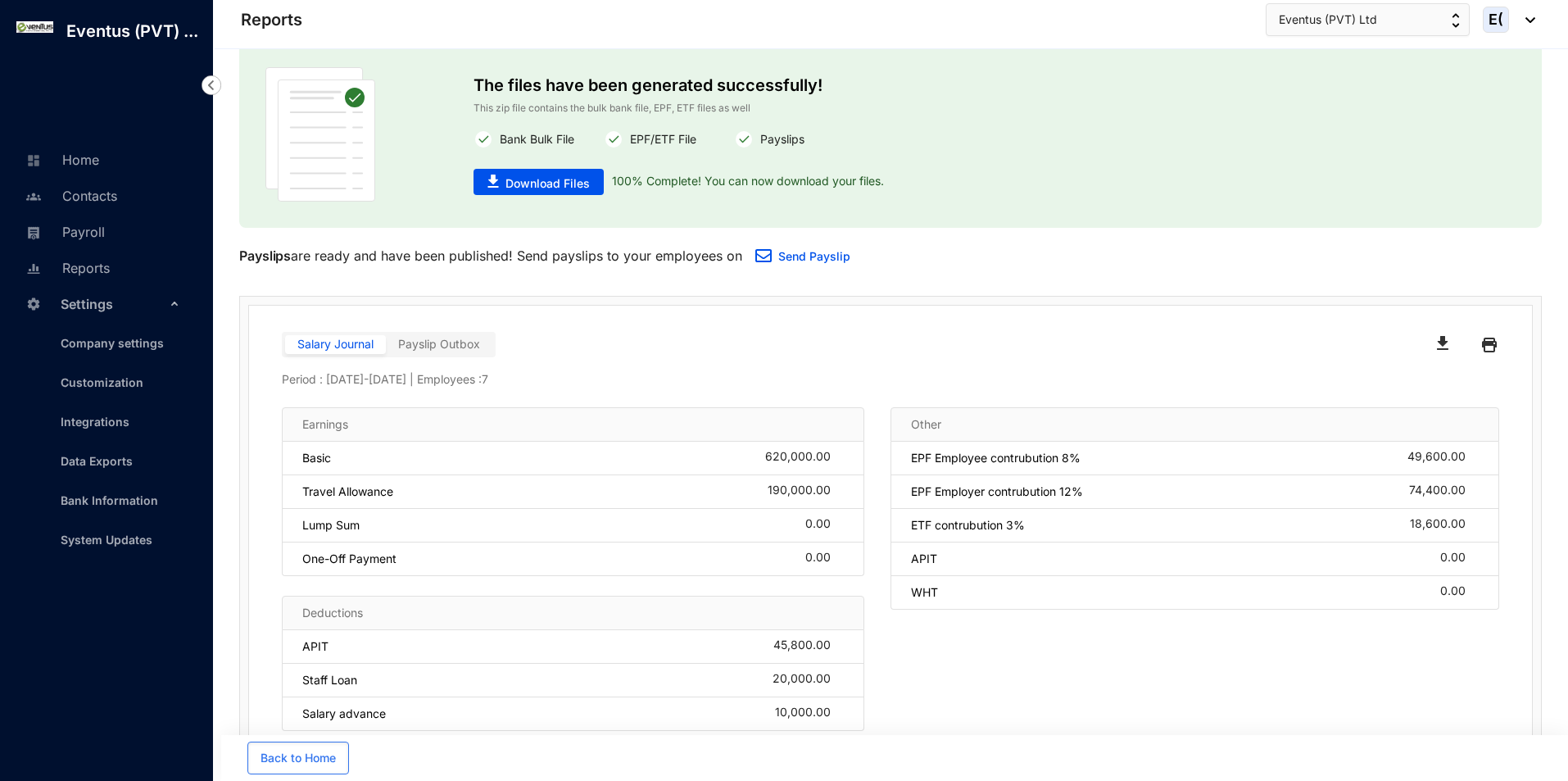
scroll to position [40, 0]
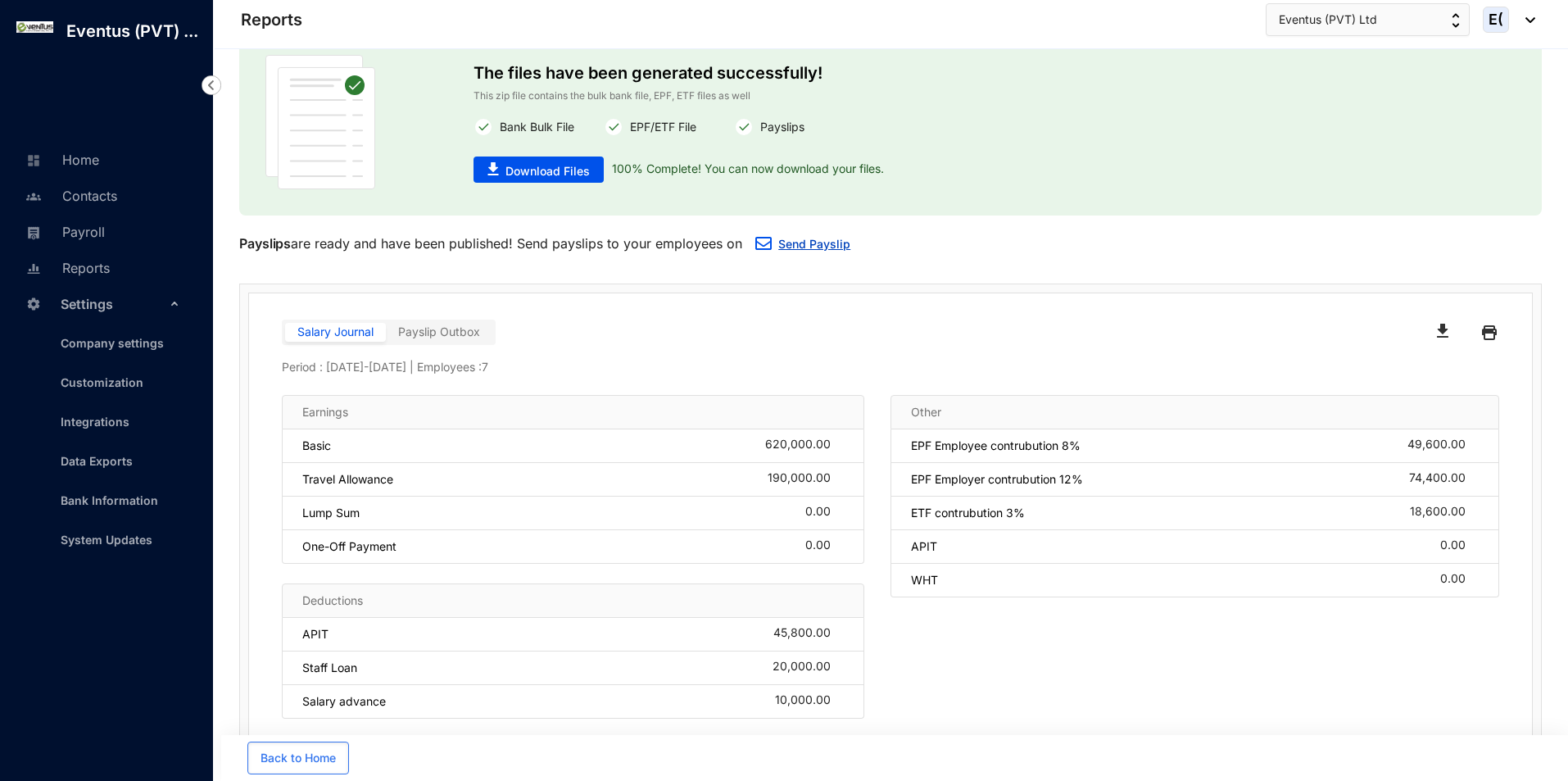
click at [801, 243] on link "Send Payslip" at bounding box center [814, 244] width 72 height 14
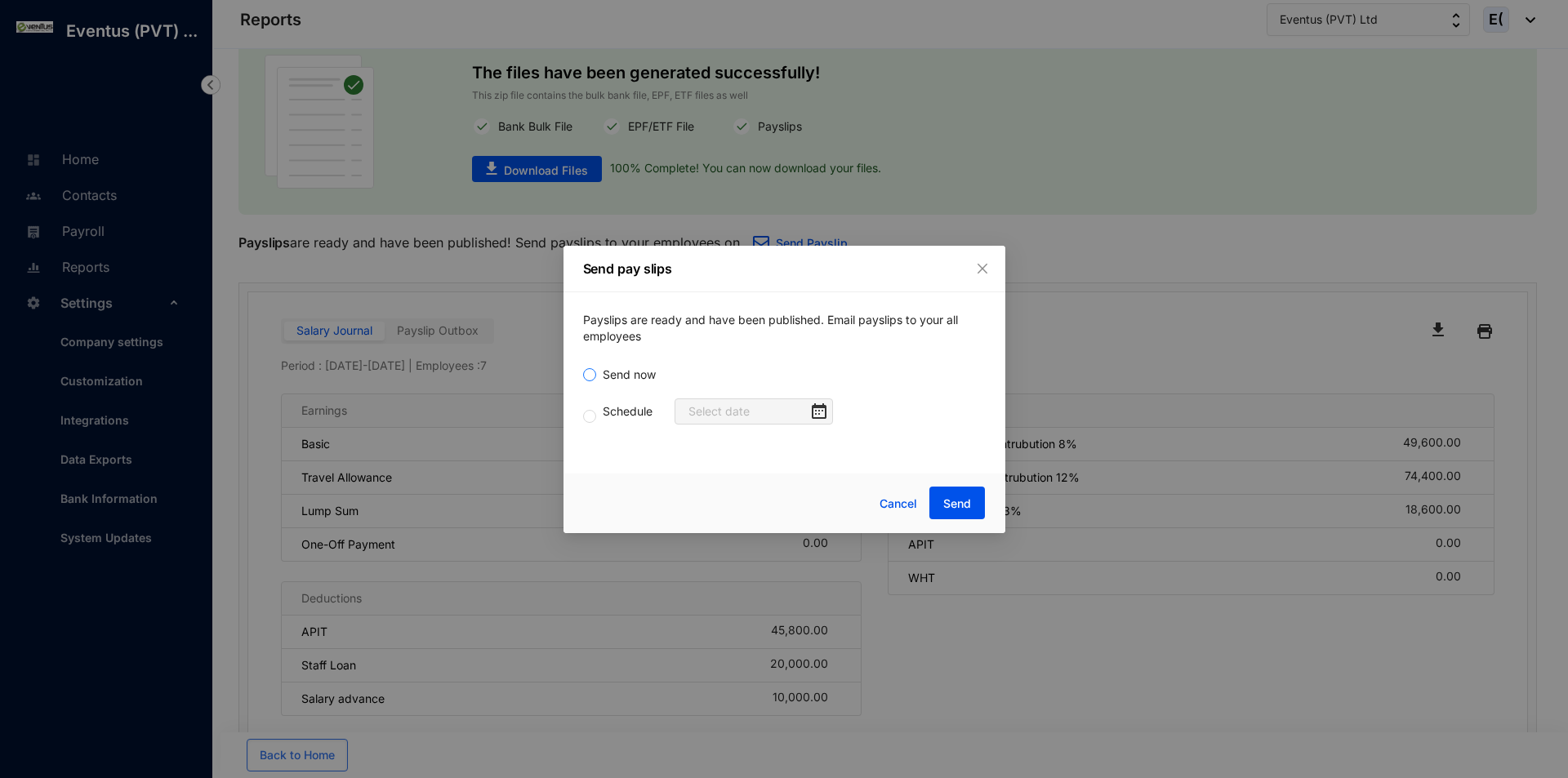
click at [618, 376] on span "Send now" at bounding box center [629, 375] width 66 height 18
click at [596, 376] on input "Send now" at bounding box center [589, 375] width 13 height 13
radio input "true"
click at [972, 502] on button "Send" at bounding box center [957, 503] width 55 height 33
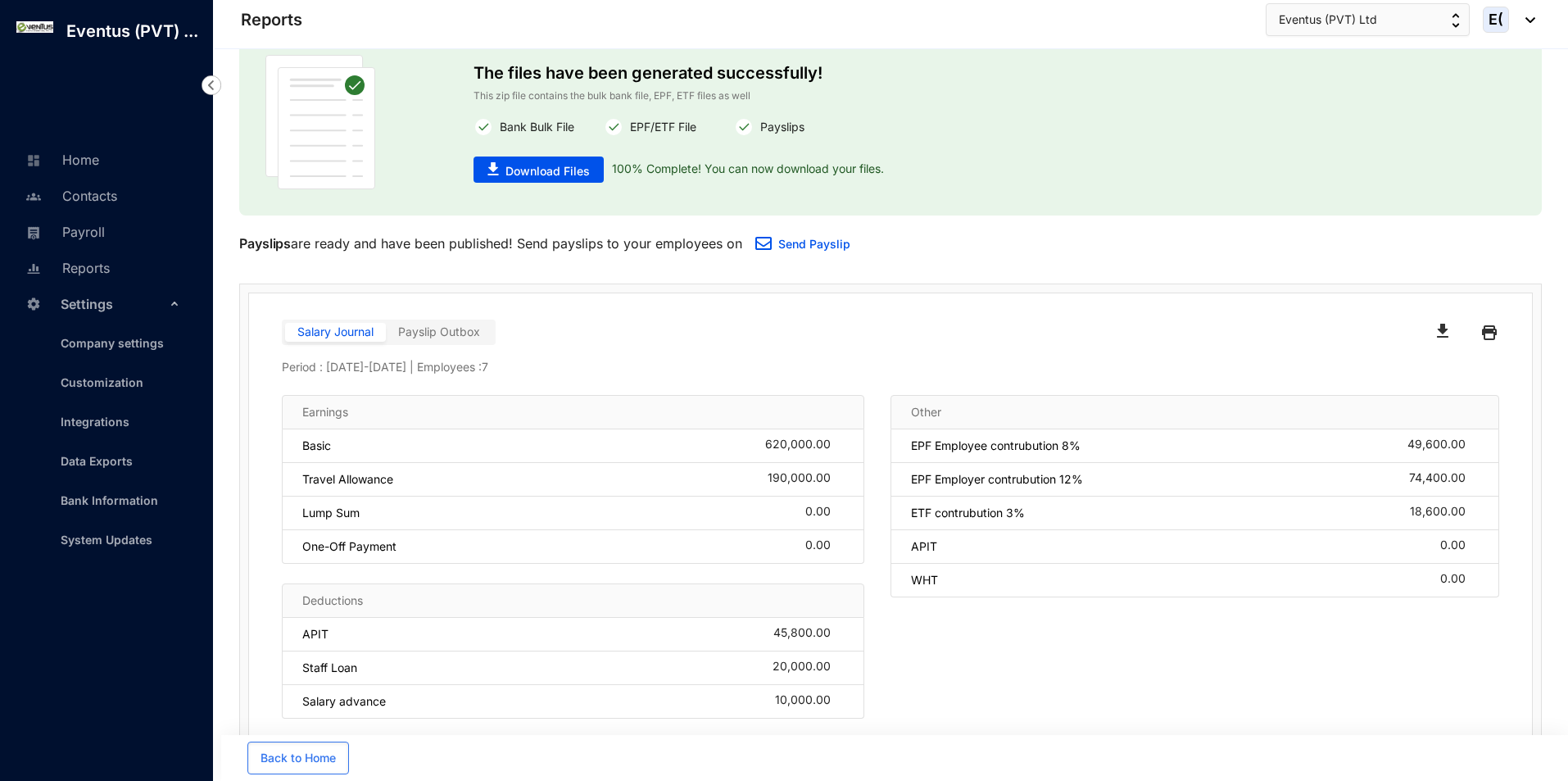
click at [478, 334] on span "Payslip Outbox" at bounding box center [439, 332] width 82 height 14
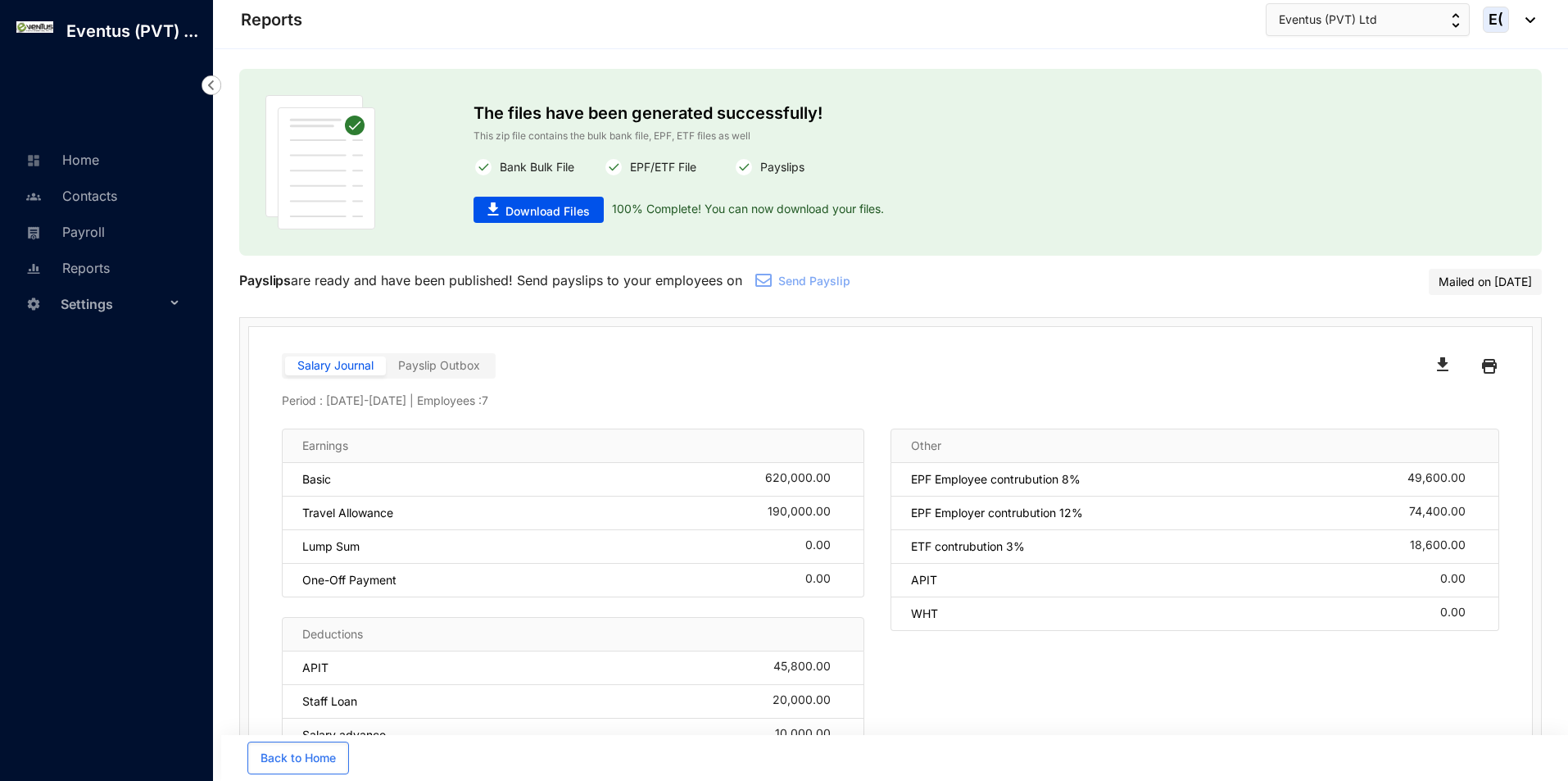
click at [458, 362] on span "Payslip Outbox" at bounding box center [439, 365] width 82 height 14
click at [385, 370] on input "Payslip Outbox" at bounding box center [385, 370] width 0 height 0
click at [457, 360] on span "Payslip Outbox" at bounding box center [439, 365] width 82 height 14
click at [385, 370] on input "Payslip Outbox" at bounding box center [385, 370] width 0 height 0
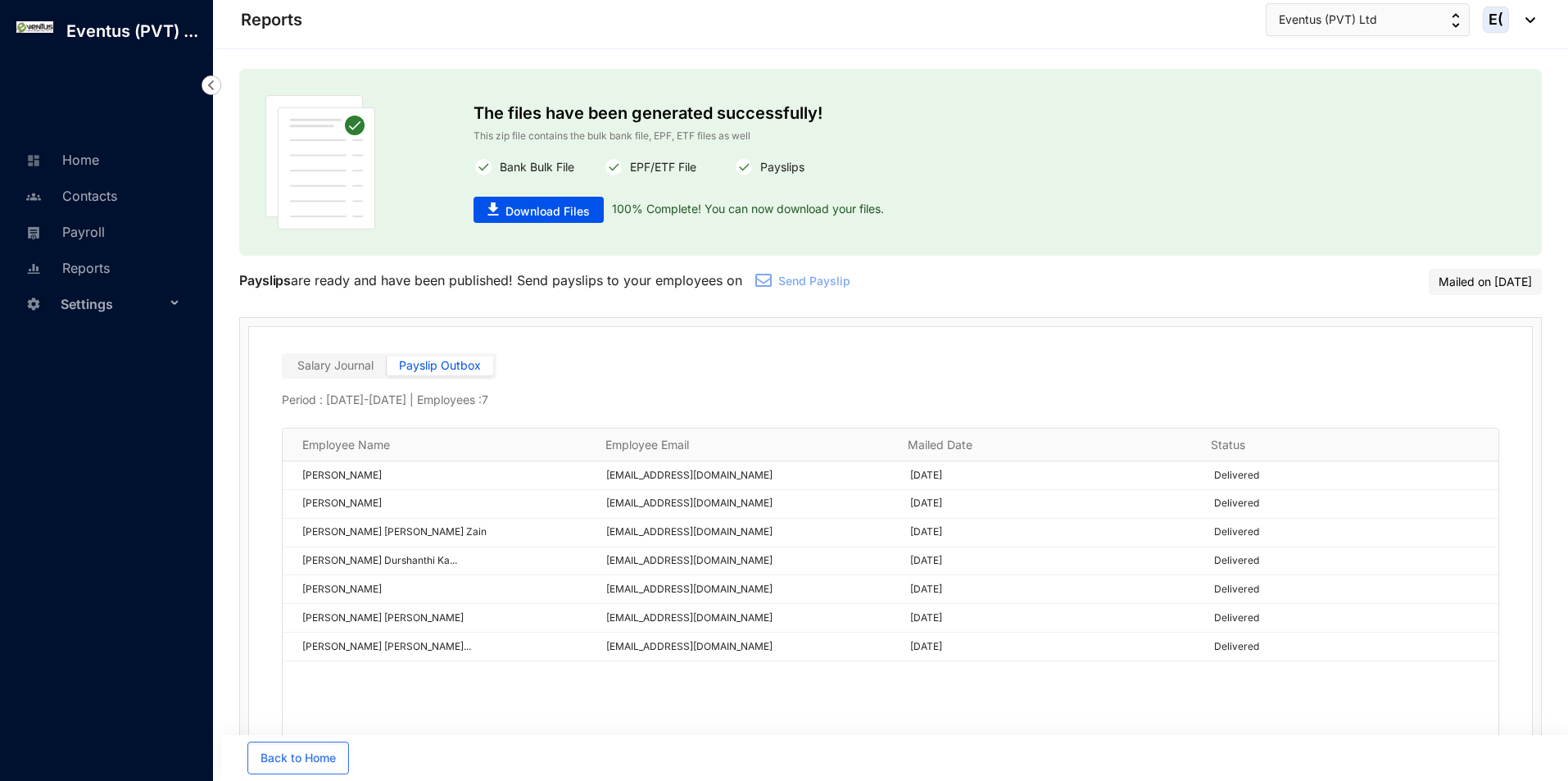
click at [96, 316] on span "Settings" at bounding box center [113, 304] width 105 height 33
click at [104, 346] on link "Company settings" at bounding box center [106, 343] width 116 height 14
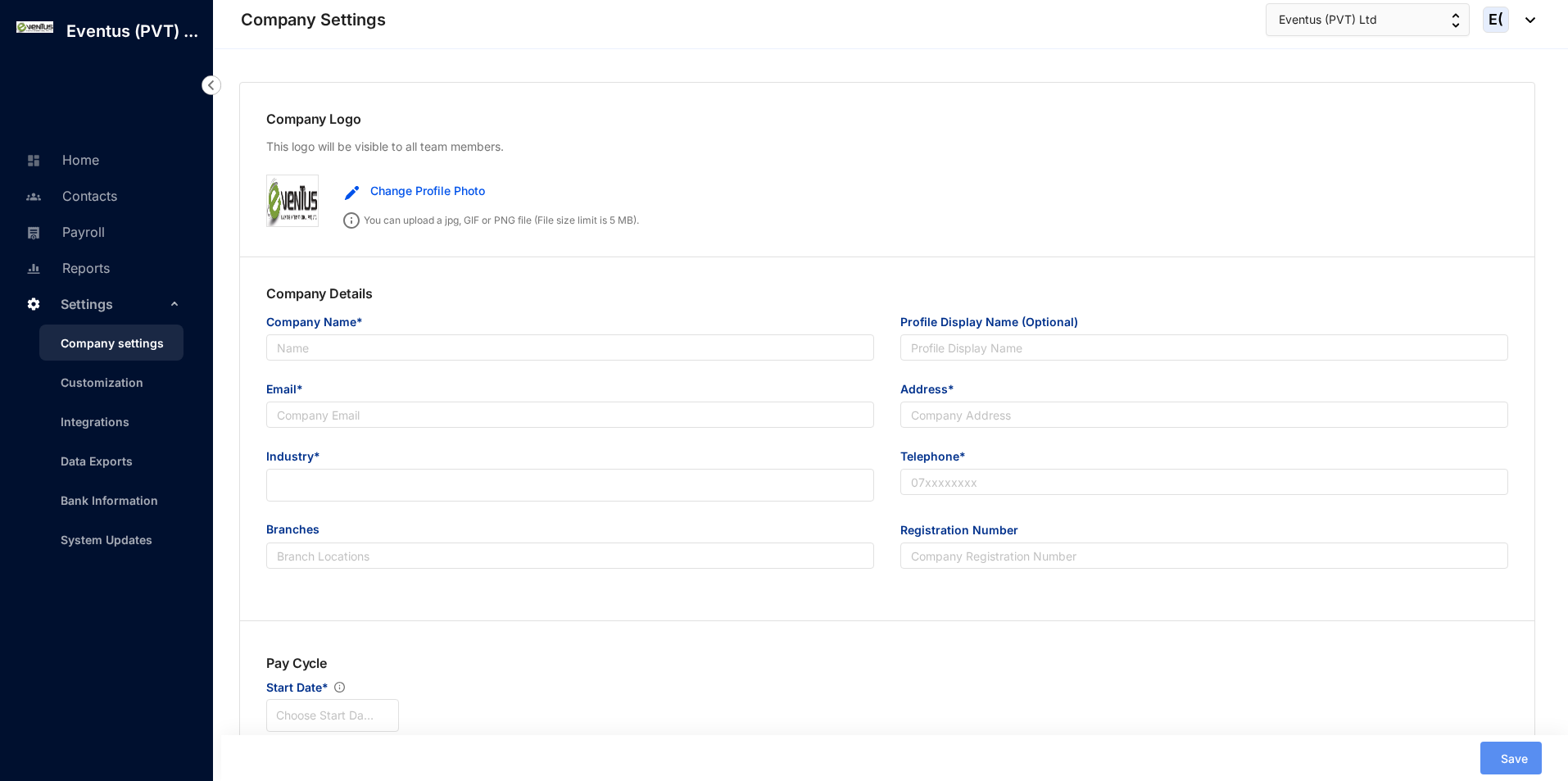
type input "Eventus (PVT) Ltd"
type input "[EMAIL_ADDRESS][DOMAIN_NAME]"
type input "[STREET_ADDRESS][PERSON_NAME]"
type input "0777303326"
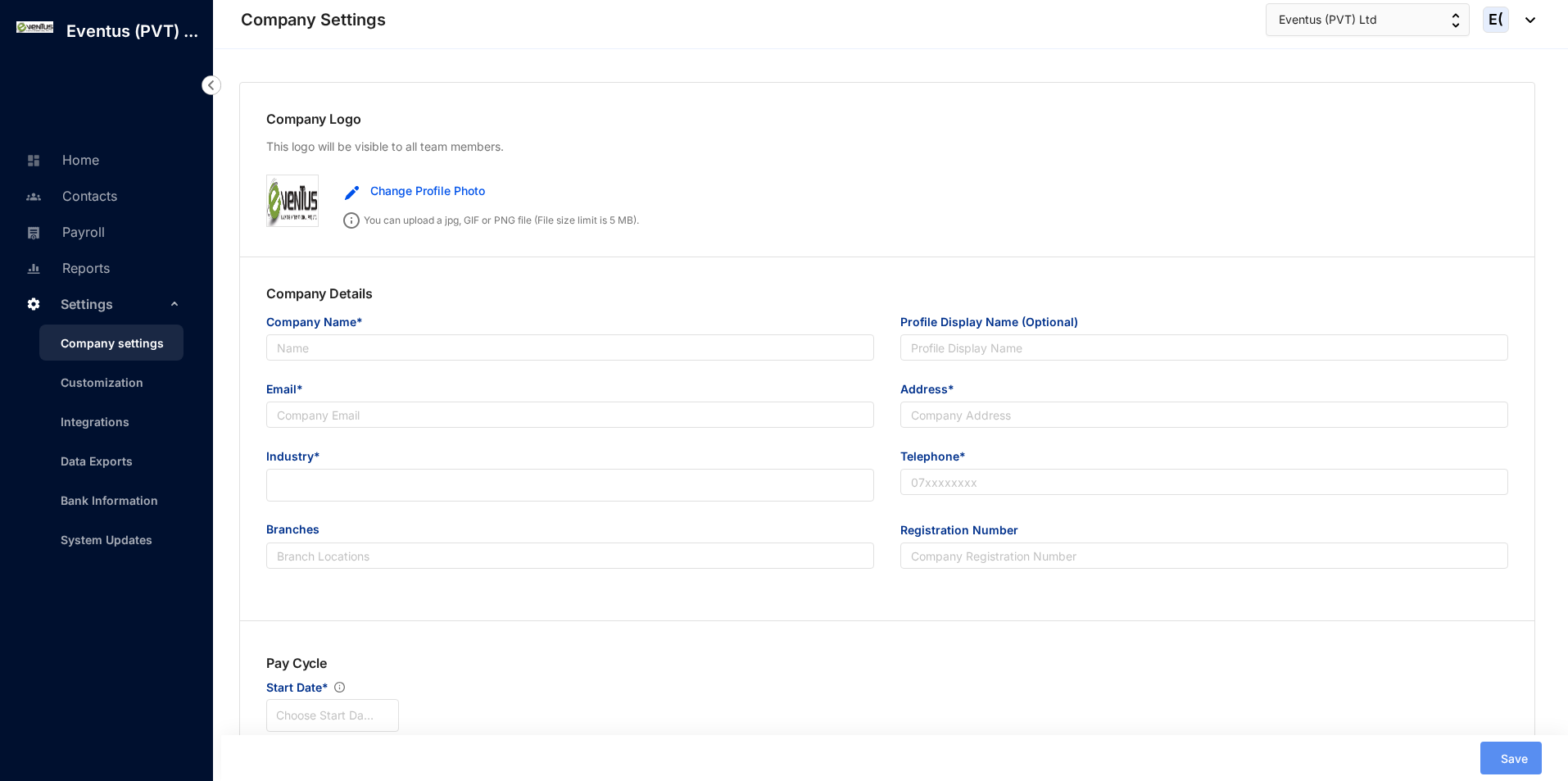
type input "B"
type input "41078"
type input "9"
radio input "true"
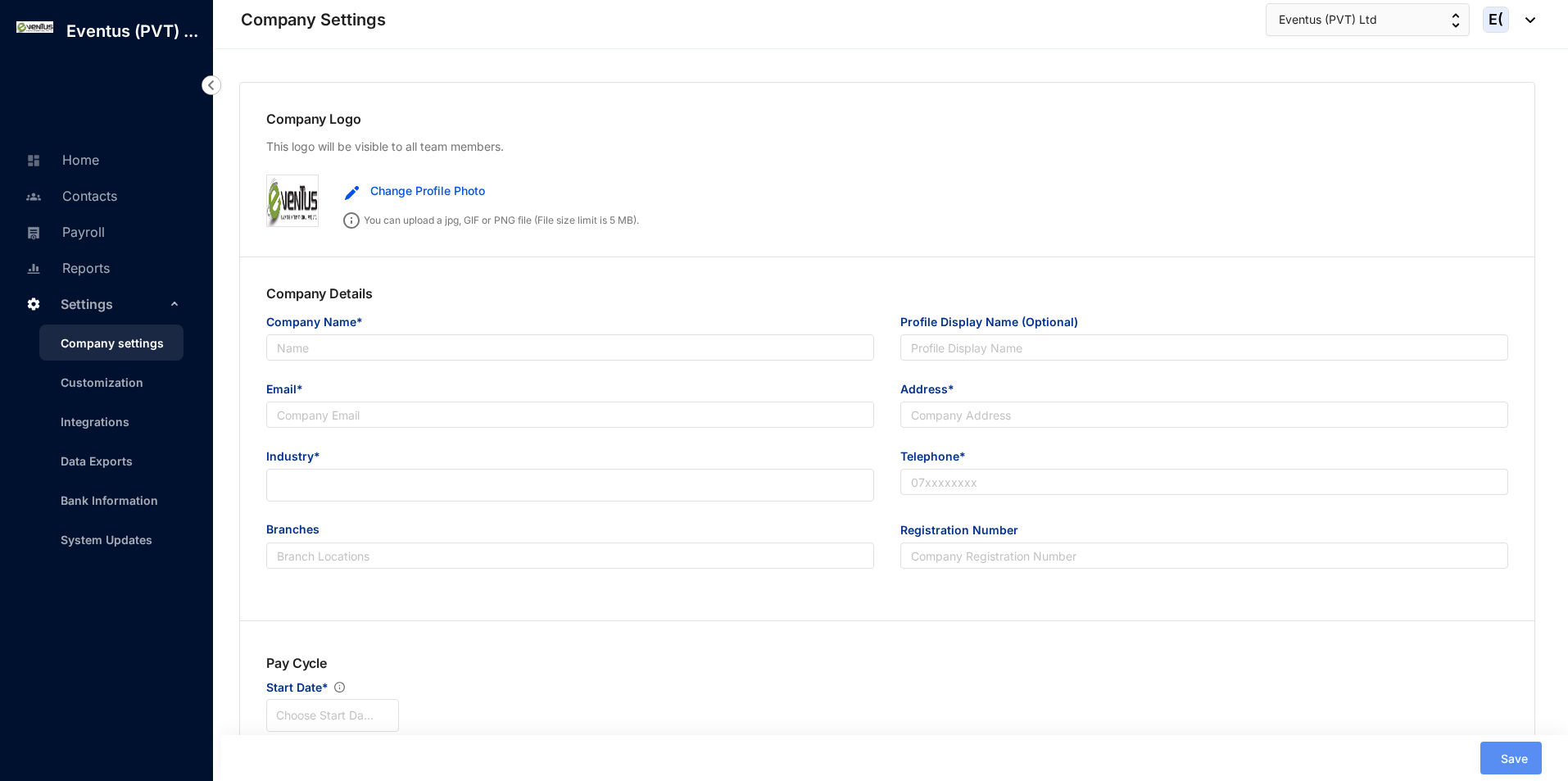
checkbox input "true"
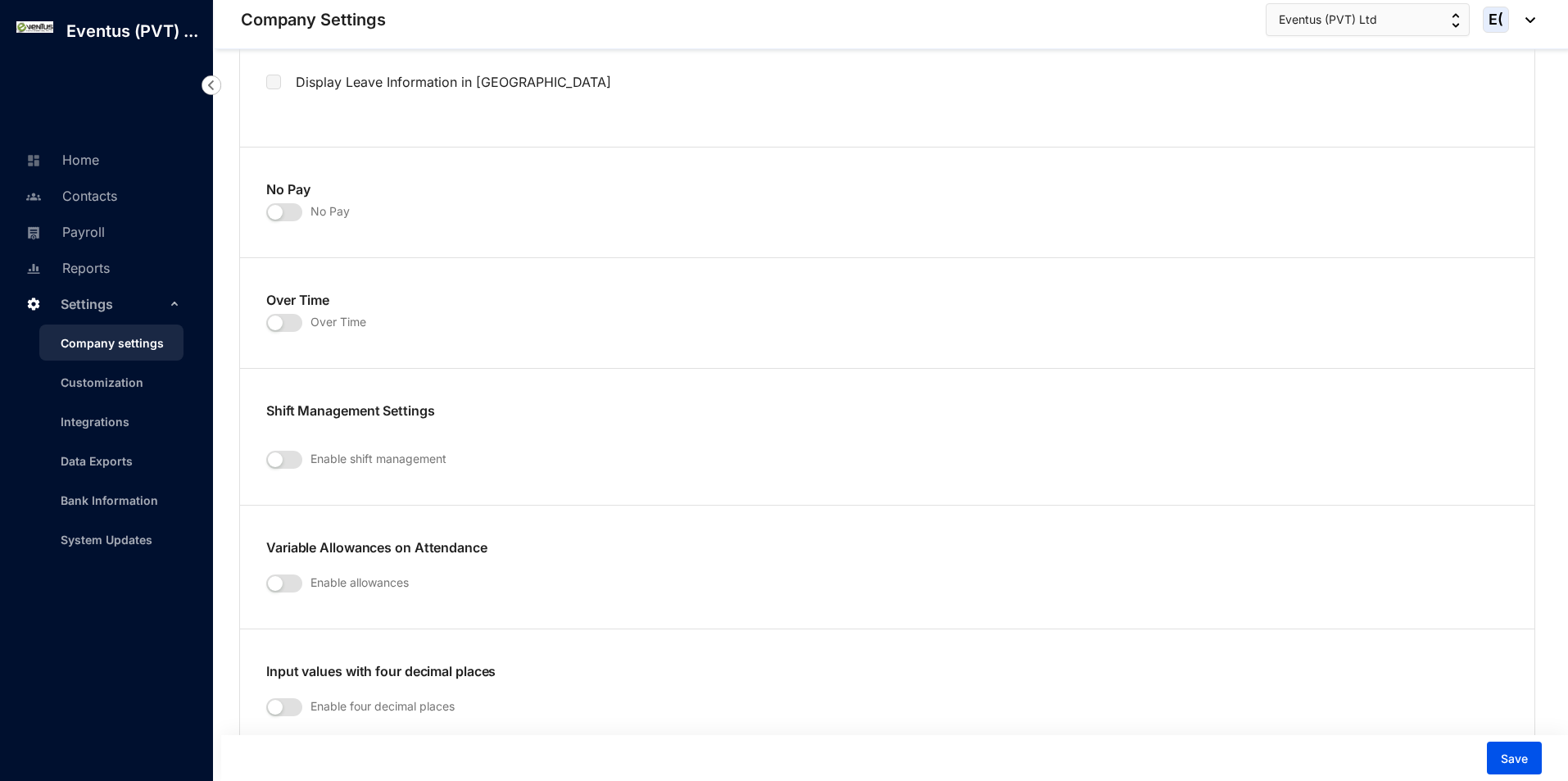
scroll to position [2459, 0]
